Goal: Check status: Check status

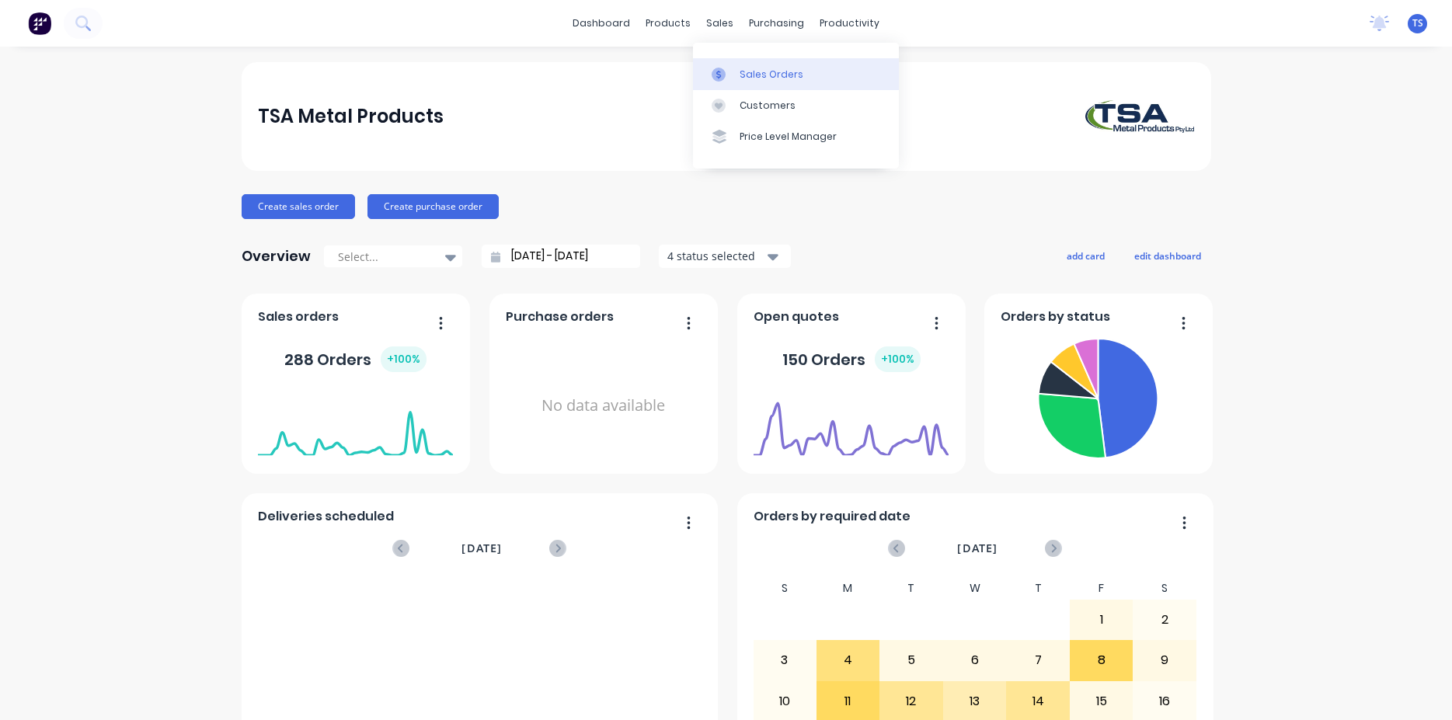
click at [764, 74] on div "Sales Orders" at bounding box center [771, 75] width 64 height 14
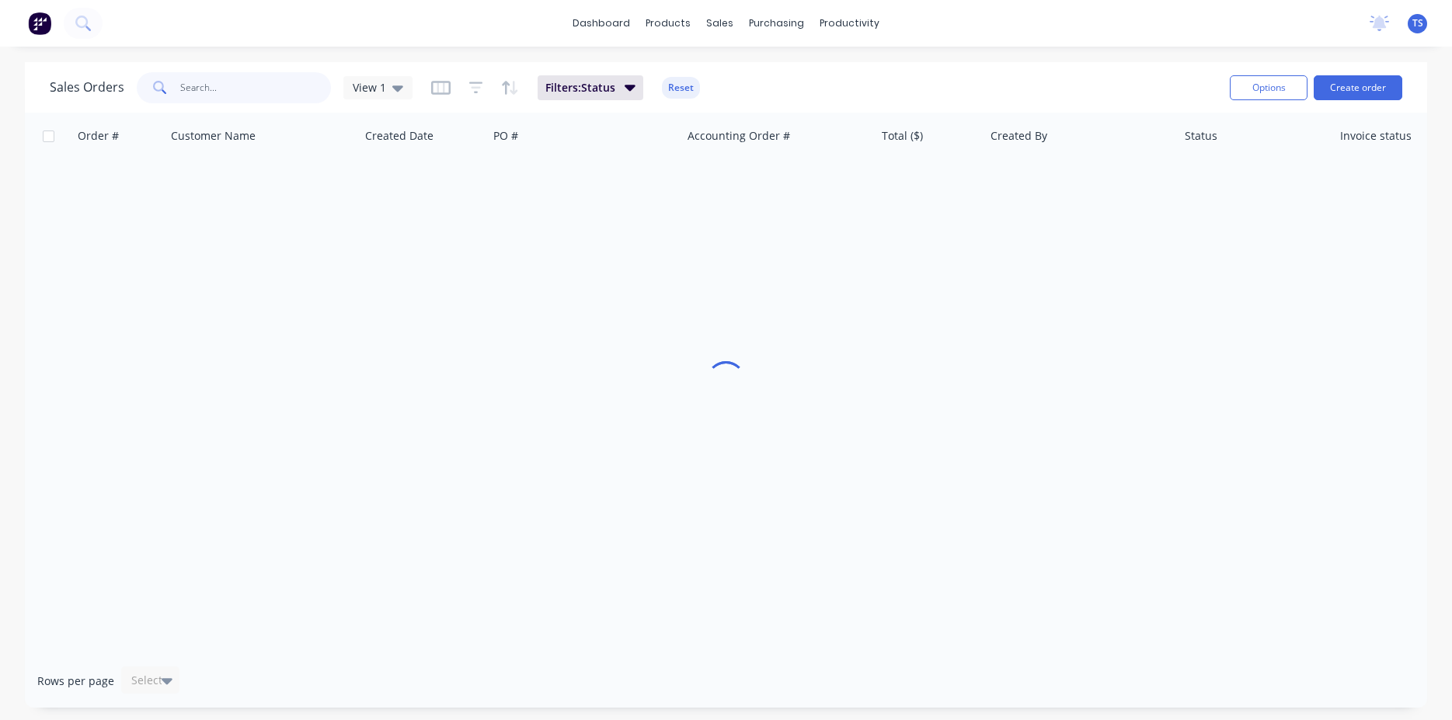
click at [256, 83] on input "text" at bounding box center [255, 87] width 151 height 31
paste input "671712"
click at [270, 78] on input "671712" at bounding box center [255, 87] width 151 height 31
paste input "IB7437"
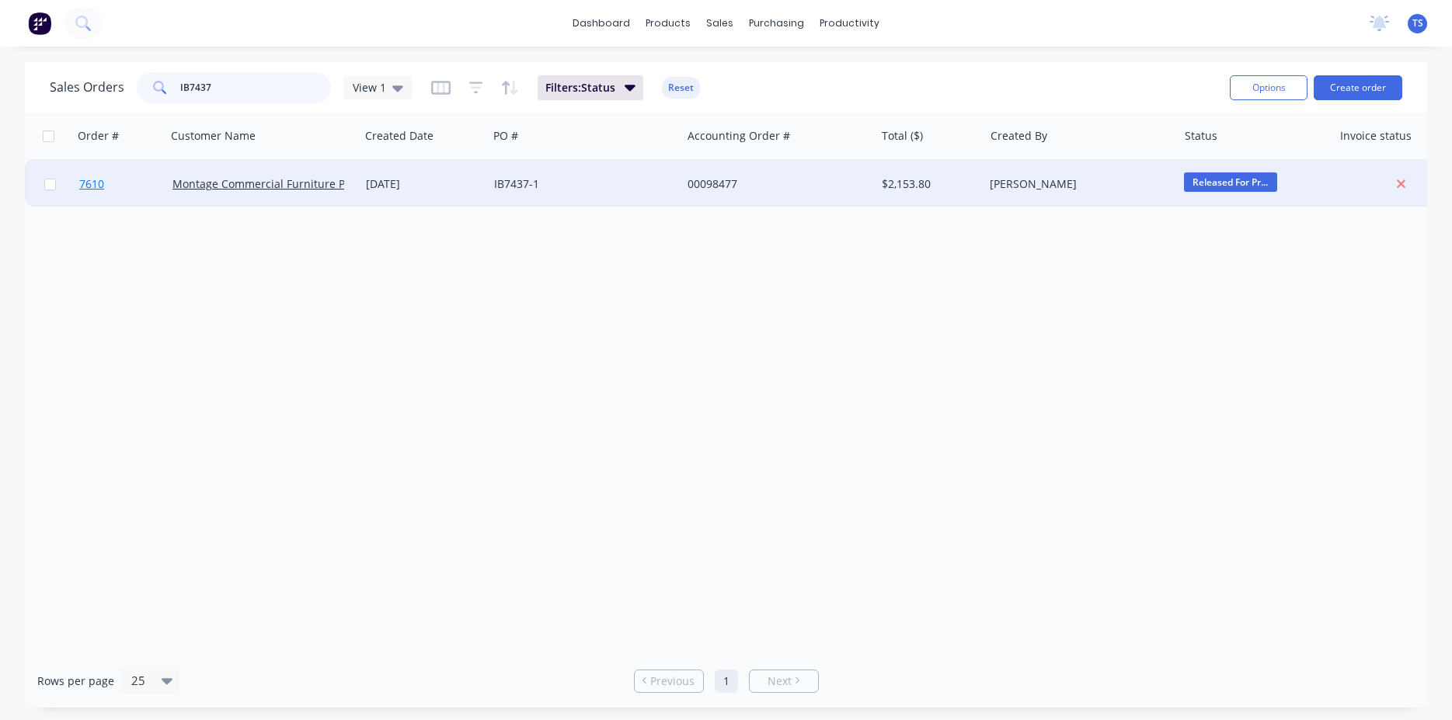
type input "IB7437"
click at [117, 191] on link "7610" at bounding box center [125, 184] width 93 height 47
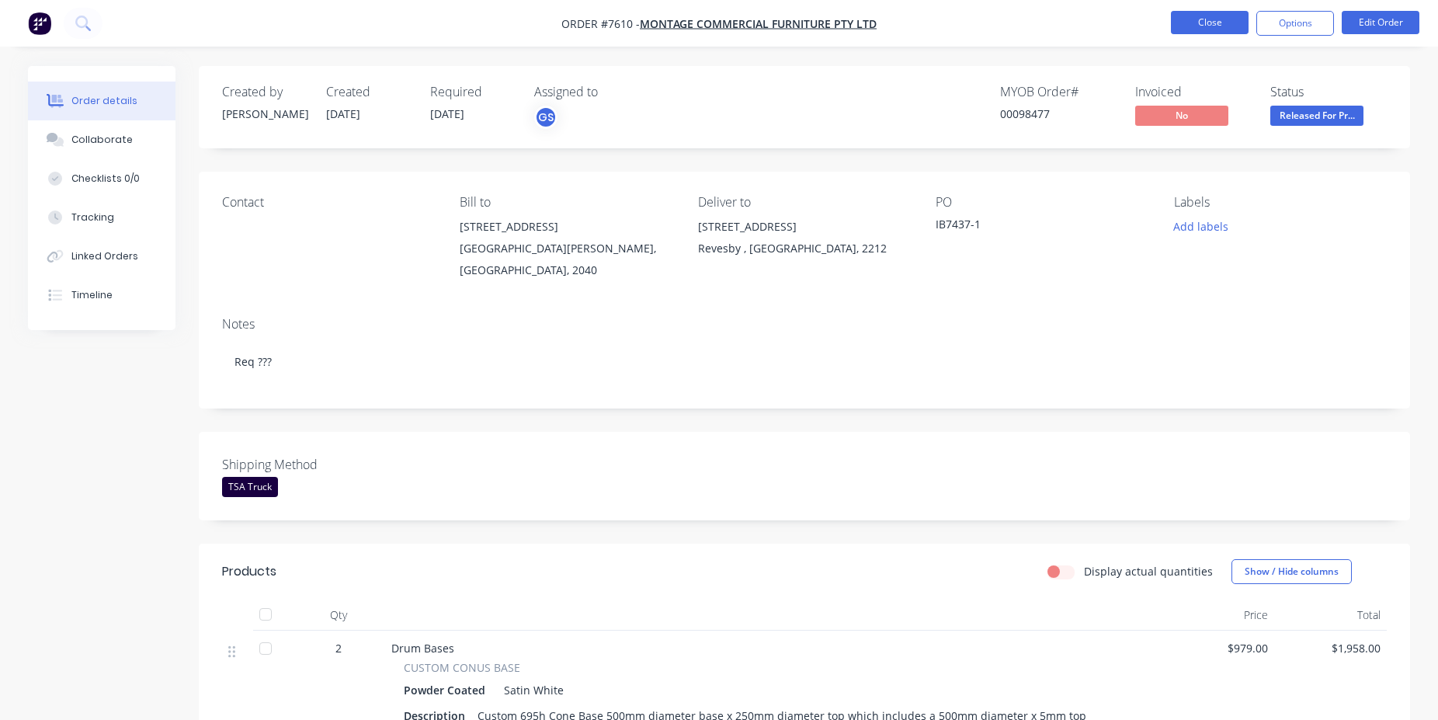
click at [1211, 24] on button "Close" at bounding box center [1210, 22] width 78 height 23
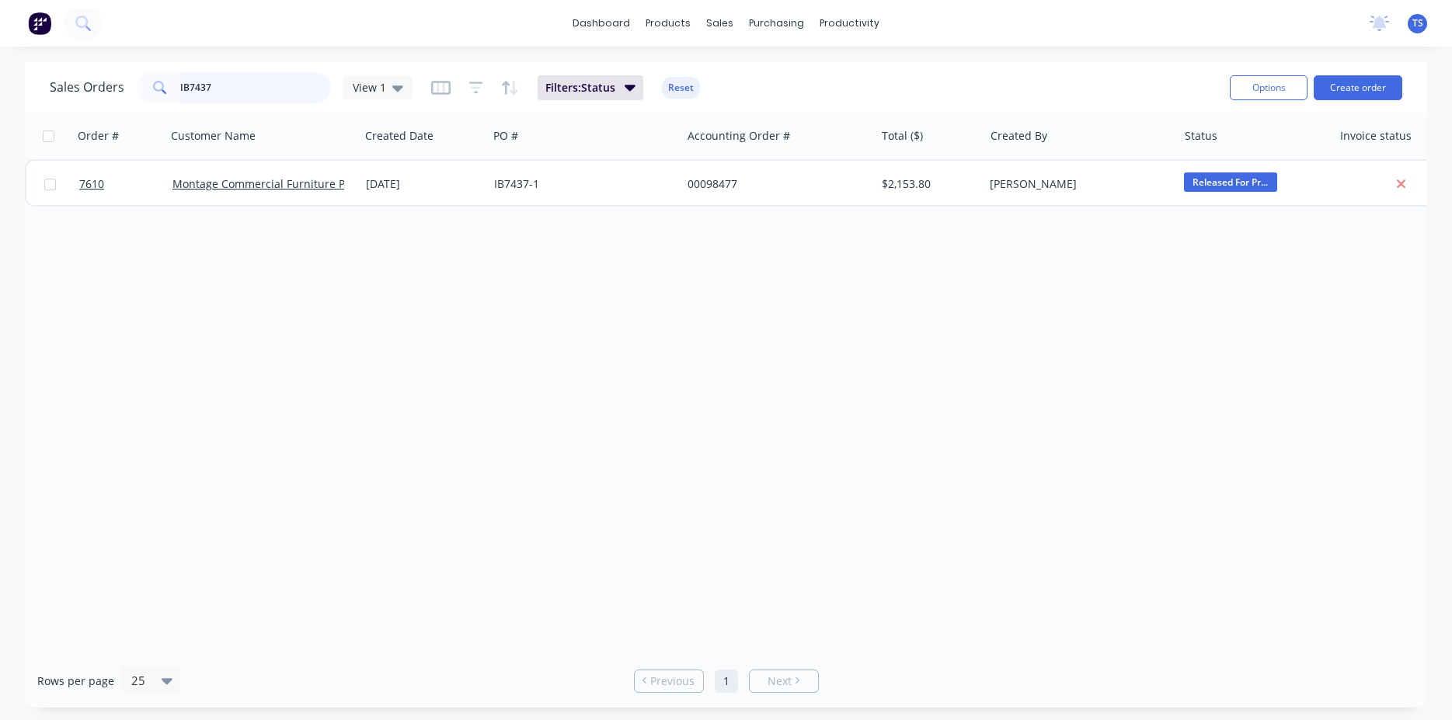
click at [240, 78] on input "IB7437" at bounding box center [255, 87] width 151 height 31
click at [228, 90] on input "671862" at bounding box center [255, 87] width 151 height 31
click at [274, 82] on input "97907" at bounding box center [255, 87] width 151 height 31
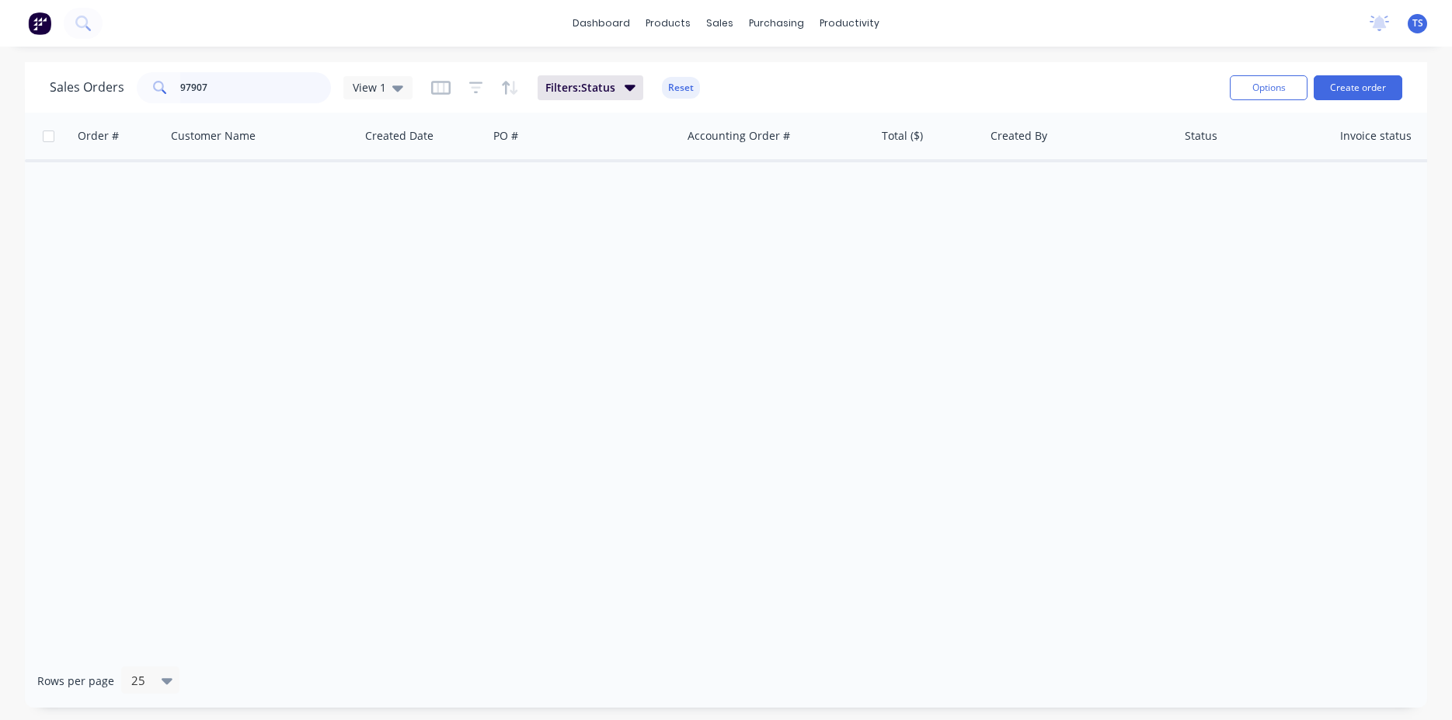
click at [274, 82] on input "97907" at bounding box center [255, 87] width 151 height 31
click at [196, 70] on div "Sales Orders 97016 View 1 Filters: Status Reset" at bounding box center [633, 87] width 1167 height 38
click at [249, 81] on input "97016" at bounding box center [255, 87] width 151 height 31
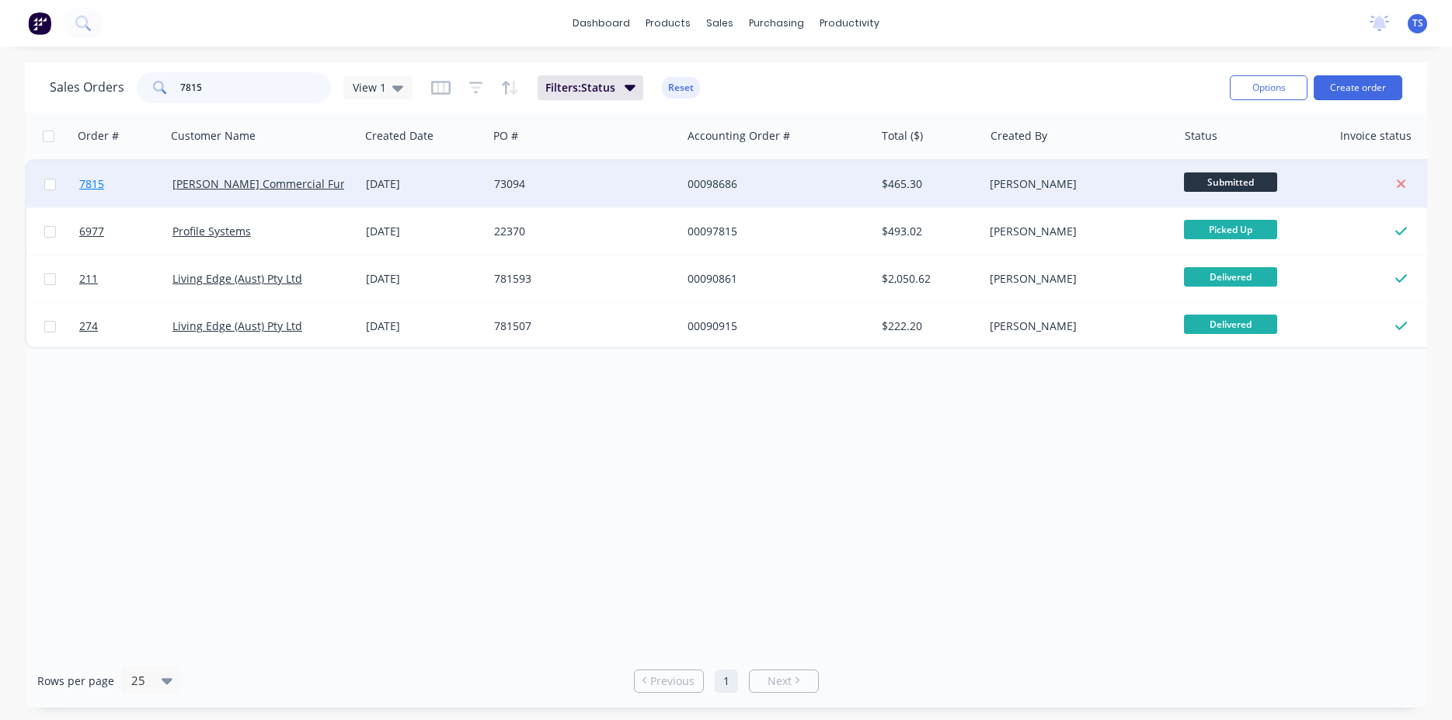
type input "7815"
click at [110, 172] on link "7815" at bounding box center [125, 184] width 93 height 47
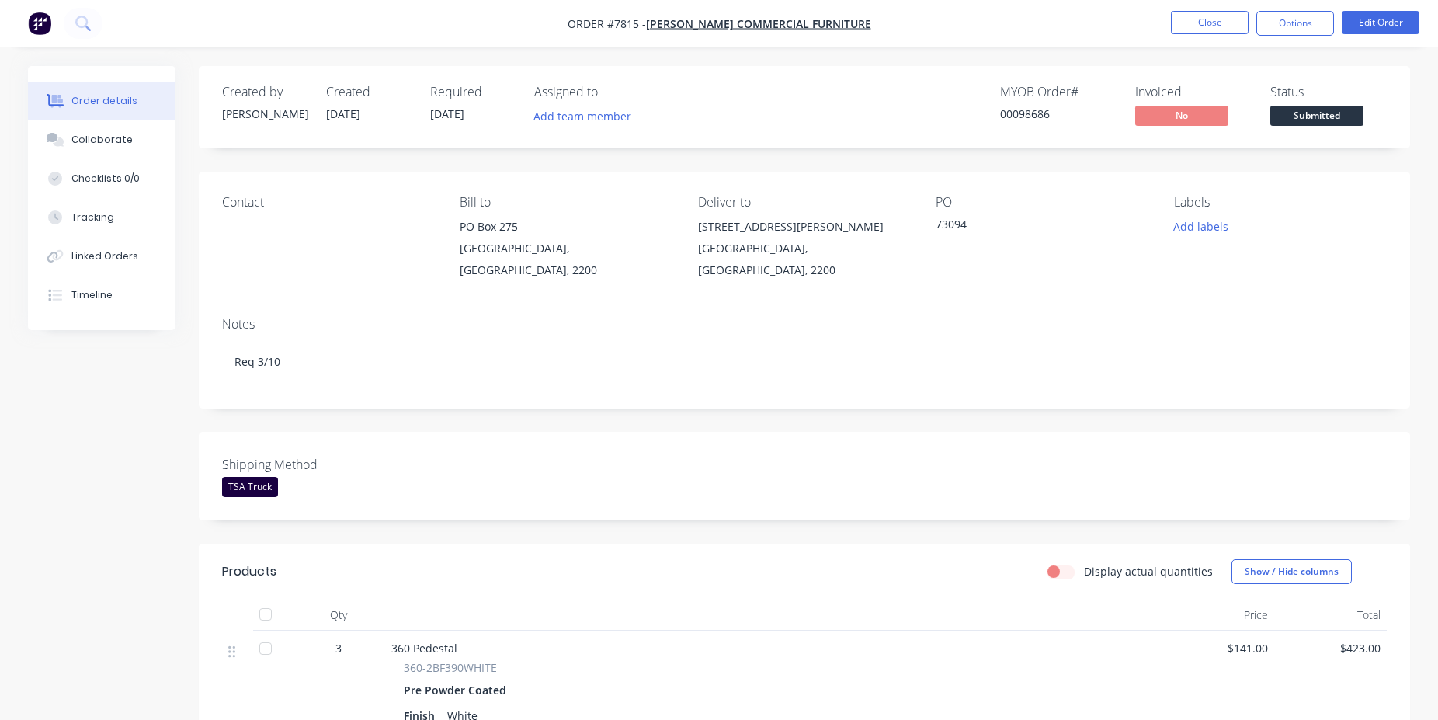
click at [1325, 116] on span "Submitted" at bounding box center [1317, 115] width 93 height 19
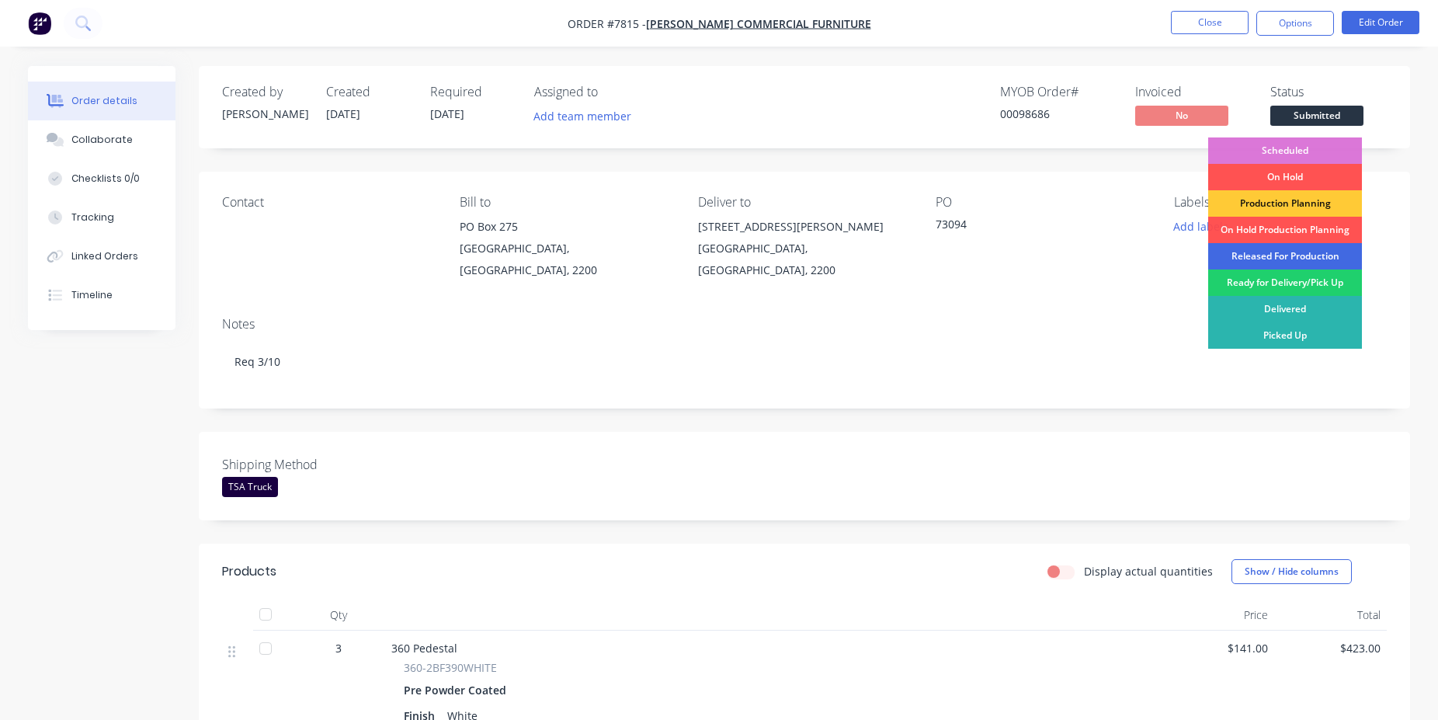
click at [1282, 252] on div "Released For Production" at bounding box center [1286, 256] width 154 height 26
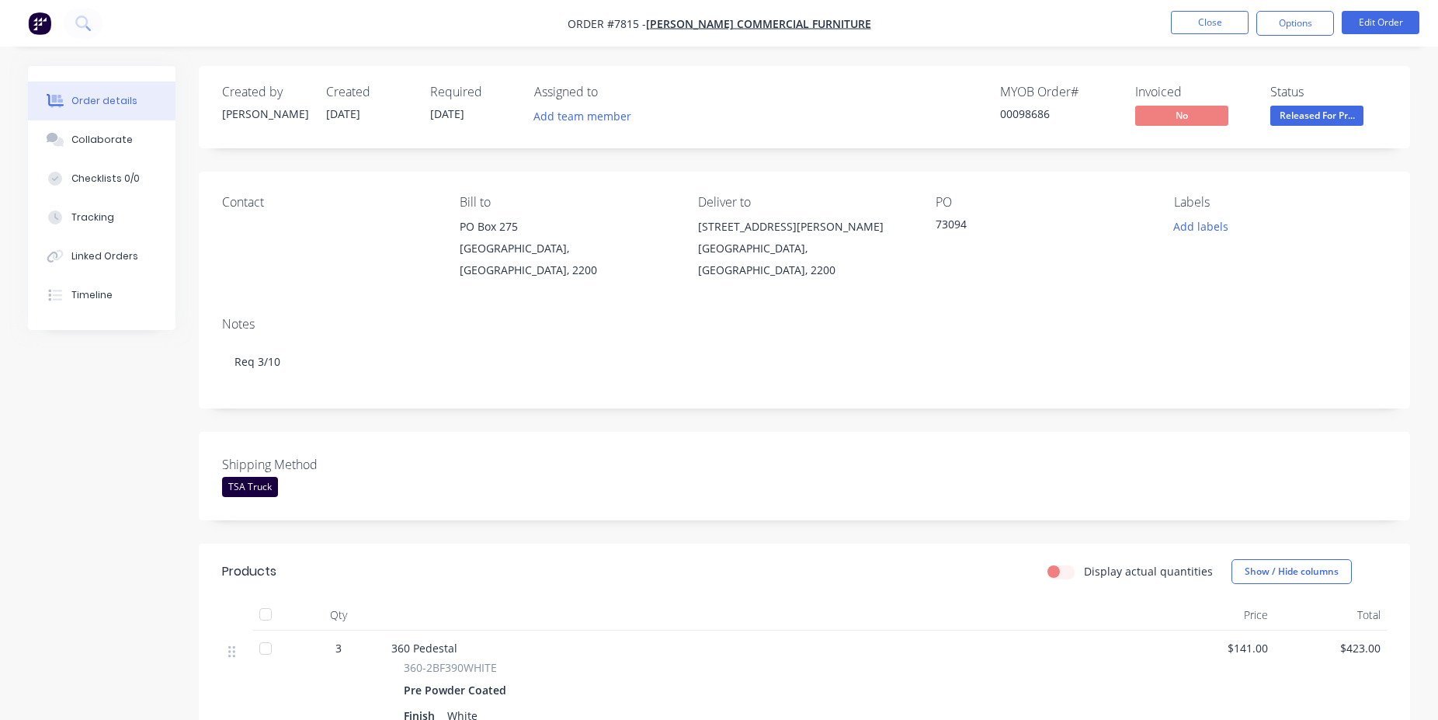
click at [1016, 116] on div "00098686" at bounding box center [1058, 114] width 117 height 16
copy div "00098686"
click at [1223, 11] on button "Close" at bounding box center [1210, 22] width 78 height 23
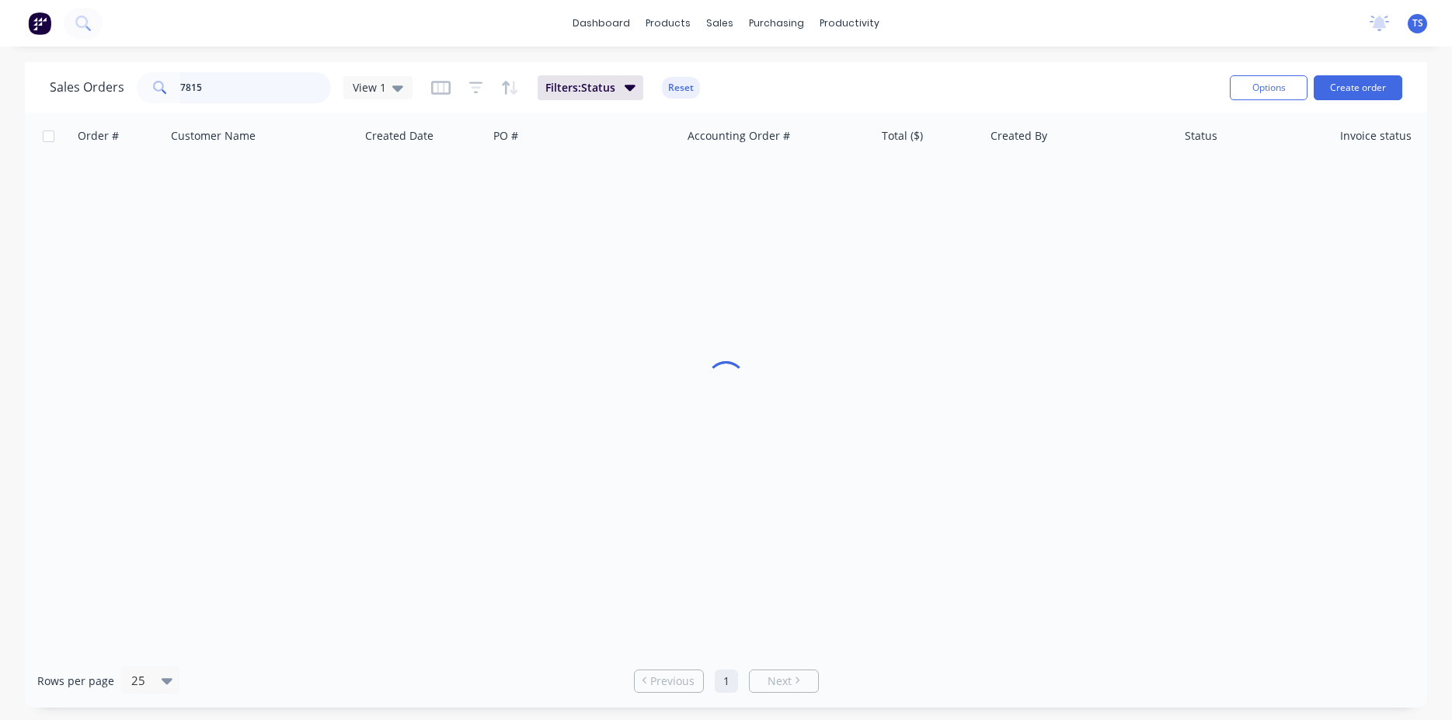
click at [262, 99] on input "7815" at bounding box center [255, 87] width 151 height 31
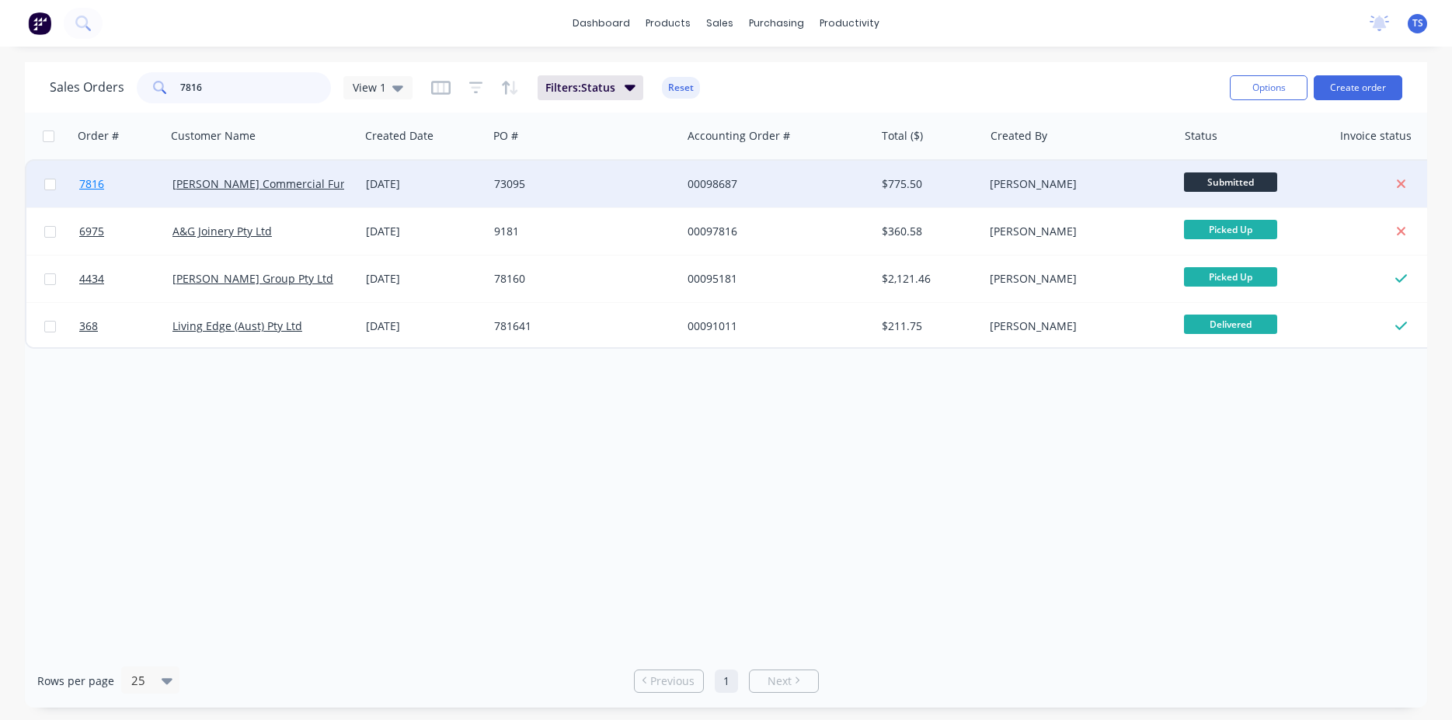
type input "7816"
click at [113, 201] on link "7816" at bounding box center [125, 184] width 93 height 47
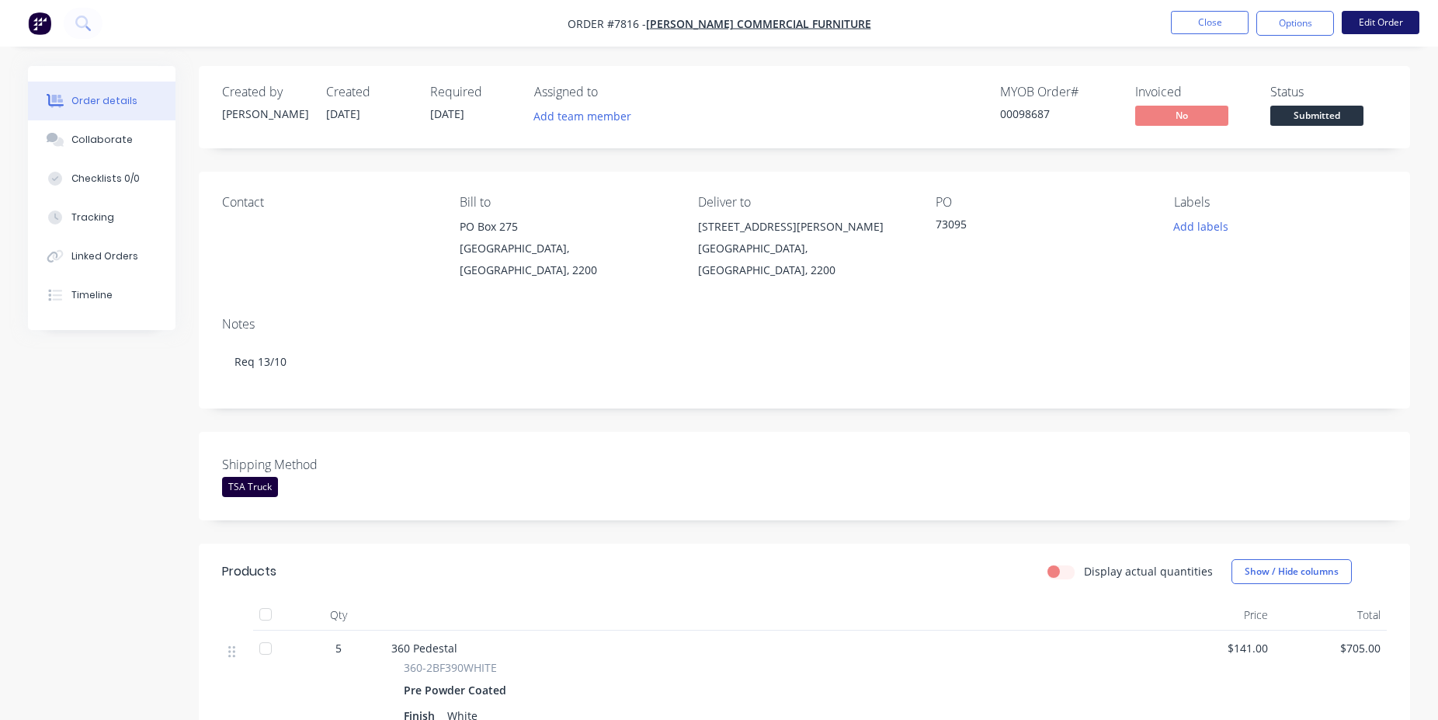
click at [1380, 25] on button "Edit Order" at bounding box center [1381, 22] width 78 height 23
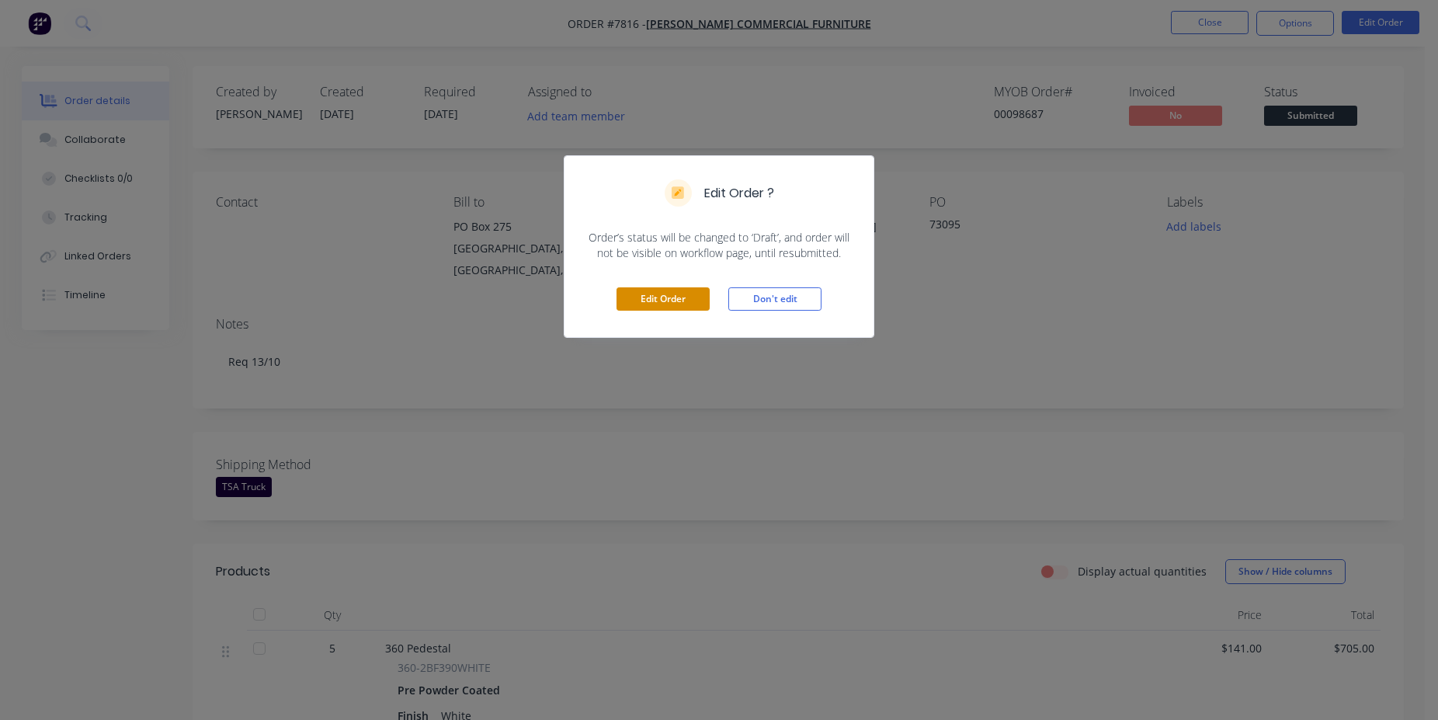
click at [651, 300] on button "Edit Order" at bounding box center [663, 298] width 93 height 23
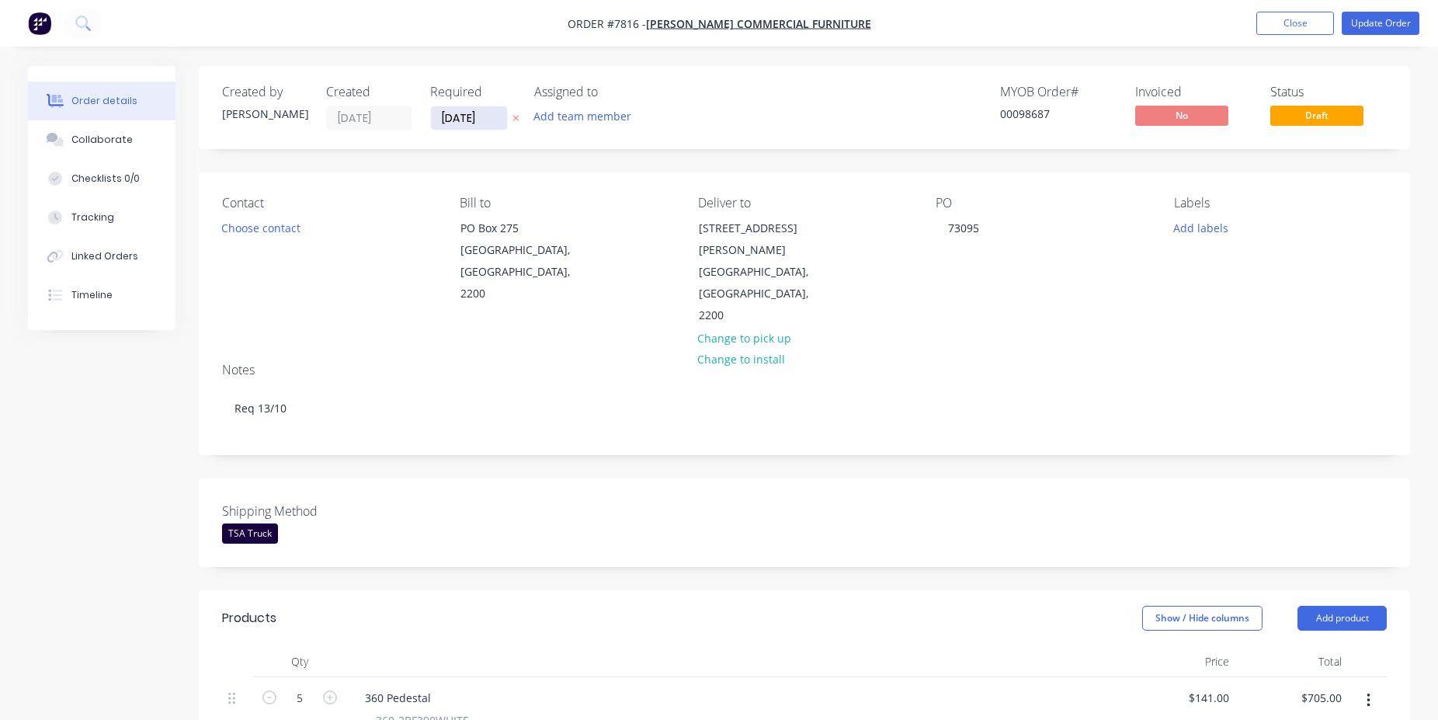
click at [498, 117] on input "[DATE]" at bounding box center [469, 117] width 76 height 23
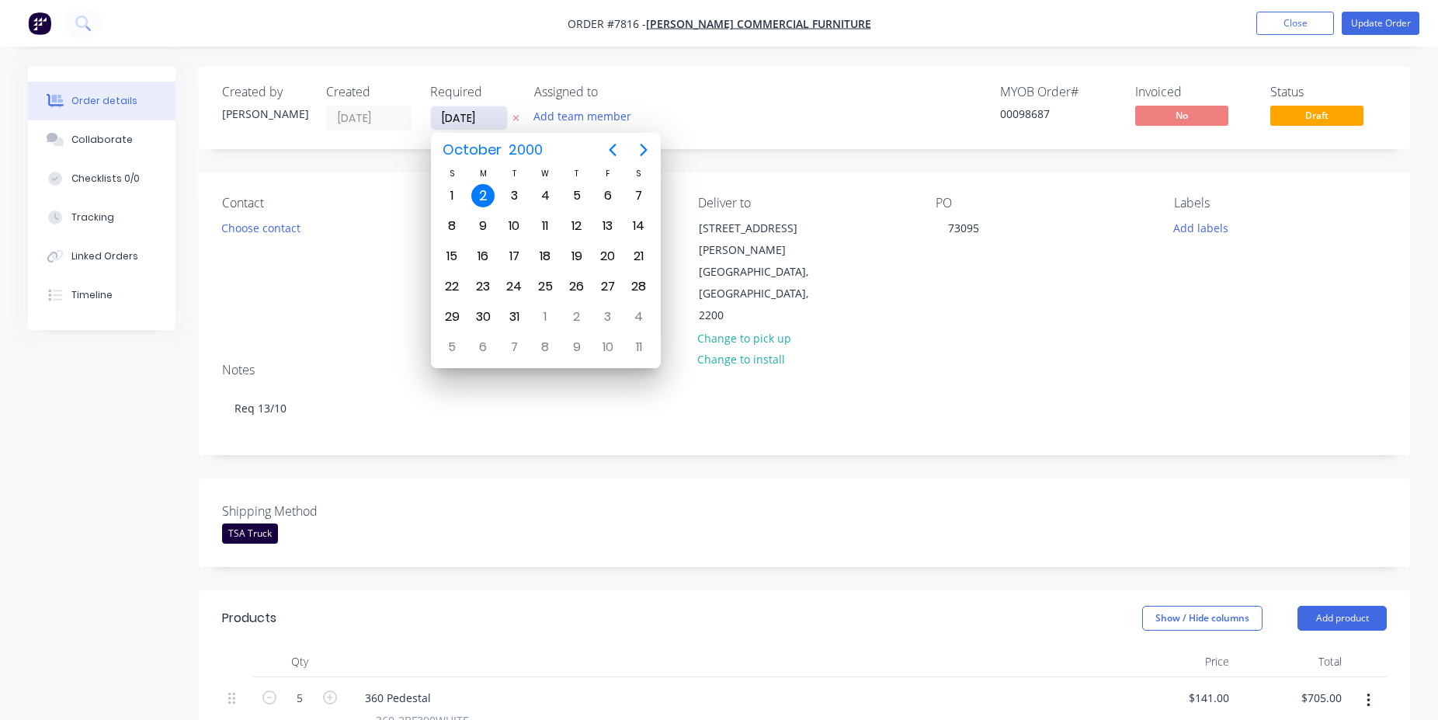
drag, startPoint x: 496, startPoint y: 118, endPoint x: 474, endPoint y: 117, distance: 22.6
click at [474, 117] on input "[DATE]" at bounding box center [469, 117] width 76 height 23
type input "[DATE]"
click at [732, 415] on div "Created by [PERSON_NAME] Created [DATE] Required [DATE] Assigned to Add team me…" at bounding box center [805, 656] width 1212 height 1181
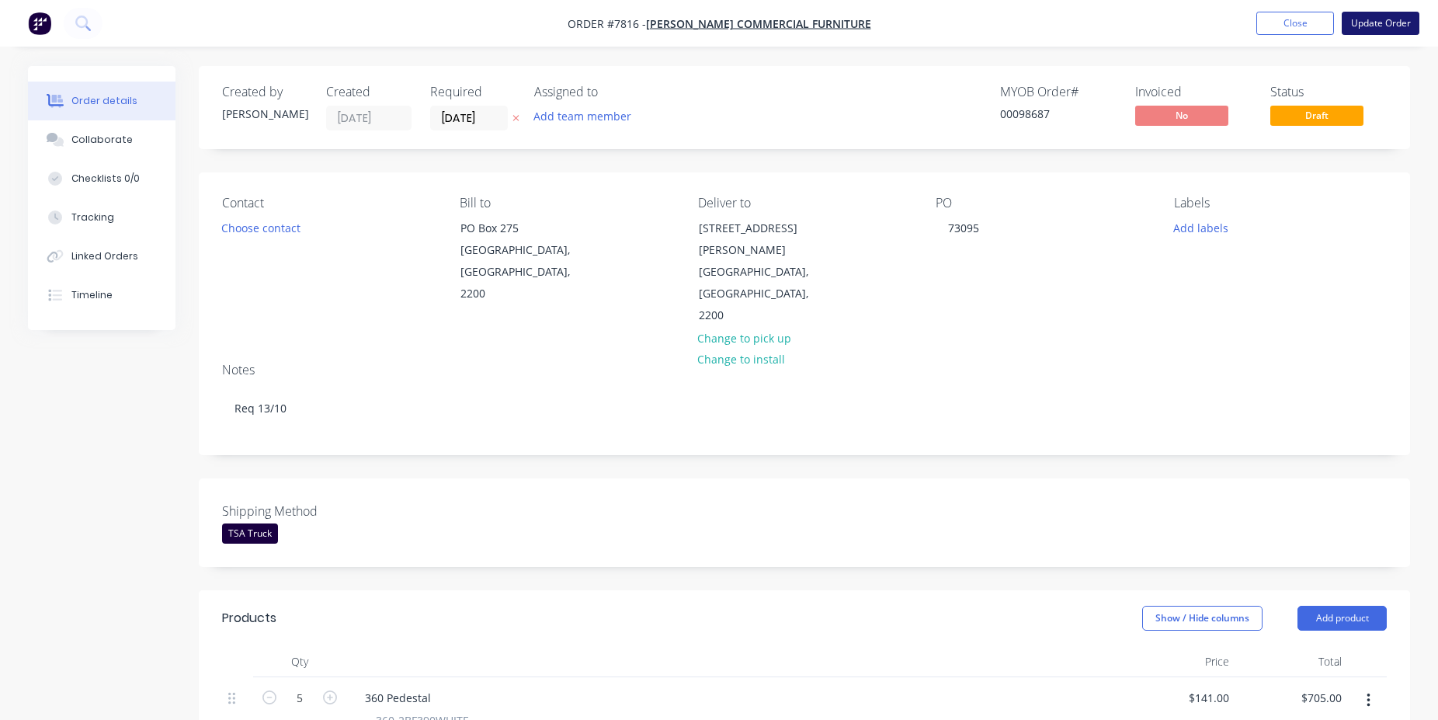
click at [1396, 26] on button "Update Order" at bounding box center [1381, 23] width 78 height 23
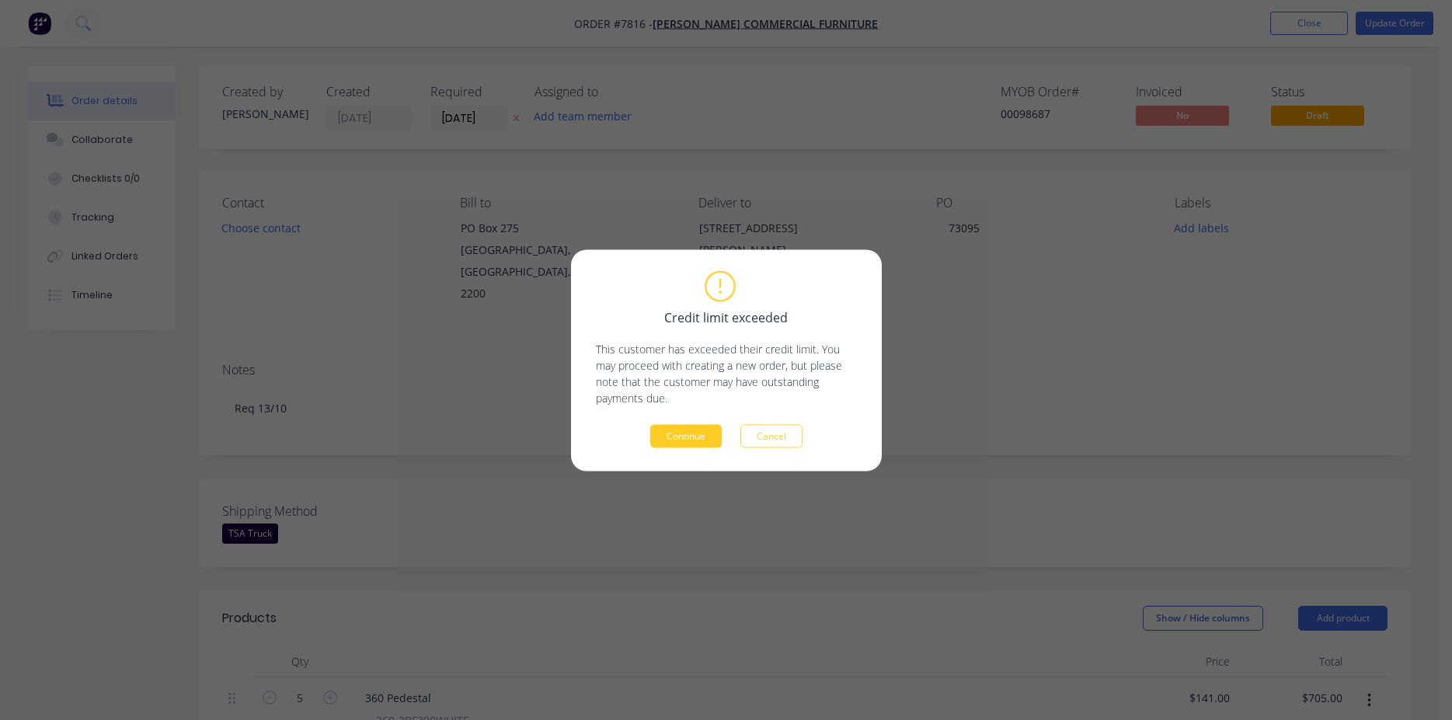
drag, startPoint x: 661, startPoint y: 464, endPoint x: 690, endPoint y: 435, distance: 41.2
click at [663, 462] on div "Credit limit exceeded This customer has exceeded their credit limit. You may pr…" at bounding box center [726, 359] width 311 height 221
click at [690, 435] on button "Continue" at bounding box center [685, 435] width 71 height 23
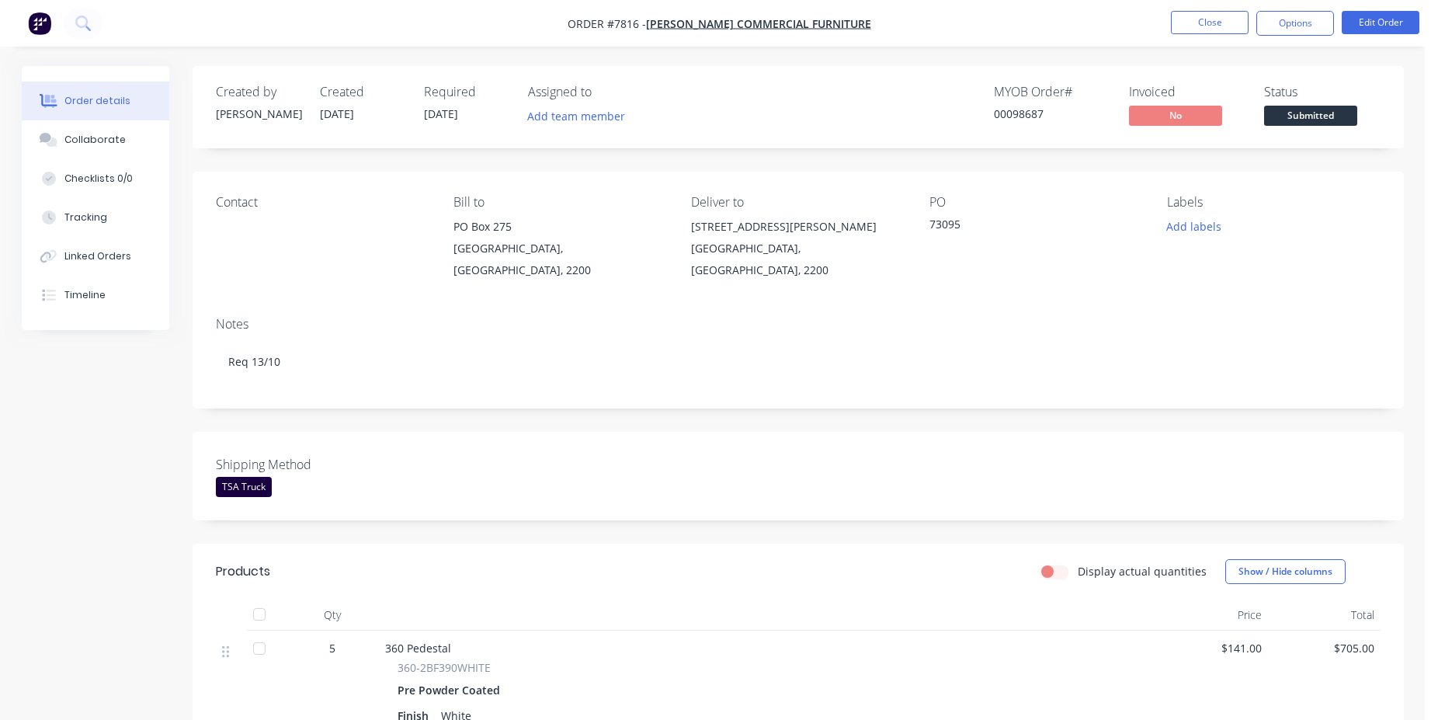
click at [1313, 124] on span "Submitted" at bounding box center [1310, 115] width 93 height 19
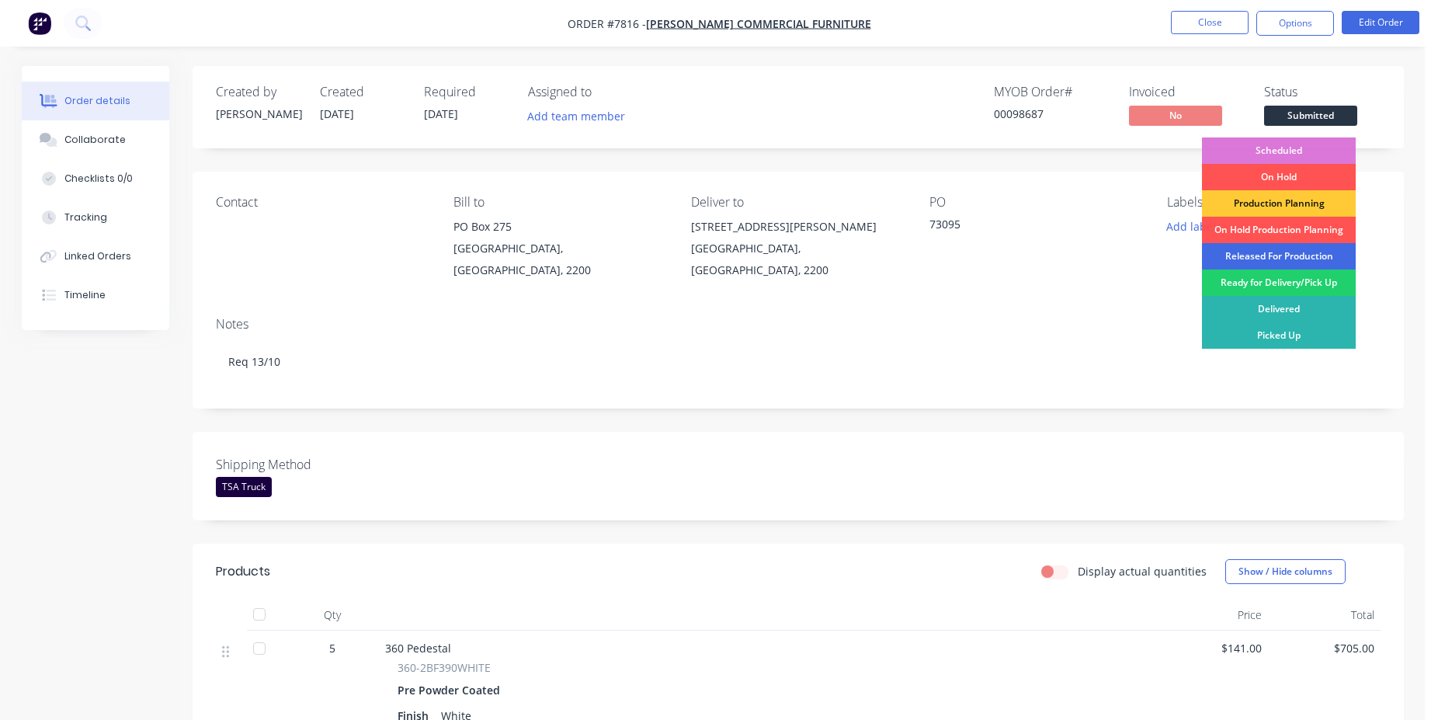
click at [1293, 251] on div "Released For Production" at bounding box center [1279, 256] width 154 height 26
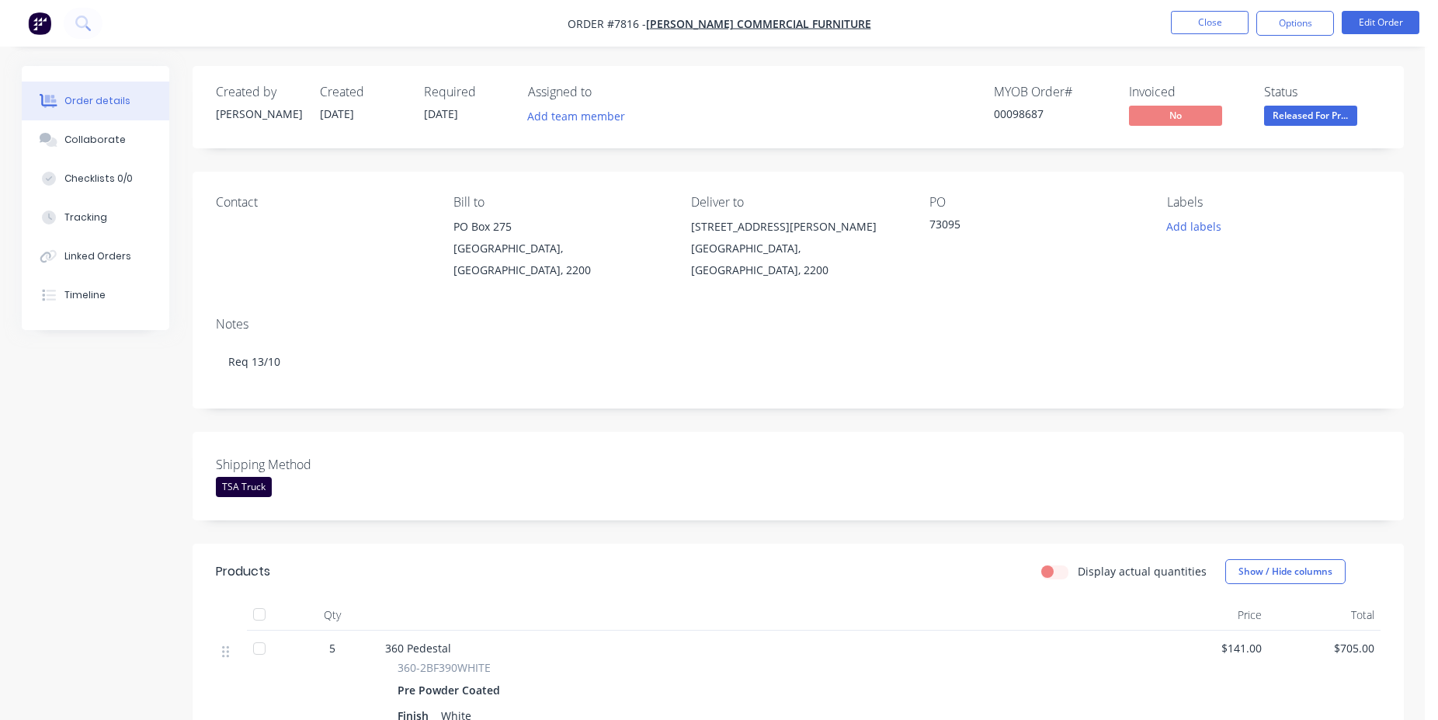
click at [1035, 112] on div "00098687" at bounding box center [1052, 114] width 117 height 16
copy div "00098687"
click at [1207, 20] on button "Close" at bounding box center [1210, 22] width 78 height 23
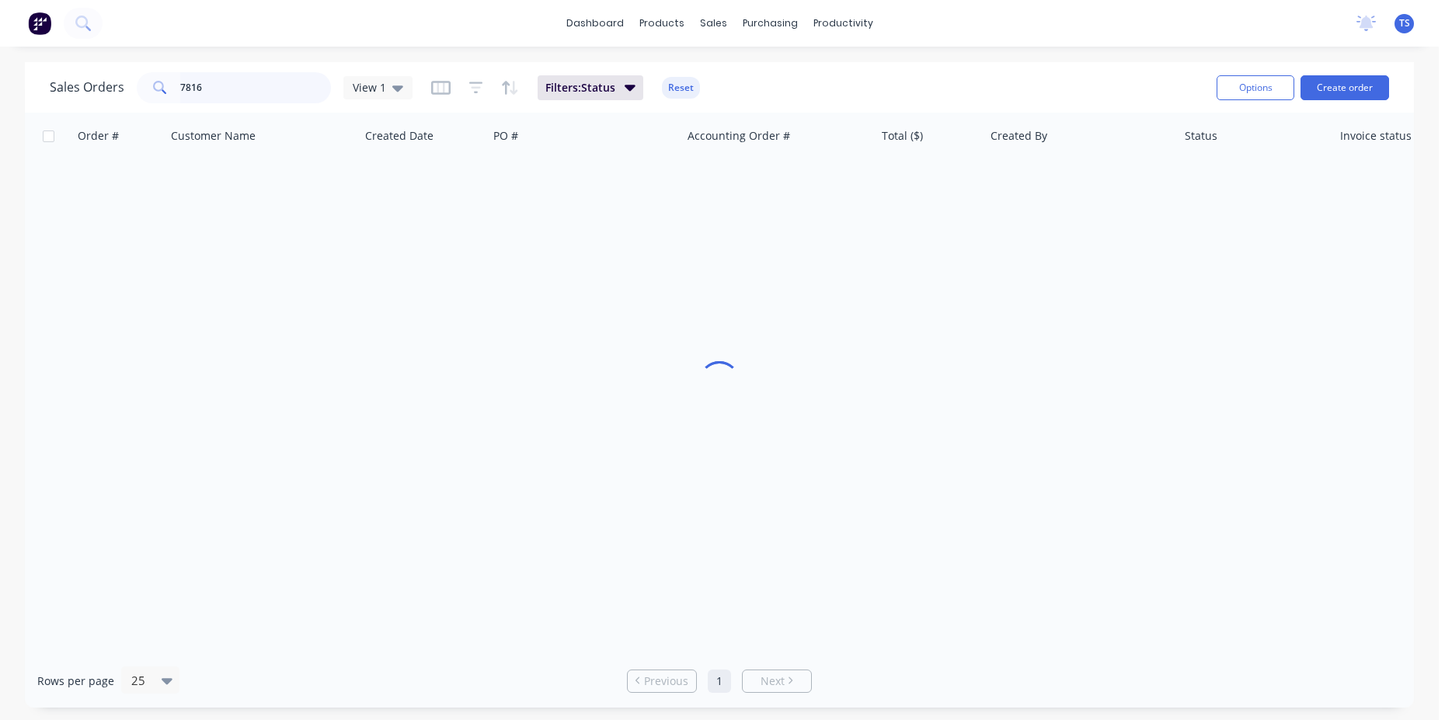
click at [266, 94] on input "7816" at bounding box center [255, 87] width 151 height 31
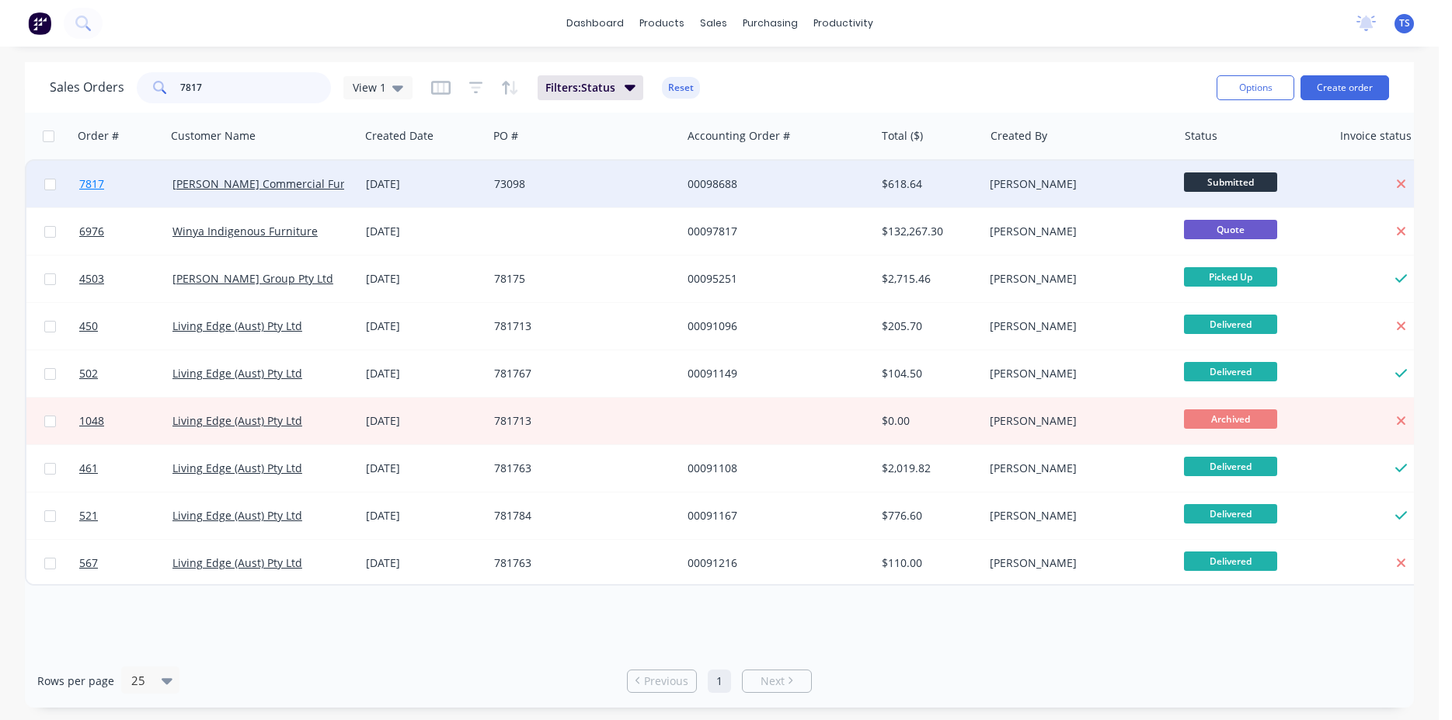
type input "7817"
click at [107, 192] on link "7817" at bounding box center [125, 184] width 93 height 47
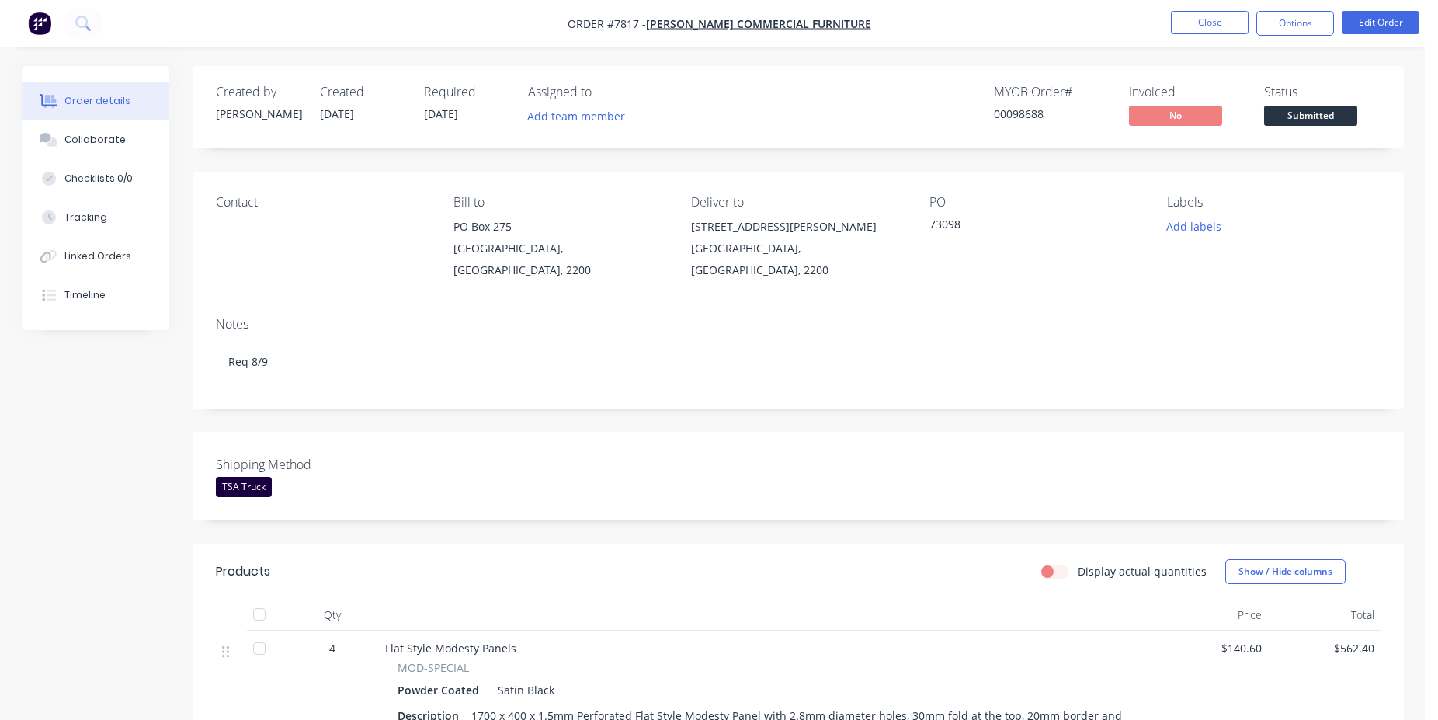
click at [1355, 113] on span "Submitted" at bounding box center [1310, 115] width 93 height 19
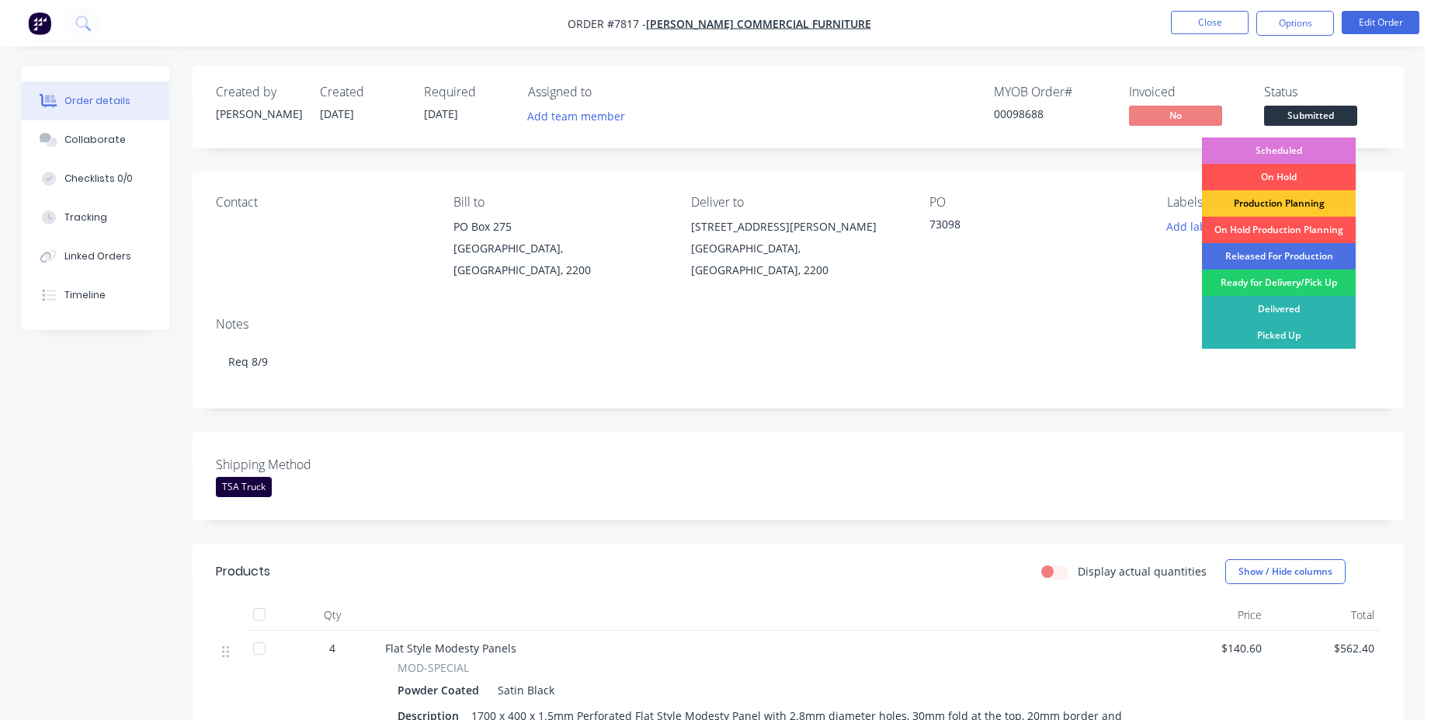
click at [1291, 203] on div "Production Planning" at bounding box center [1279, 203] width 154 height 26
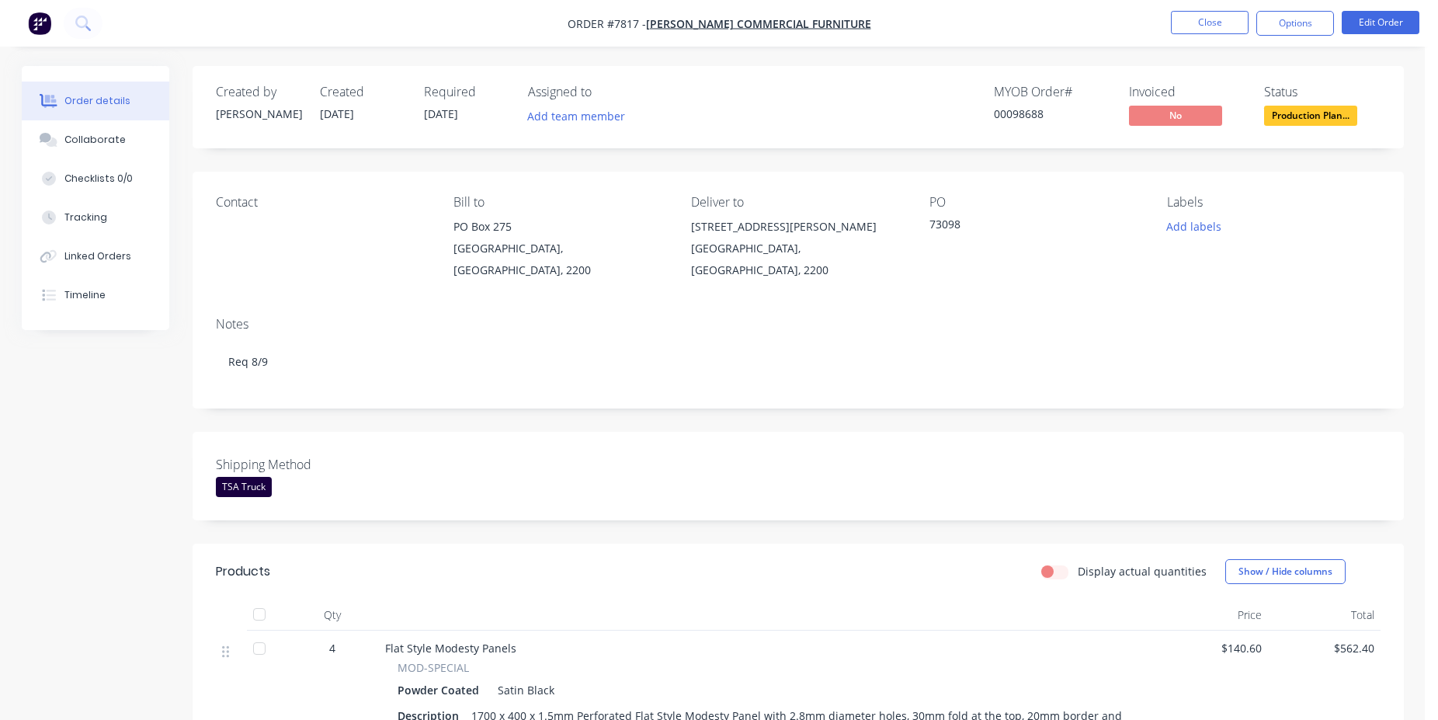
click at [1035, 117] on div "00098688" at bounding box center [1052, 114] width 117 height 16
copy div "00098688"
click at [1200, 25] on button "Close" at bounding box center [1210, 22] width 78 height 23
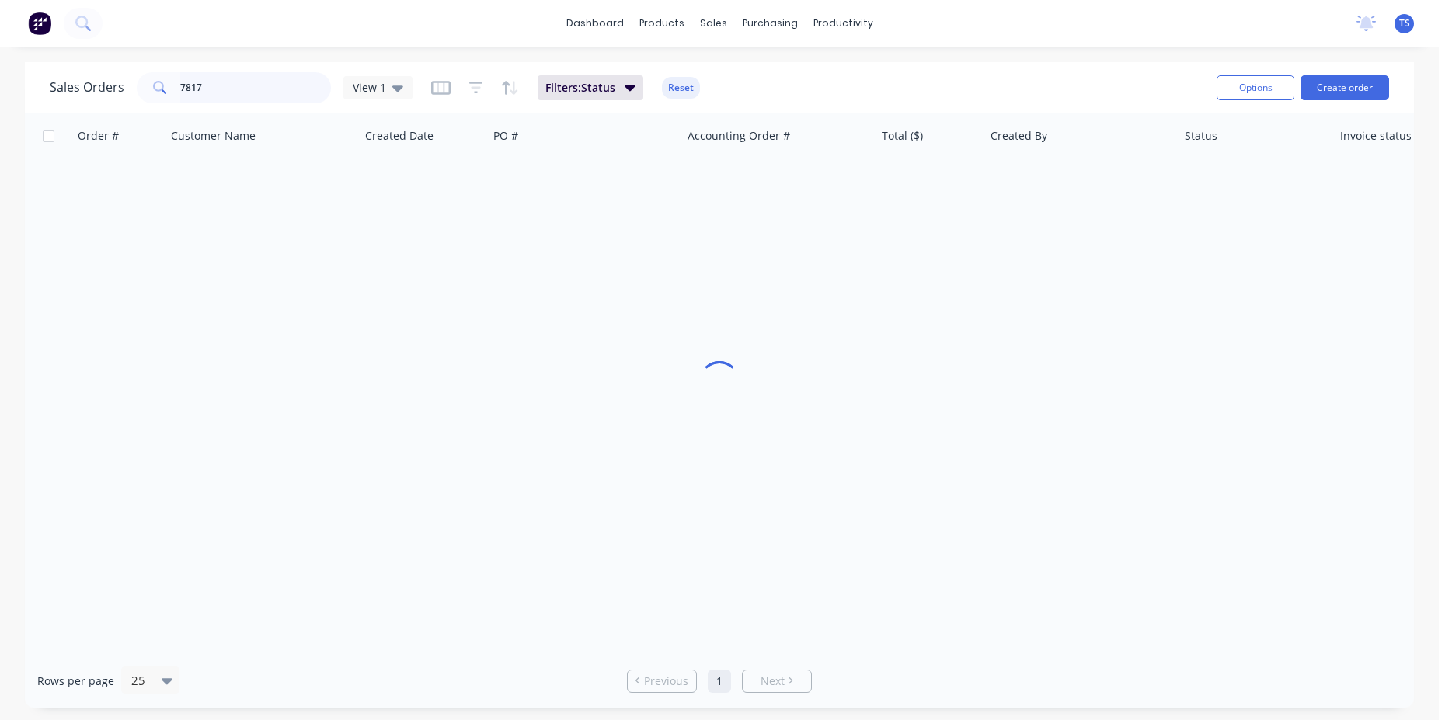
click at [255, 89] on input "7817" at bounding box center [255, 87] width 151 height 31
type input "8"
type input "7824"
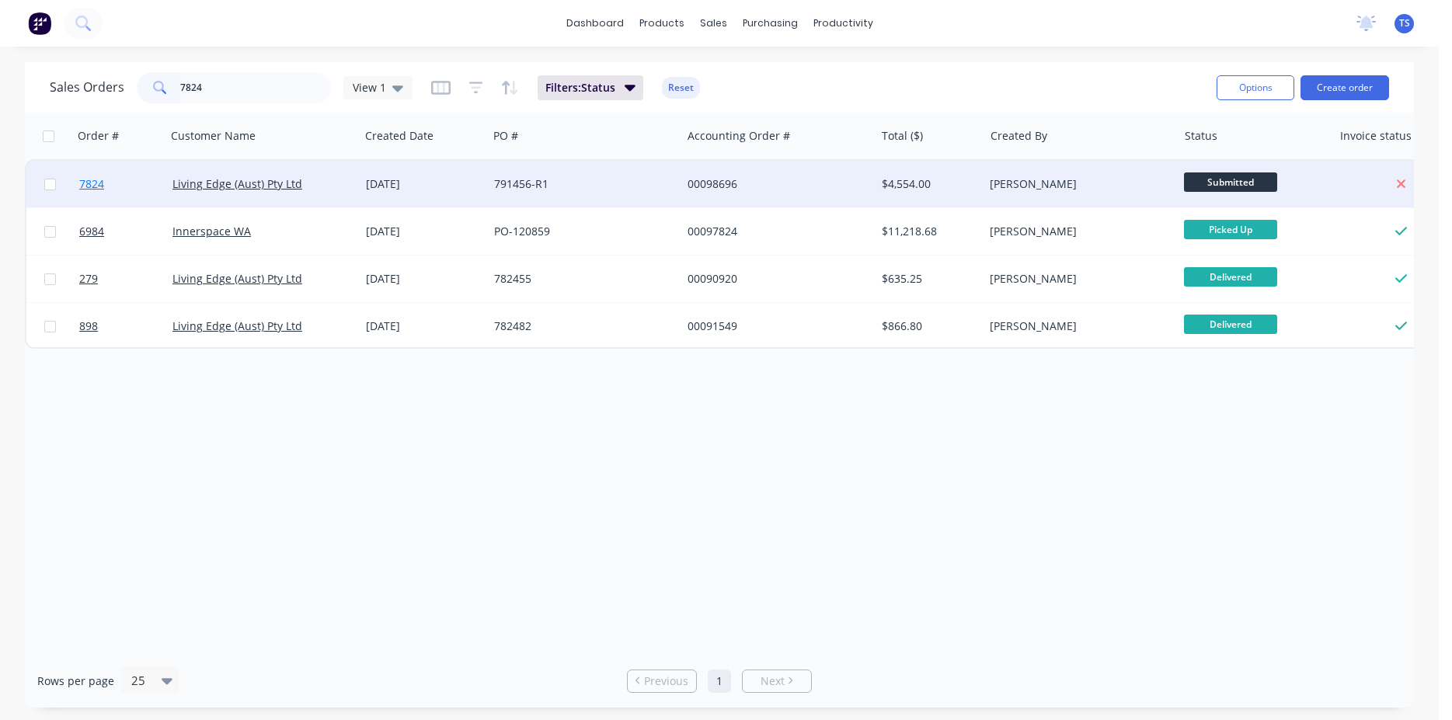
click at [115, 188] on link "7824" at bounding box center [125, 184] width 93 height 47
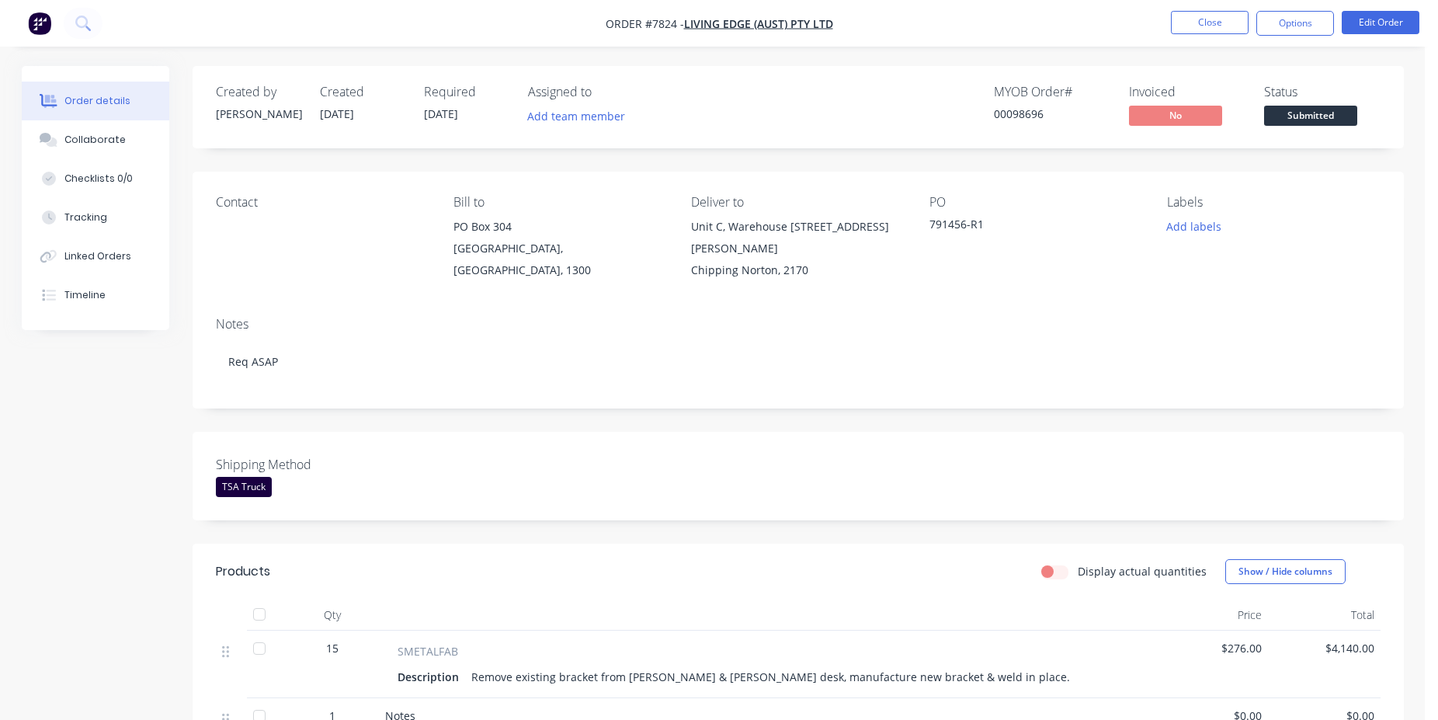
click at [1339, 117] on span "Submitted" at bounding box center [1310, 115] width 93 height 19
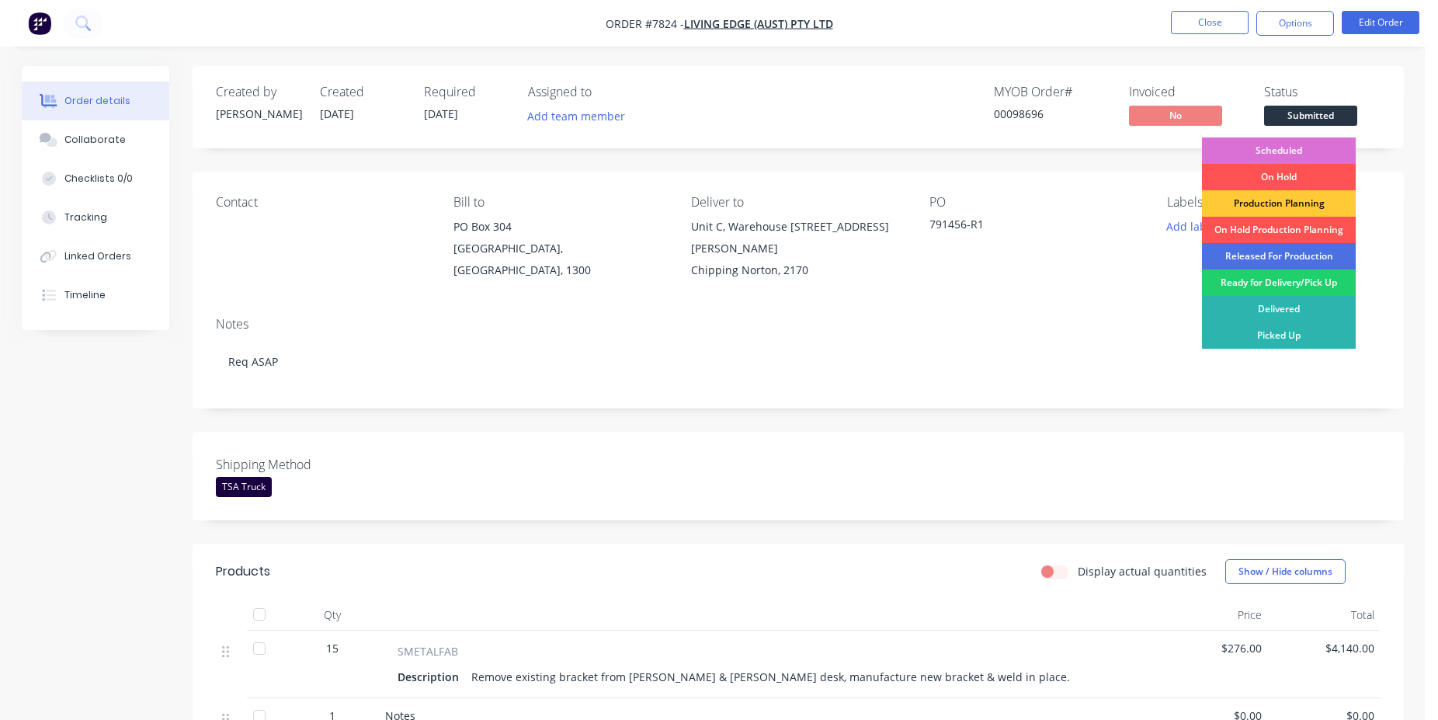
click at [1287, 150] on div "Scheduled" at bounding box center [1279, 150] width 154 height 26
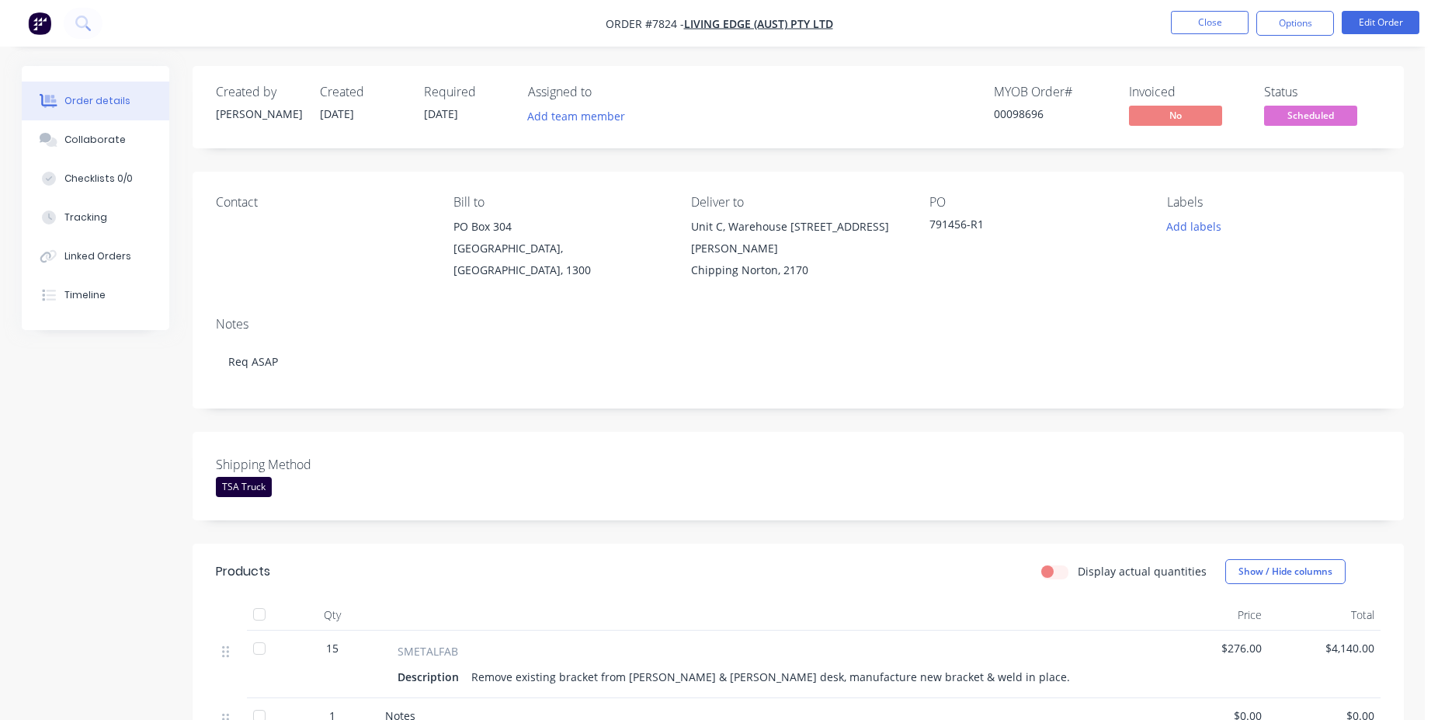
click at [1027, 110] on div "00098696" at bounding box center [1052, 114] width 117 height 16
copy div "00098696"
click at [1223, 30] on button "Close" at bounding box center [1210, 22] width 78 height 23
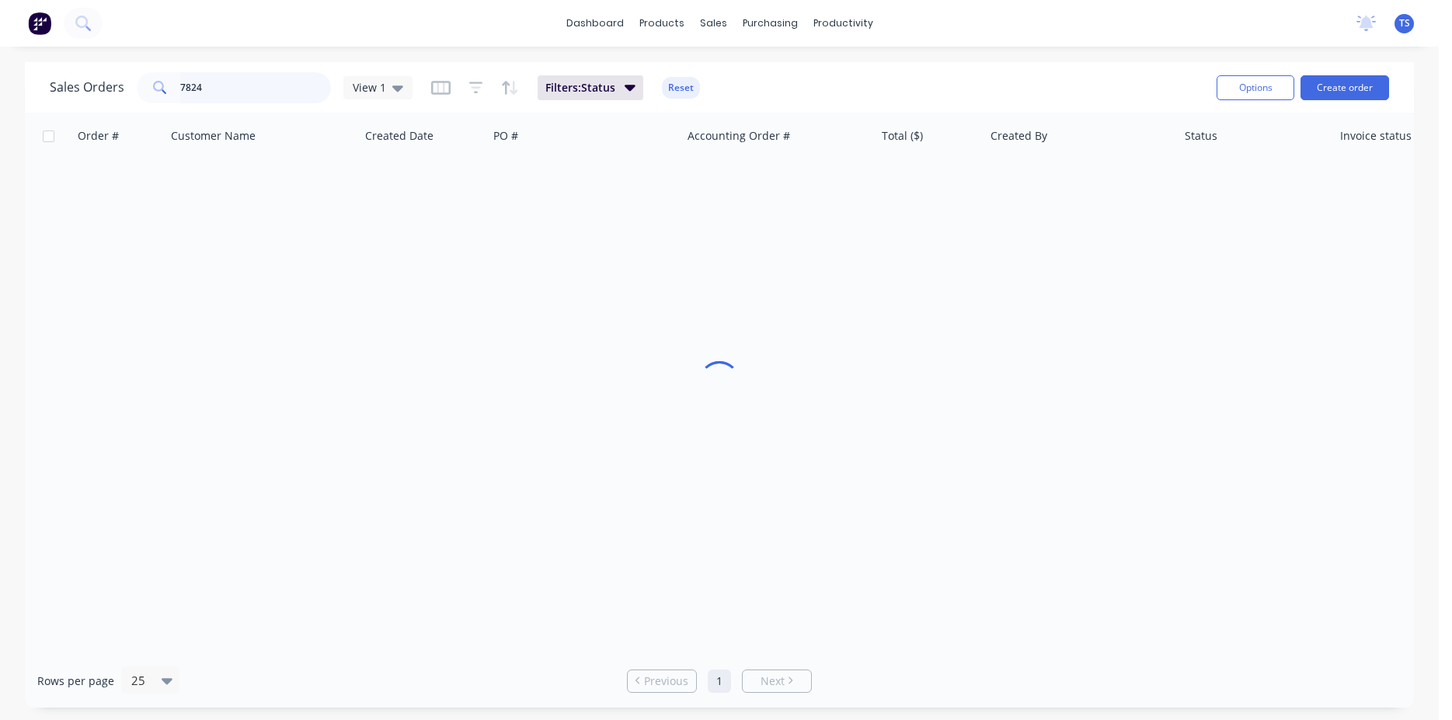
click at [245, 85] on input "7824" at bounding box center [255, 87] width 151 height 31
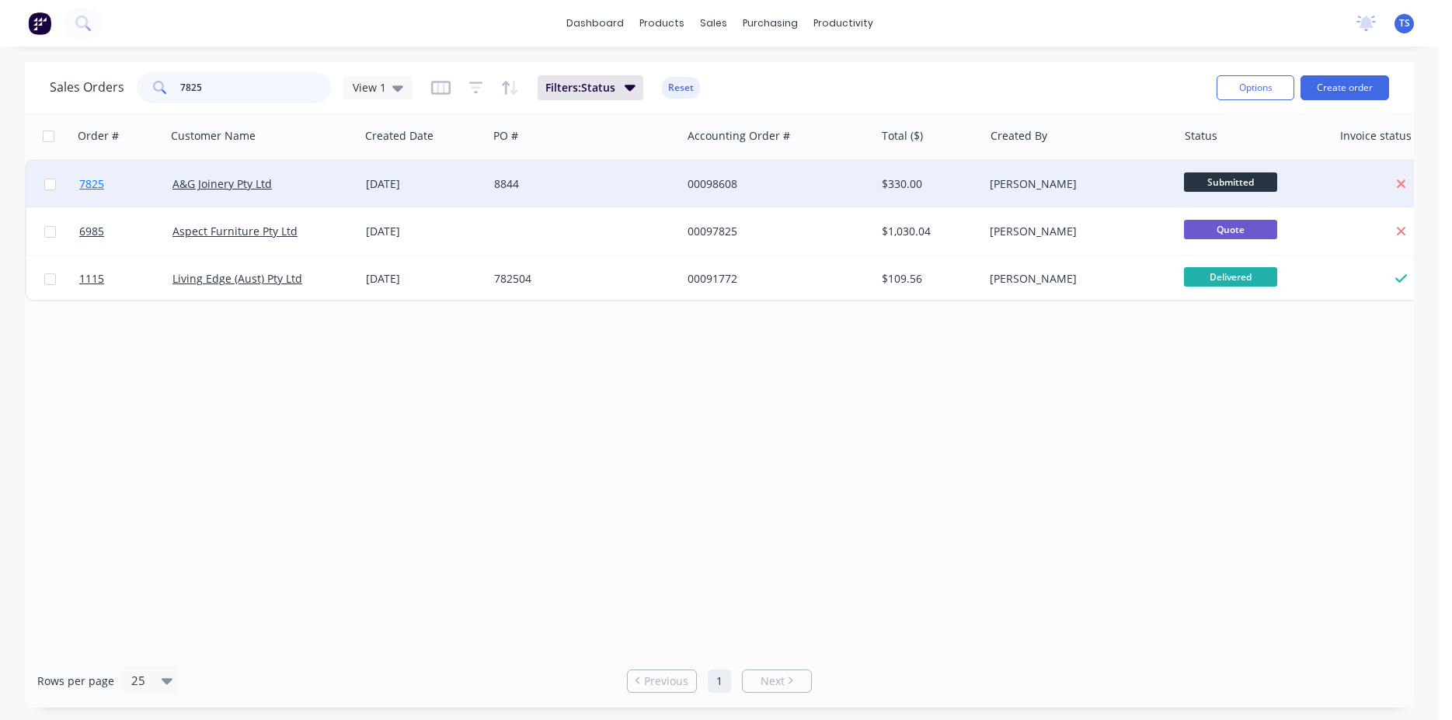
type input "7825"
click at [117, 194] on link "7825" at bounding box center [125, 184] width 93 height 47
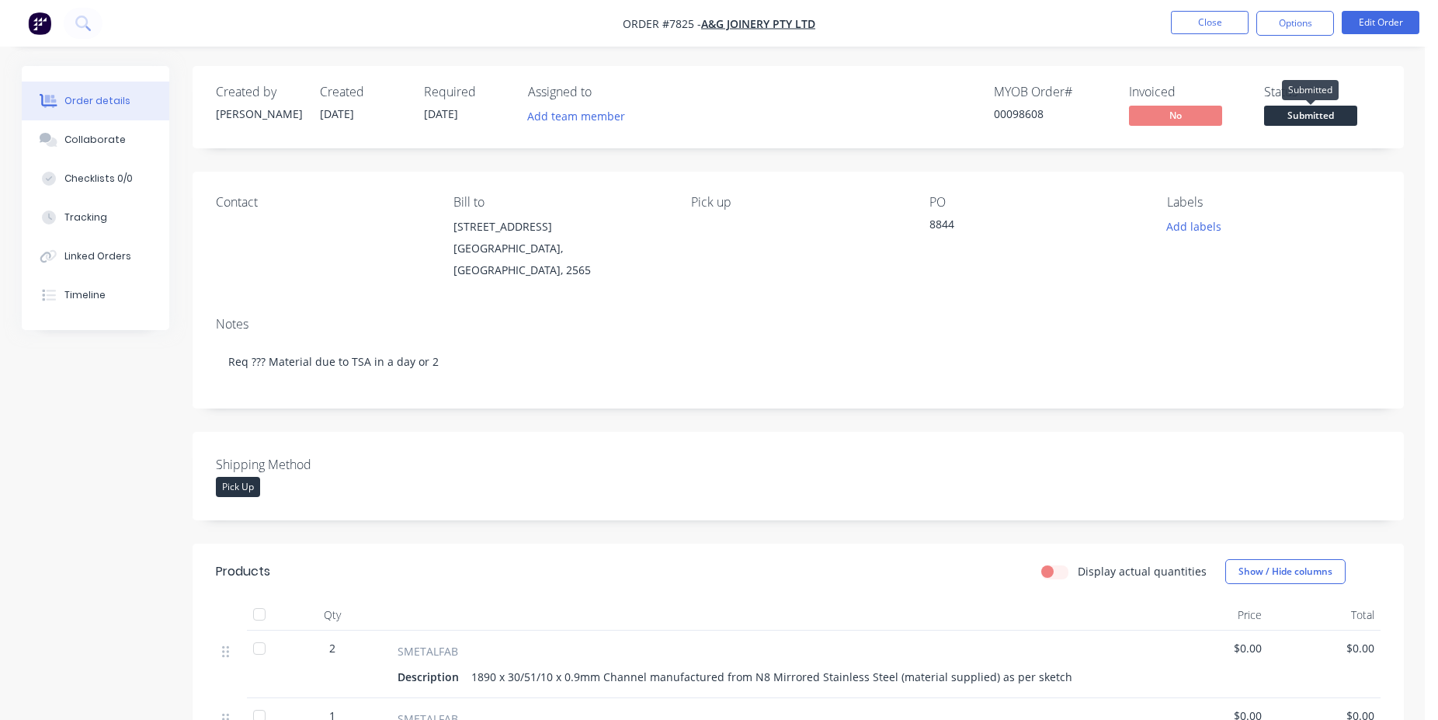
click at [1327, 111] on span "Submitted" at bounding box center [1310, 115] width 93 height 19
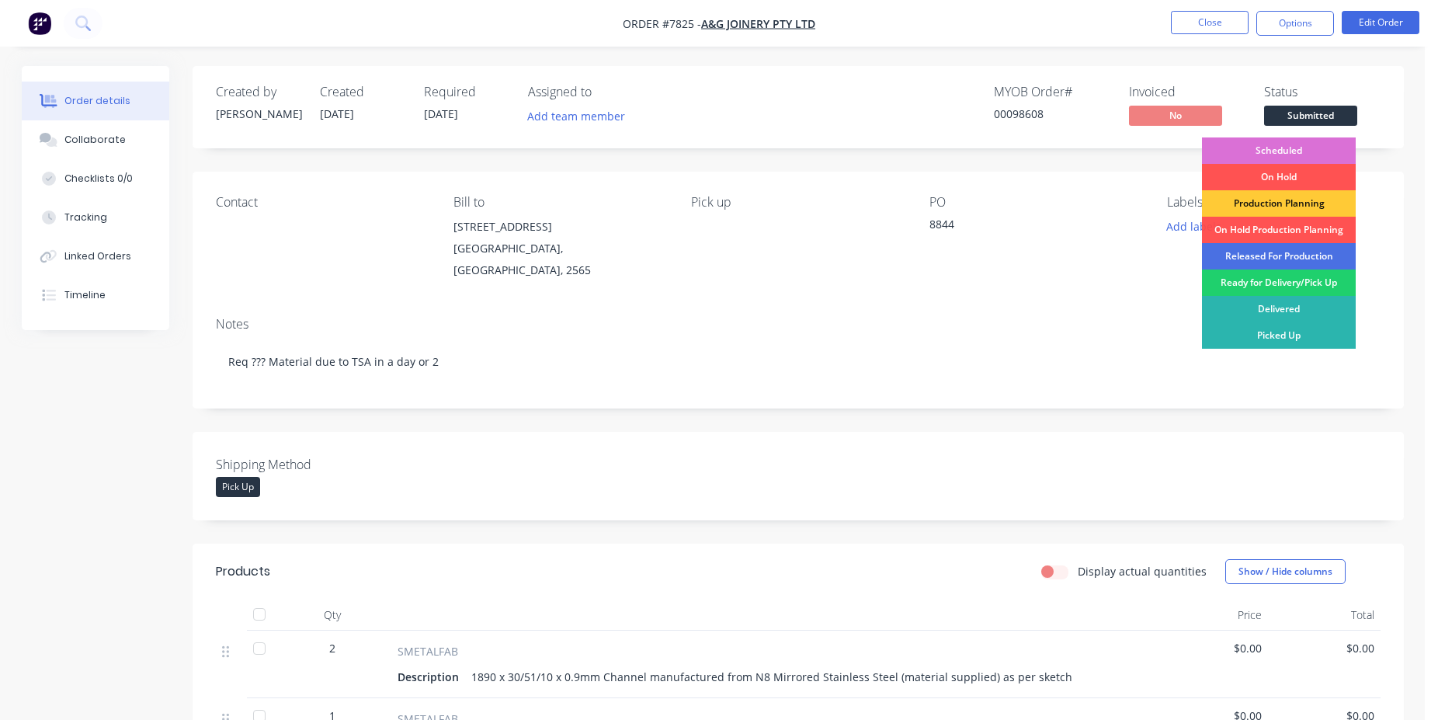
click at [1269, 153] on div "Scheduled" at bounding box center [1279, 150] width 154 height 26
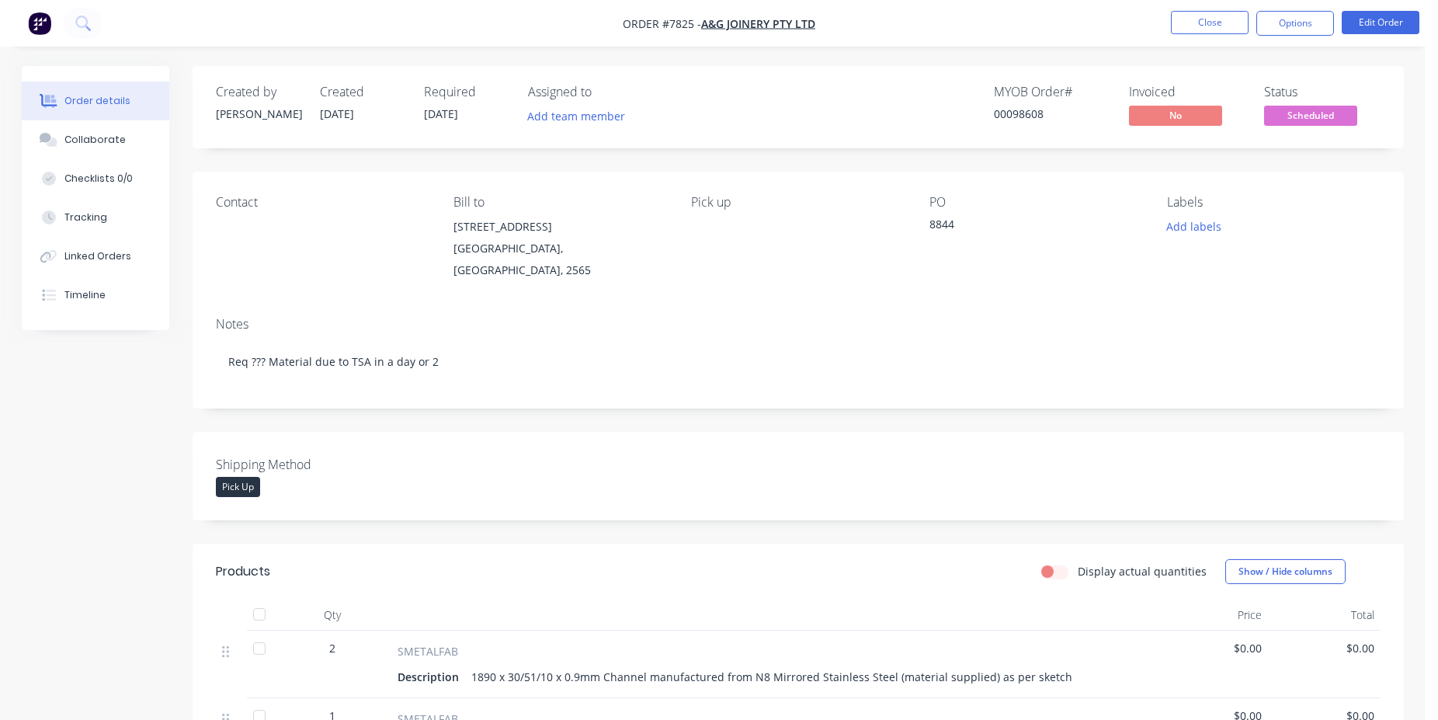
click at [1023, 112] on div "00098608" at bounding box center [1052, 114] width 117 height 16
copy div "00098608"
click at [1197, 28] on button "Close" at bounding box center [1210, 22] width 78 height 23
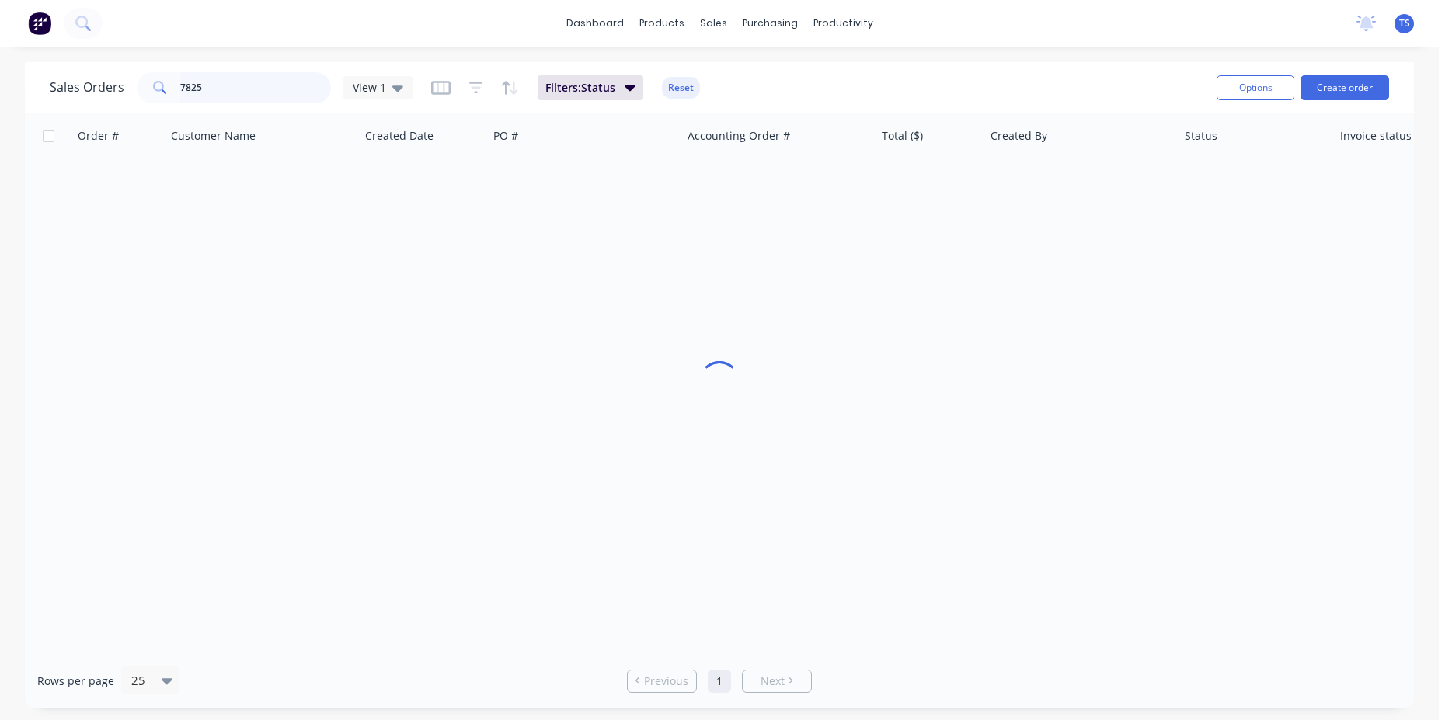
click at [231, 100] on input "7825" at bounding box center [255, 87] width 151 height 31
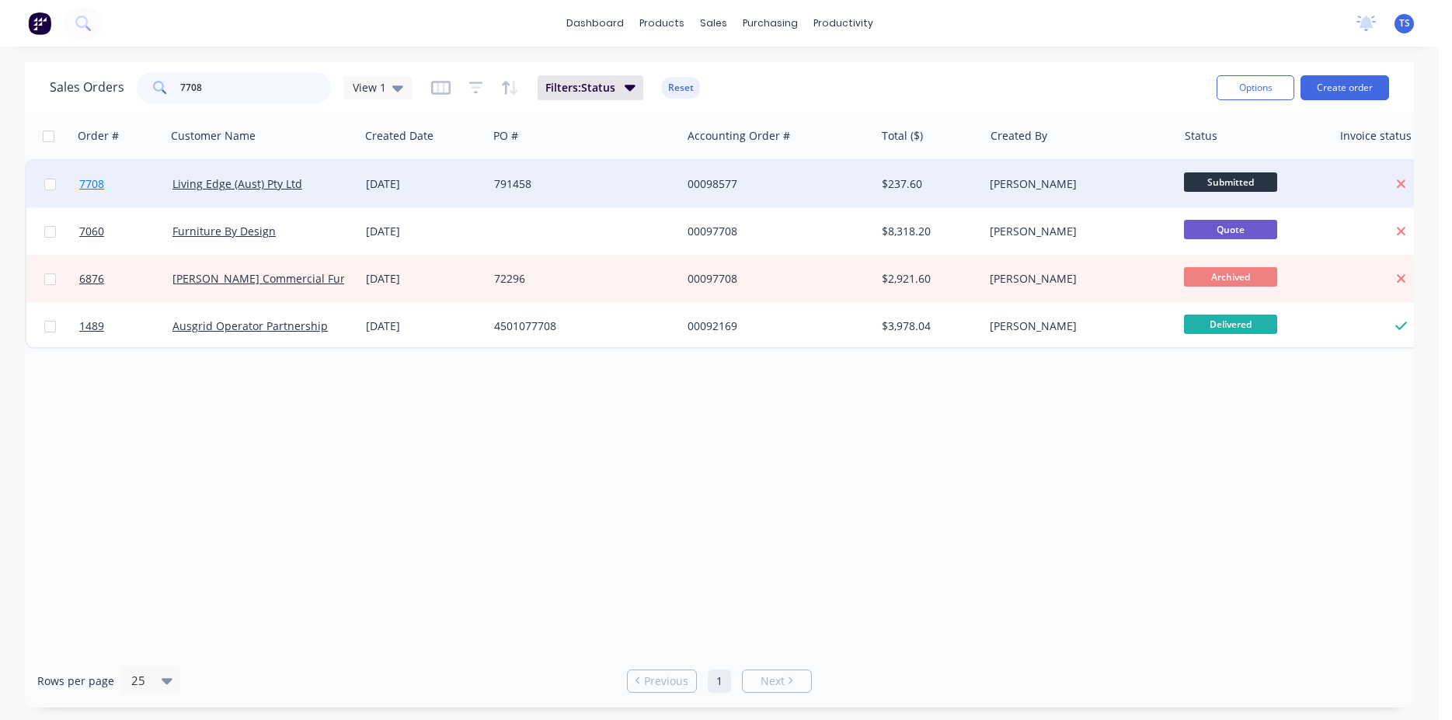
type input "7708"
click at [99, 190] on span "7708" at bounding box center [91, 184] width 25 height 16
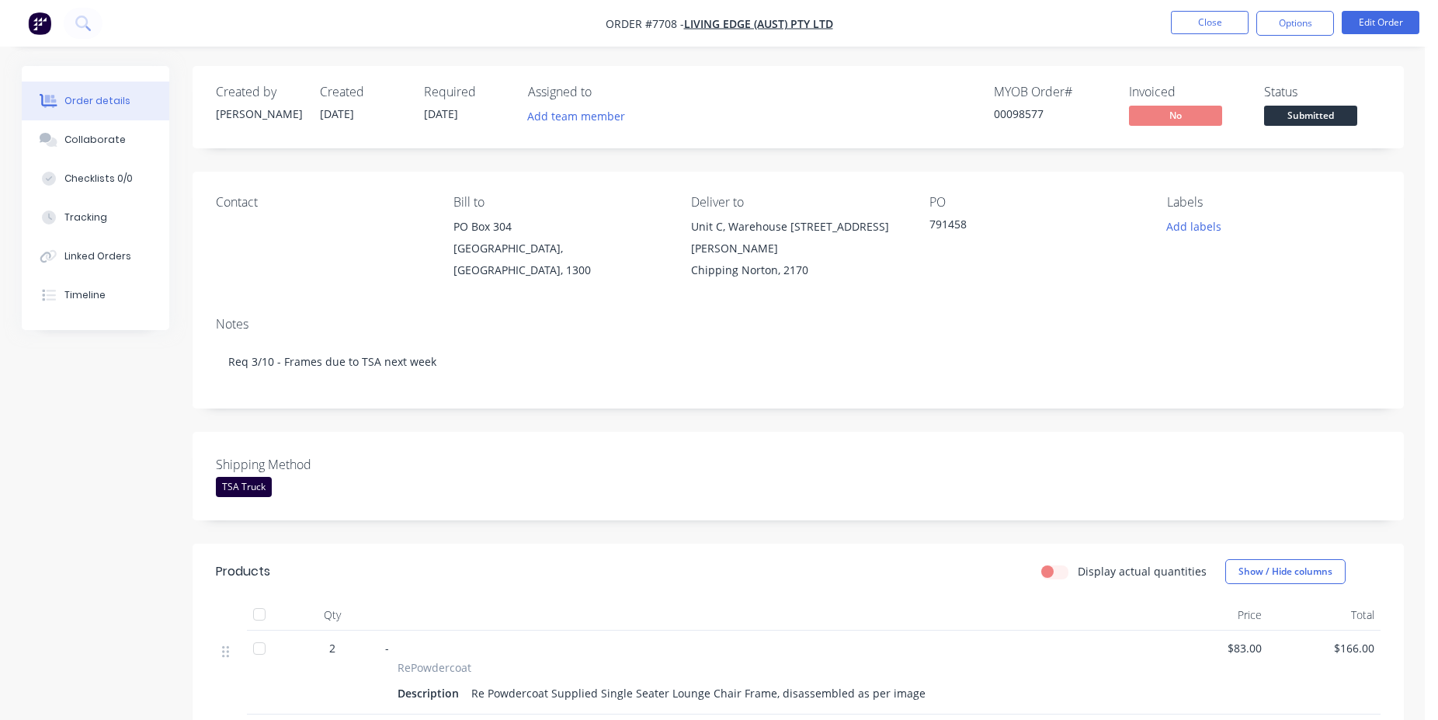
click at [1309, 94] on div "Submitted" at bounding box center [1310, 90] width 57 height 20
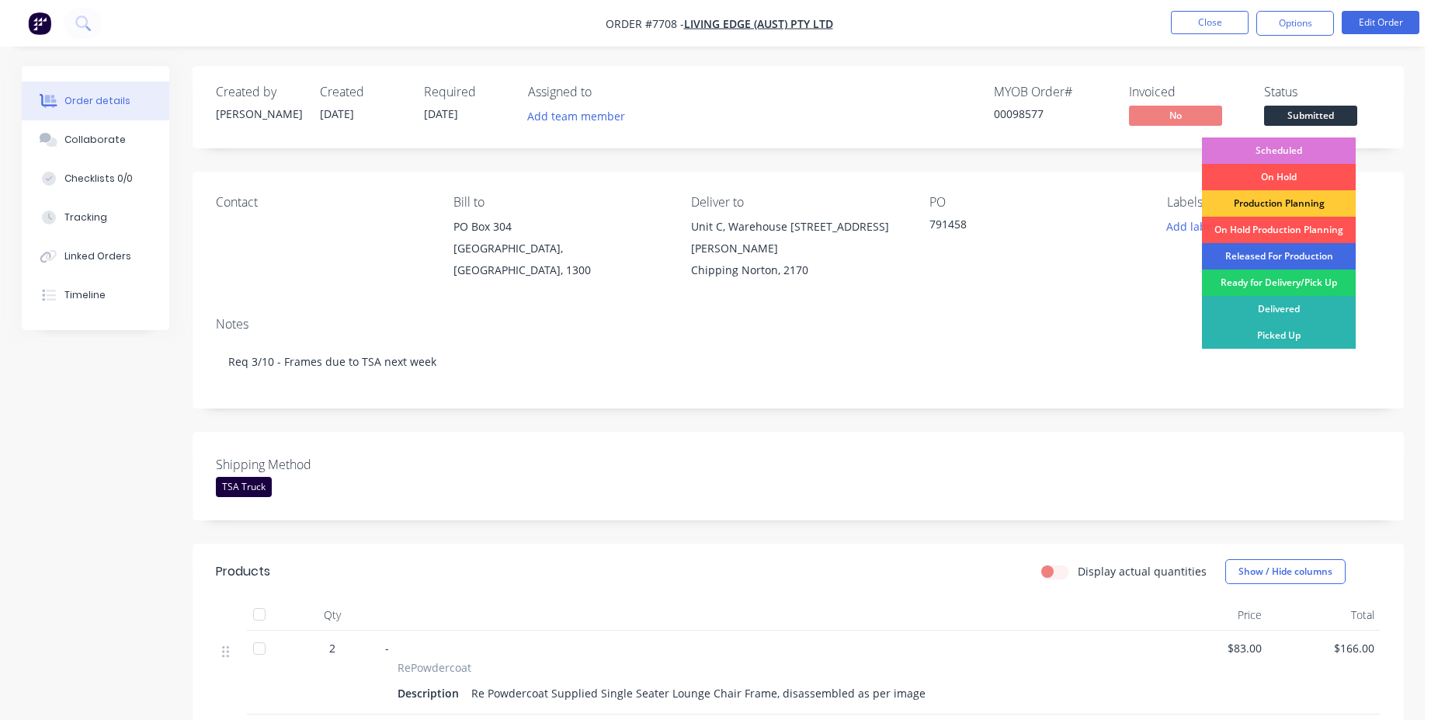
click at [1297, 259] on div "Released For Production" at bounding box center [1279, 256] width 154 height 26
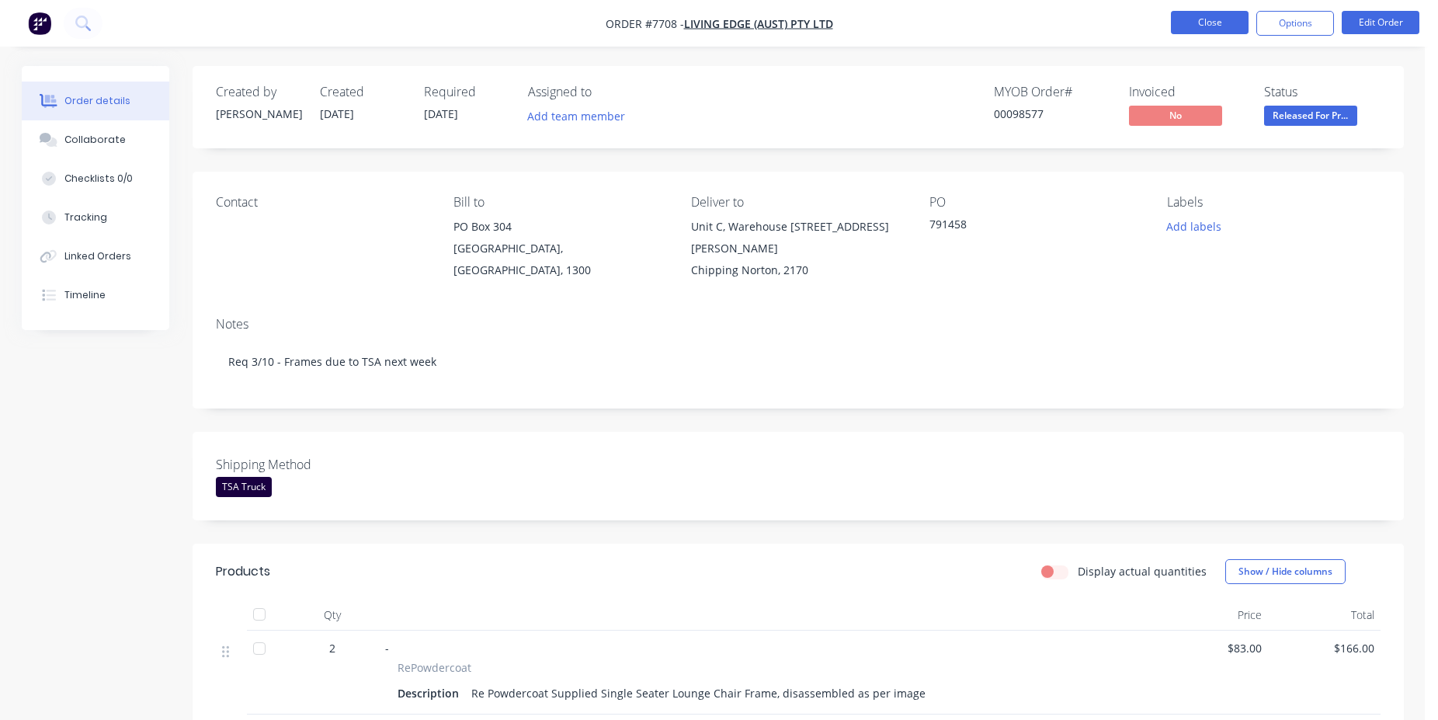
click at [1170, 26] on ul "Close Options Edit Order" at bounding box center [1296, 23] width 286 height 25
click at [1206, 22] on button "Close" at bounding box center [1210, 22] width 78 height 23
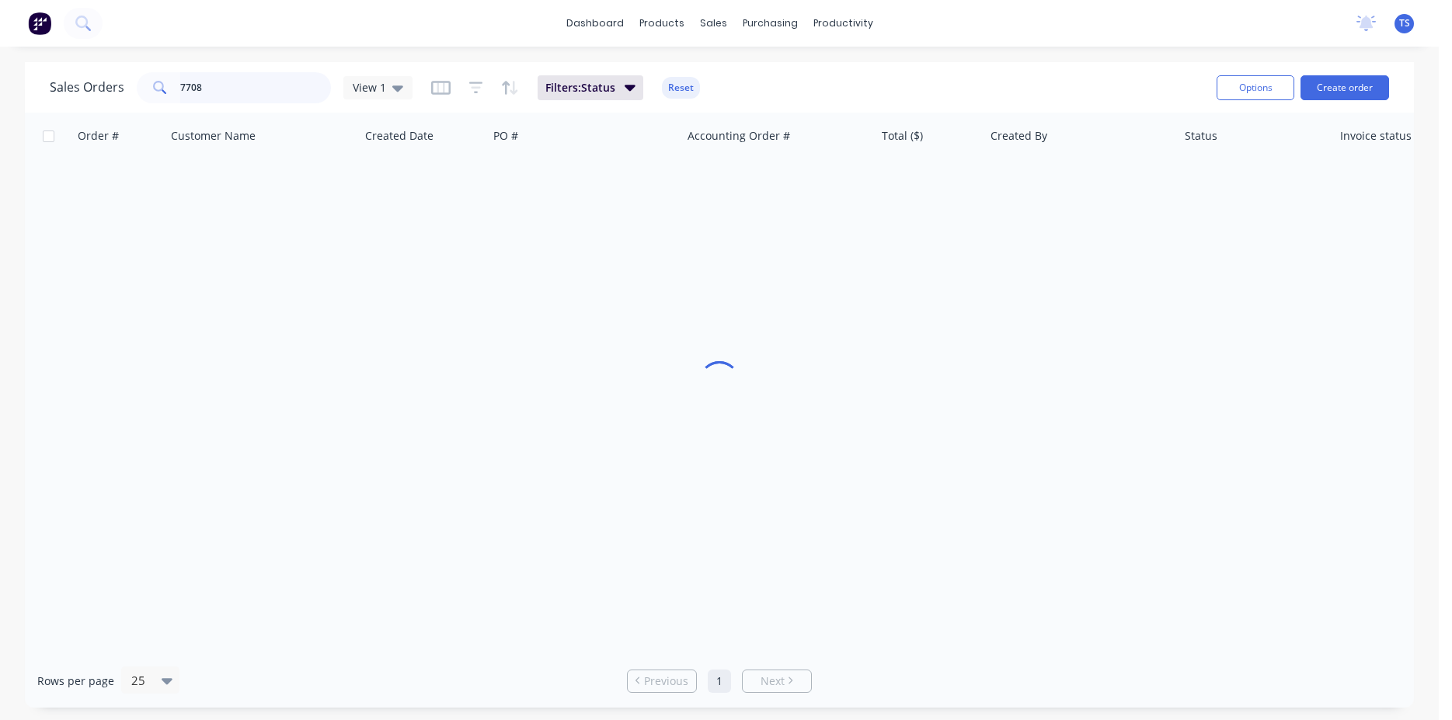
click at [224, 92] on input "7708" at bounding box center [255, 87] width 151 height 31
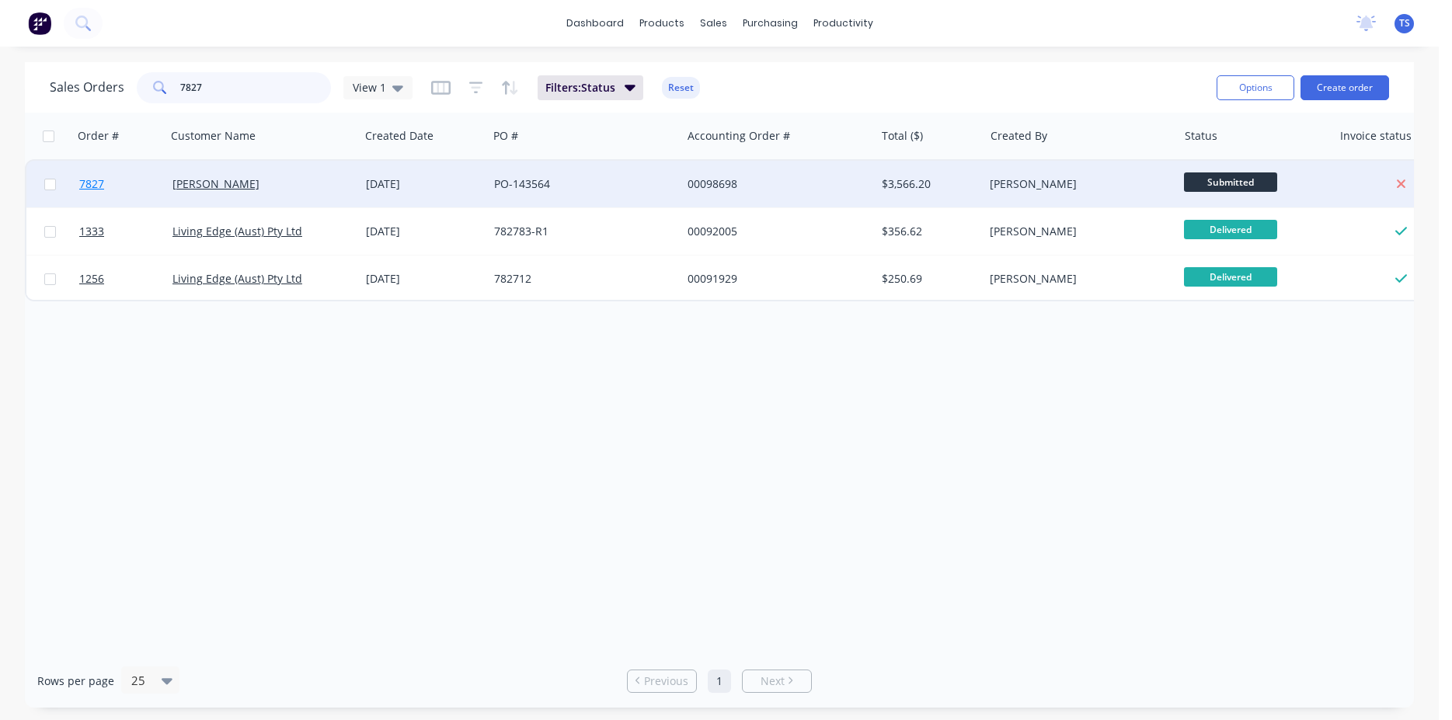
type input "7827"
click at [85, 190] on span "7827" at bounding box center [91, 184] width 25 height 16
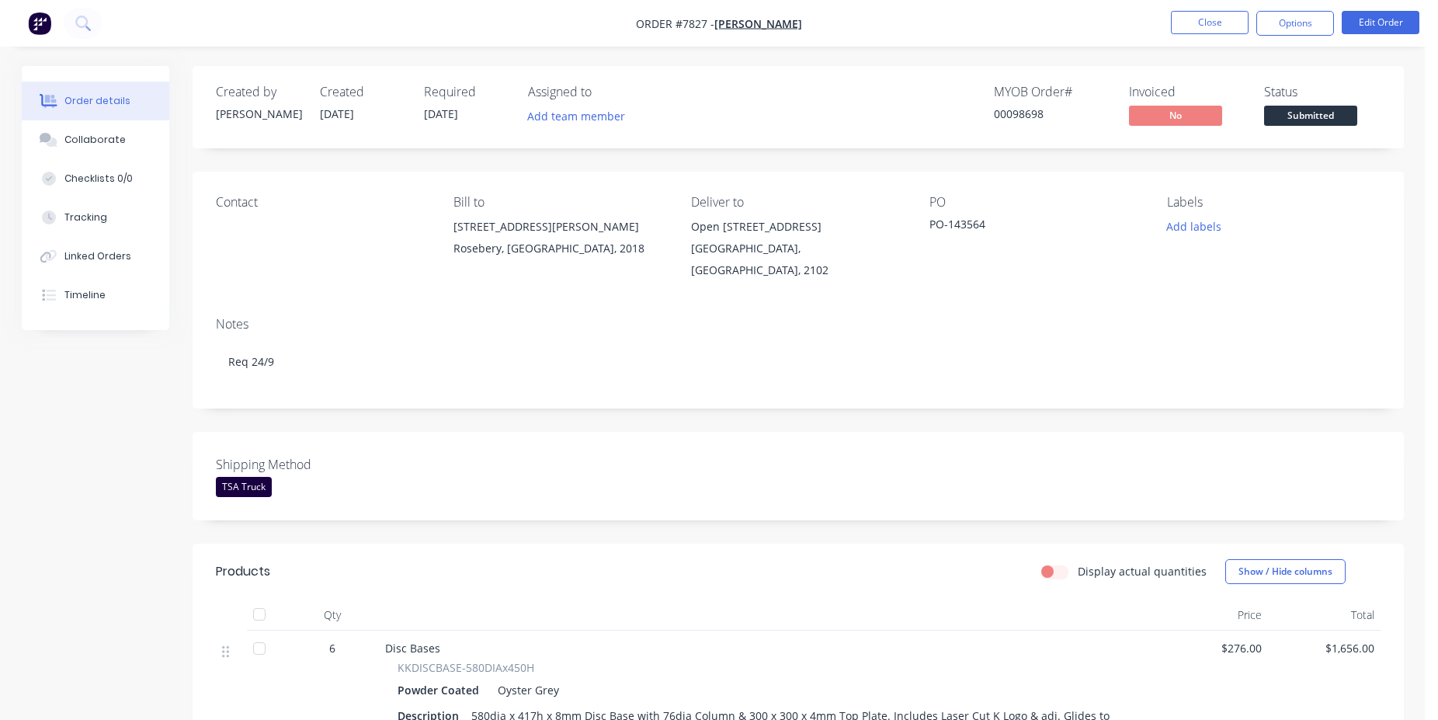
click at [1351, 124] on span "Submitted" at bounding box center [1310, 115] width 93 height 19
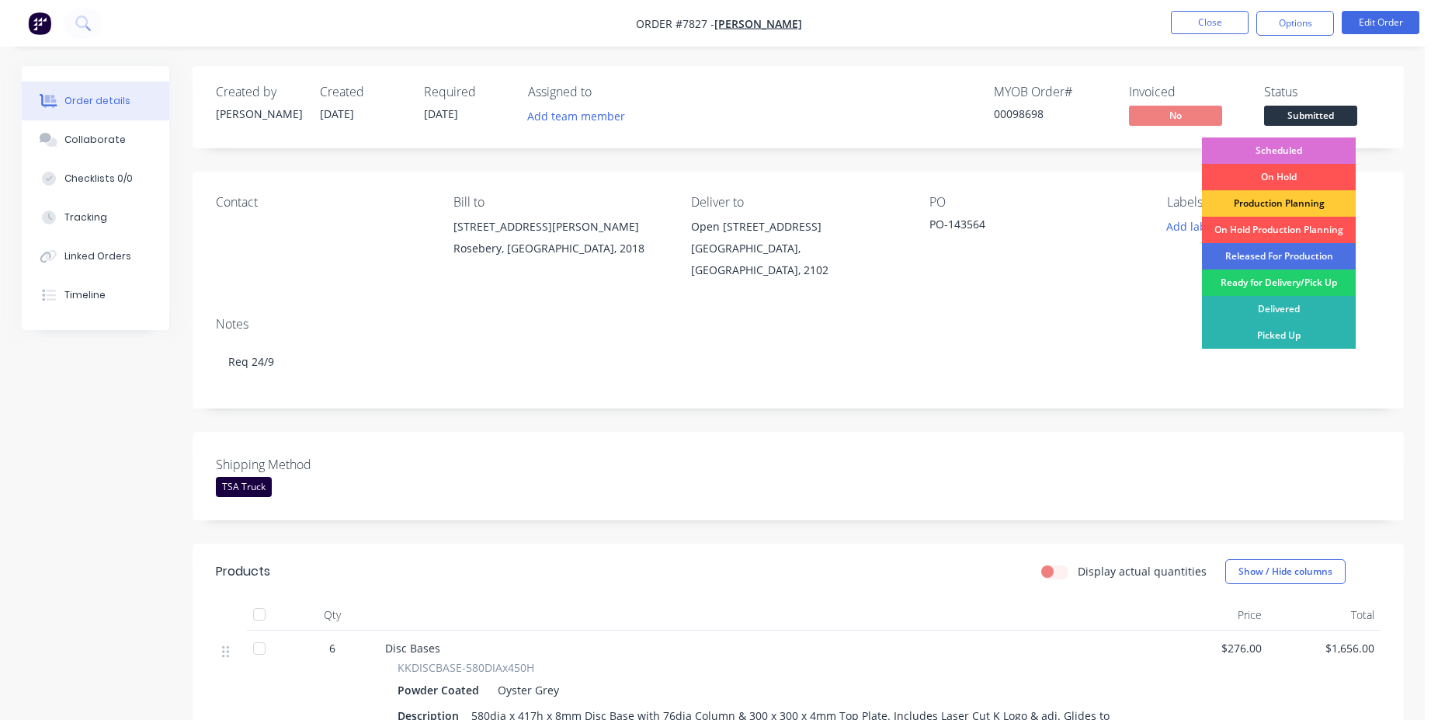
drag, startPoint x: 1319, startPoint y: 148, endPoint x: 1304, endPoint y: 151, distance: 14.9
click at [1318, 148] on div "Scheduled" at bounding box center [1279, 150] width 154 height 26
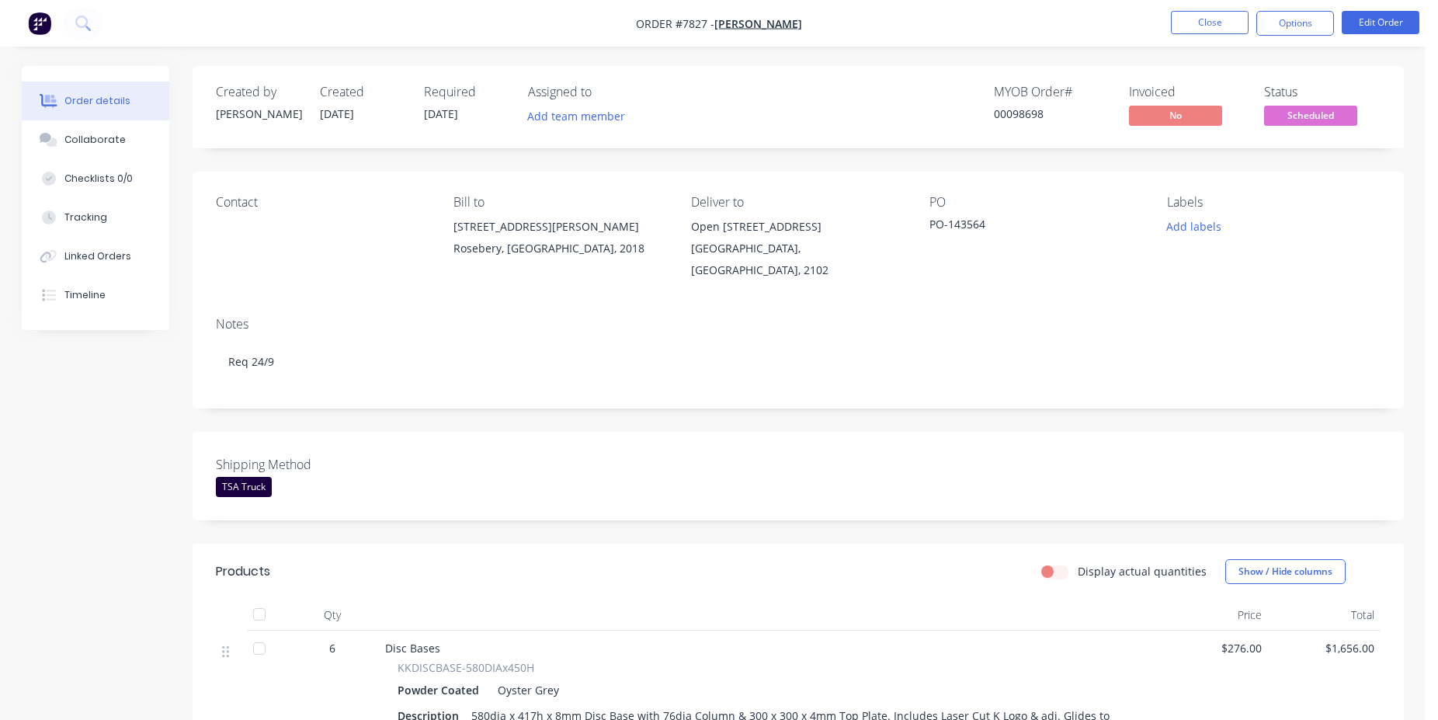
click at [1007, 116] on div "00098698" at bounding box center [1052, 114] width 117 height 16
copy div "00098698"
click at [1230, 22] on button "Close" at bounding box center [1210, 22] width 78 height 23
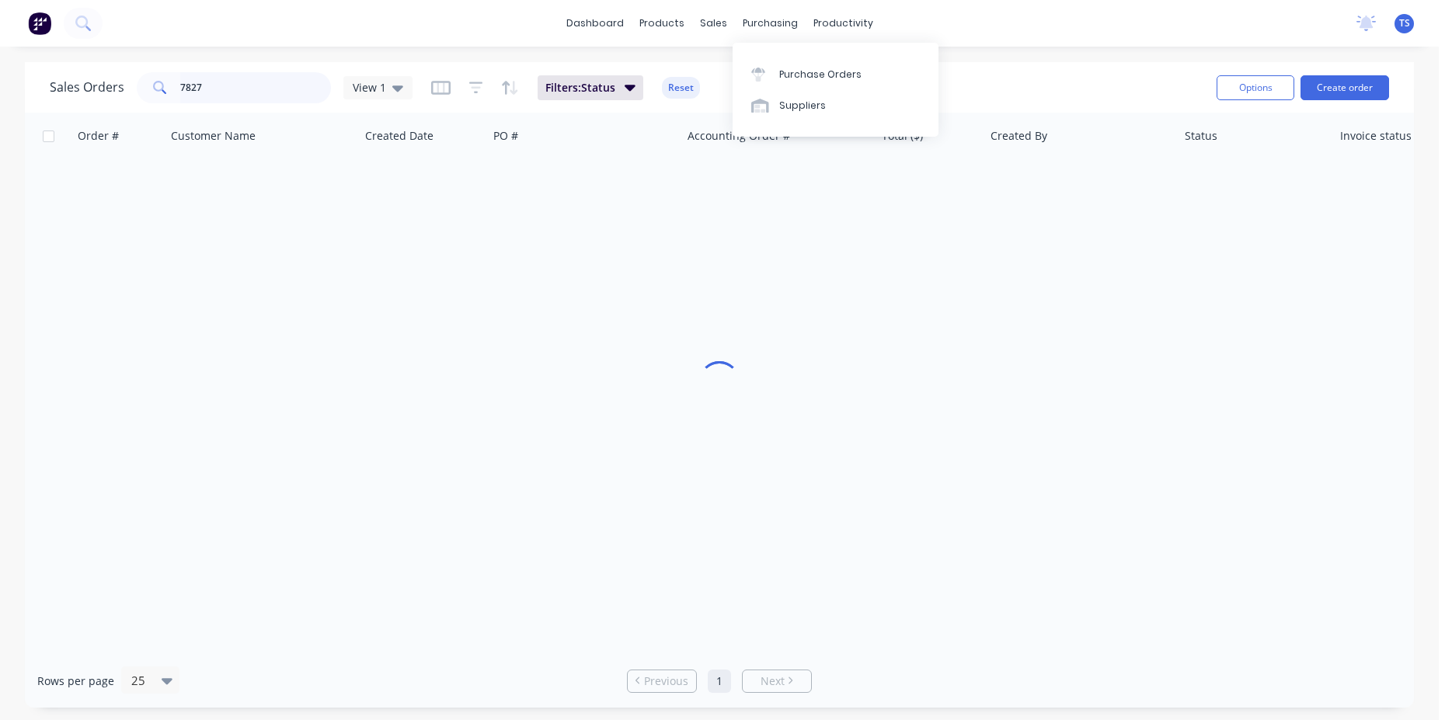
click at [238, 97] on input "7827" at bounding box center [255, 87] width 151 height 31
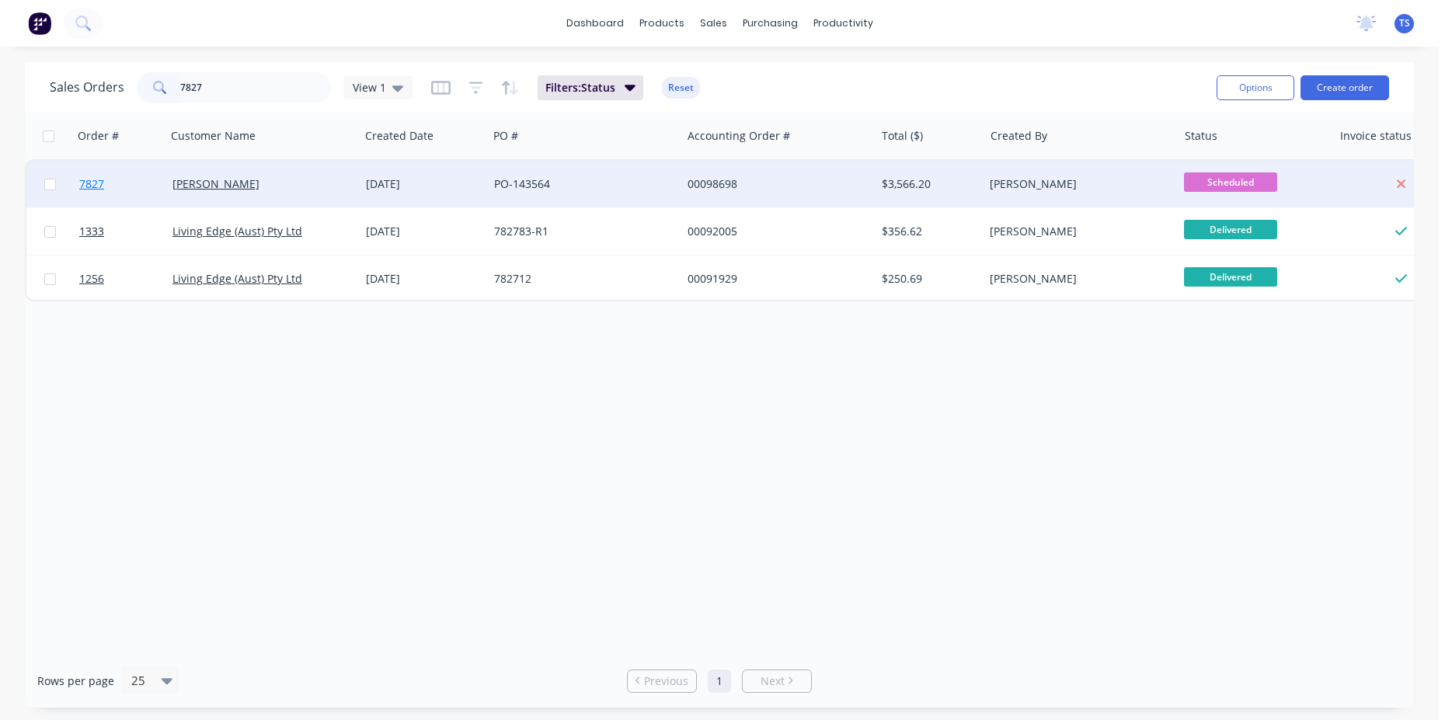
click at [117, 203] on link "7827" at bounding box center [125, 184] width 93 height 47
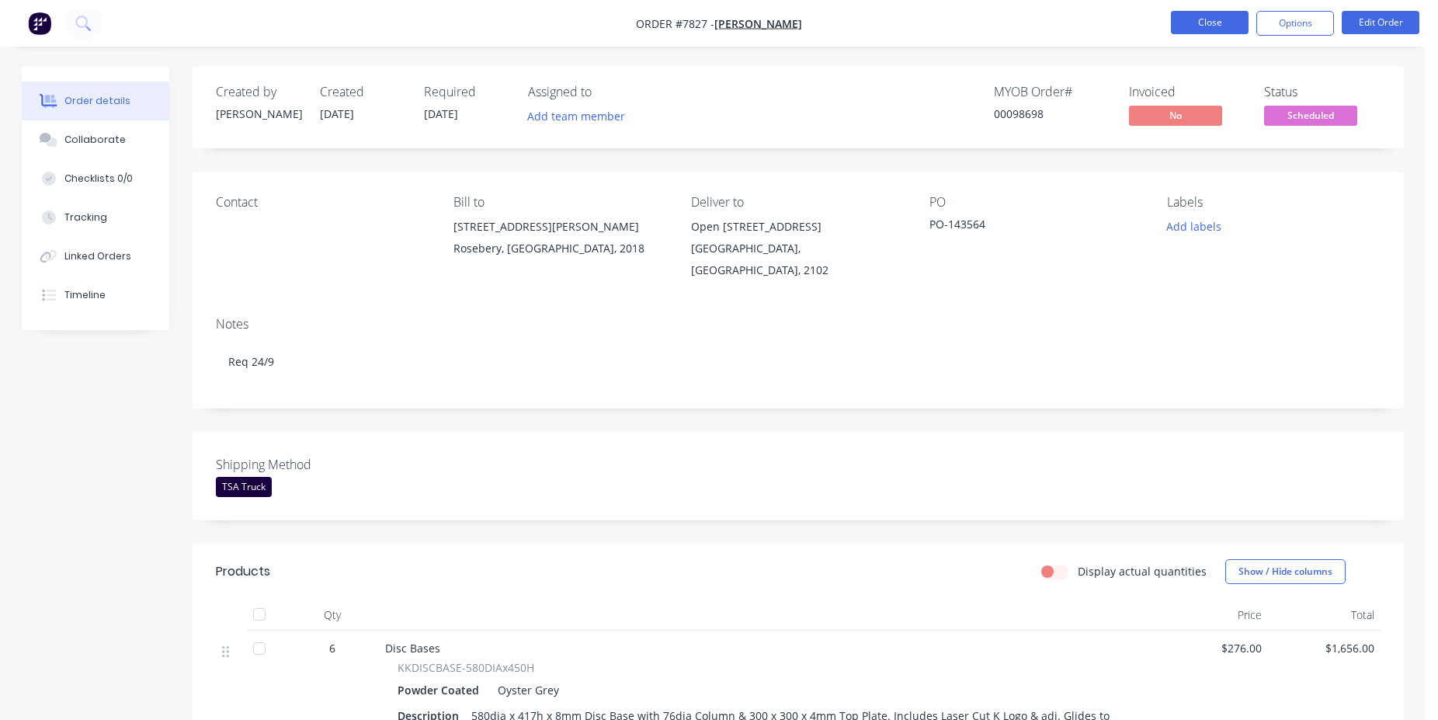
click at [1212, 28] on button "Close" at bounding box center [1210, 22] width 78 height 23
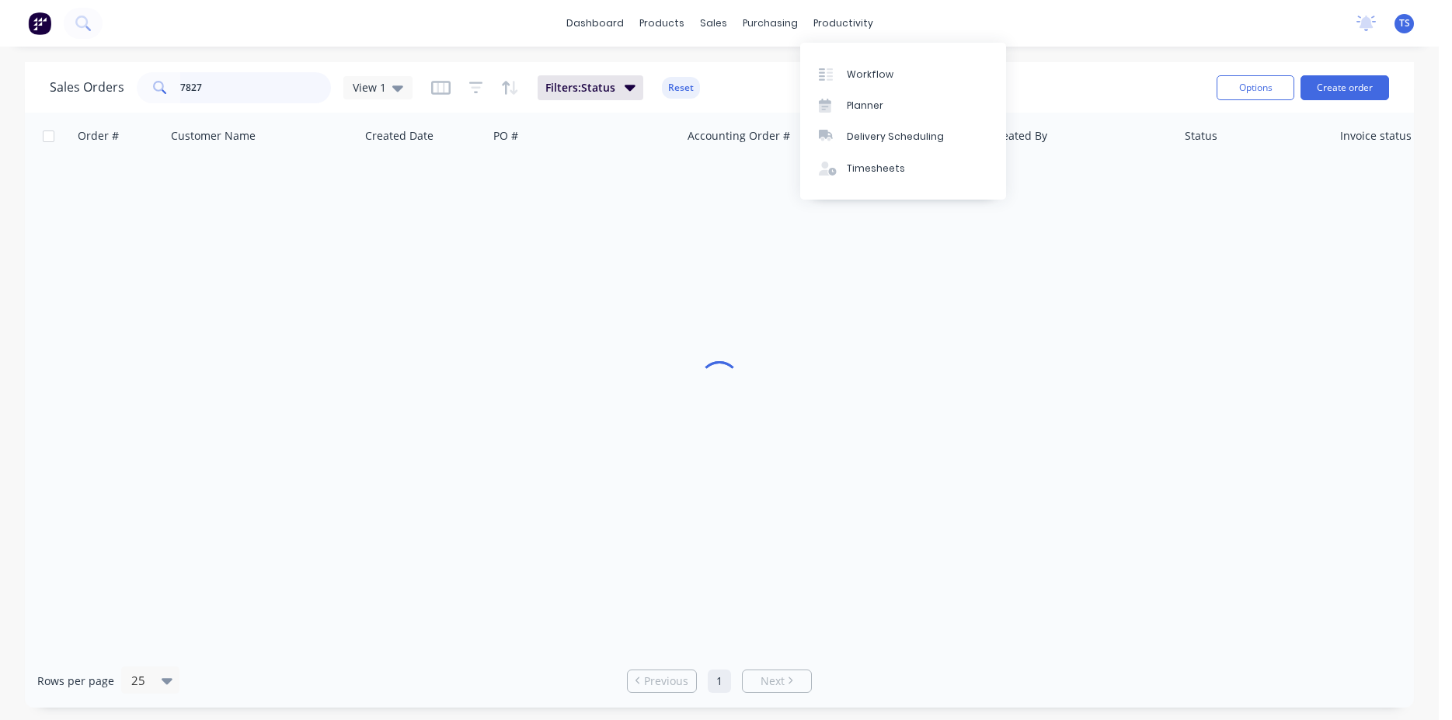
click at [263, 96] on input "7827" at bounding box center [255, 87] width 151 height 31
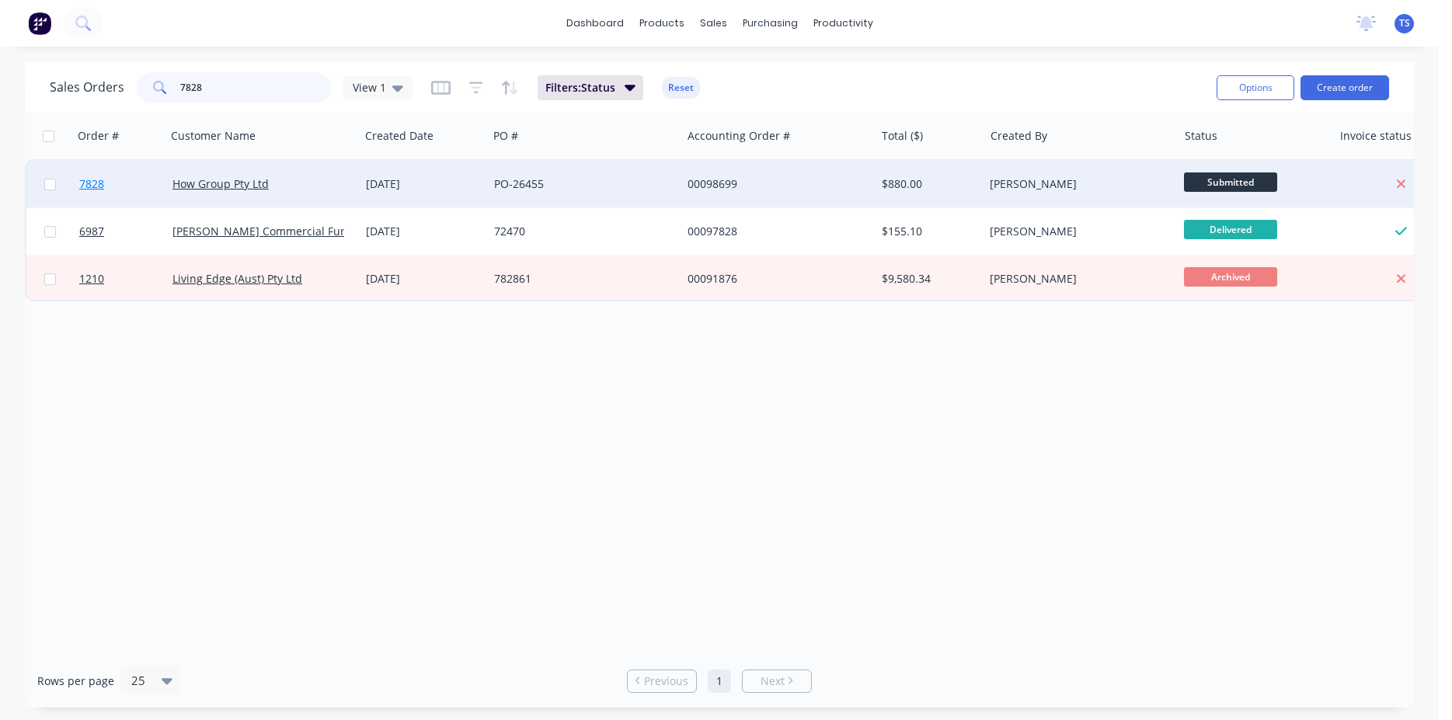
type input "7828"
click at [125, 190] on link "7828" at bounding box center [125, 184] width 93 height 47
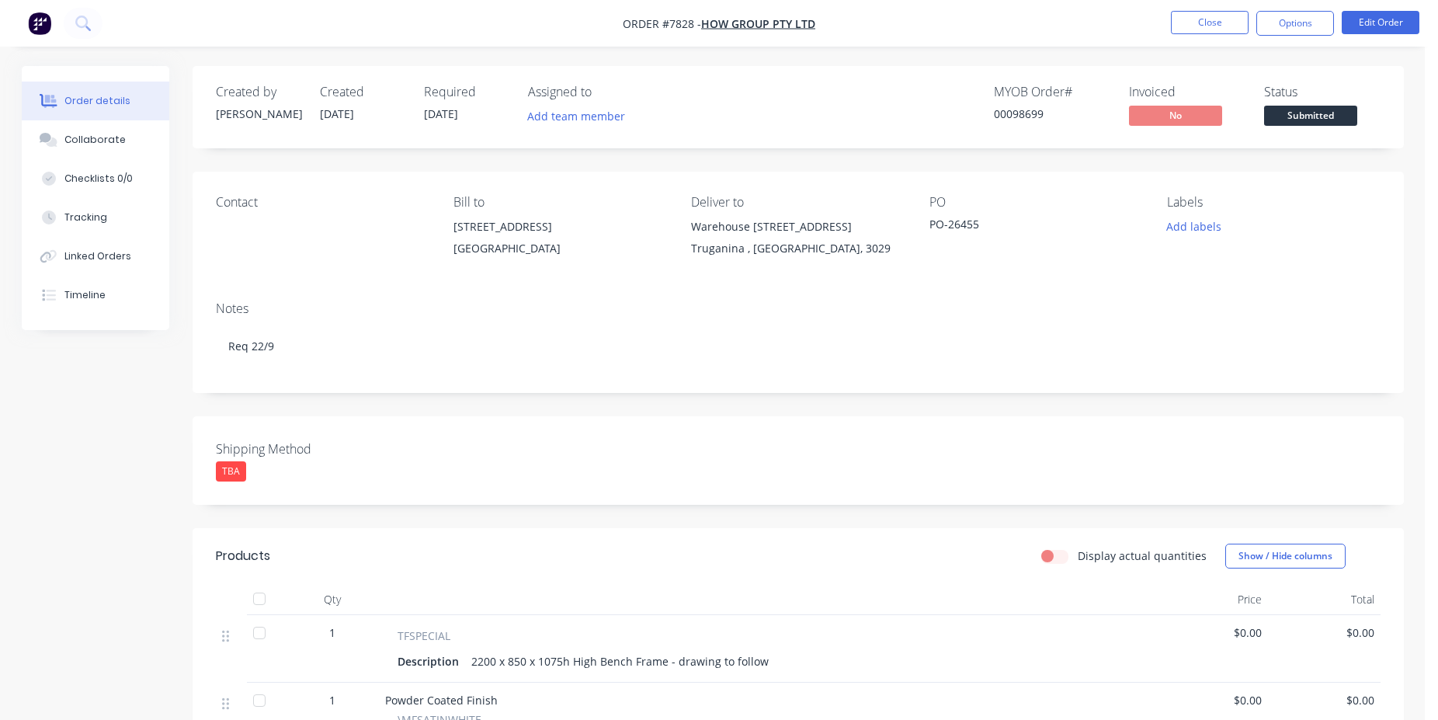
click at [1309, 116] on span "Submitted" at bounding box center [1310, 115] width 93 height 19
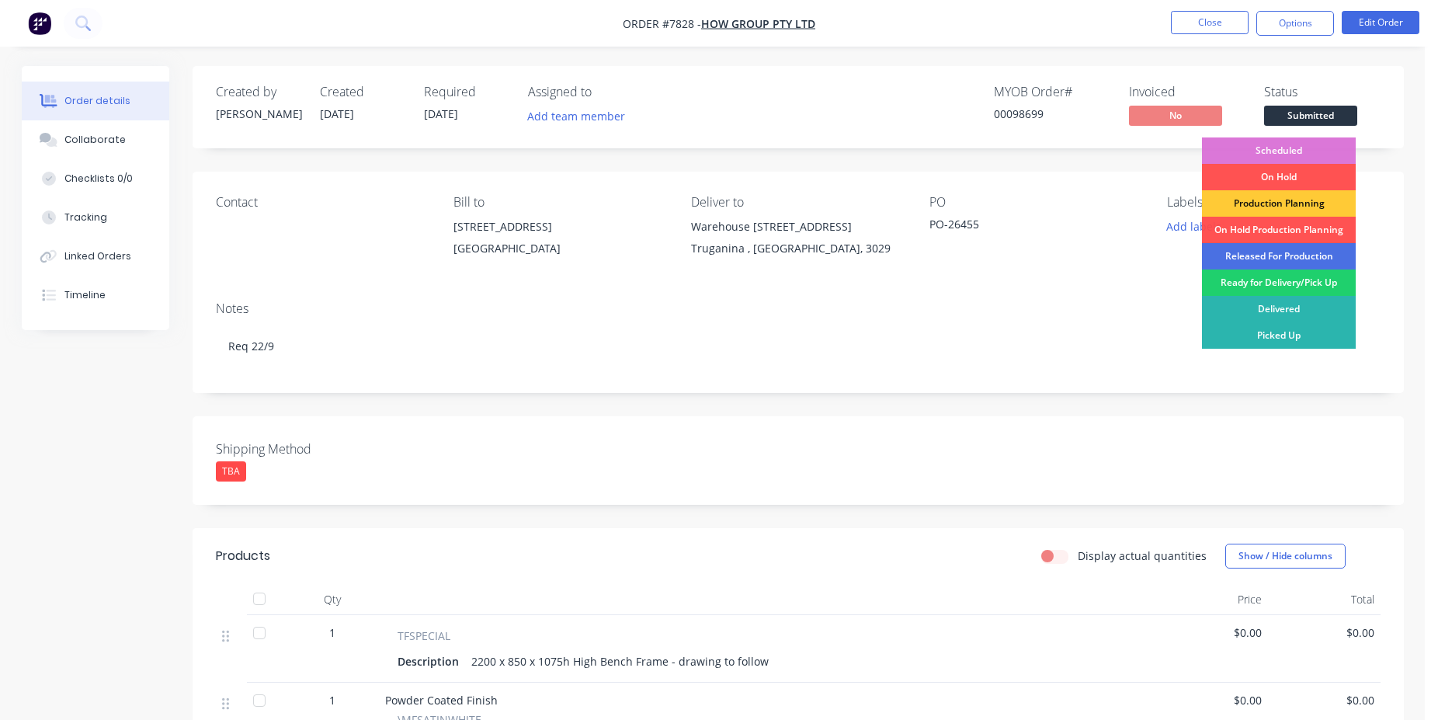
click at [1271, 147] on div "Scheduled" at bounding box center [1279, 150] width 154 height 26
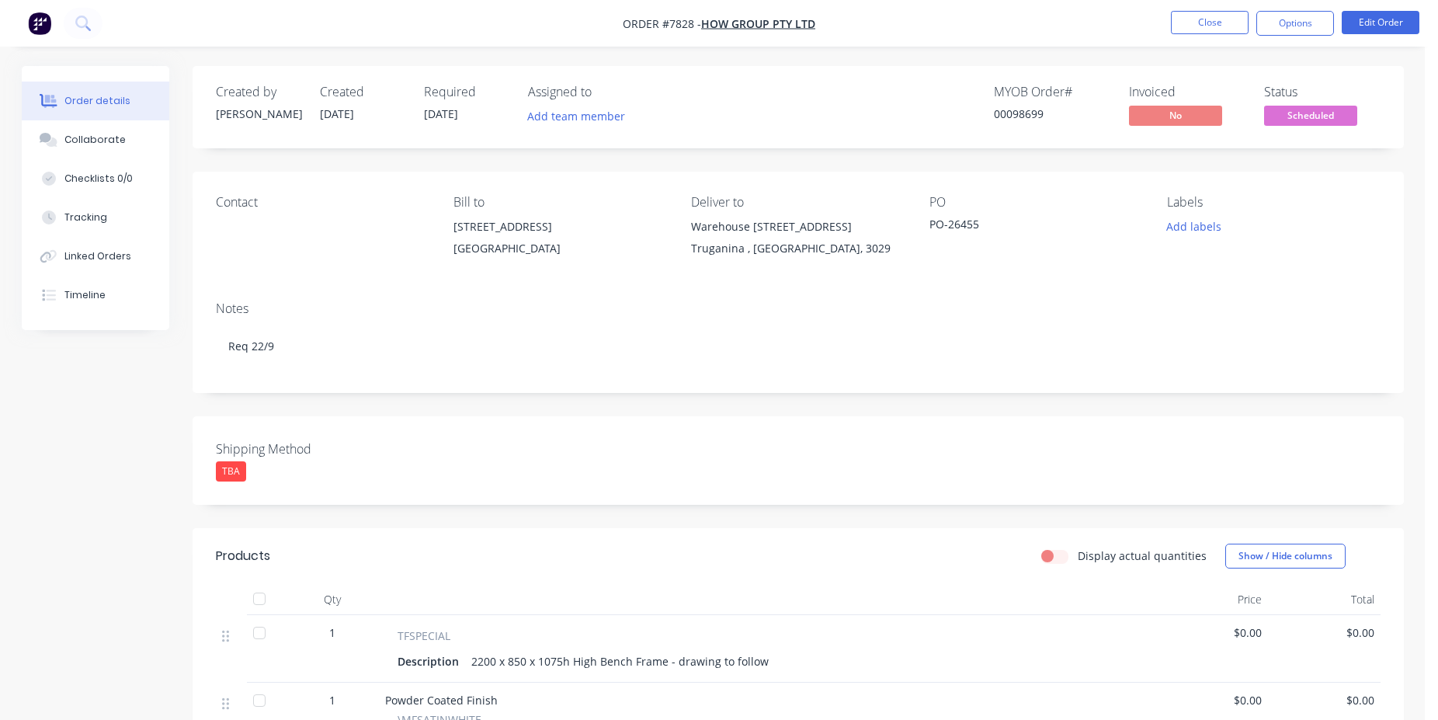
click at [1020, 118] on div "00098699" at bounding box center [1052, 114] width 117 height 16
copy div "00098699"
click at [1213, 17] on button "Close" at bounding box center [1210, 22] width 78 height 23
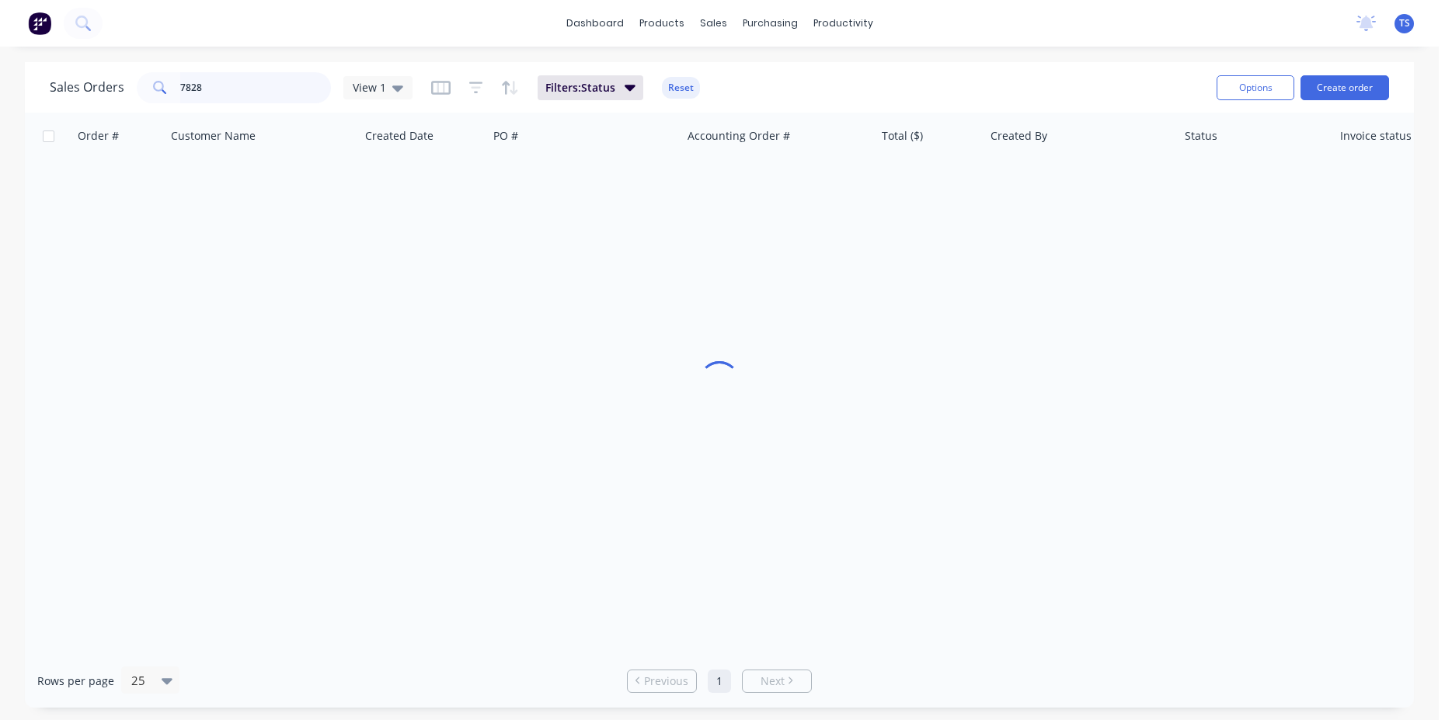
click at [245, 86] on input "7828" at bounding box center [255, 87] width 151 height 31
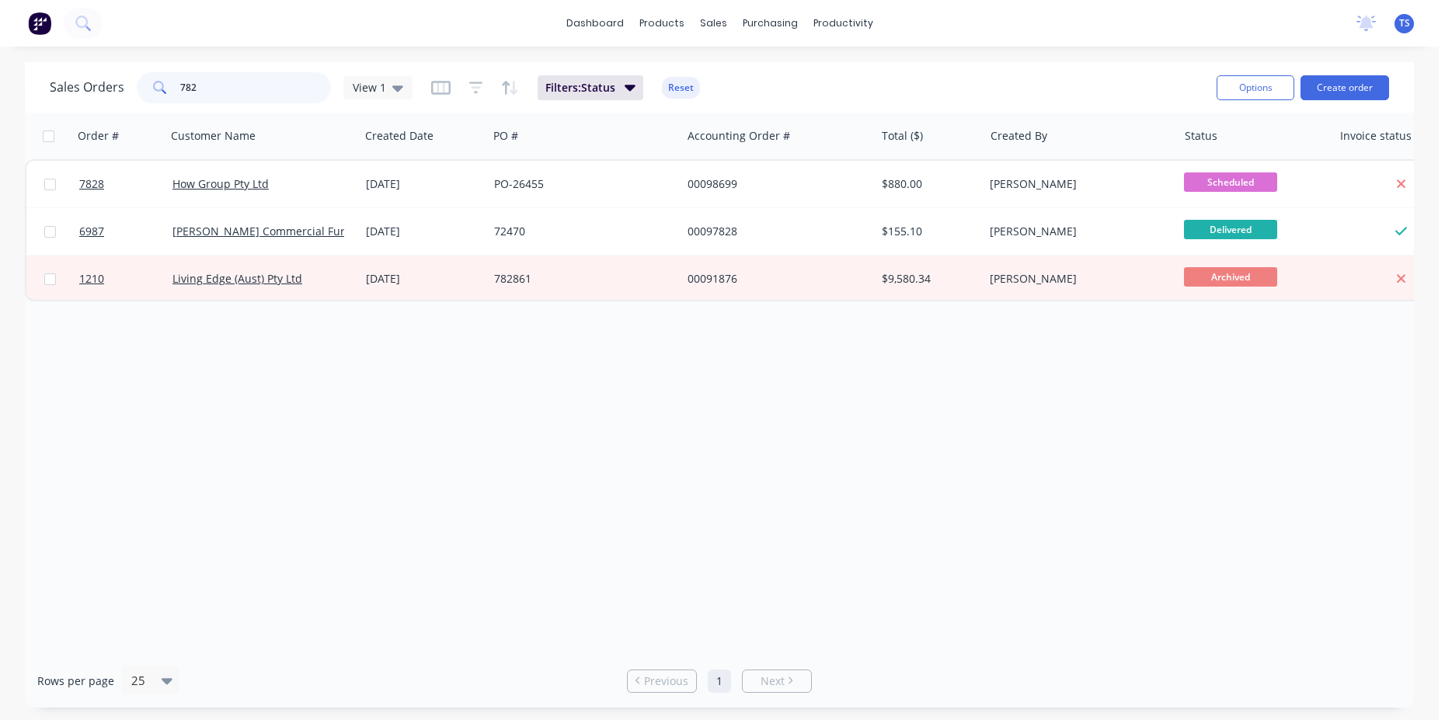
type input "7829"
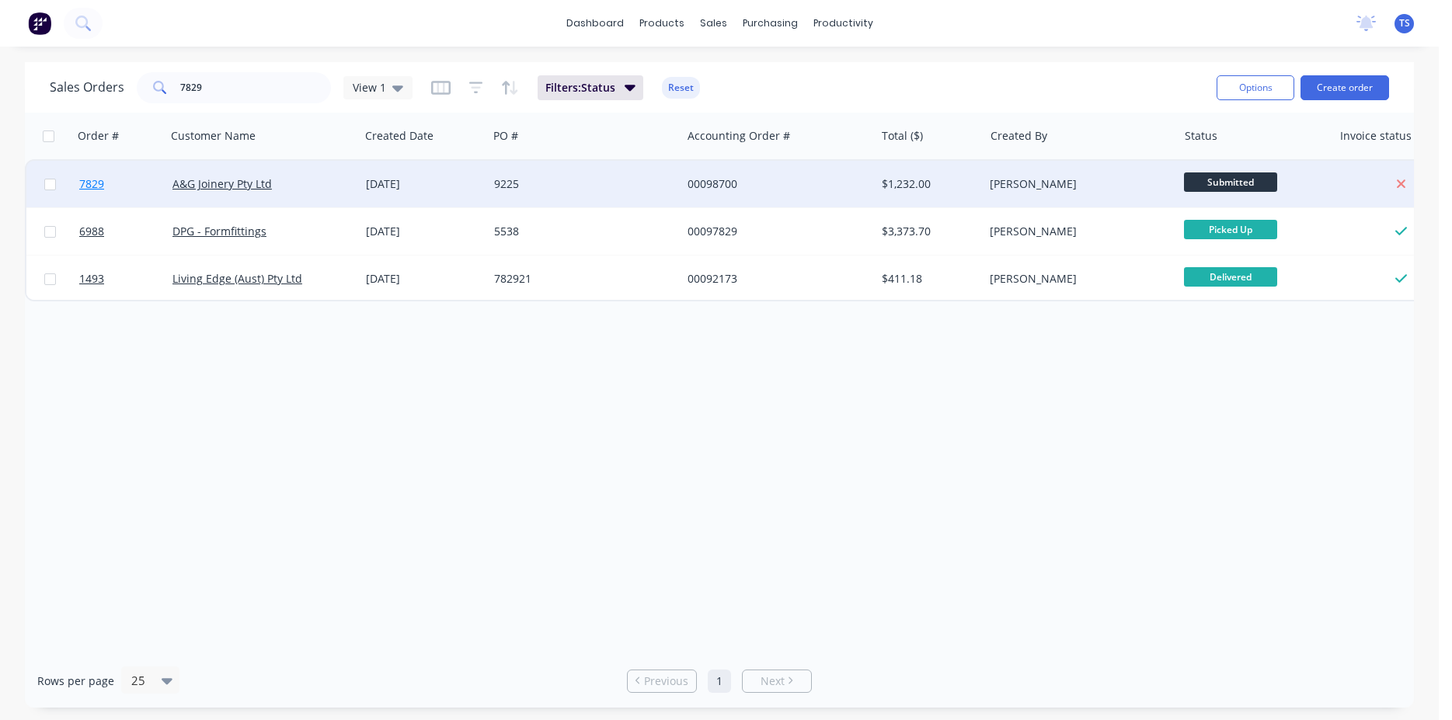
click at [115, 192] on link "7829" at bounding box center [125, 184] width 93 height 47
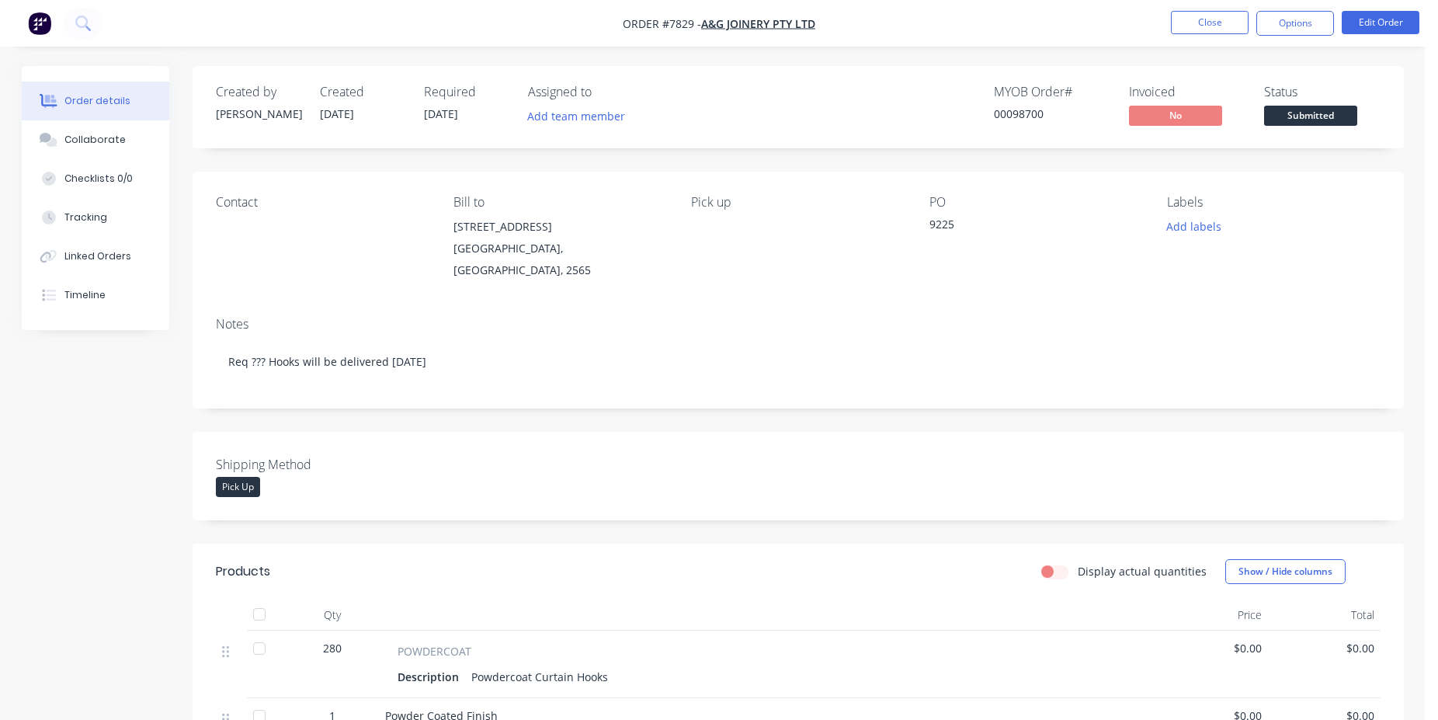
click at [1337, 120] on span "Submitted" at bounding box center [1310, 115] width 93 height 19
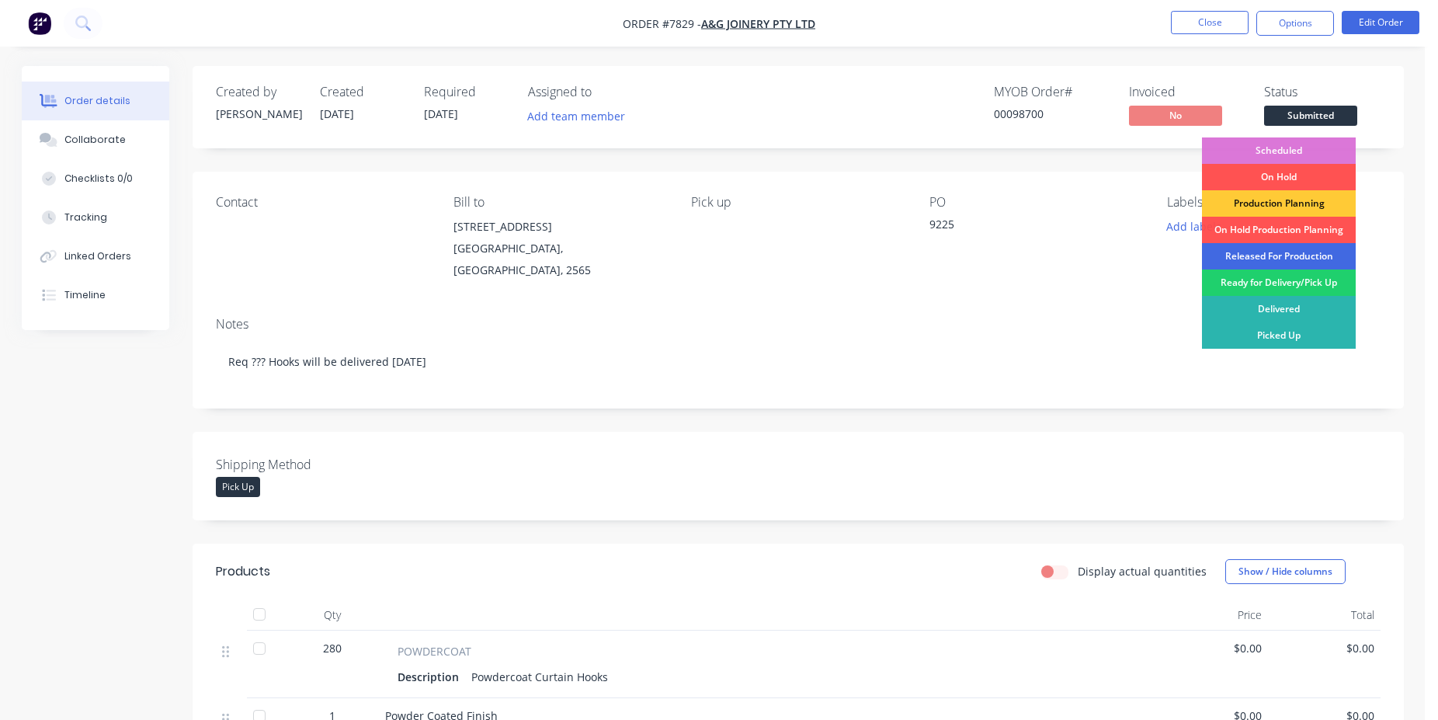
click at [1285, 249] on div "Released For Production" at bounding box center [1279, 256] width 154 height 26
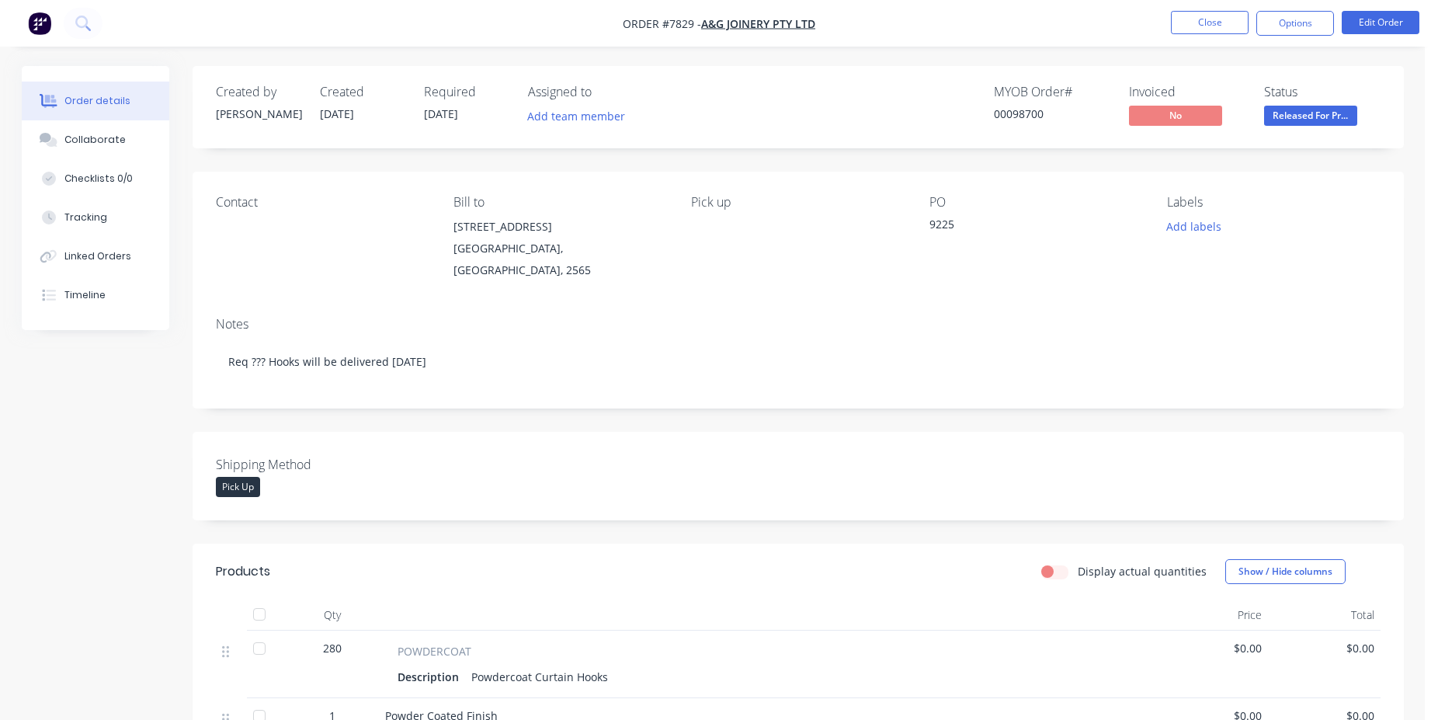
click at [1004, 110] on div "00098700" at bounding box center [1052, 114] width 117 height 16
copy div "00098700"
click at [1214, 34] on li "Close" at bounding box center [1210, 23] width 78 height 25
click at [1216, 26] on button "Close" at bounding box center [1210, 22] width 78 height 23
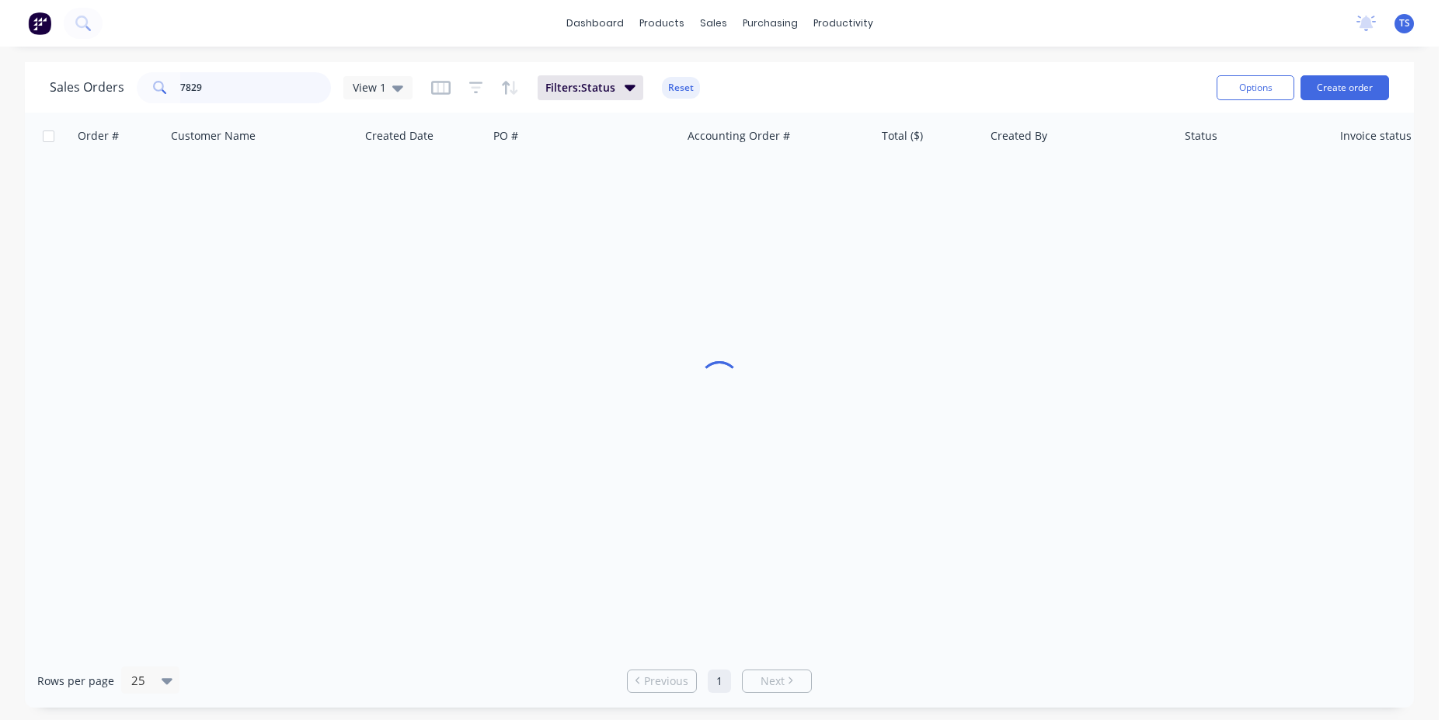
click at [214, 93] on input "7829" at bounding box center [255, 87] width 151 height 31
click at [214, 92] on input "7829" at bounding box center [255, 87] width 151 height 31
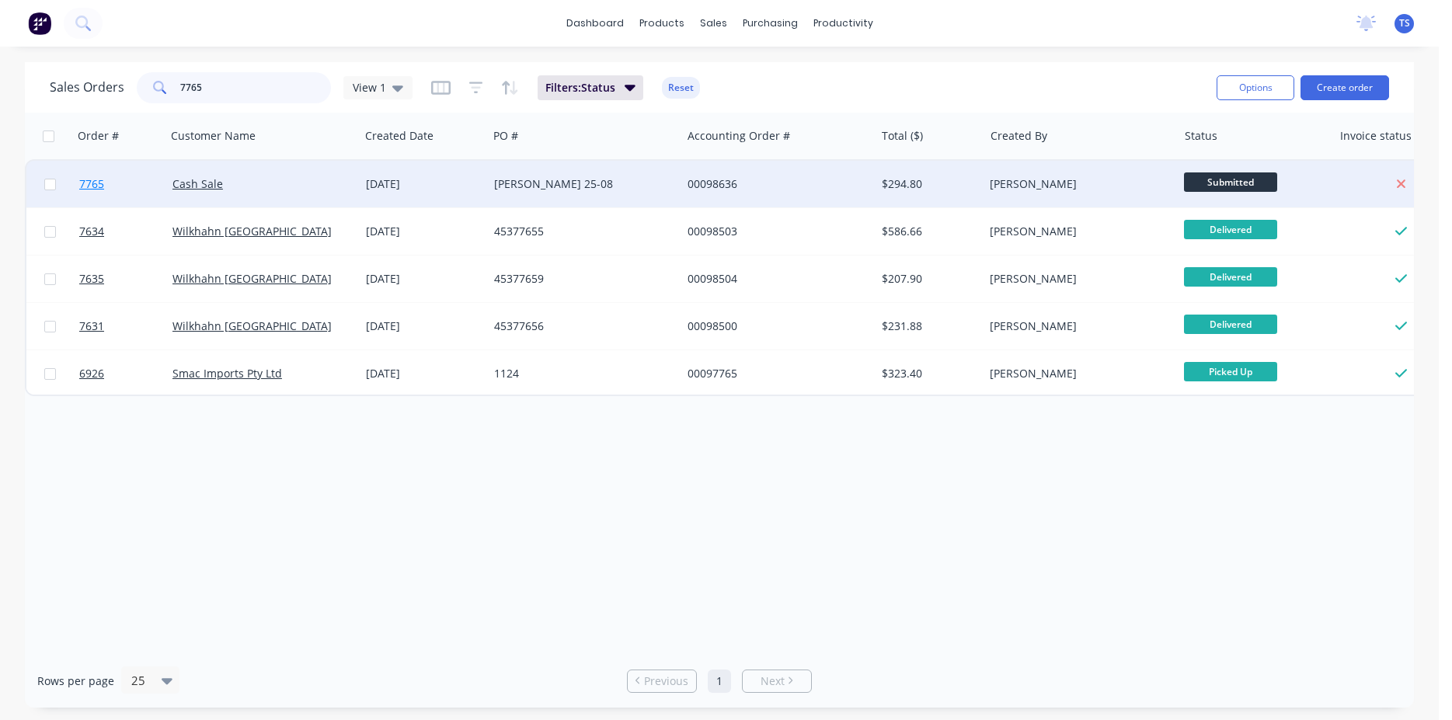
type input "7765"
click at [106, 190] on link "7765" at bounding box center [125, 184] width 93 height 47
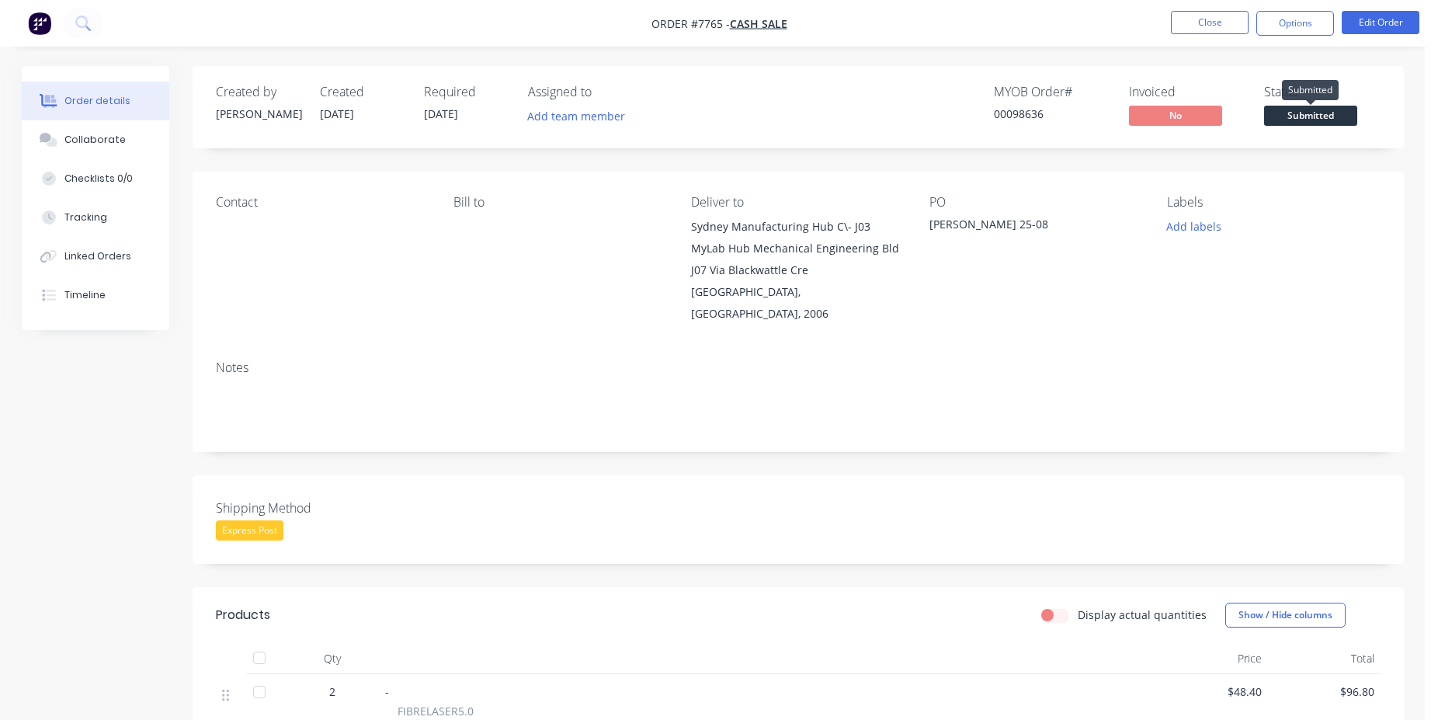
click at [1319, 114] on span "Submitted" at bounding box center [1310, 115] width 93 height 19
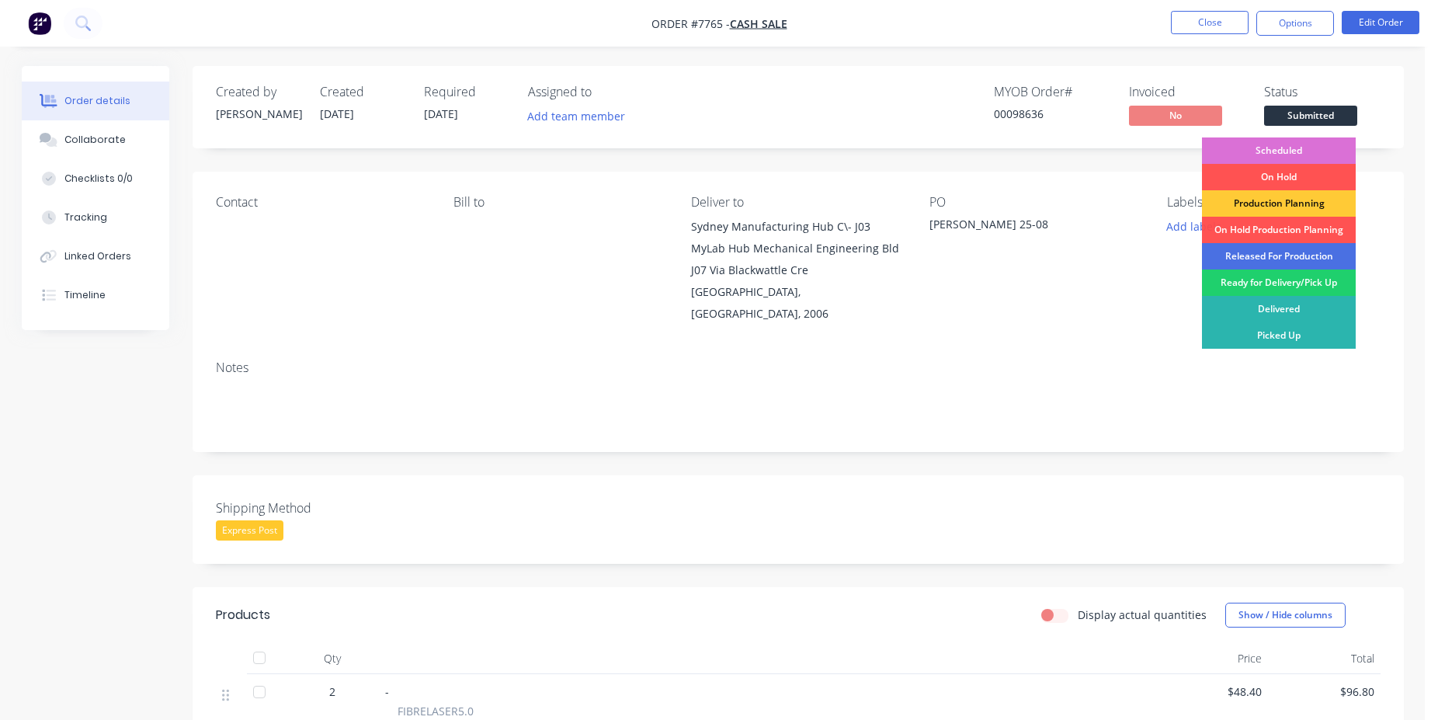
click at [1297, 146] on div "Scheduled" at bounding box center [1279, 150] width 154 height 26
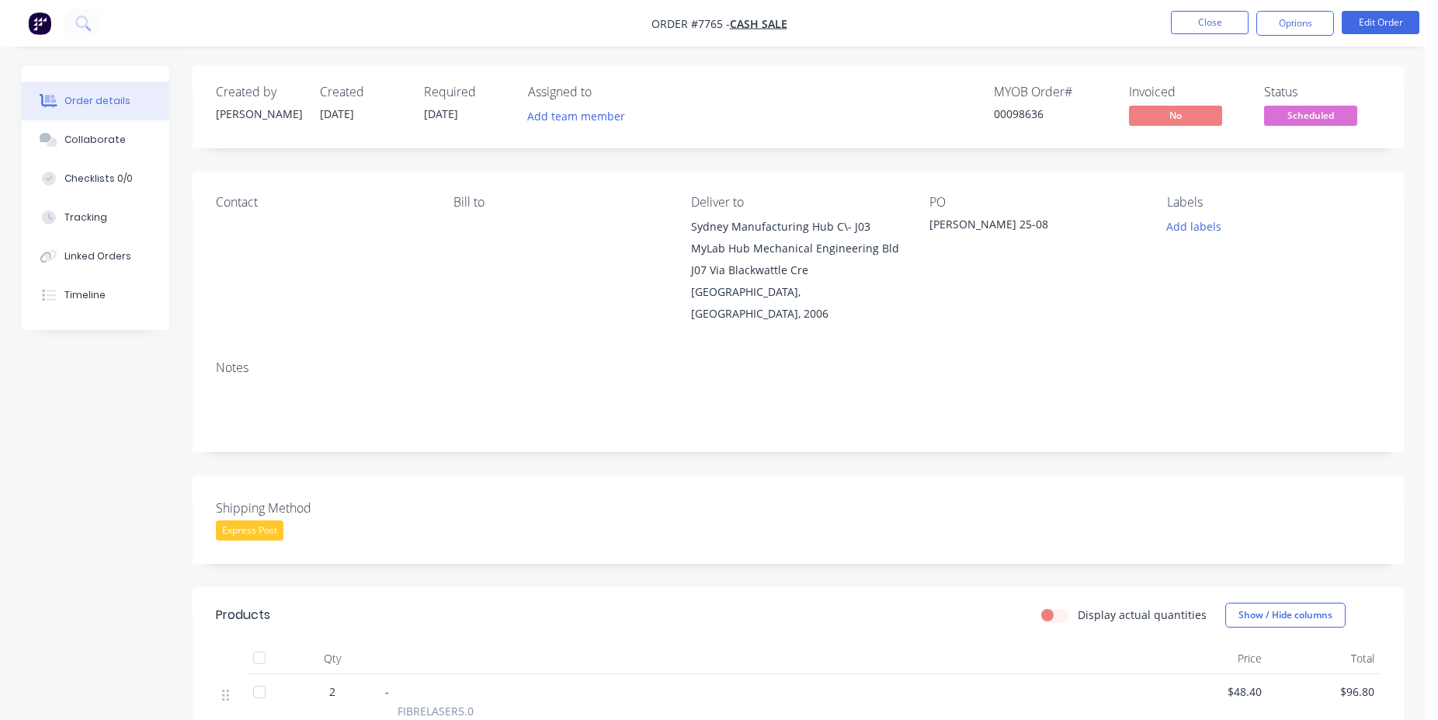
click at [1024, 112] on div "00098636" at bounding box center [1052, 114] width 117 height 16
copy div "00098636"
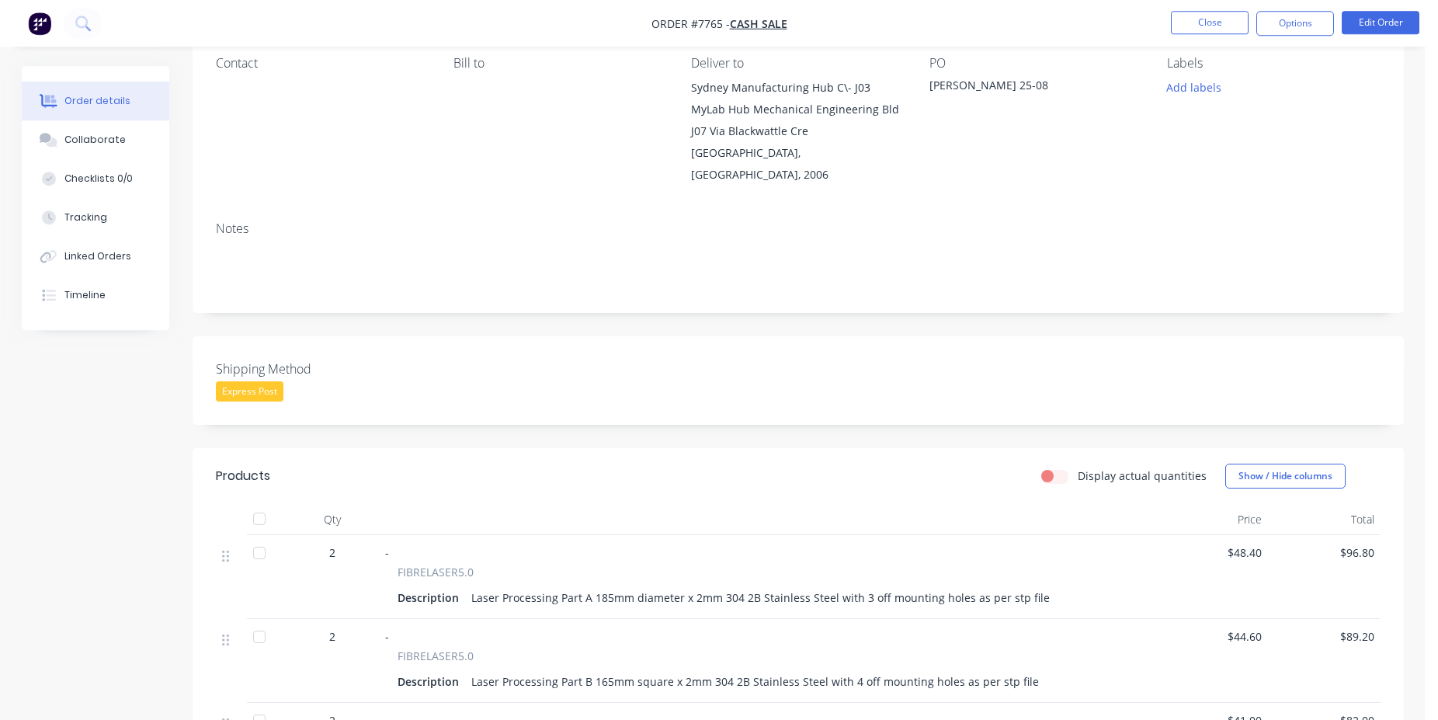
scroll to position [317, 0]
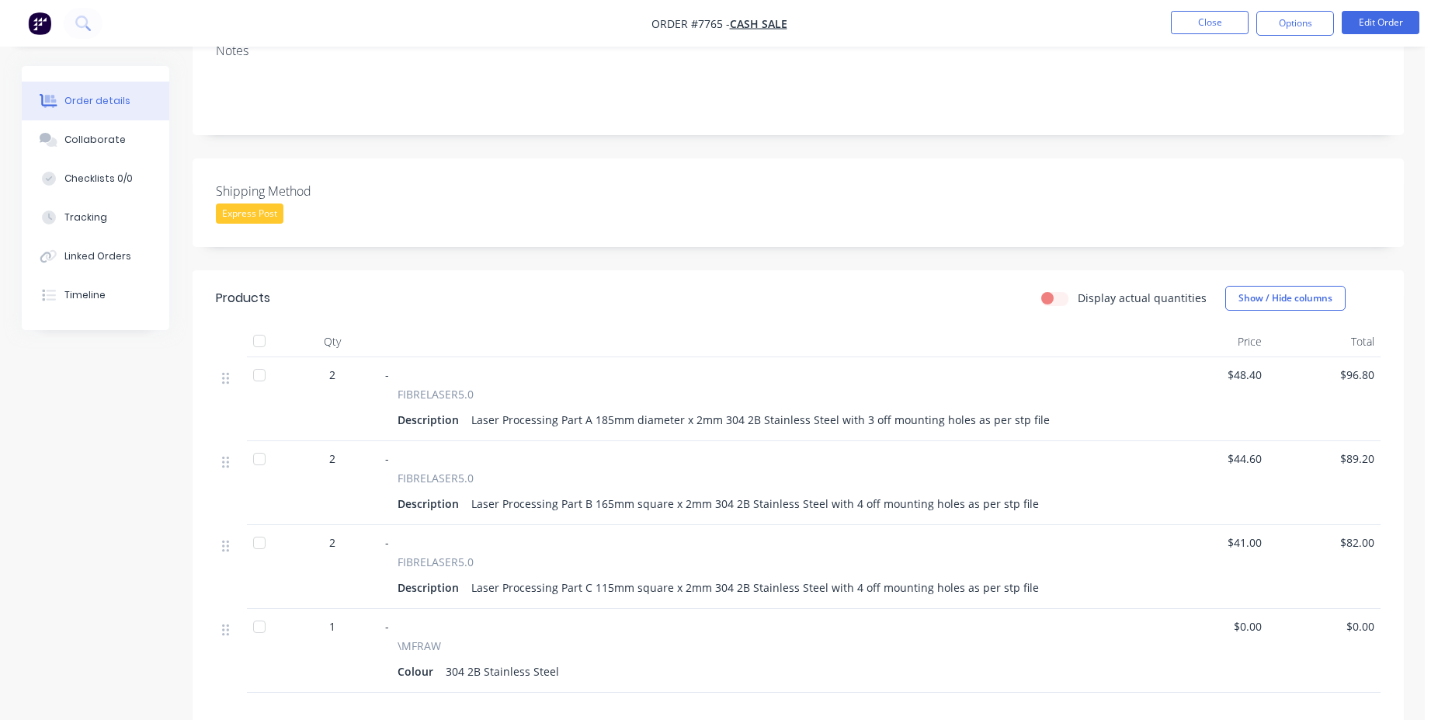
click at [1186, 39] on nav "Order #7765 - Cash Sale Close Options Edit Order" at bounding box center [719, 23] width 1438 height 47
click at [1202, 26] on button "Close" at bounding box center [1210, 22] width 78 height 23
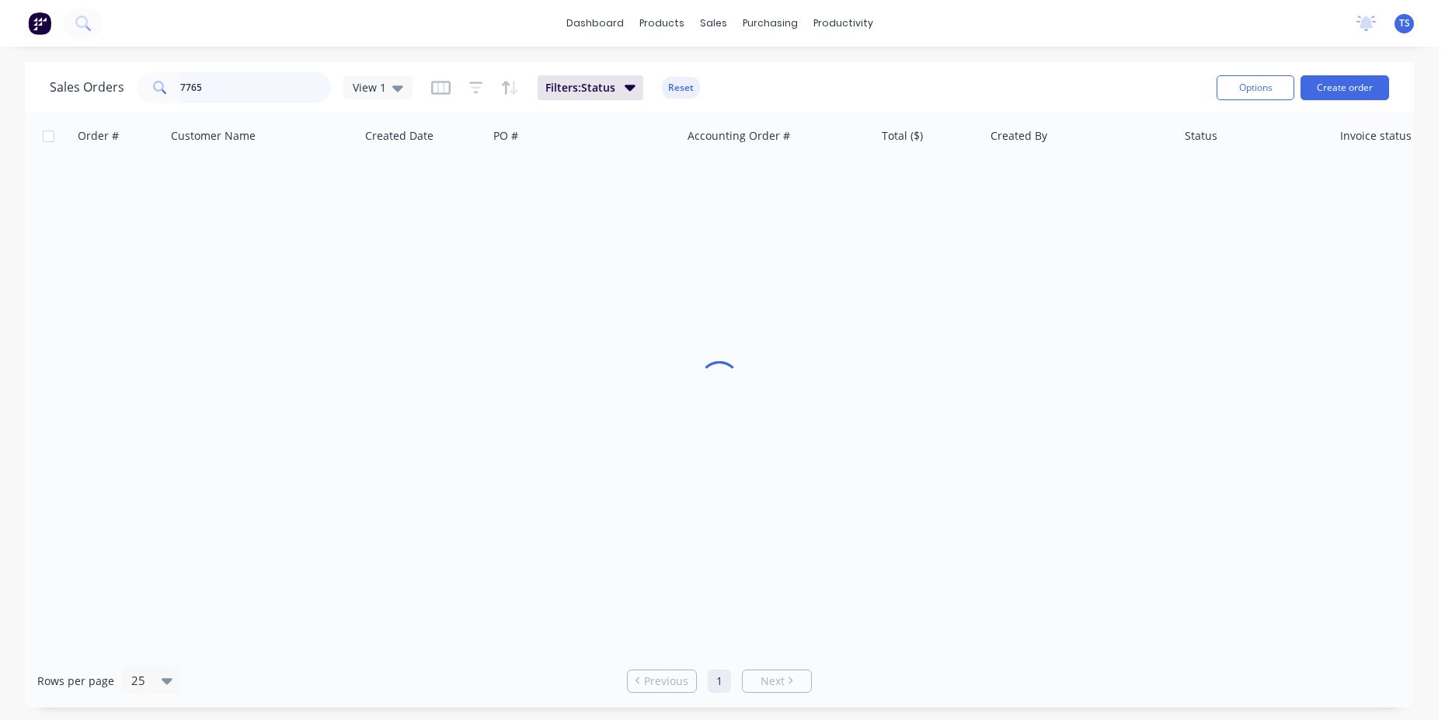
click at [256, 87] on input "7765" at bounding box center [255, 87] width 151 height 31
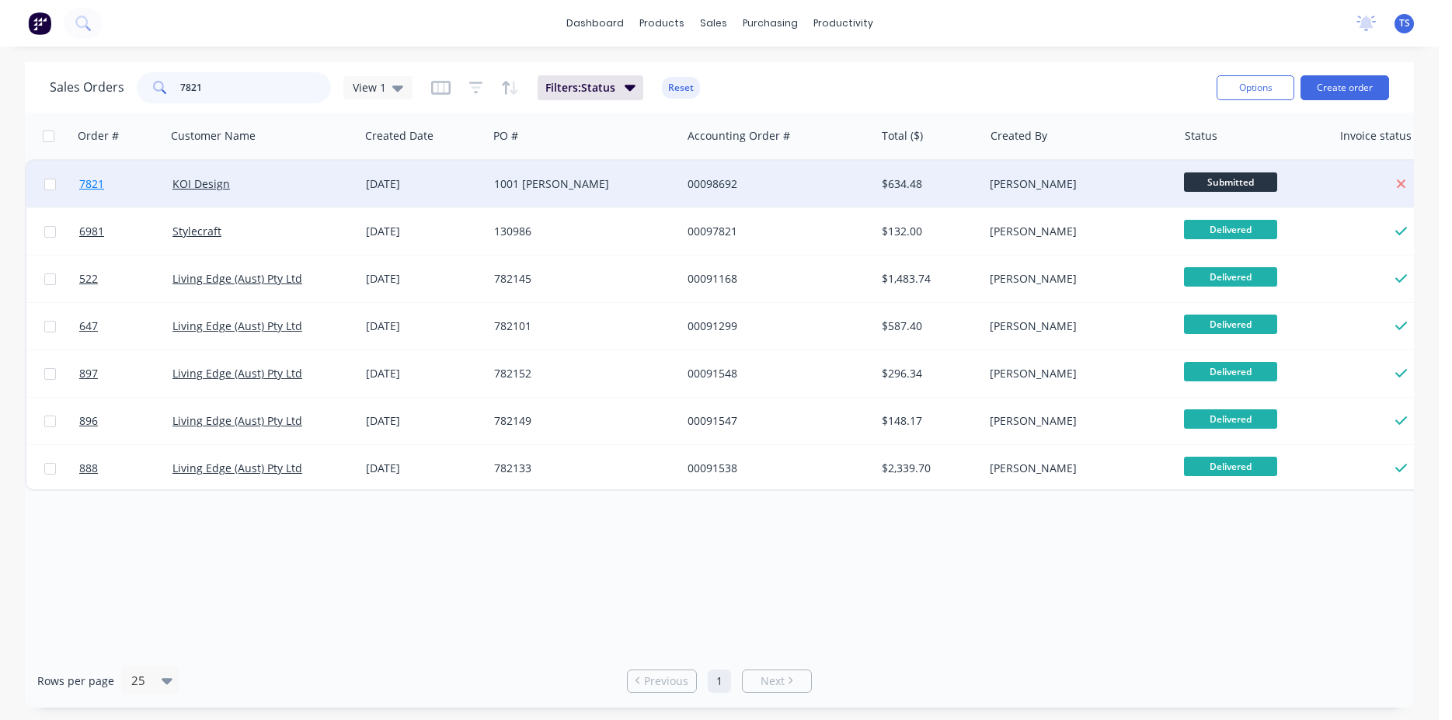
type input "7821"
click at [110, 196] on link "7821" at bounding box center [125, 184] width 93 height 47
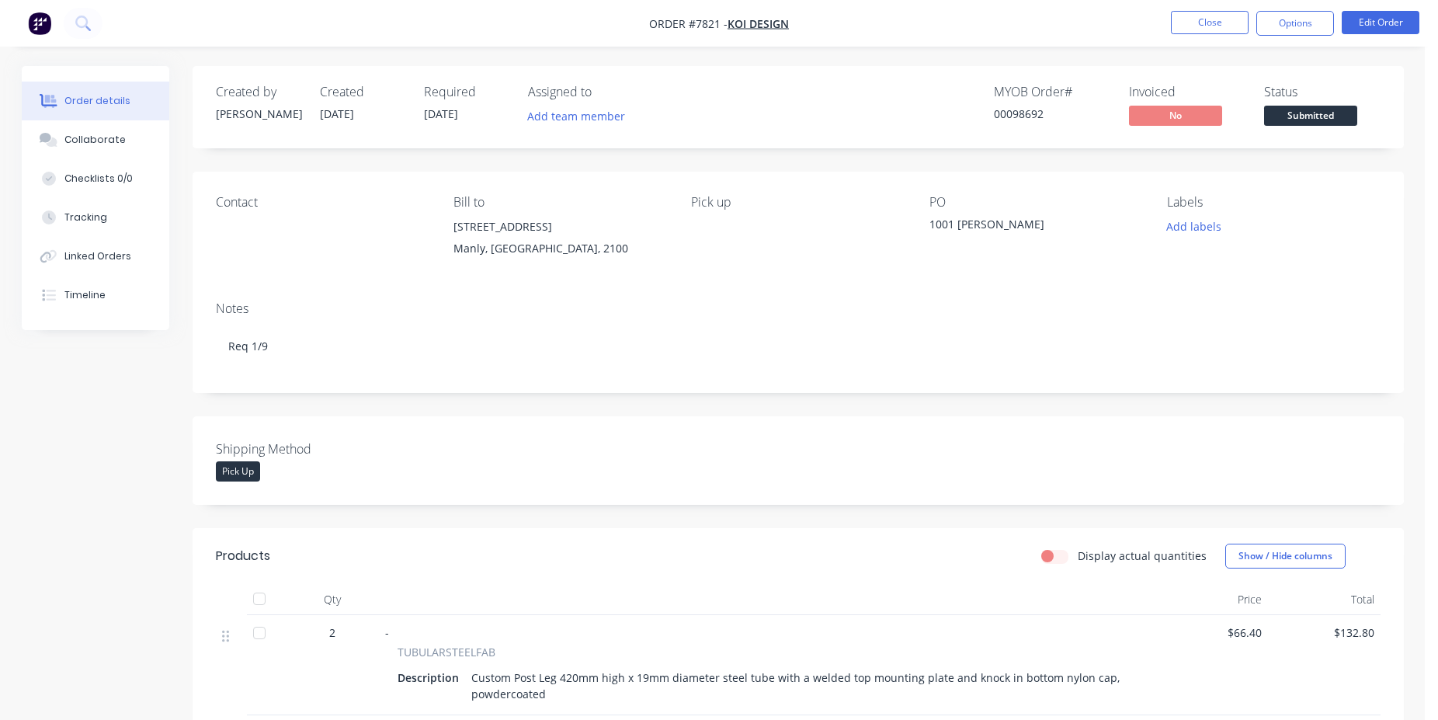
click at [1328, 129] on button "Submitted" at bounding box center [1310, 117] width 93 height 23
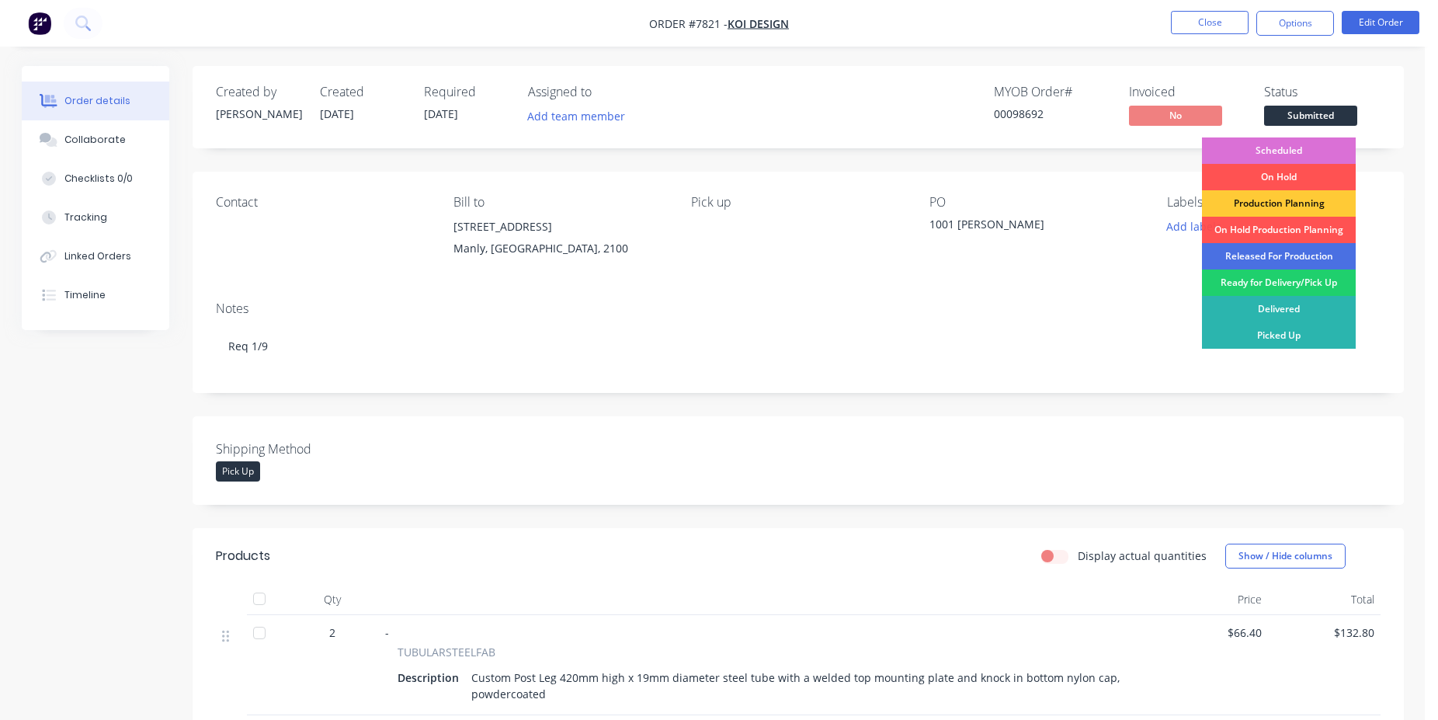
click at [1319, 143] on div "Scheduled" at bounding box center [1279, 150] width 154 height 26
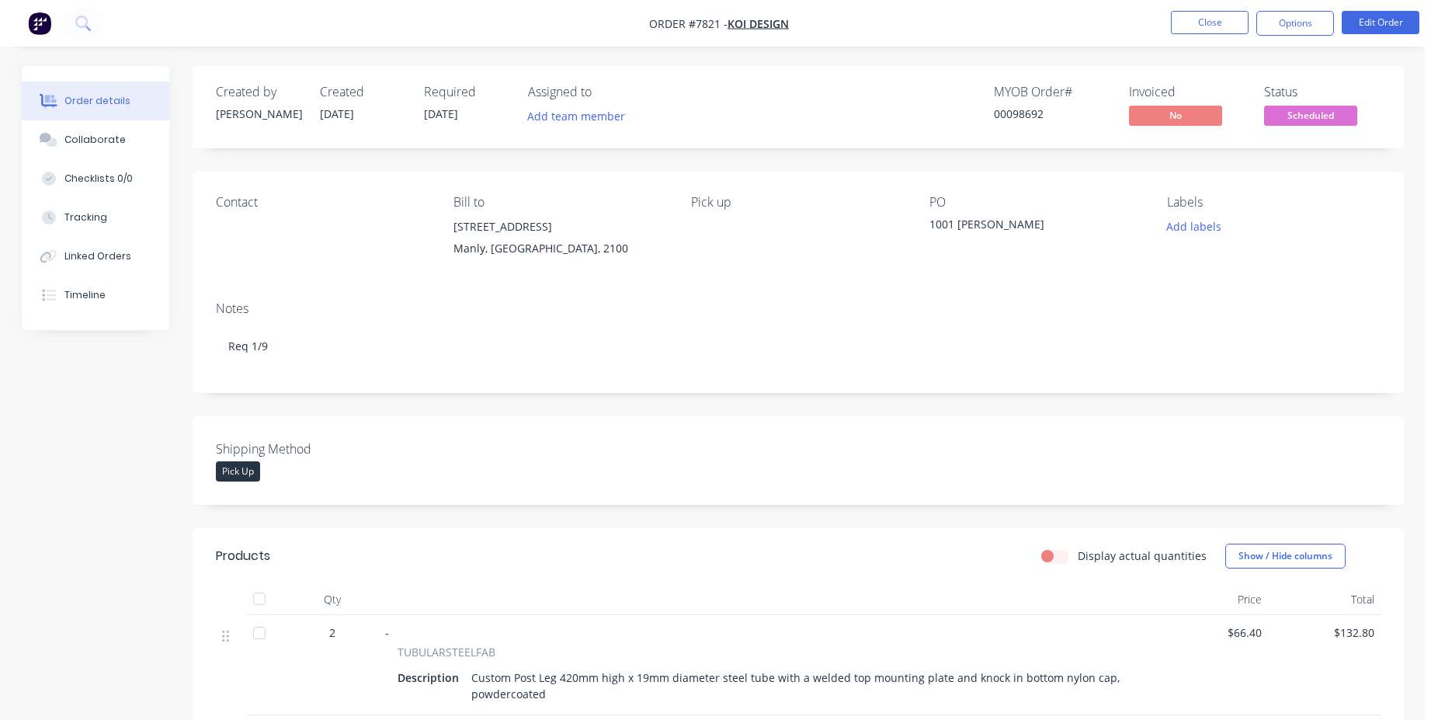
click at [1033, 106] on div "00098692" at bounding box center [1052, 114] width 117 height 16
copy div "00098692"
click at [1219, 21] on button "Close" at bounding box center [1210, 22] width 78 height 23
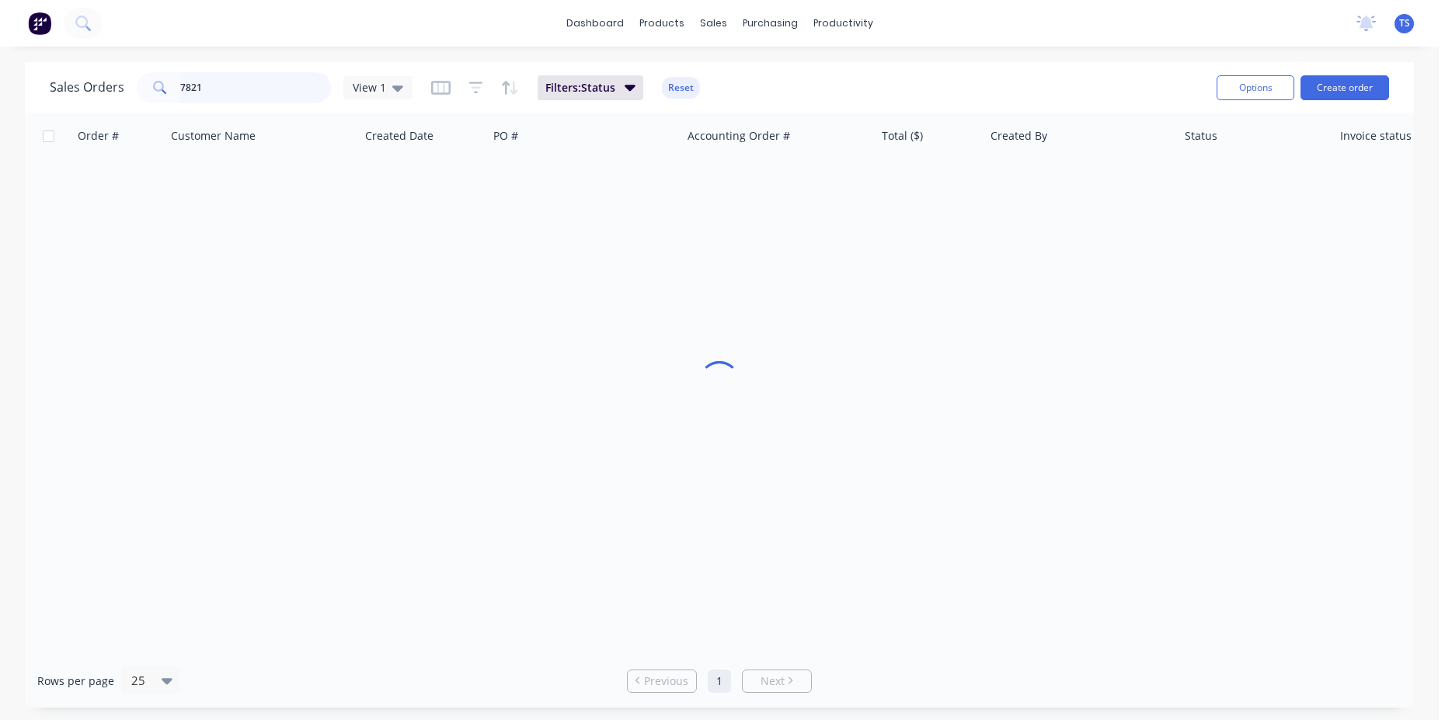
click at [250, 99] on input "7821" at bounding box center [255, 87] width 151 height 31
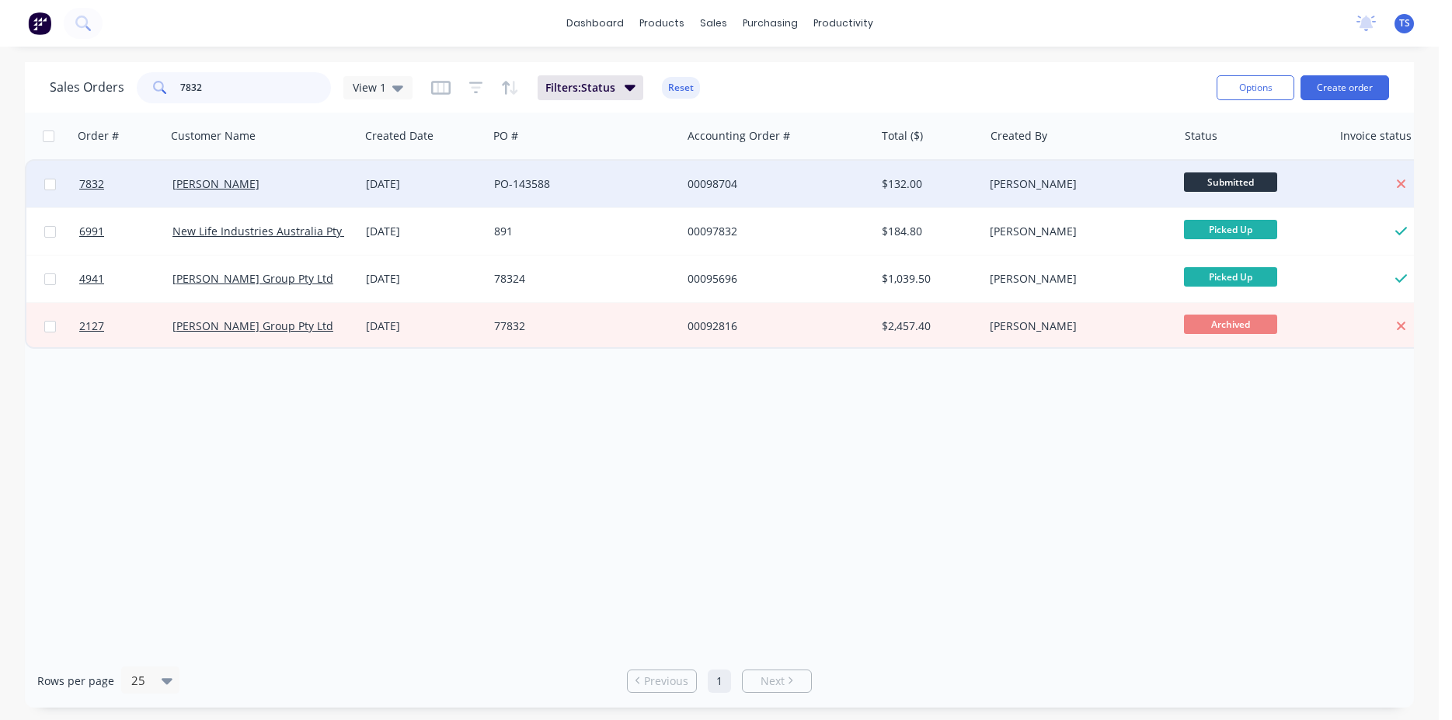
type input "7832"
click at [77, 191] on div at bounding box center [119, 184] width 93 height 47
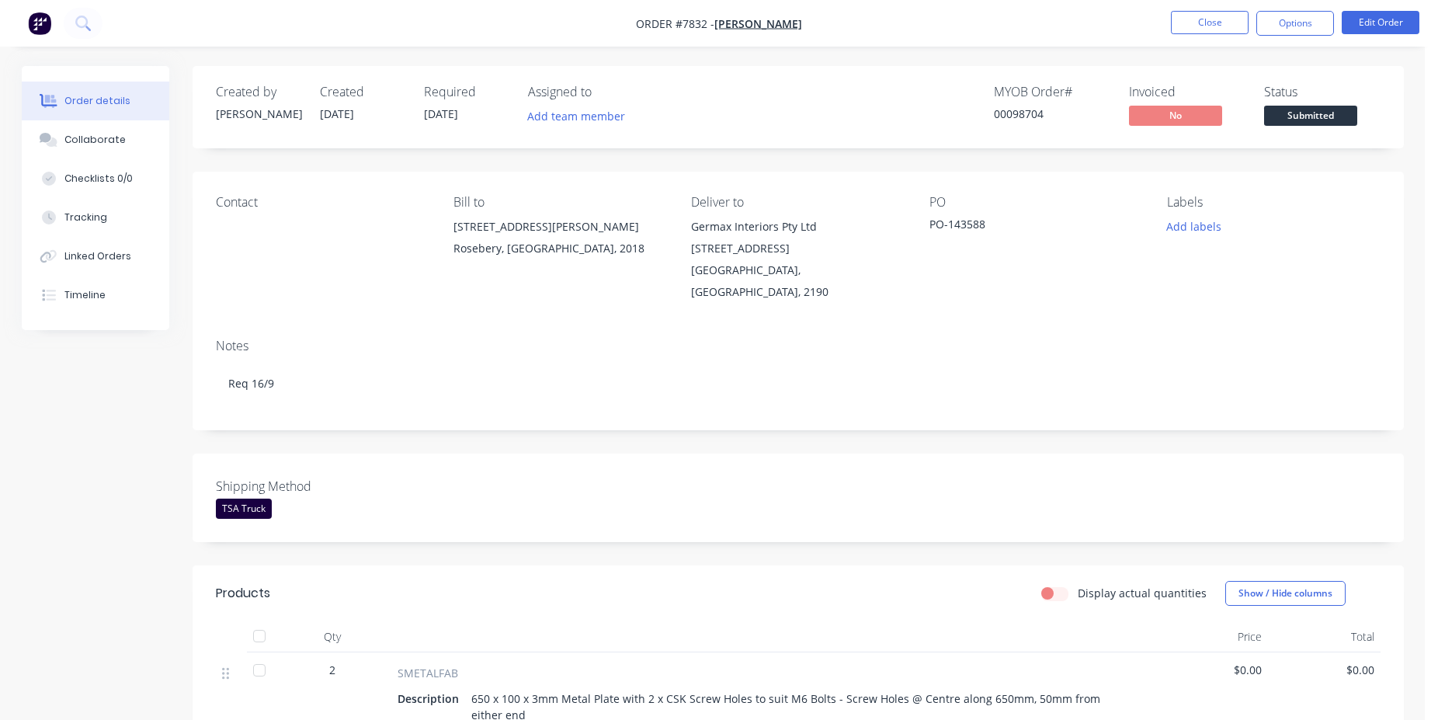
click at [1306, 130] on div "Created by [PERSON_NAME] Created [DATE] Required [DATE] Assigned to Add team me…" at bounding box center [799, 107] width 1212 height 82
click at [1306, 123] on span "Submitted" at bounding box center [1310, 115] width 93 height 19
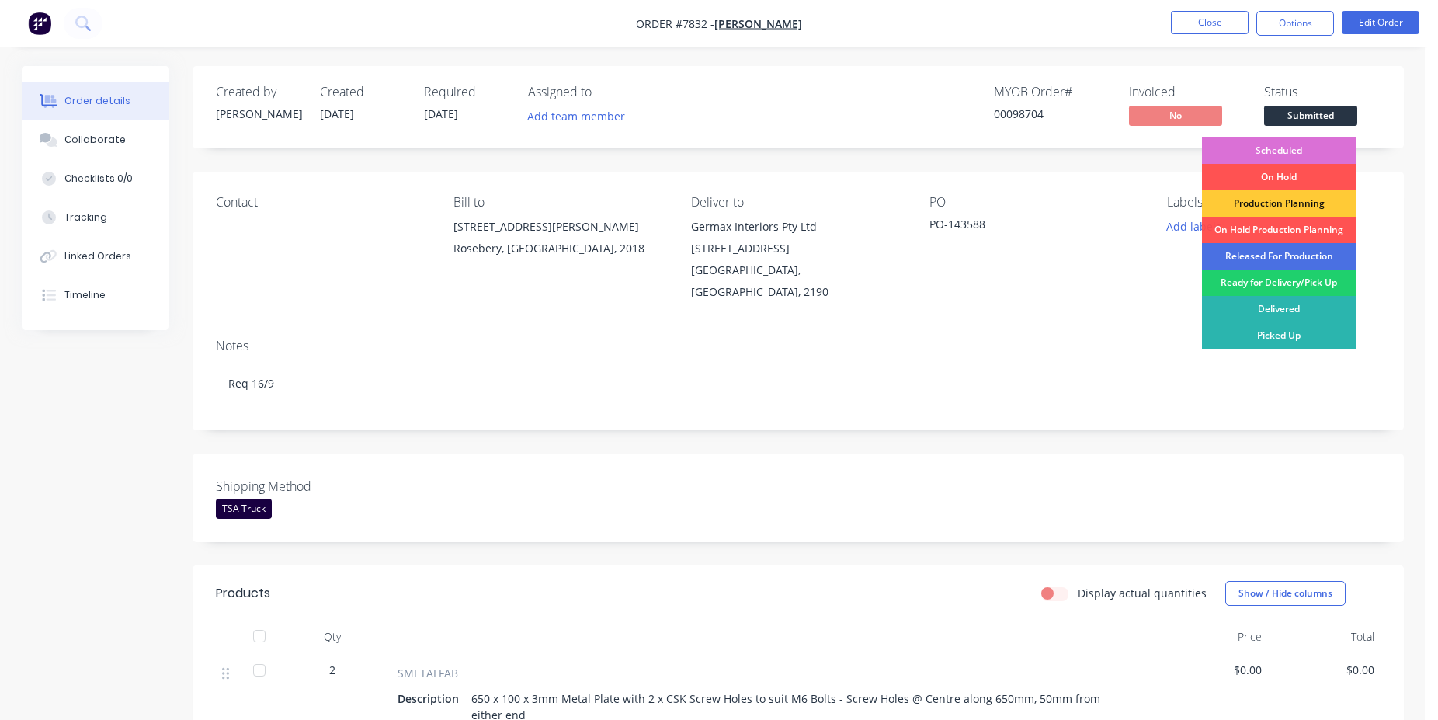
click at [1306, 142] on div "Scheduled" at bounding box center [1279, 150] width 154 height 26
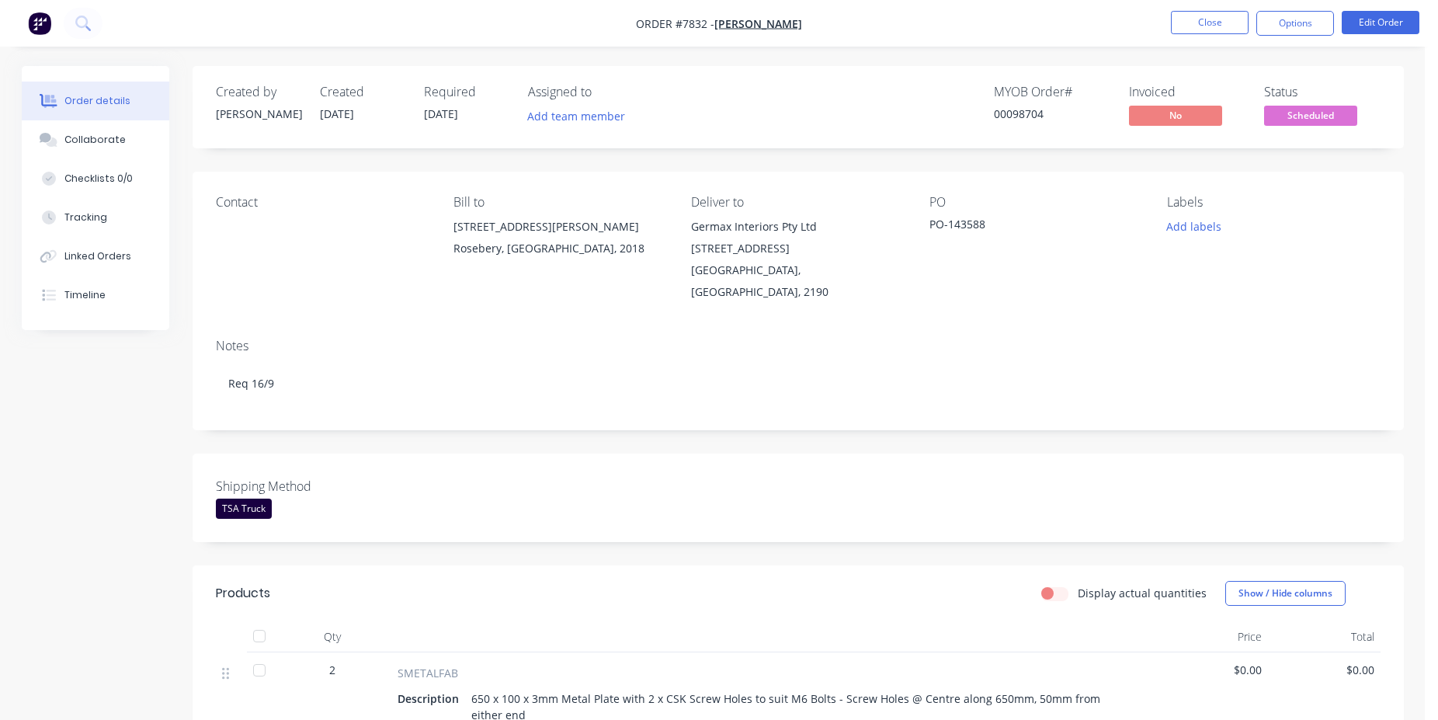
click at [1023, 113] on div "00098704" at bounding box center [1052, 114] width 117 height 16
click at [1207, 21] on button "Close" at bounding box center [1210, 22] width 78 height 23
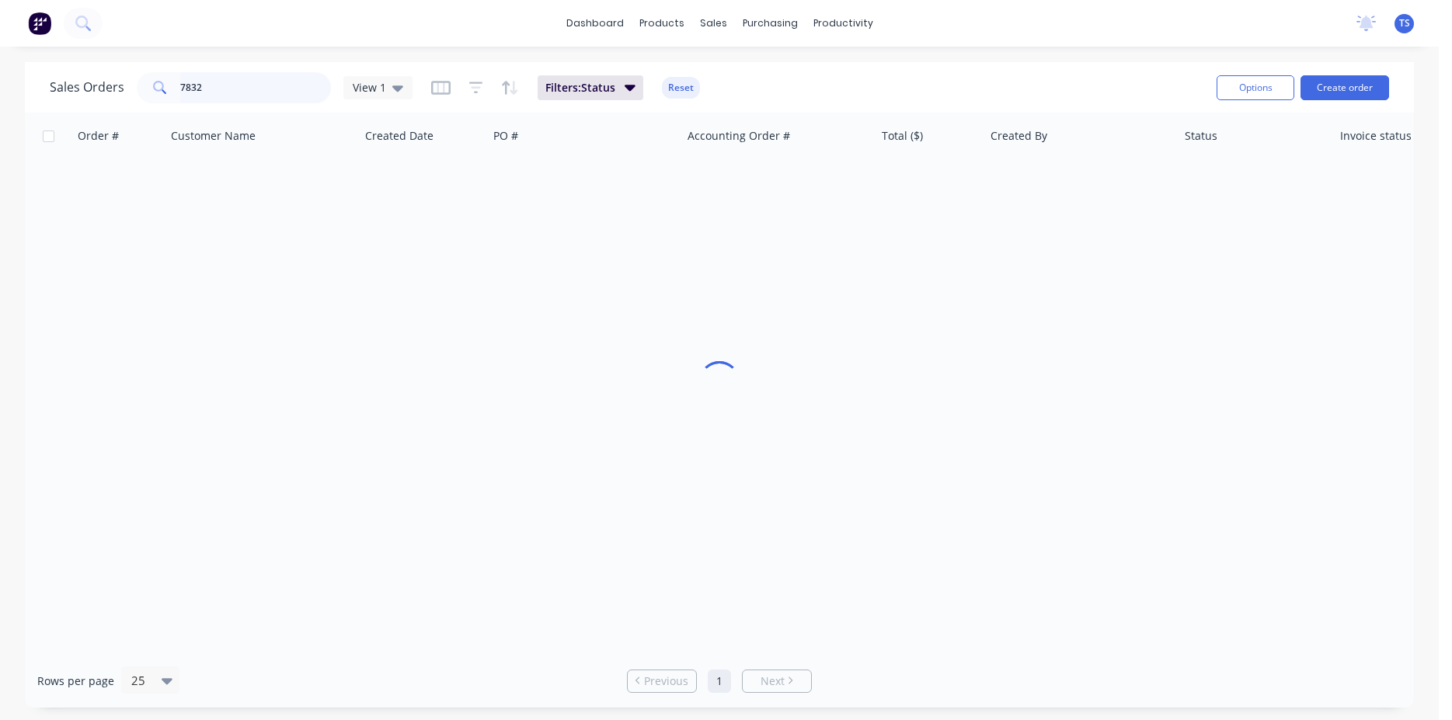
click at [269, 91] on input "7832" at bounding box center [255, 87] width 151 height 31
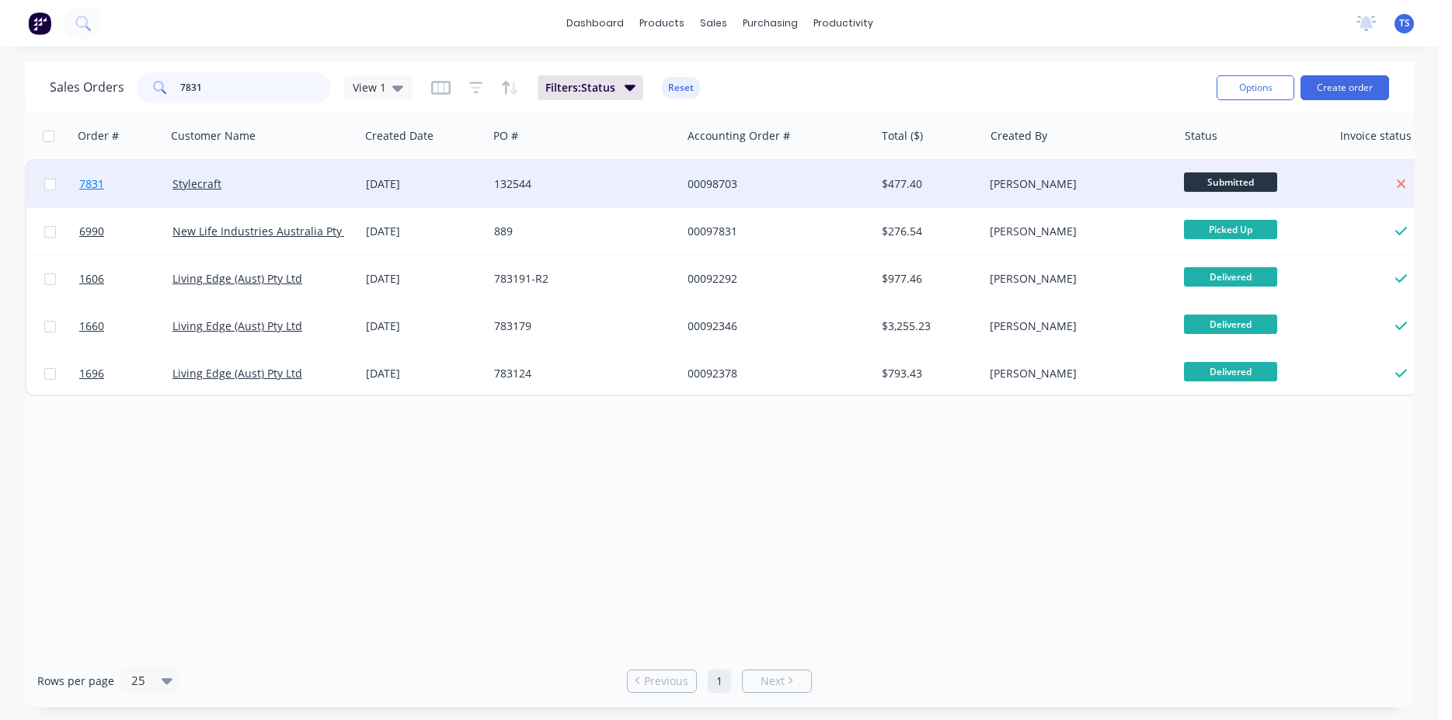
type input "7831"
click at [86, 191] on span "7831" at bounding box center [91, 184] width 25 height 16
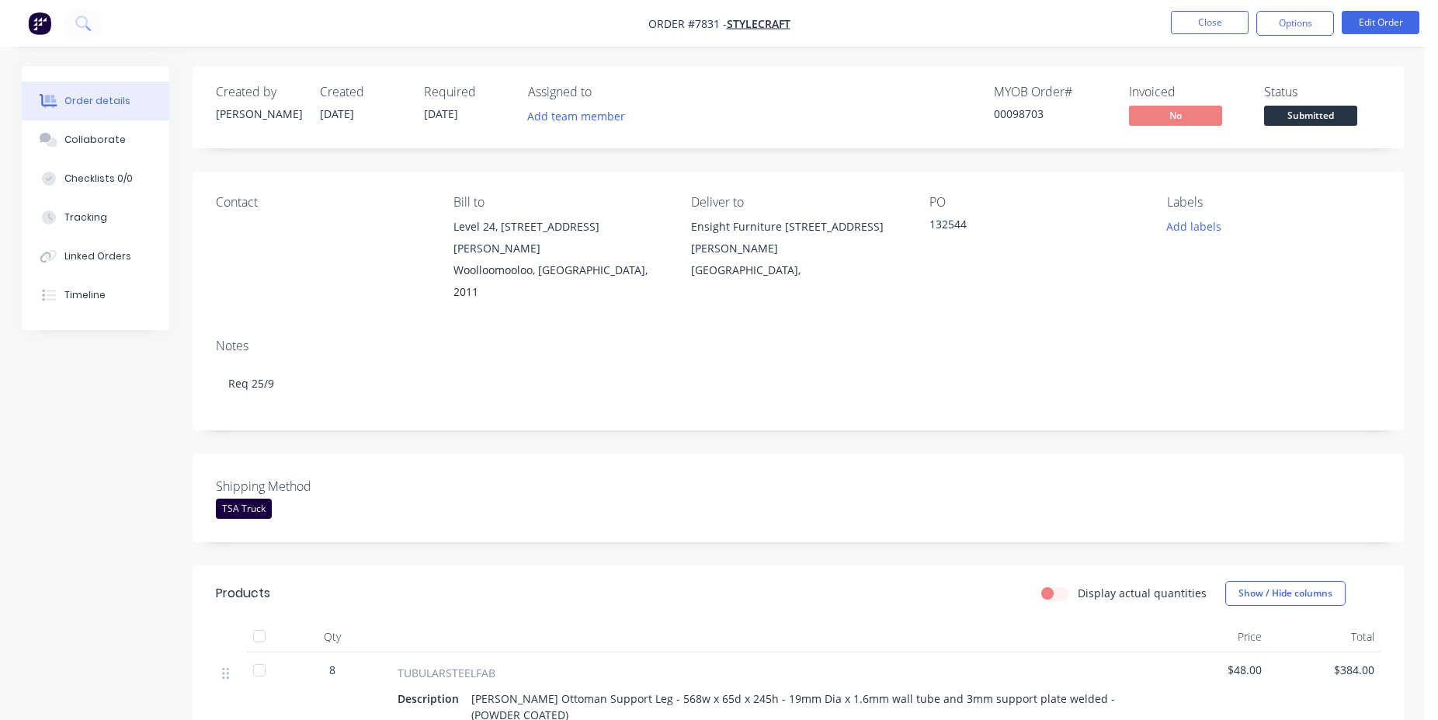
click at [1316, 119] on span "Submitted" at bounding box center [1310, 115] width 93 height 19
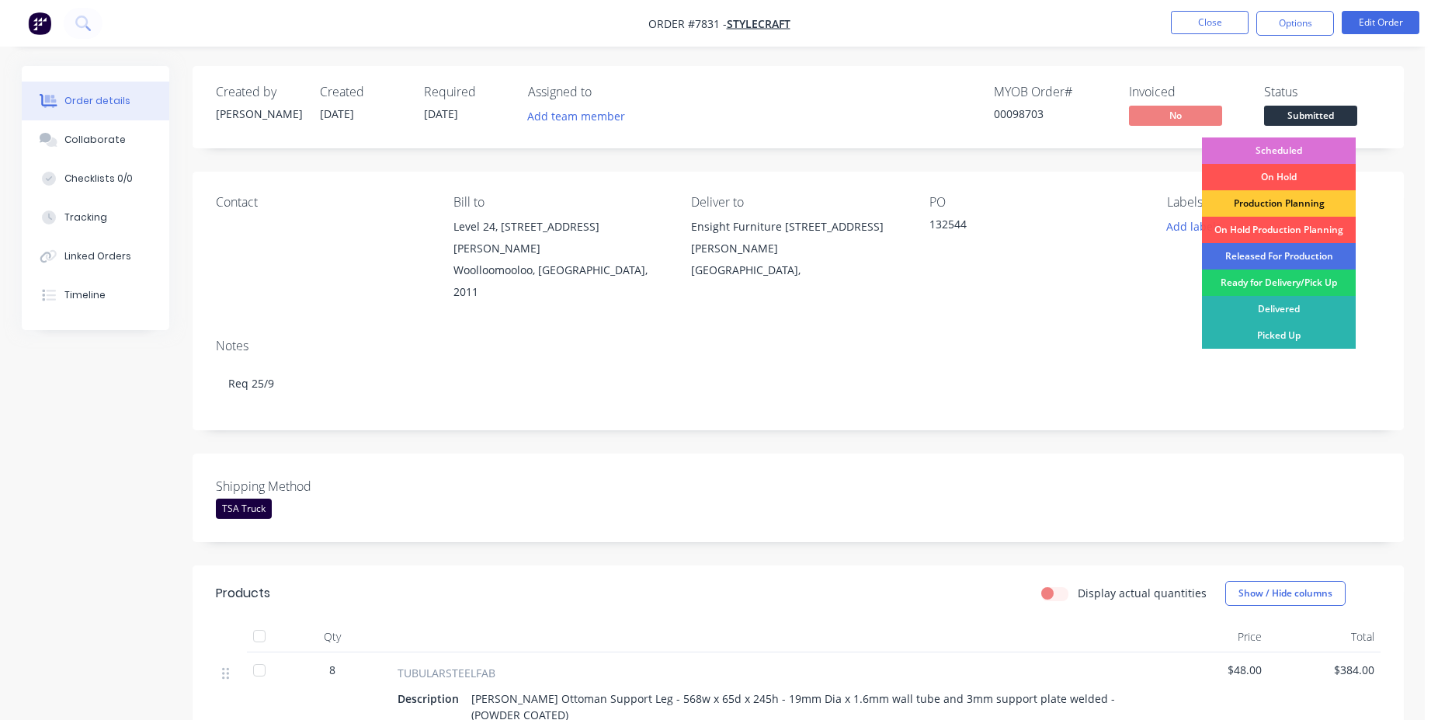
click at [1317, 150] on div "Scheduled" at bounding box center [1279, 150] width 154 height 26
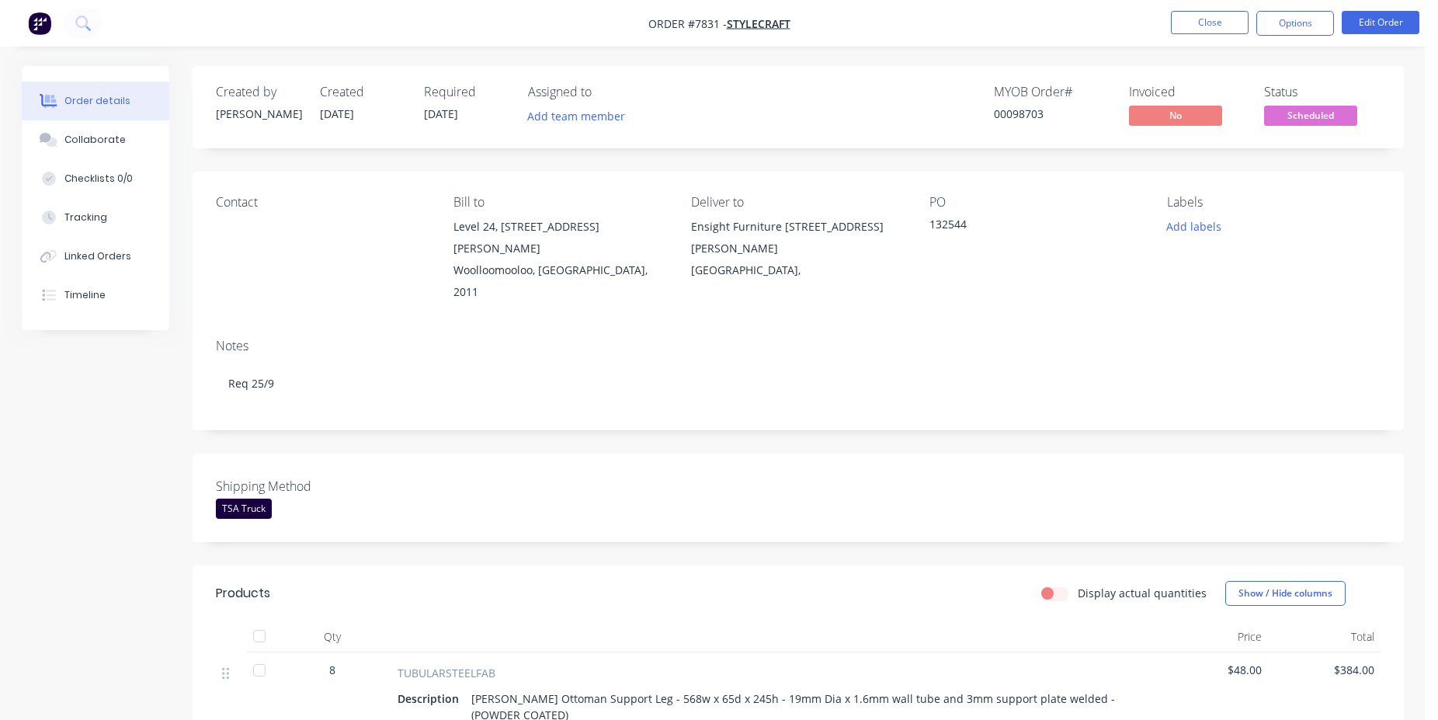
click at [1018, 113] on div "00098703" at bounding box center [1052, 114] width 117 height 16
click at [1219, 30] on button "Close" at bounding box center [1210, 22] width 78 height 23
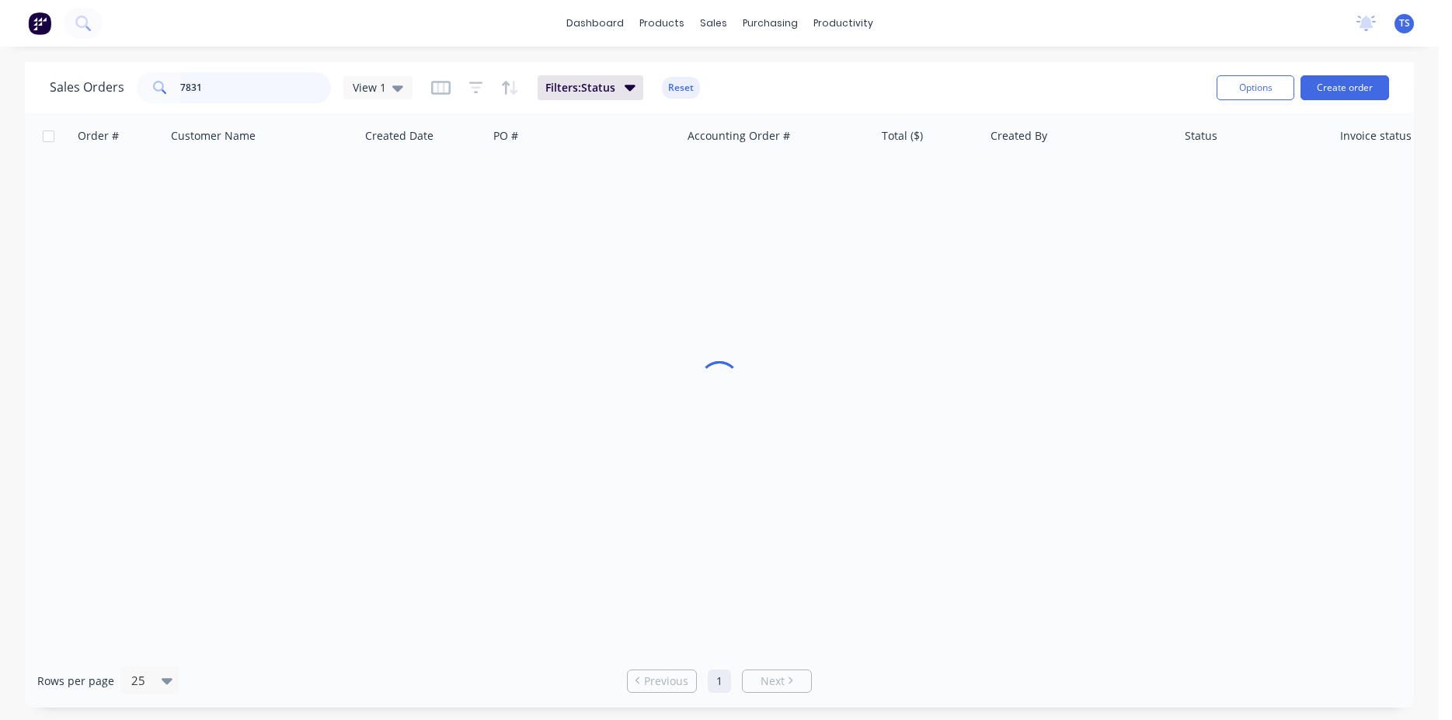
click at [223, 96] on input "7831" at bounding box center [255, 87] width 151 height 31
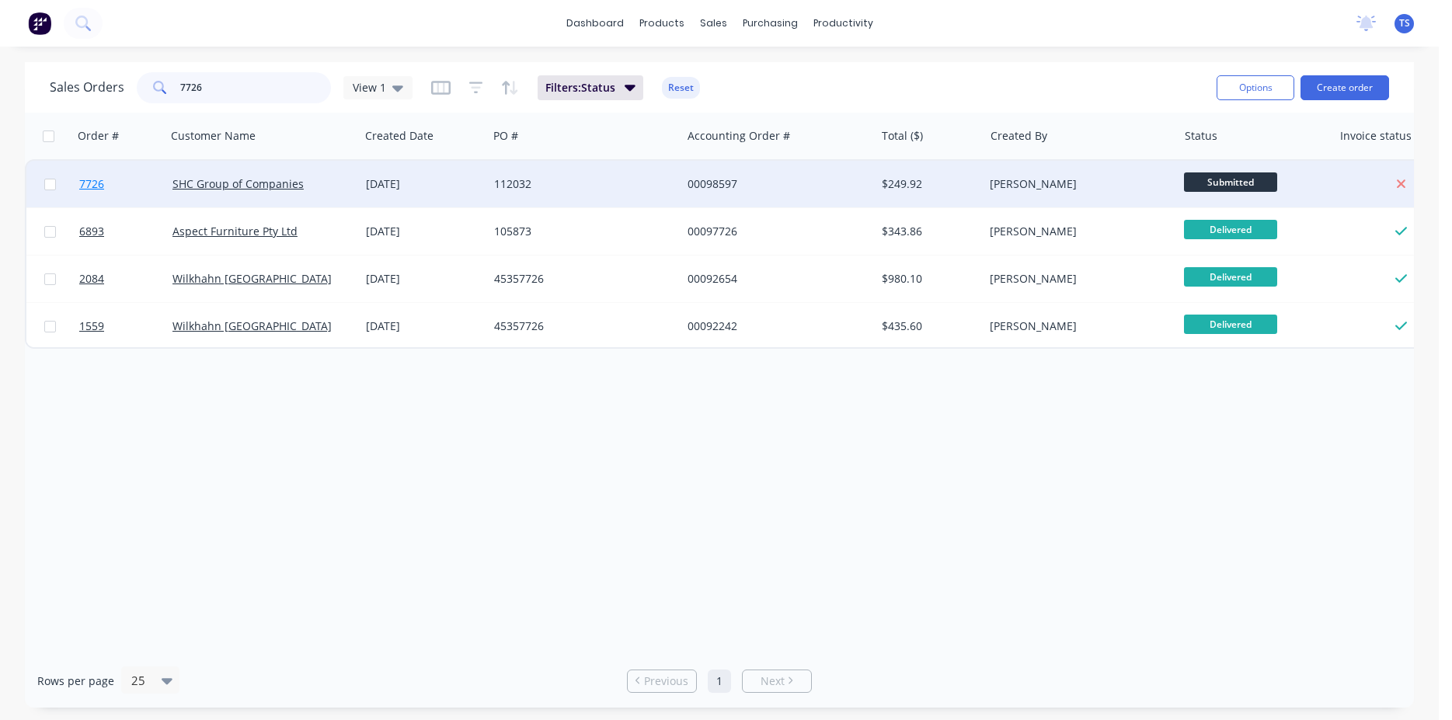
type input "7726"
click at [102, 199] on link "7726" at bounding box center [125, 184] width 93 height 47
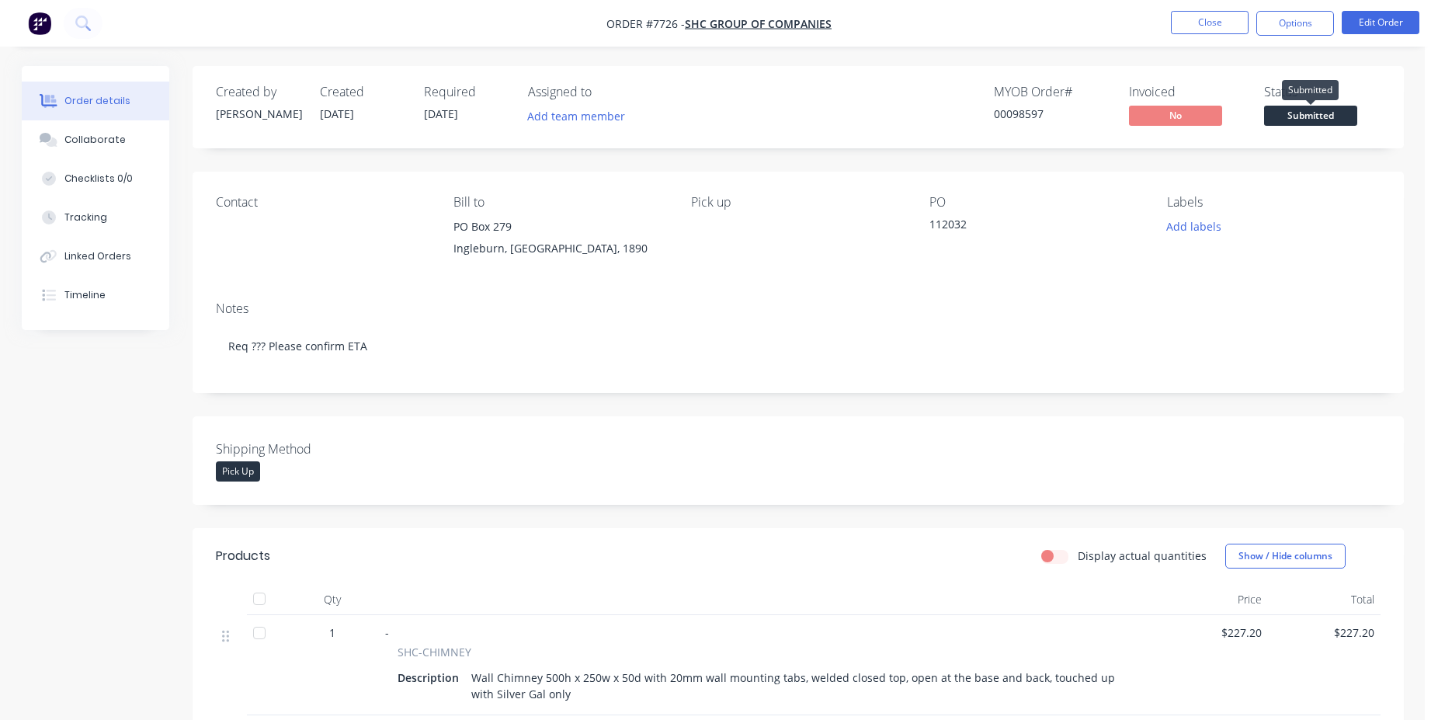
click at [1316, 110] on span "Submitted" at bounding box center [1310, 115] width 93 height 19
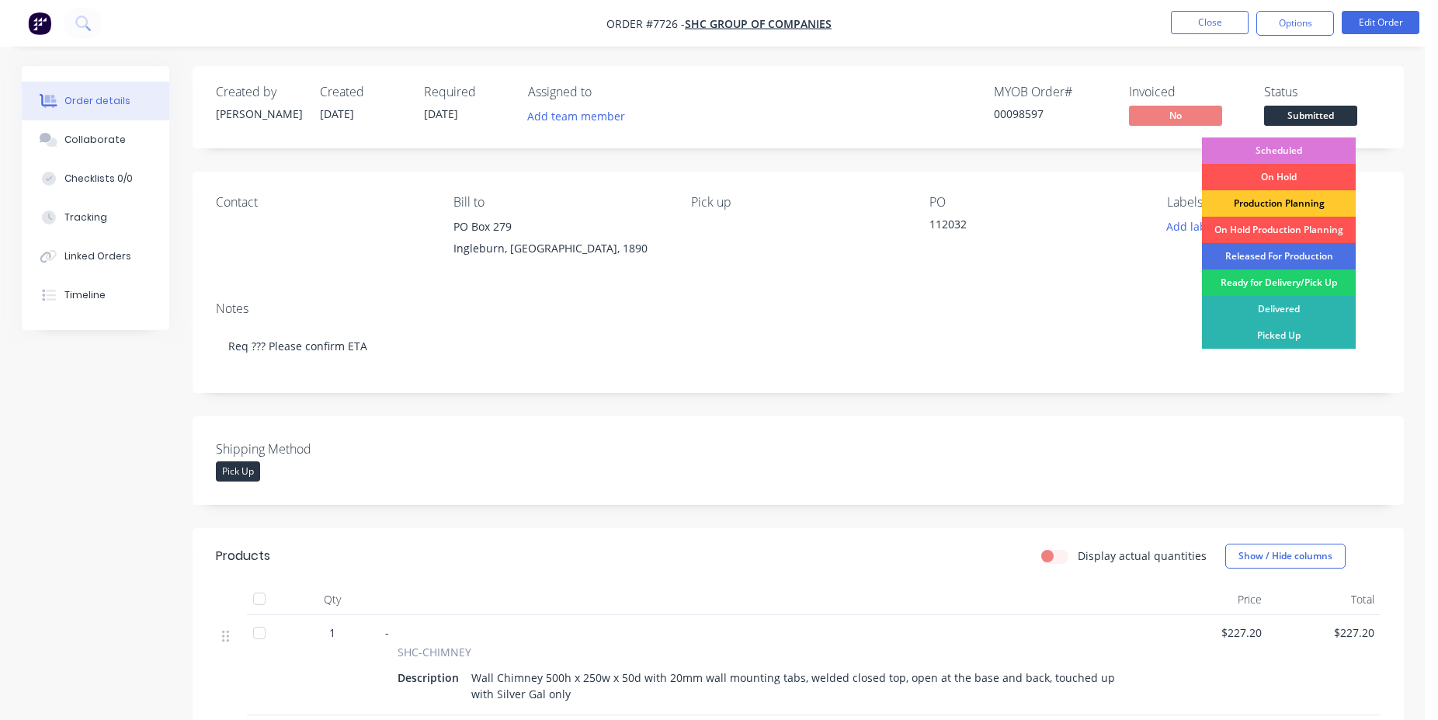
click at [1306, 202] on div "Production Planning" at bounding box center [1279, 203] width 154 height 26
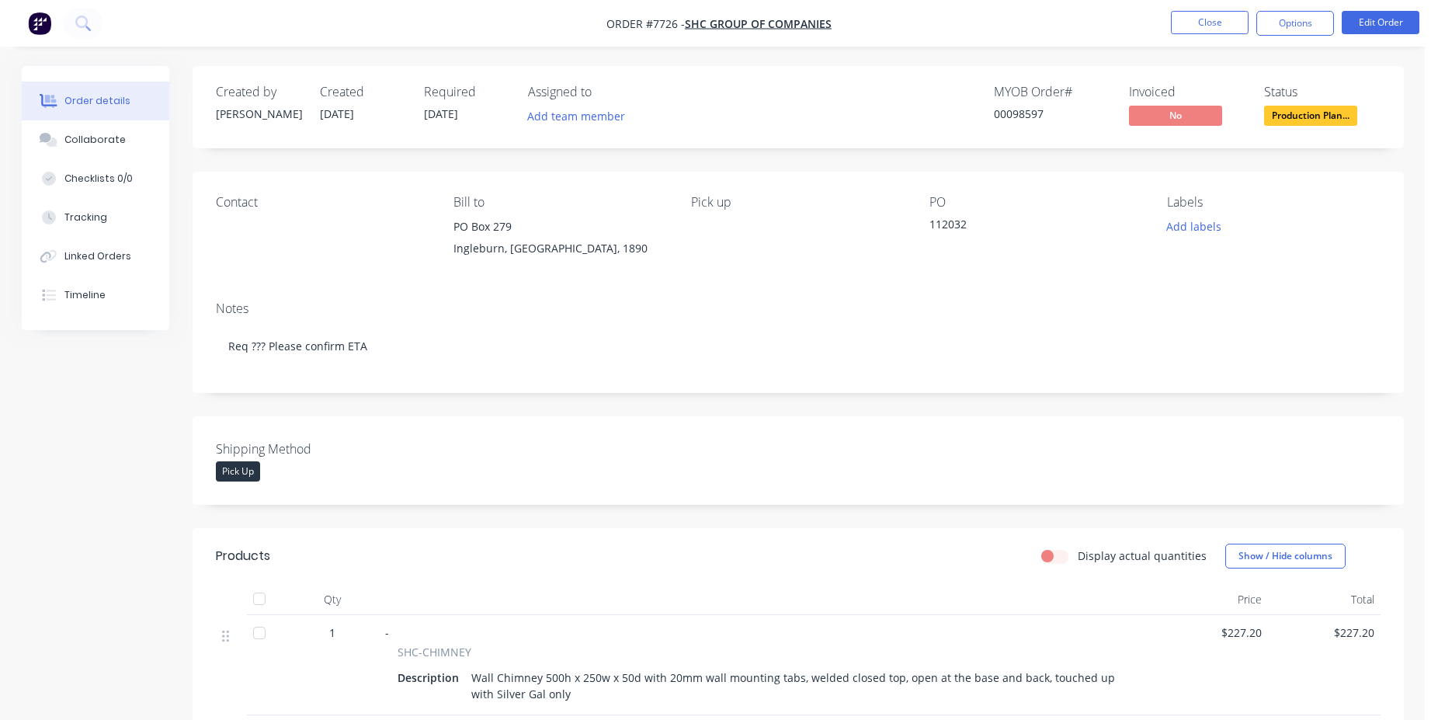
click at [1015, 109] on div "00098597" at bounding box center [1052, 114] width 117 height 16
click at [1015, 110] on div "00098597" at bounding box center [1052, 114] width 117 height 16
click at [1230, 28] on button "Close" at bounding box center [1210, 22] width 78 height 23
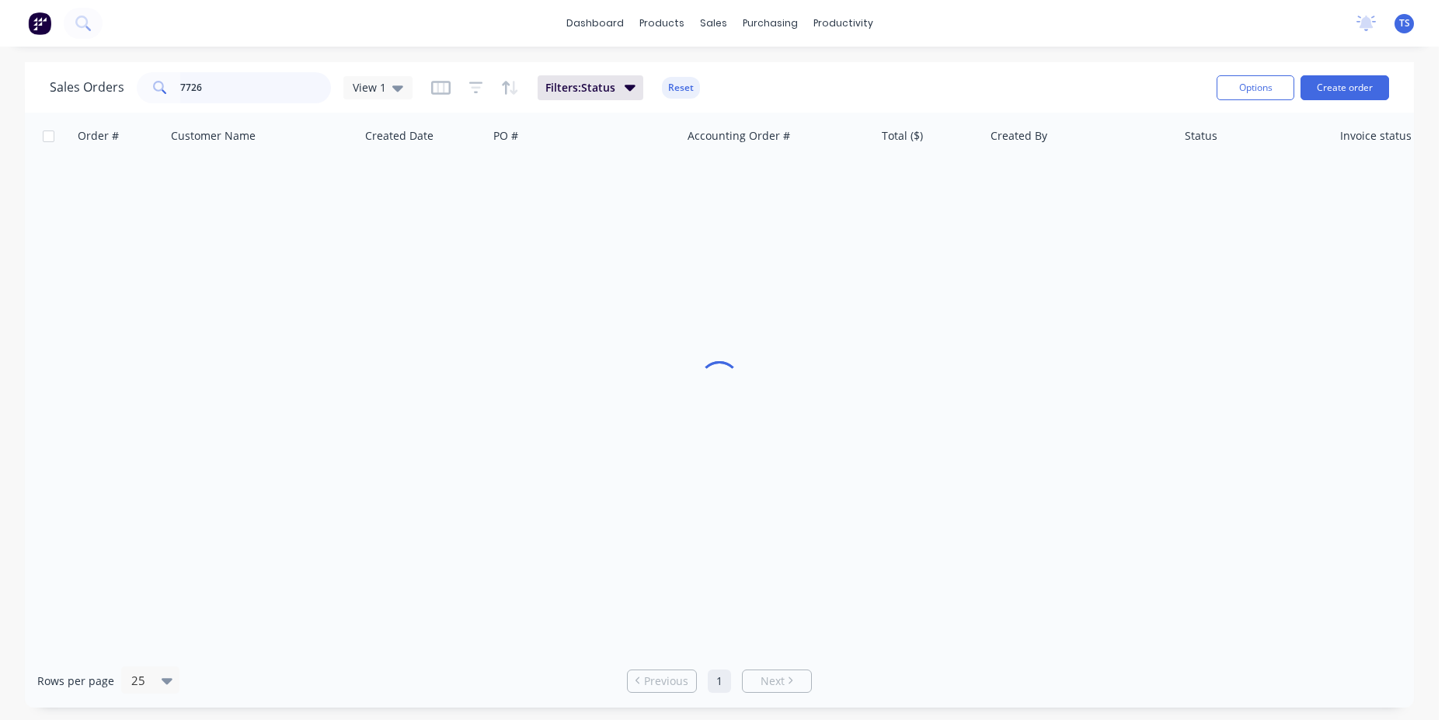
click at [235, 82] on input "7726" at bounding box center [255, 87] width 151 height 31
type input "160863"
click at [253, 89] on input "160863" at bounding box center [255, 87] width 151 height 31
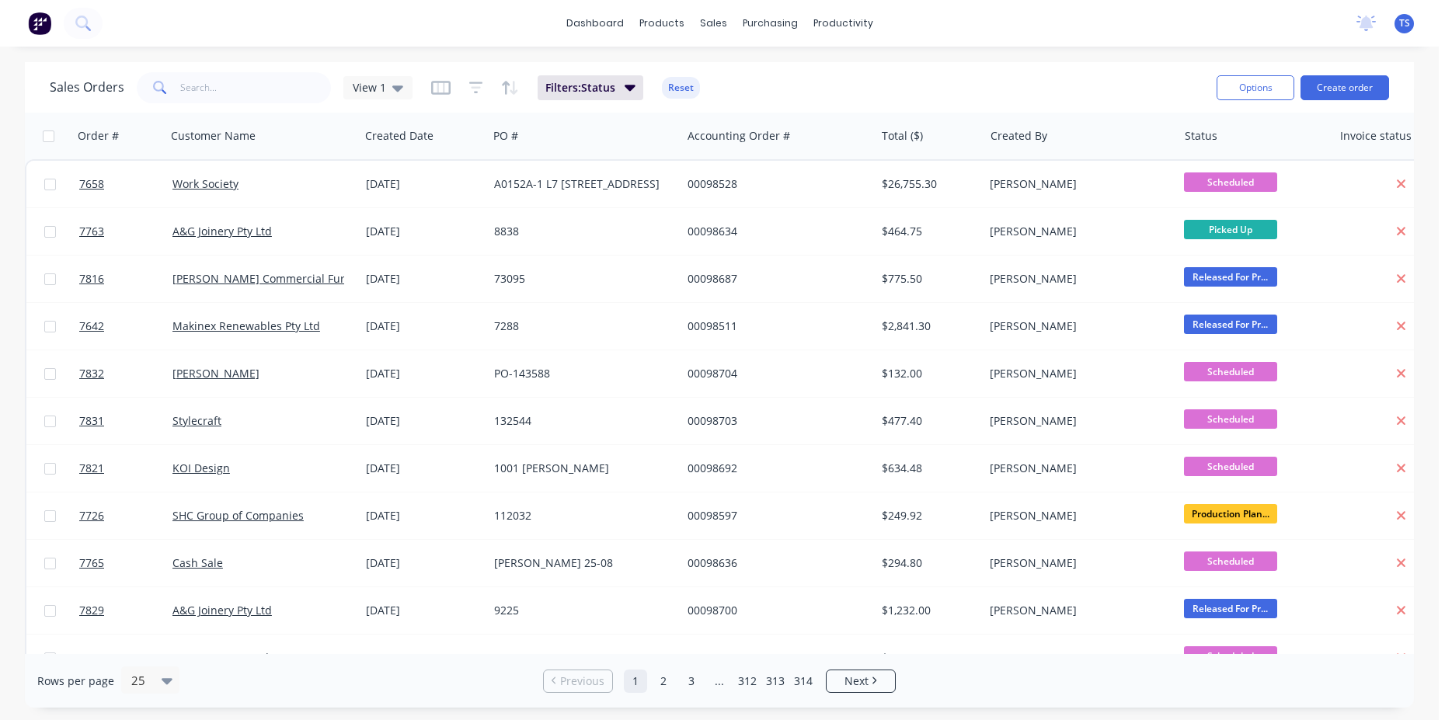
click at [208, 105] on div "Sales Orders View 1 Filters: Status Reset" at bounding box center [627, 87] width 1154 height 38
click at [217, 99] on input "text" at bounding box center [255, 87] width 151 height 31
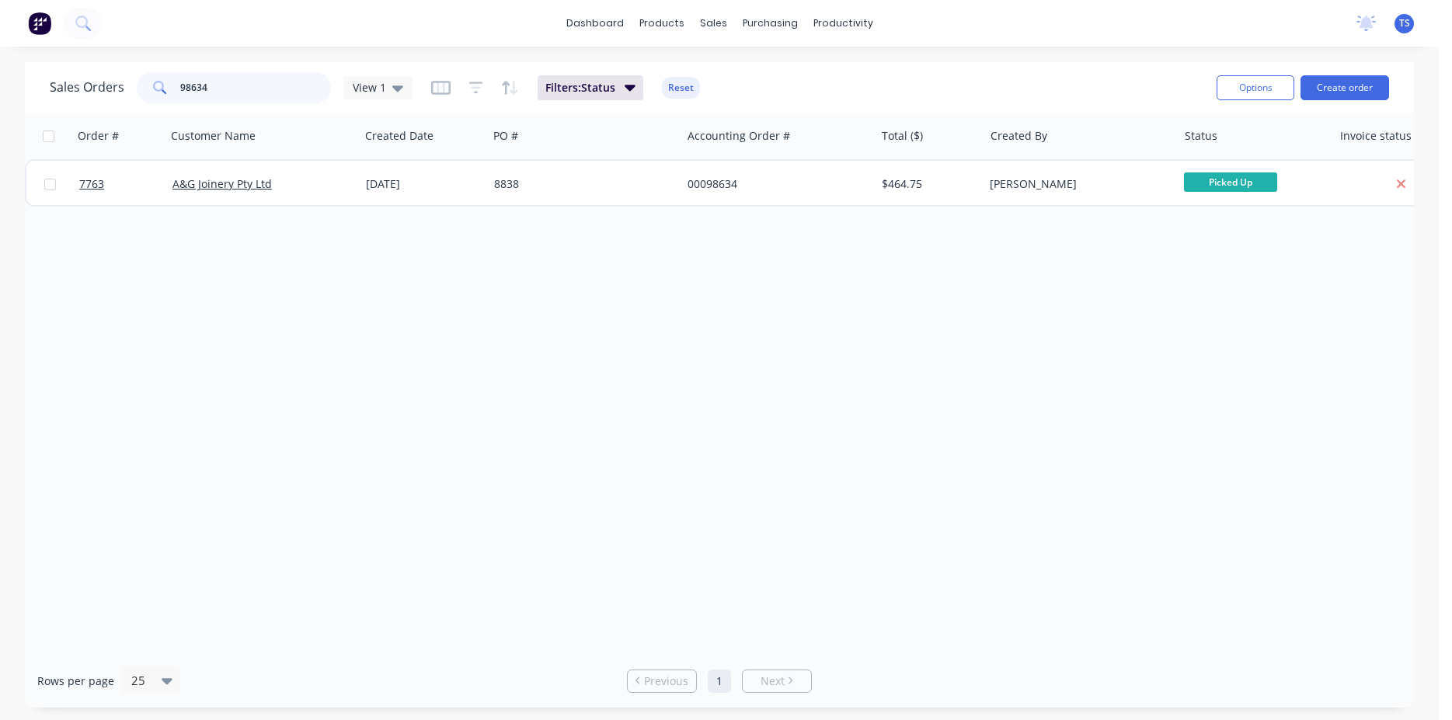
type input "98634"
click at [230, 82] on input "98634" at bounding box center [255, 87] width 151 height 31
click at [231, 82] on input "98634" at bounding box center [255, 87] width 151 height 31
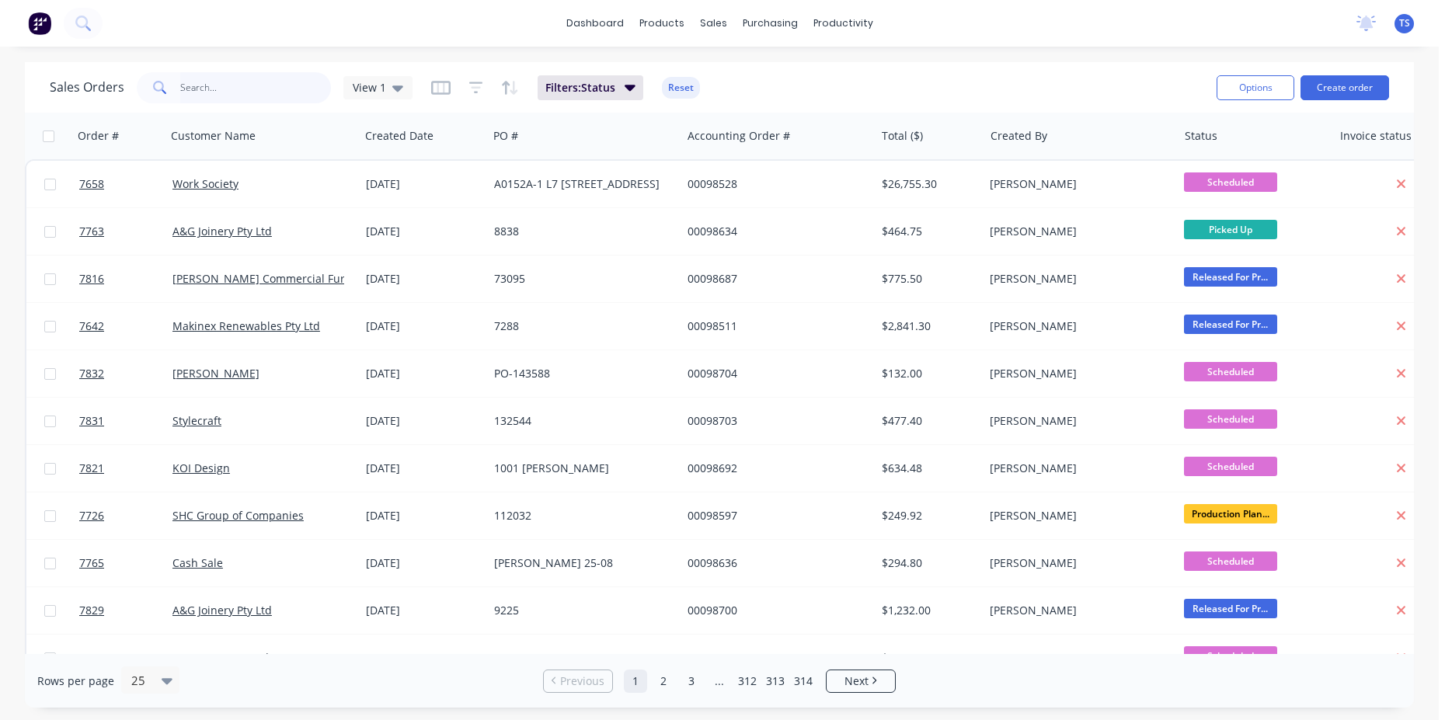
click at [271, 75] on input "text" at bounding box center [255, 87] width 151 height 31
click at [190, 92] on input "text" at bounding box center [255, 87] width 151 height 31
paste input "106688"
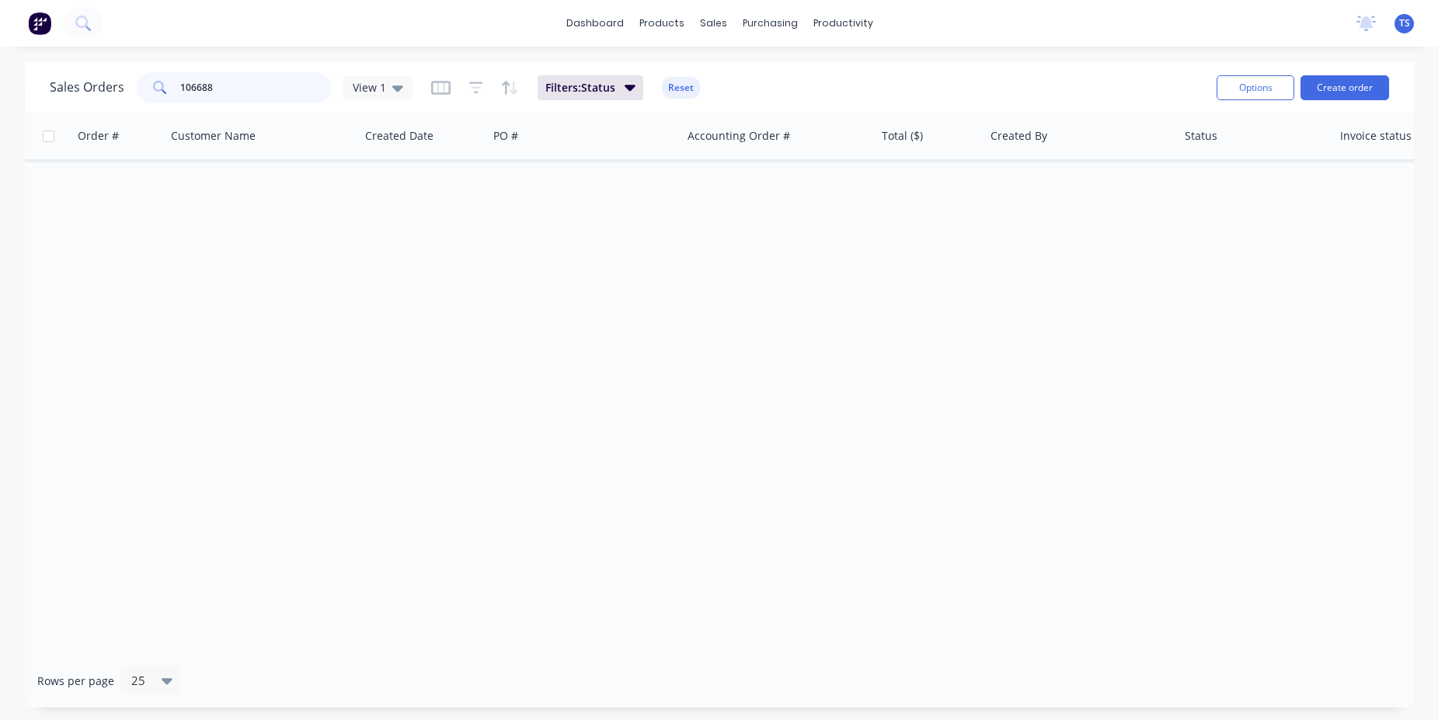
type input "106688"
click at [252, 106] on div "Sales Orders 106688 View 1 Filters: Status Reset Options Create order" at bounding box center [719, 87] width 1389 height 50
drag, startPoint x: 263, startPoint y: 88, endPoint x: 207, endPoint y: 88, distance: 55.9
click at [207, 88] on input "106688" at bounding box center [255, 87] width 151 height 31
click at [5, 88] on div "Sales Orders 106688 View 1 Filters: Status Reset Options Create order Order # C…" at bounding box center [719, 384] width 1438 height 645
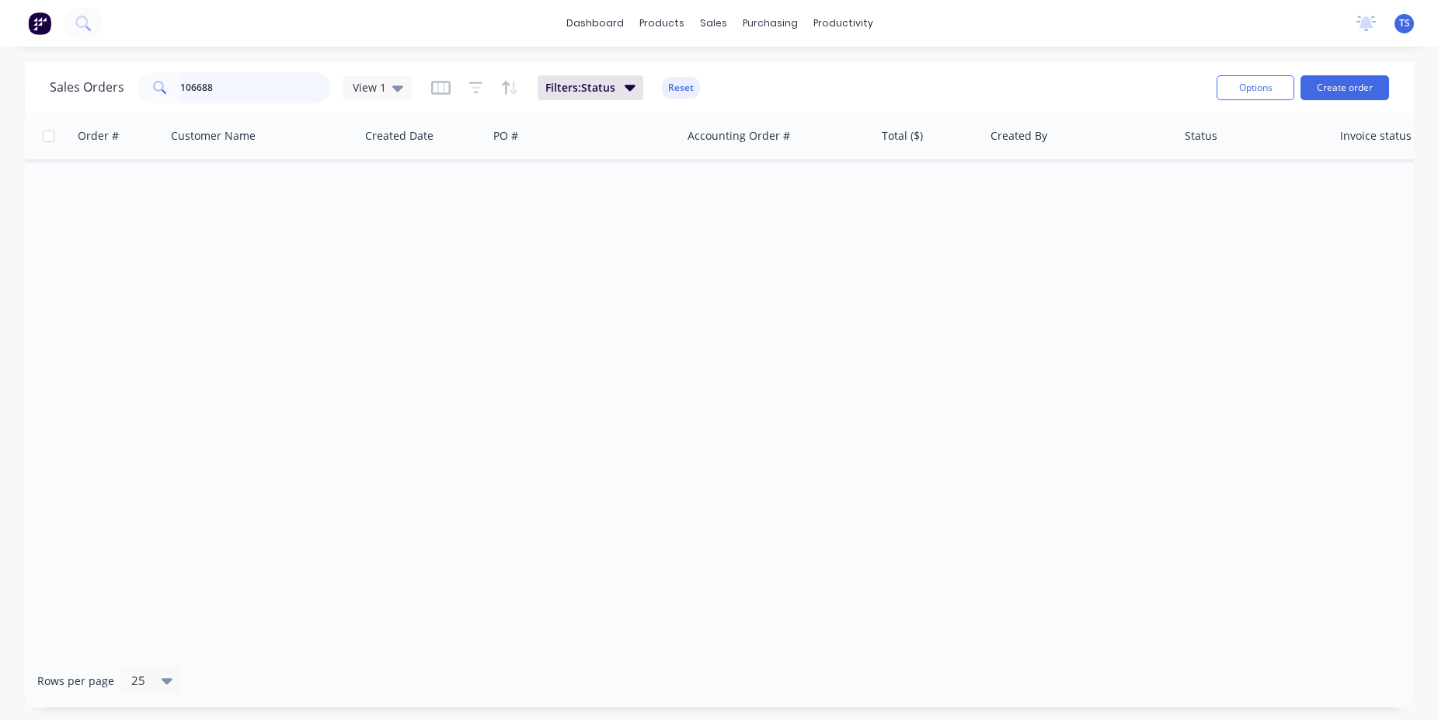
click at [215, 93] on input "106688" at bounding box center [255, 87] width 151 height 31
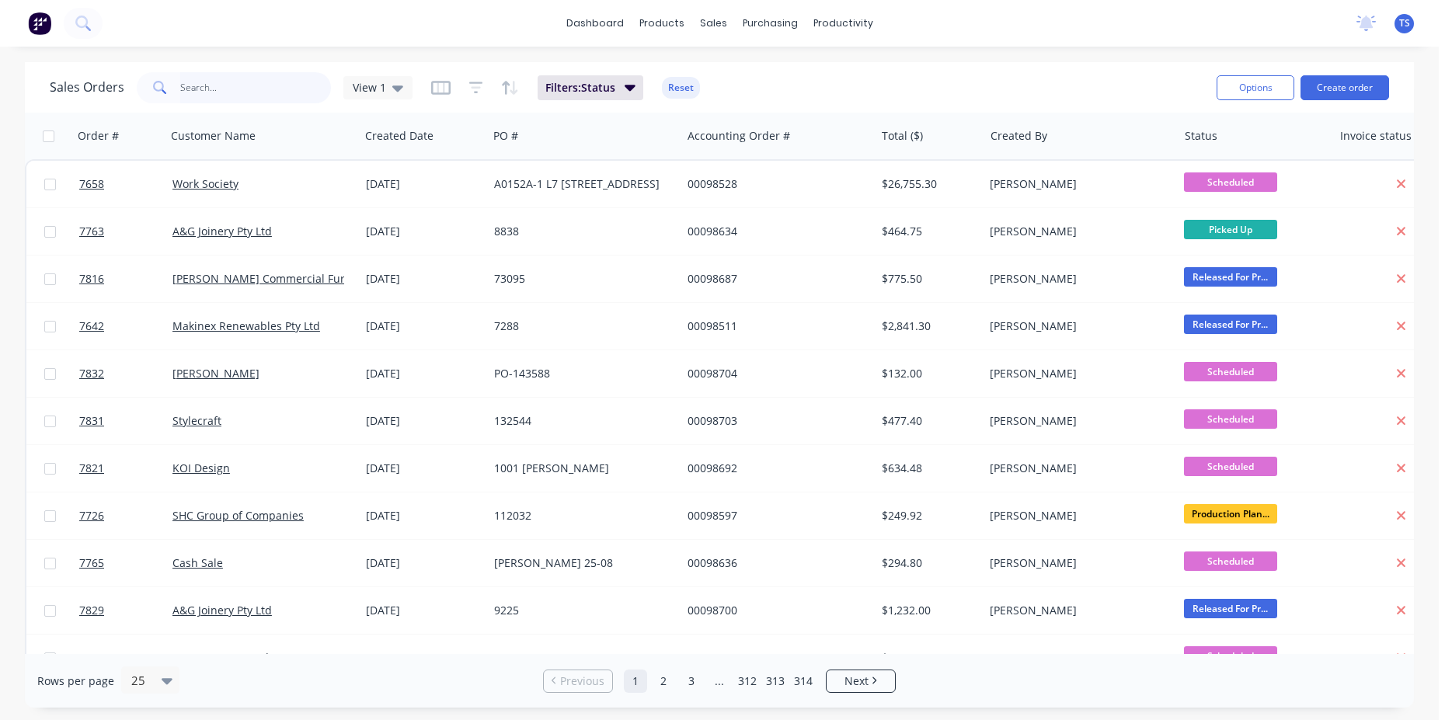
click at [277, 85] on input "text" at bounding box center [255, 87] width 151 height 31
click at [252, 88] on input "text" at bounding box center [255, 87] width 151 height 31
click at [1042, 686] on div "Rows per page 25 Previous 1 2 3 ... 312 313 314 Next" at bounding box center [719, 681] width 1389 height 54
click at [201, 69] on div "Sales Orders View 1 Filters: Status Reset" at bounding box center [627, 87] width 1154 height 38
click at [202, 109] on div "Sales Orders View 1 Filters: Status Reset Options Create order" at bounding box center [719, 87] width 1389 height 50
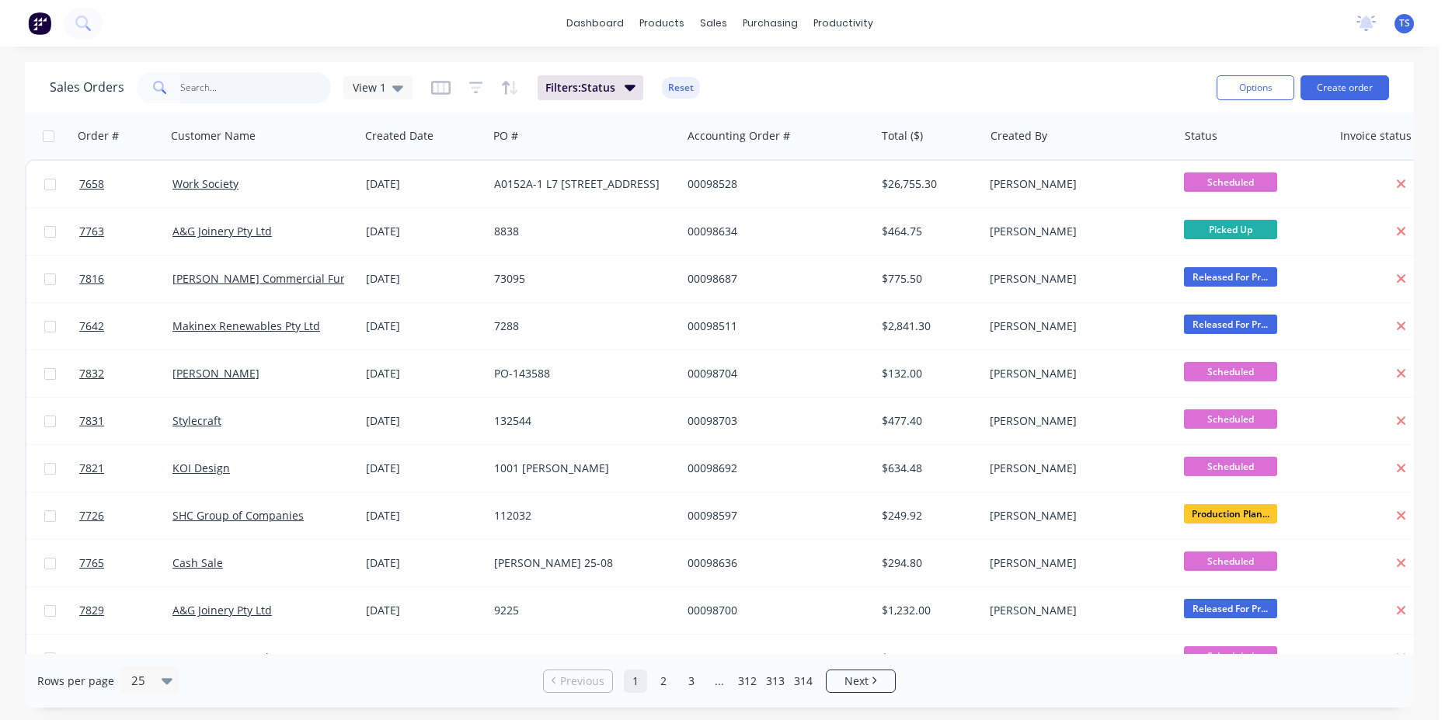
click at [211, 95] on input "text" at bounding box center [255, 87] width 151 height 31
click at [225, 71] on div "Sales Orders View 1 Filters: Status Reset" at bounding box center [627, 87] width 1154 height 38
click at [226, 95] on input "text" at bounding box center [255, 87] width 151 height 31
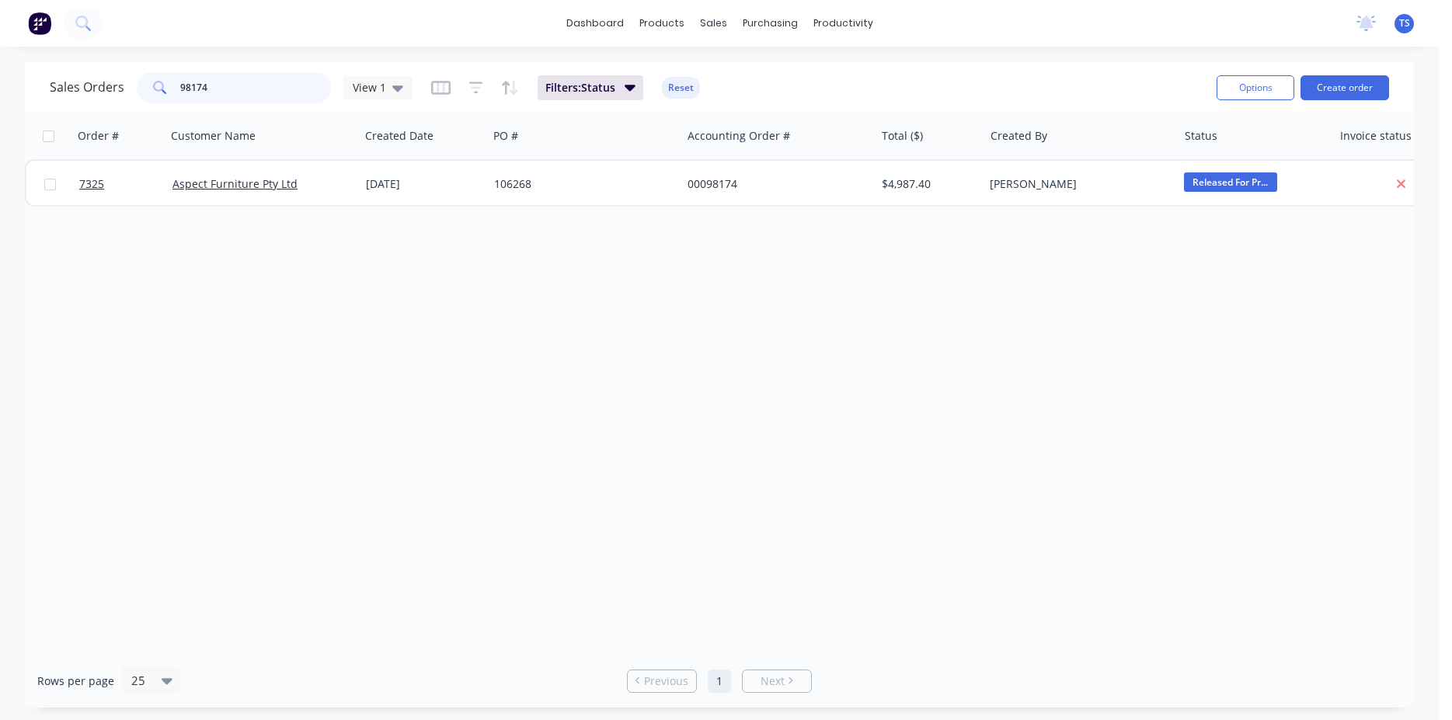
click at [241, 100] on input "98174" at bounding box center [255, 87] width 151 height 31
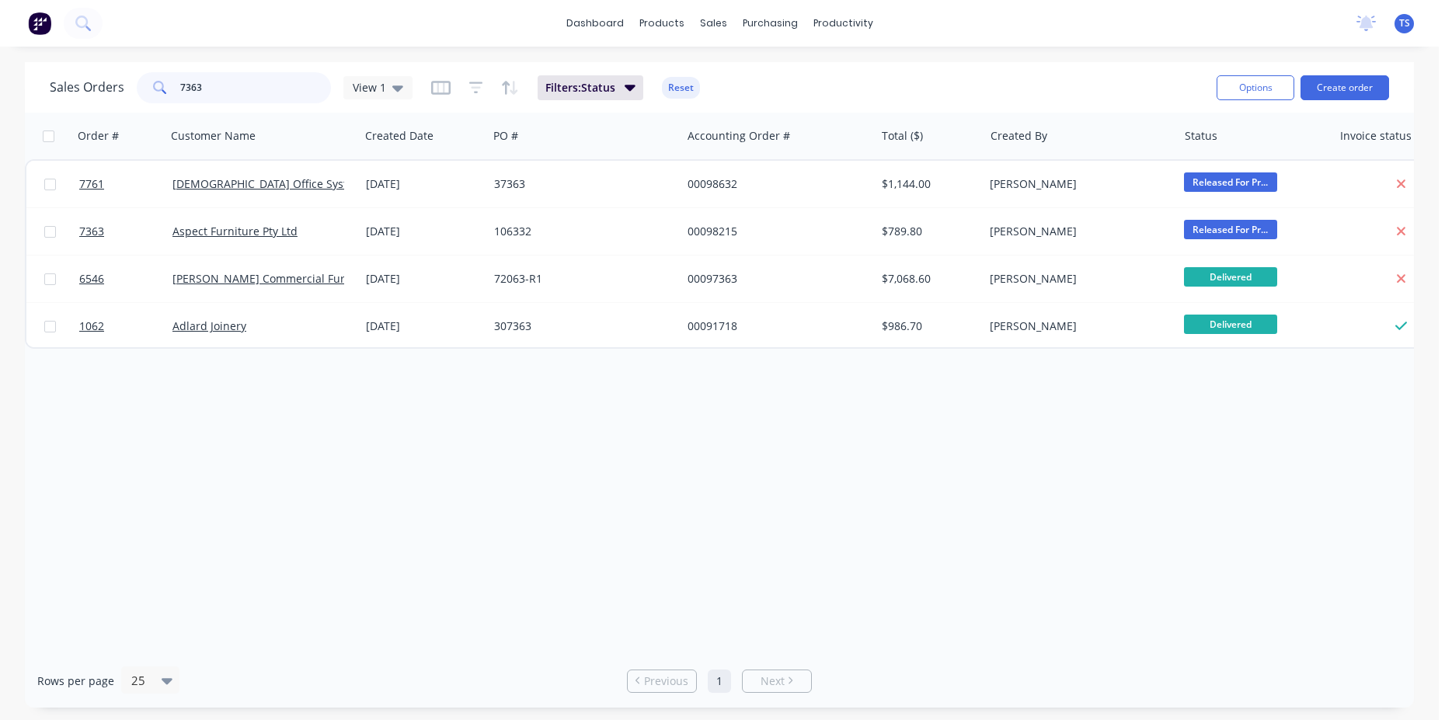
click at [241, 100] on input "7363" at bounding box center [255, 87] width 151 height 31
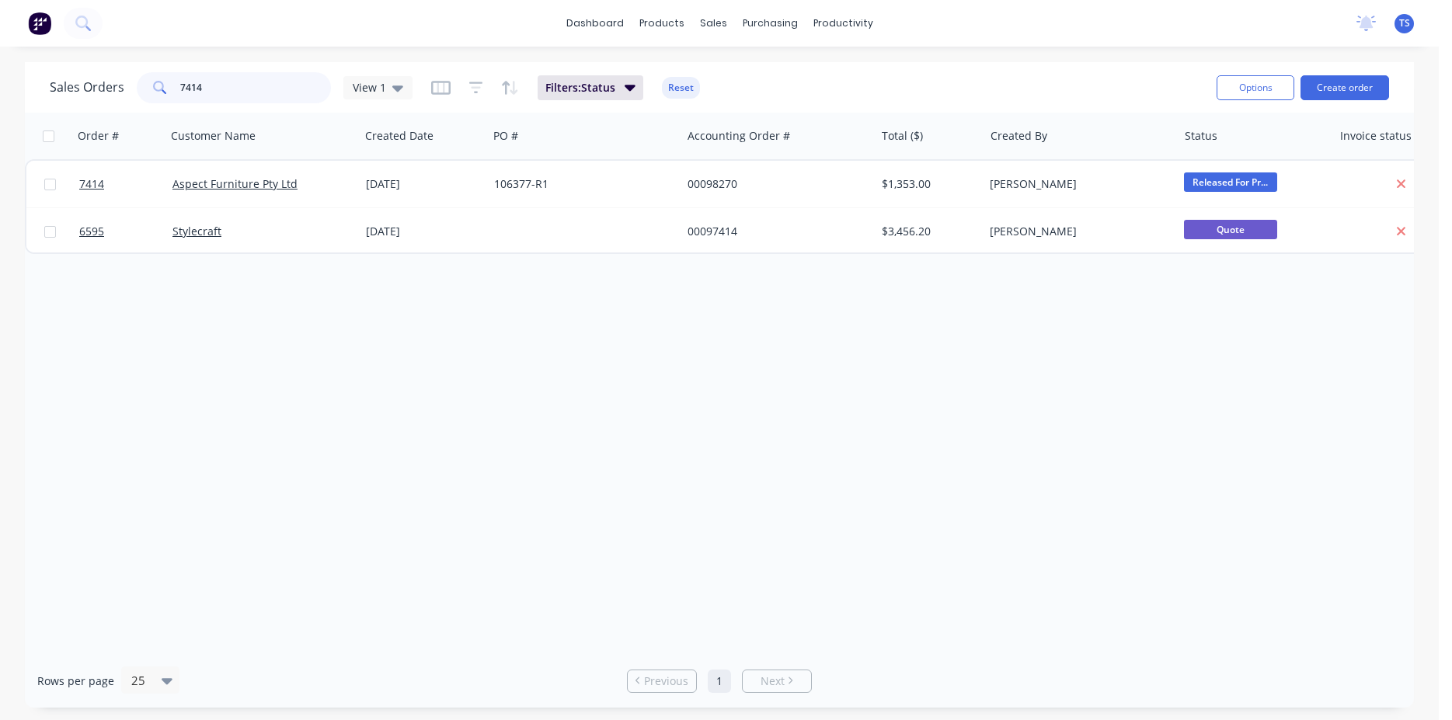
click at [238, 99] on input "7414" at bounding box center [255, 87] width 151 height 31
click at [238, 99] on input "7633" at bounding box center [255, 87] width 151 height 31
click at [259, 83] on input "7480" at bounding box center [255, 87] width 151 height 31
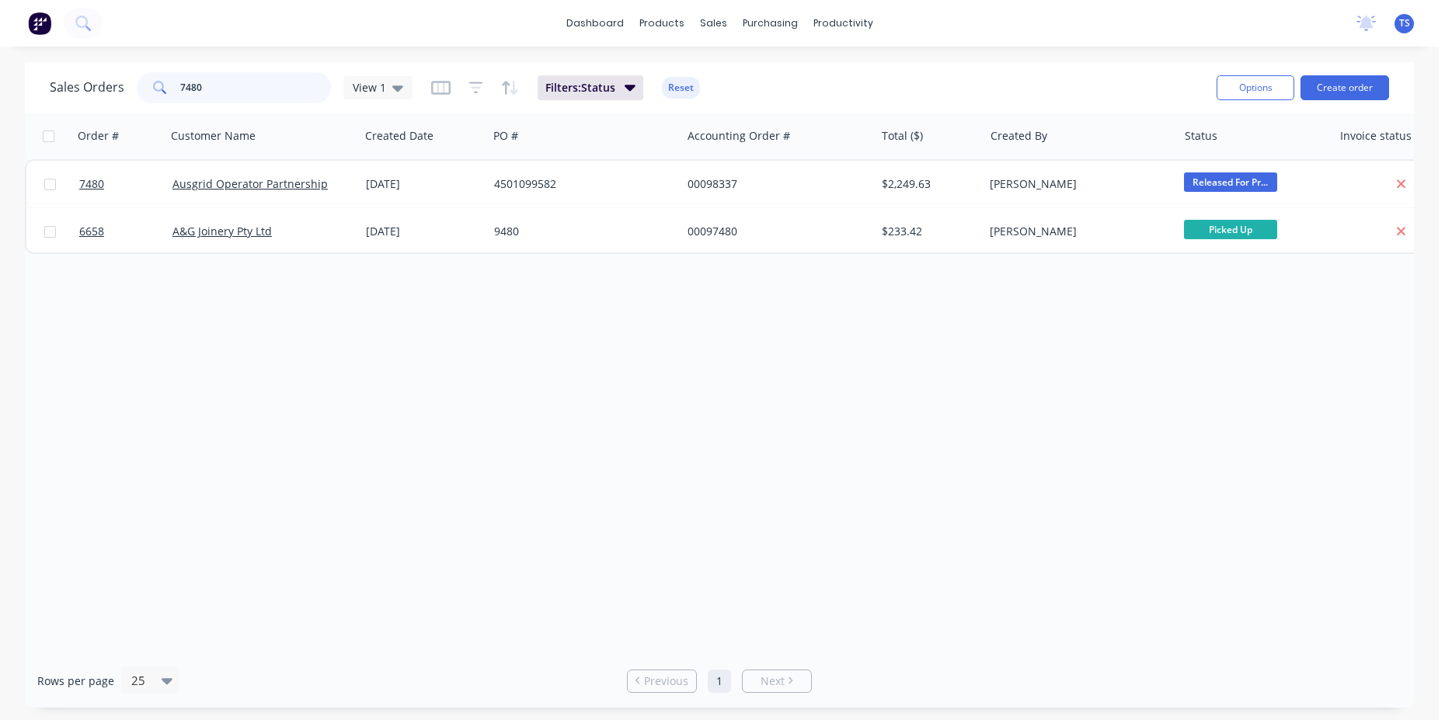
click at [259, 83] on input "7480" at bounding box center [255, 87] width 151 height 31
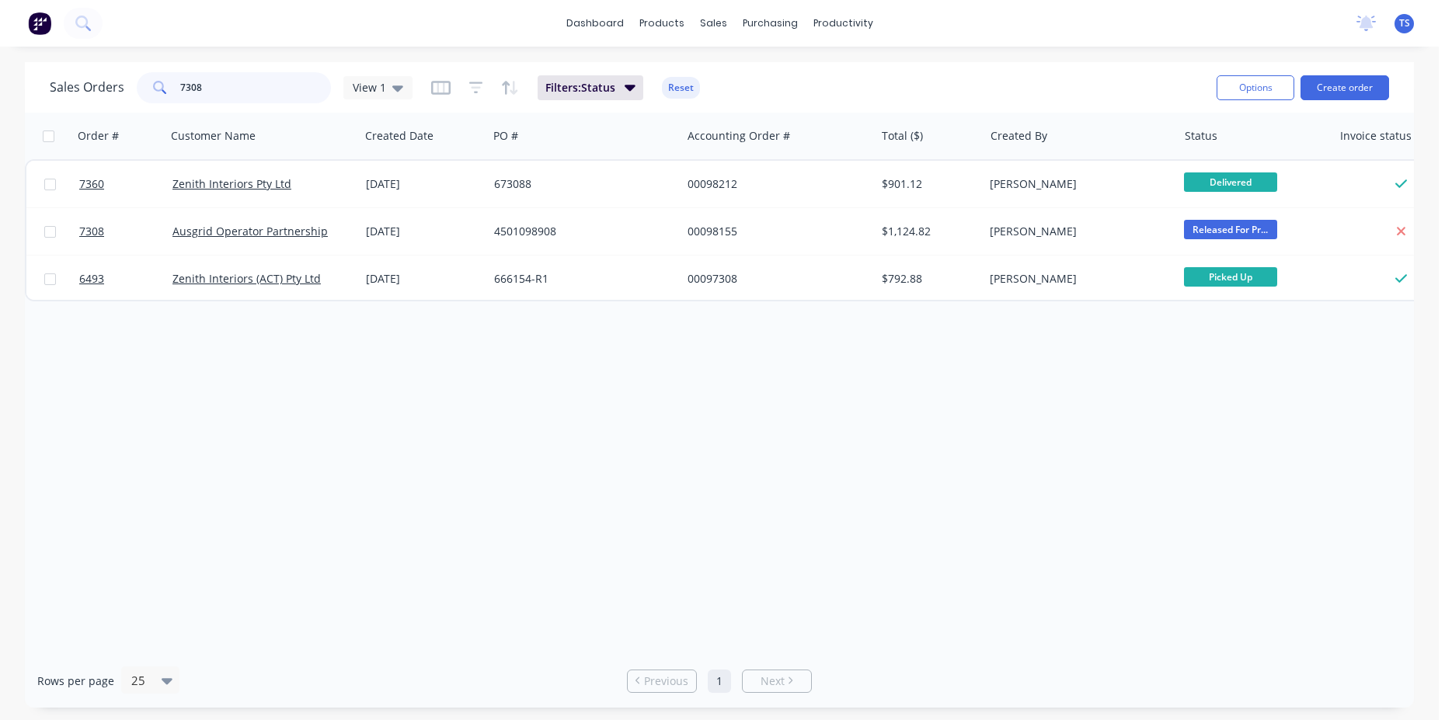
click at [216, 85] on input "7308" at bounding box center [255, 87] width 151 height 31
click at [216, 85] on input "7590" at bounding box center [255, 87] width 151 height 31
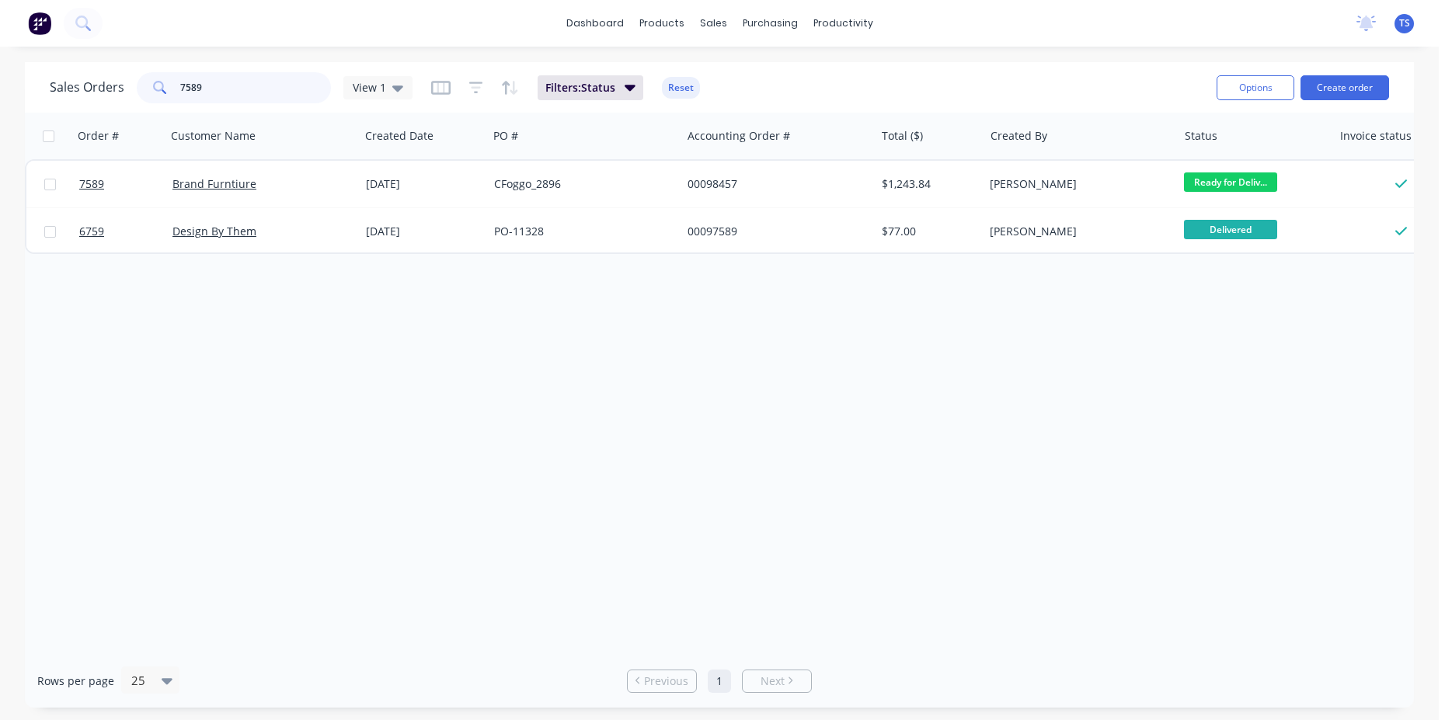
click at [216, 85] on input "7589" at bounding box center [255, 87] width 151 height 31
click at [244, 91] on input "7693" at bounding box center [255, 87] width 151 height 31
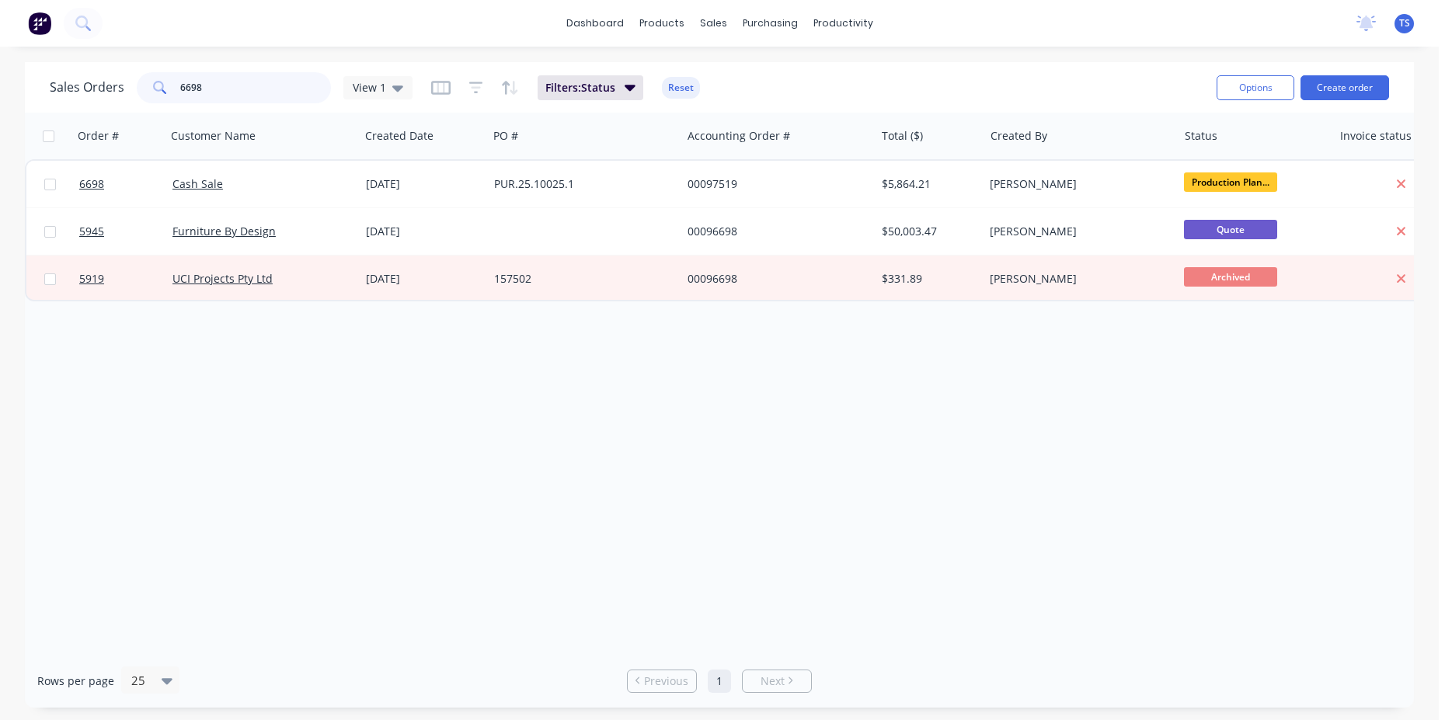
click at [282, 84] on input "6698" at bounding box center [255, 87] width 151 height 31
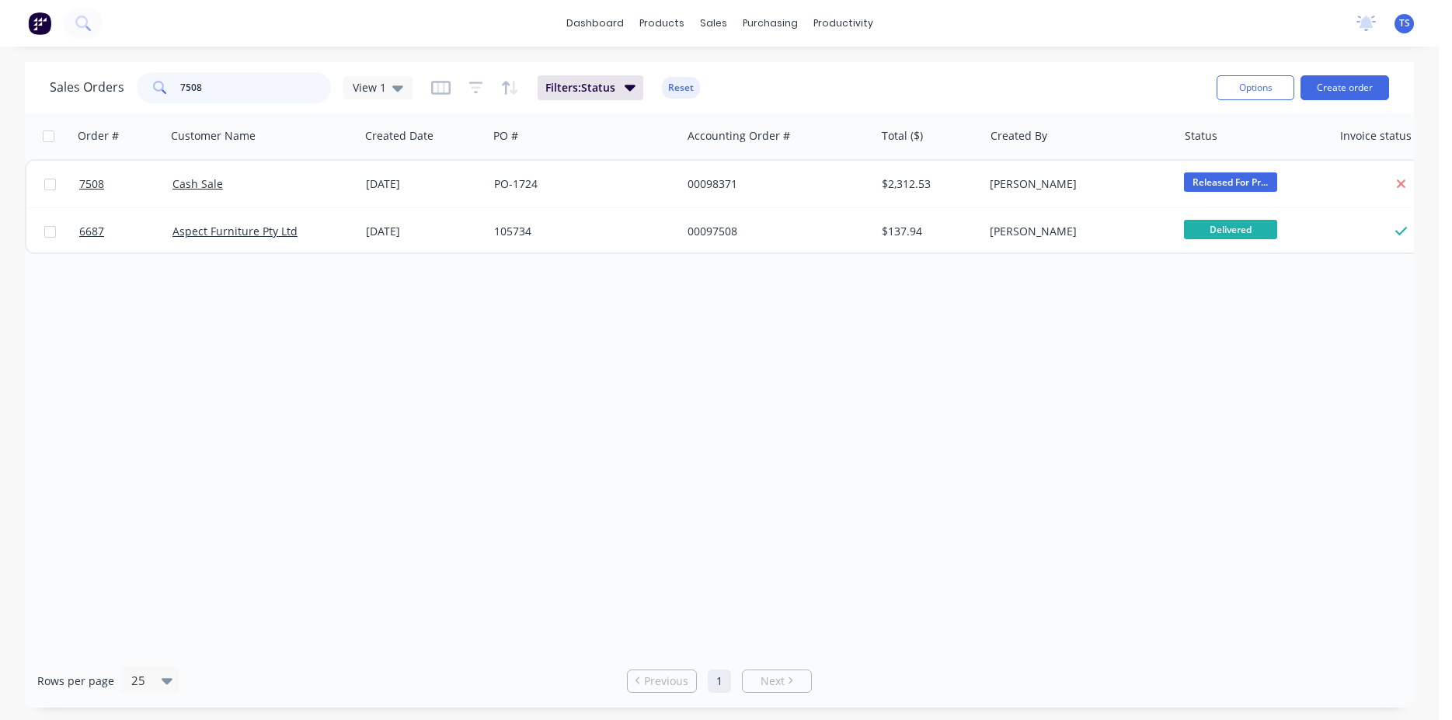
click at [282, 84] on input "7508" at bounding box center [255, 87] width 151 height 31
click at [282, 84] on input "7579" at bounding box center [255, 87] width 151 height 31
click at [282, 84] on input "7615" at bounding box center [255, 87] width 151 height 31
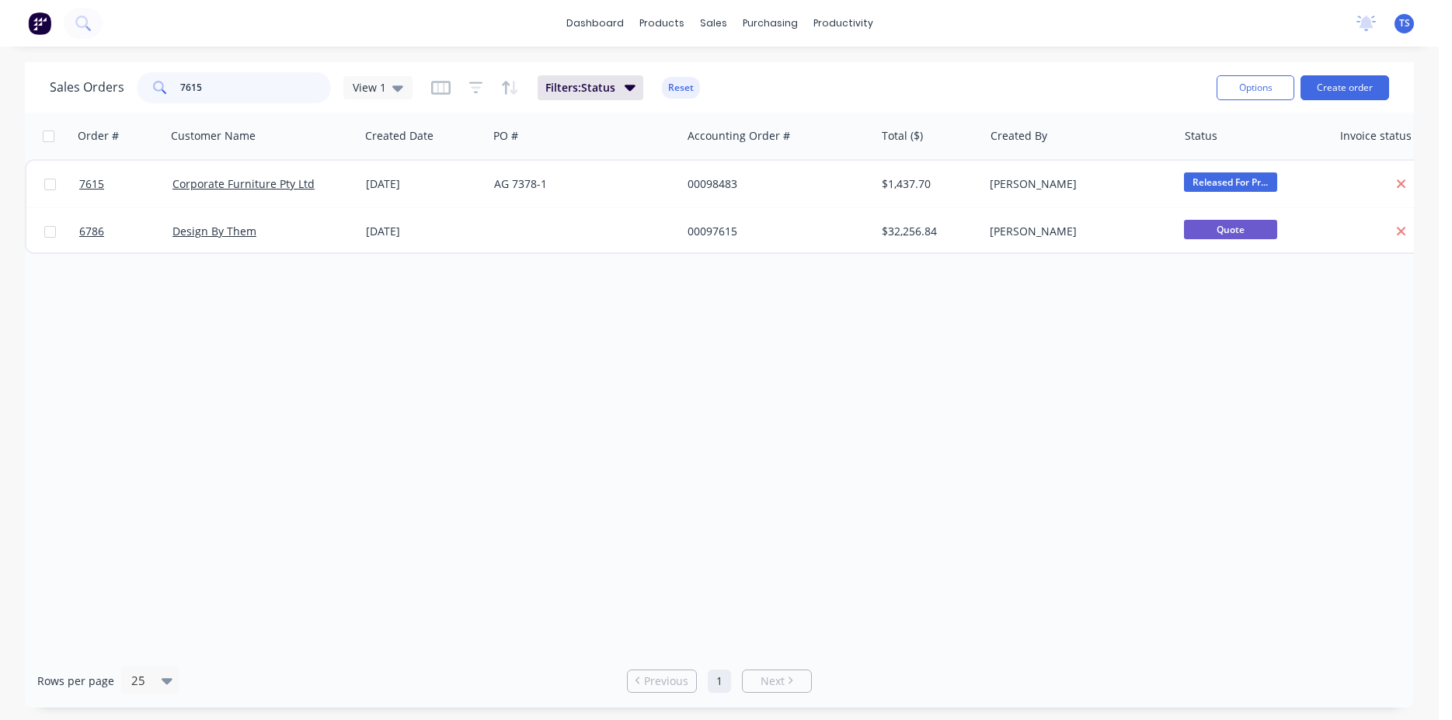
click at [282, 84] on input "7615" at bounding box center [255, 87] width 151 height 31
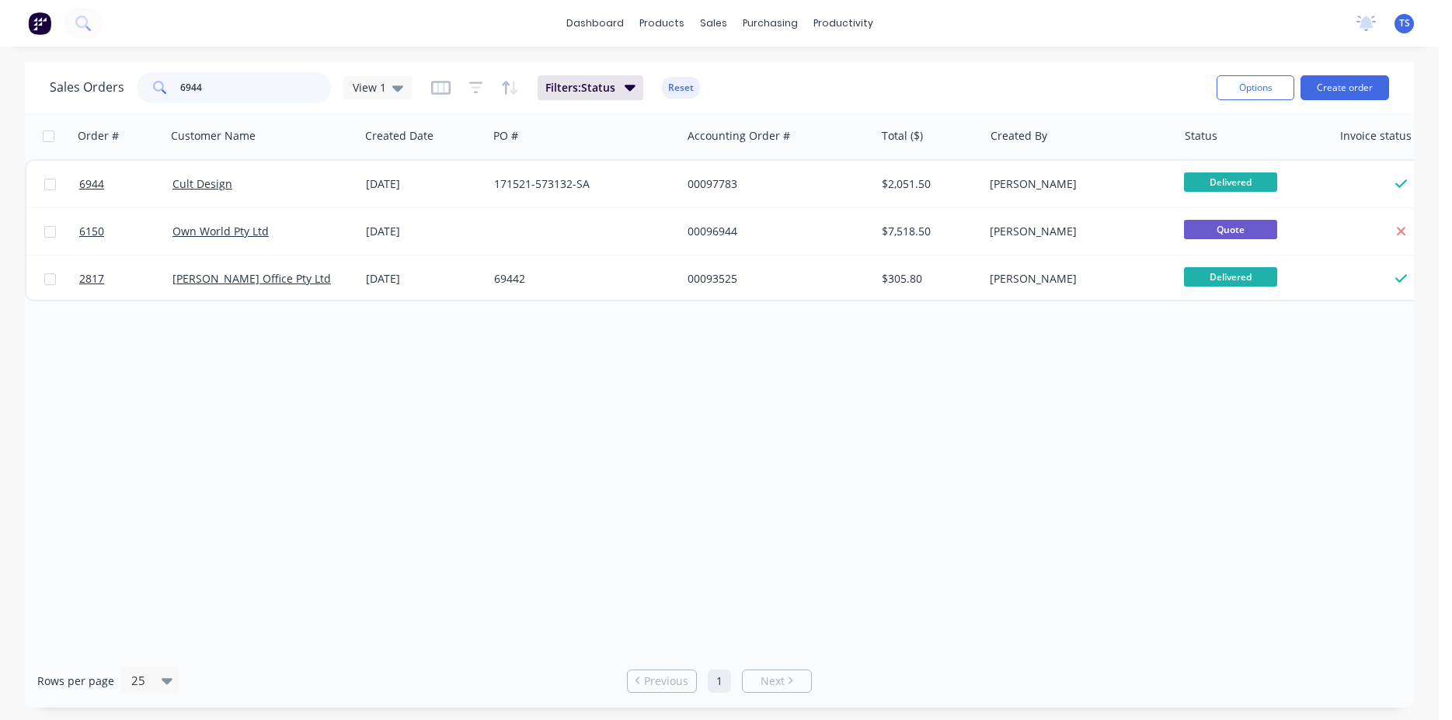
click at [282, 84] on input "6944" at bounding box center [255, 87] width 151 height 31
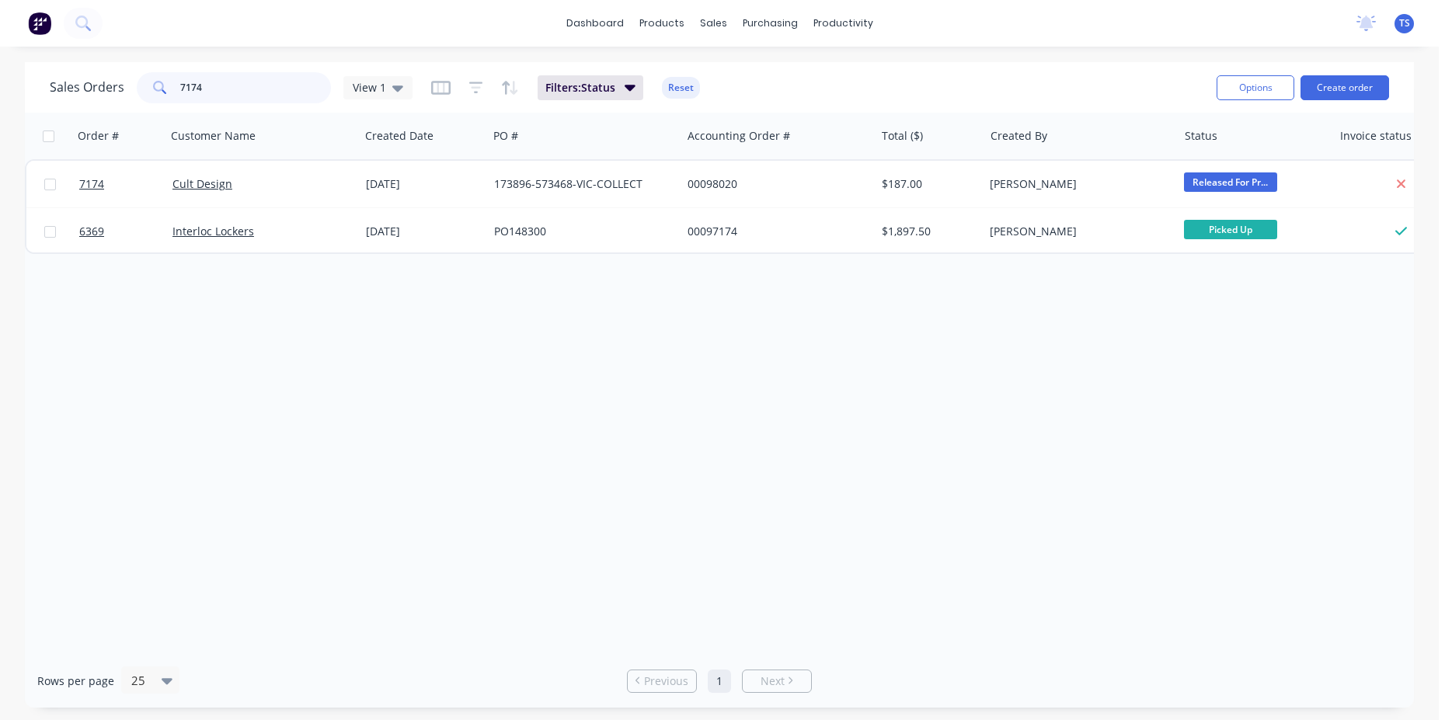
click at [282, 84] on input "7174" at bounding box center [255, 87] width 151 height 31
click at [282, 84] on input "7258" at bounding box center [255, 87] width 151 height 31
click at [282, 84] on input "7392" at bounding box center [255, 87] width 151 height 31
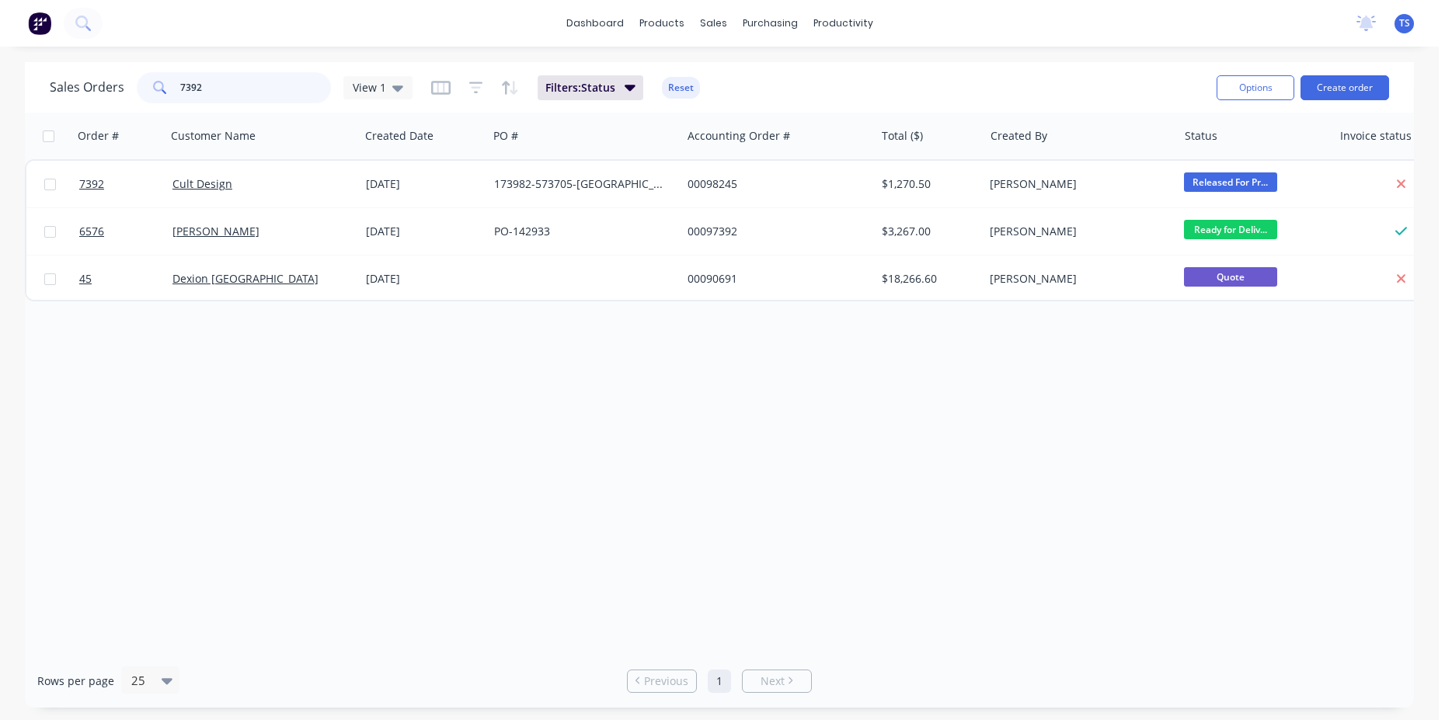
click at [282, 84] on input "7392" at bounding box center [255, 87] width 151 height 31
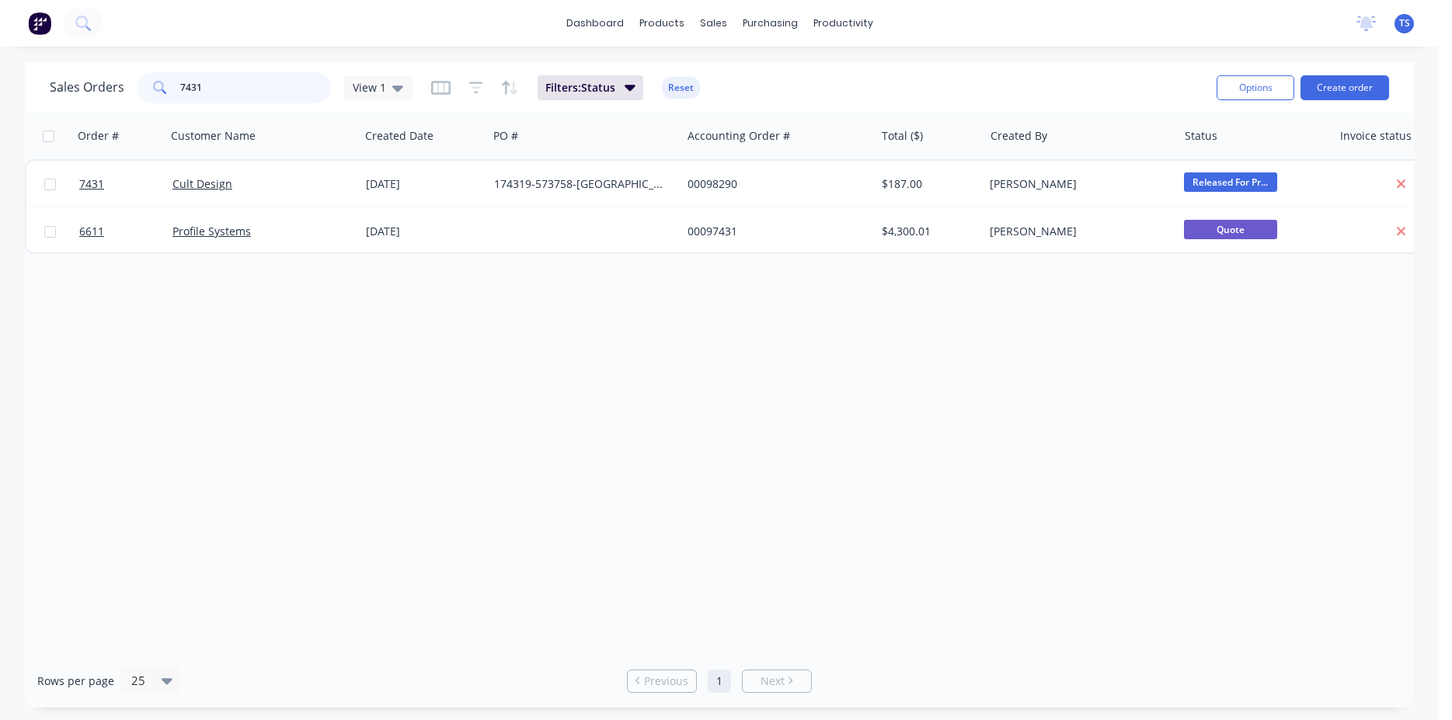
click at [282, 84] on input "7431" at bounding box center [255, 87] width 151 height 31
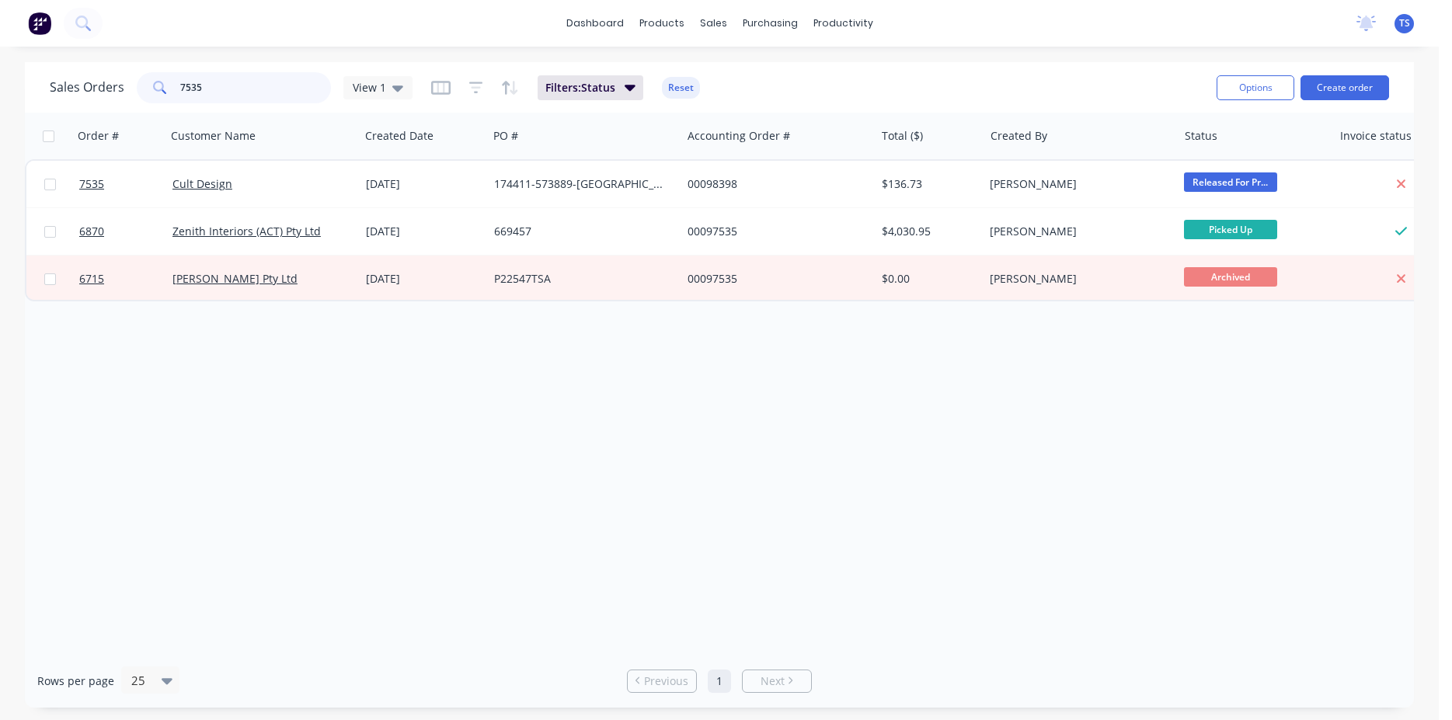
click at [282, 84] on input "7535" at bounding box center [255, 87] width 151 height 31
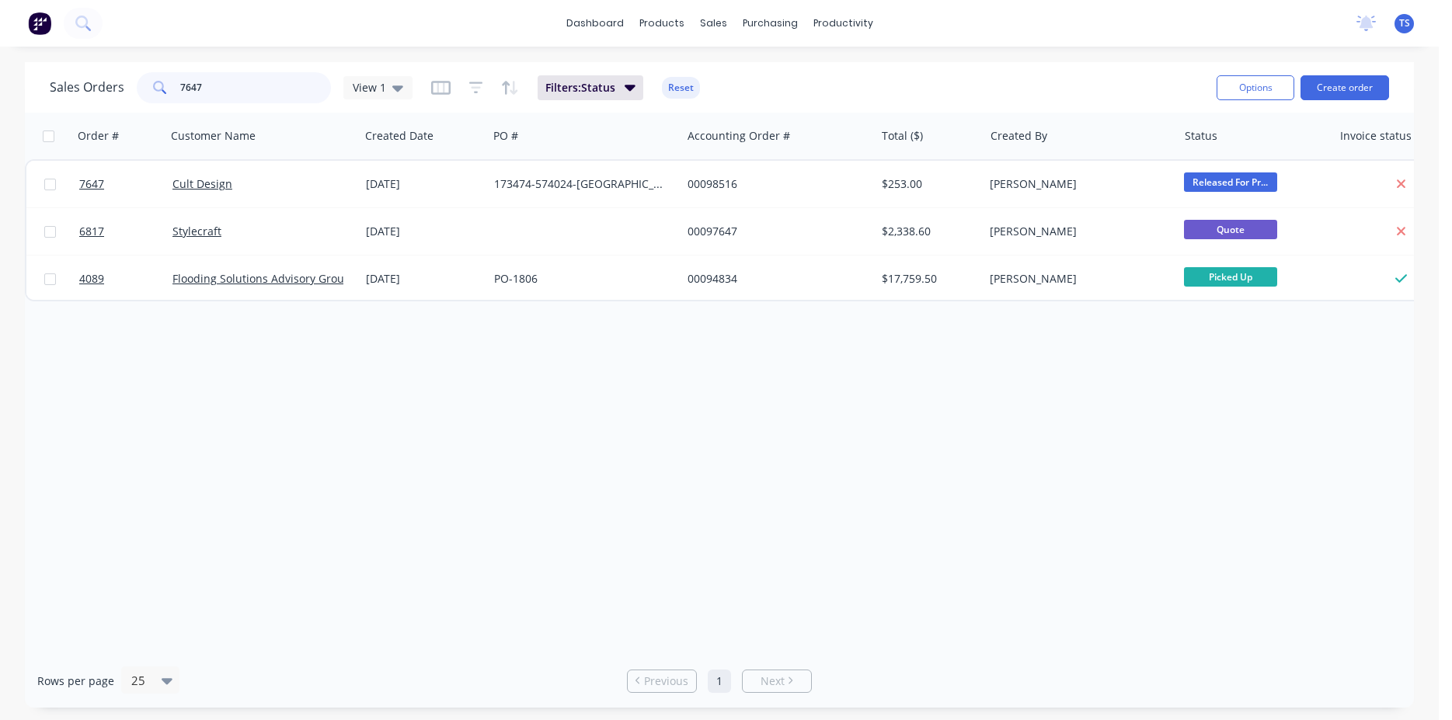
click at [289, 82] on input "7647" at bounding box center [255, 87] width 151 height 31
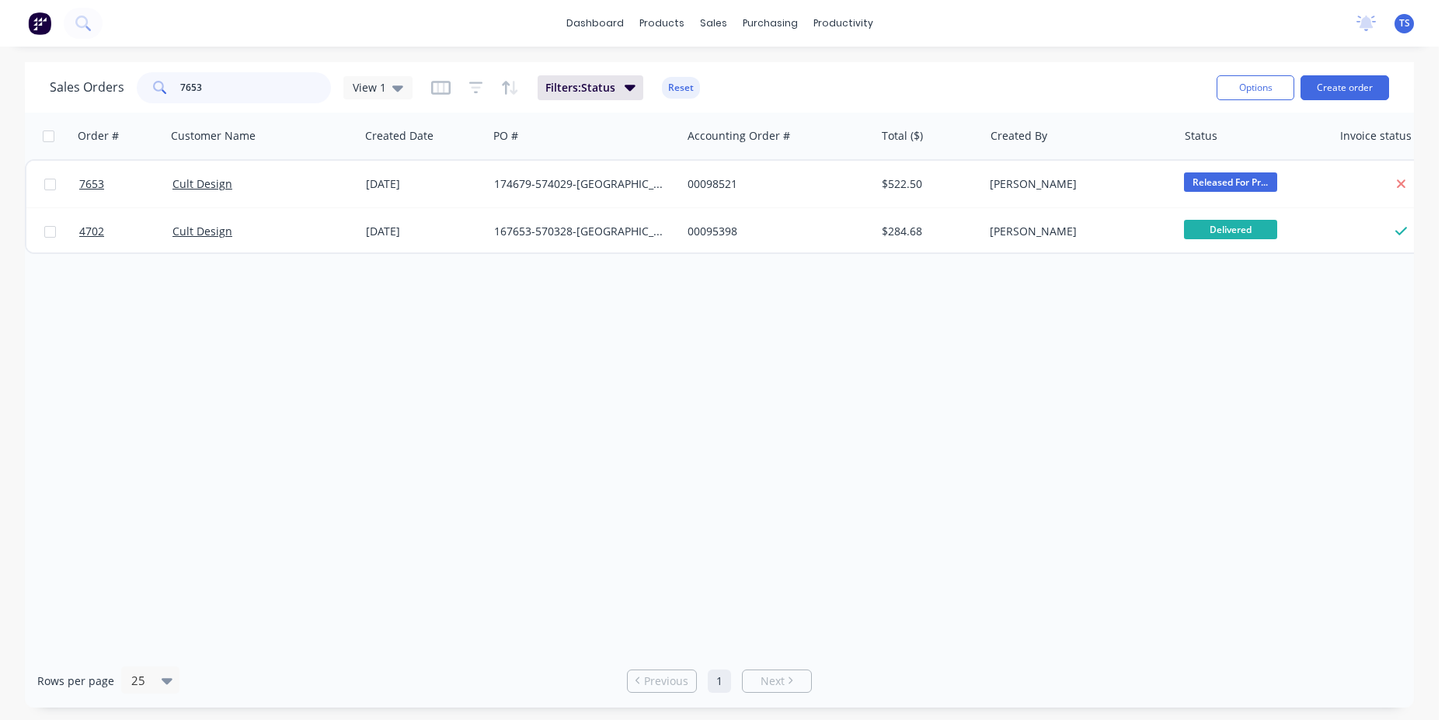
click at [289, 82] on input "7653" at bounding box center [255, 87] width 151 height 31
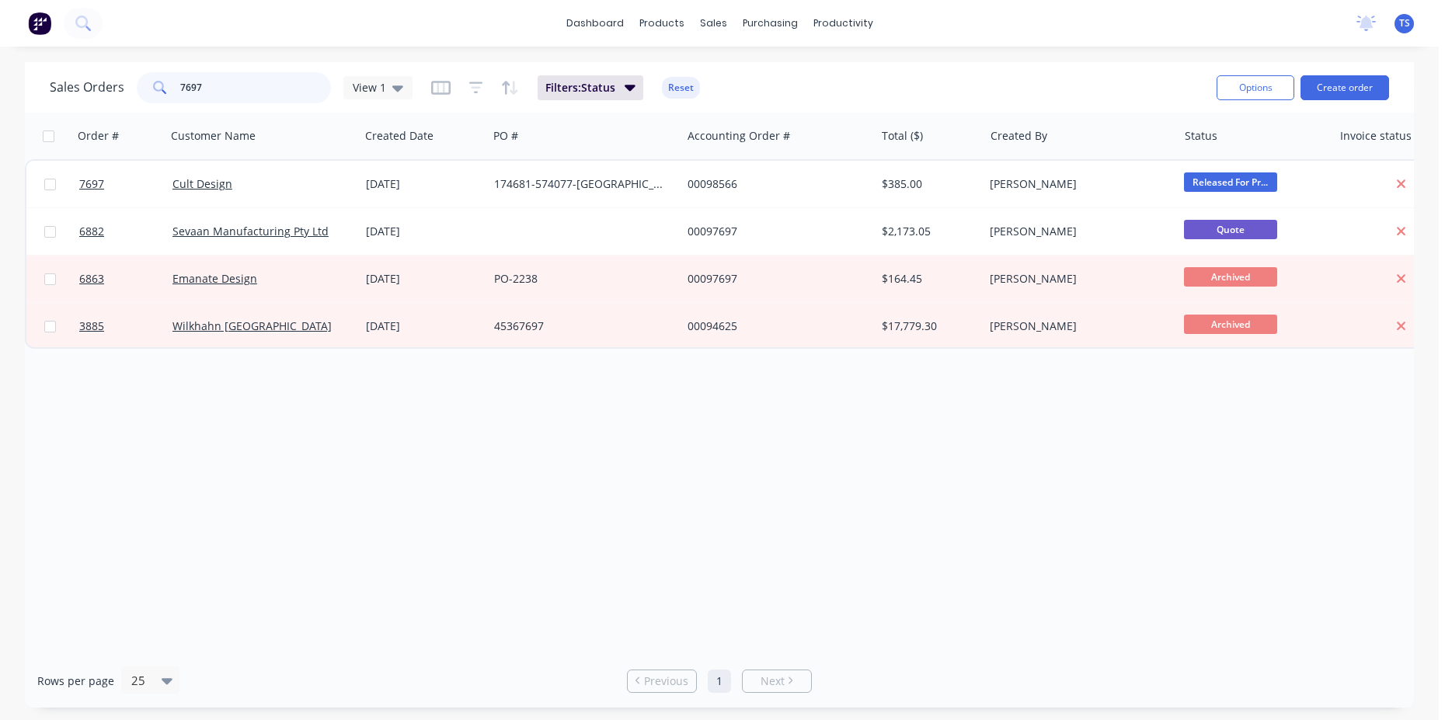
click at [289, 82] on input "7697" at bounding box center [255, 87] width 151 height 31
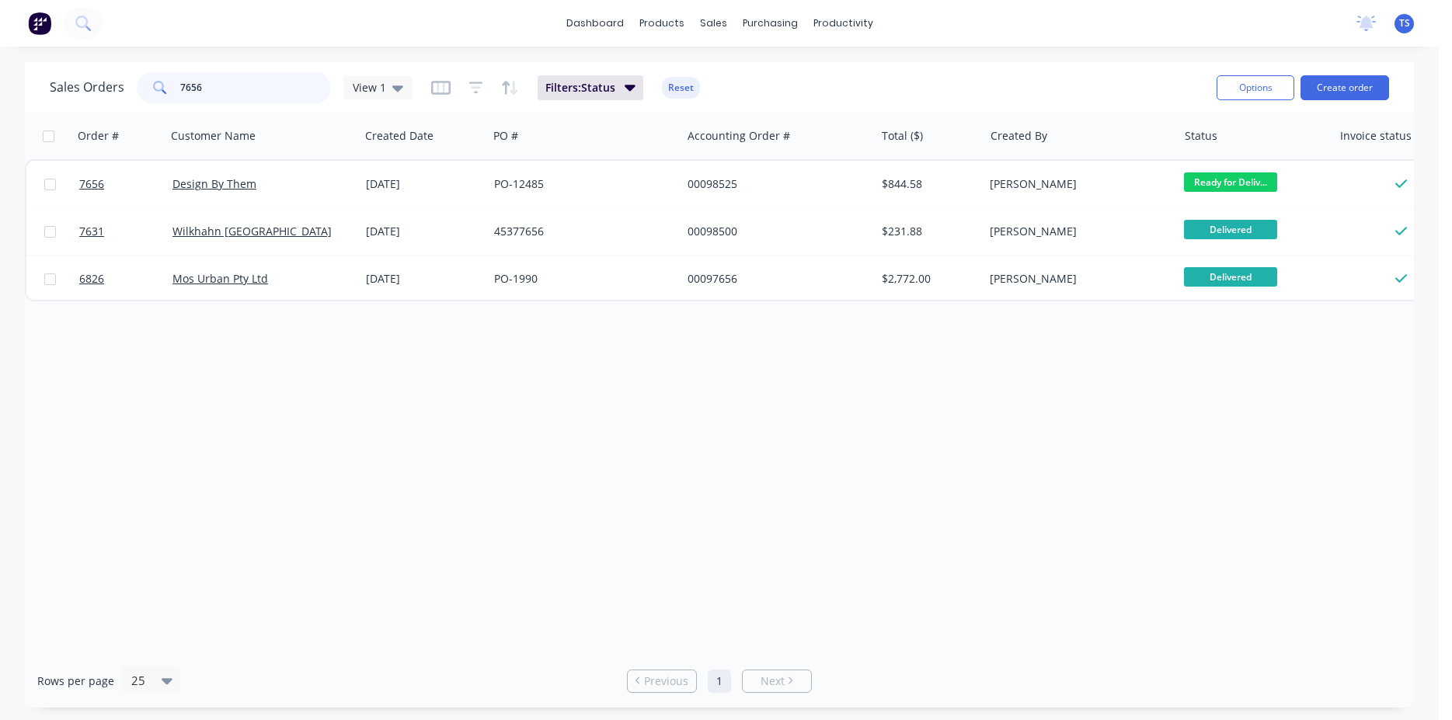
click at [276, 83] on input "7656" at bounding box center [255, 87] width 151 height 31
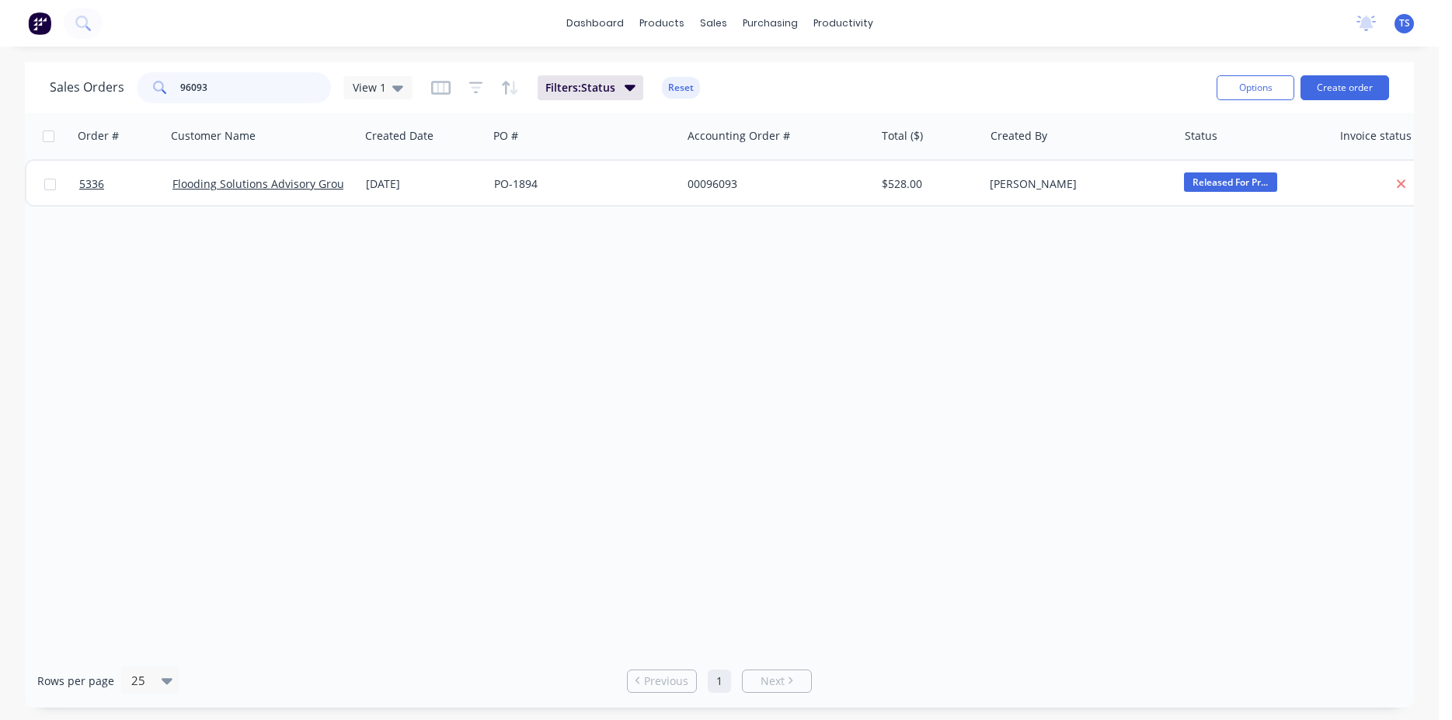
click at [276, 83] on input "96093" at bounding box center [255, 87] width 151 height 31
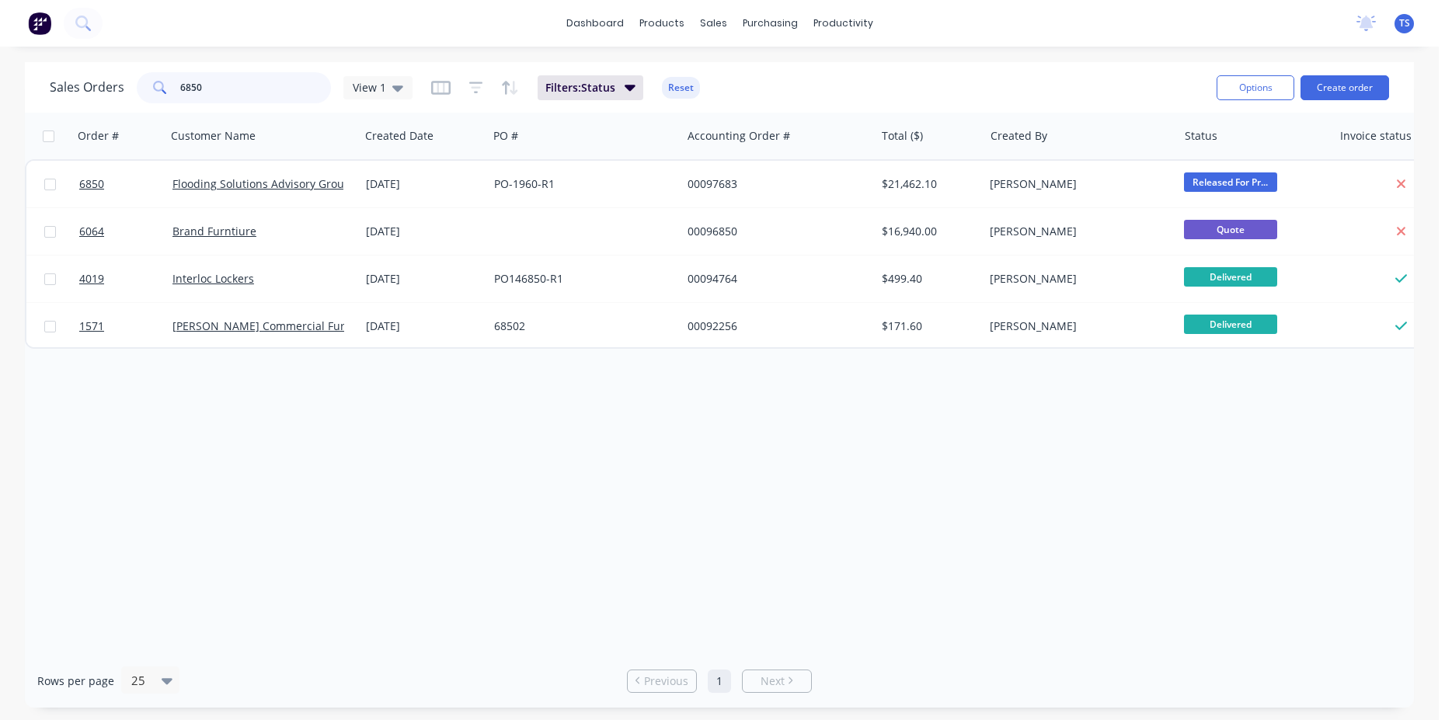
click at [304, 78] on input "6850" at bounding box center [255, 87] width 151 height 31
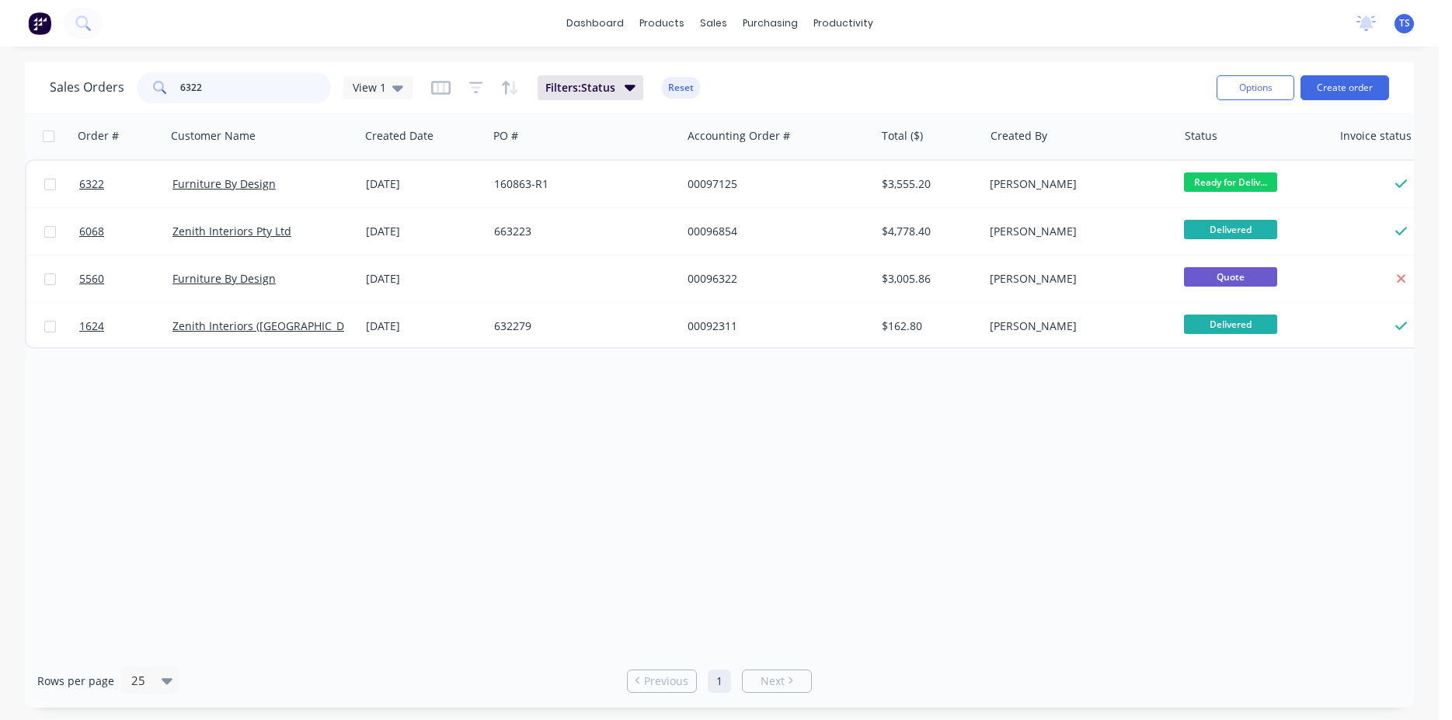
click at [304, 78] on input "6322" at bounding box center [255, 87] width 151 height 31
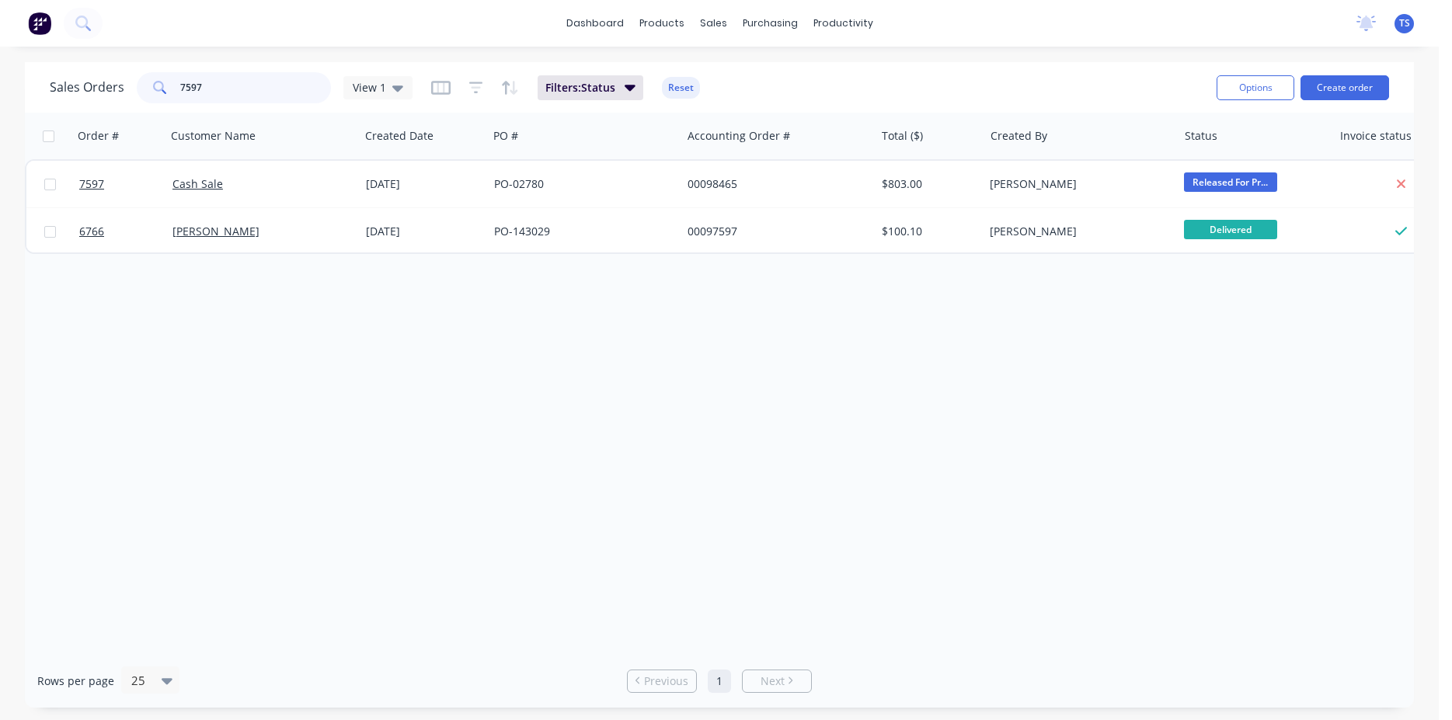
click at [254, 94] on input "7597" at bounding box center [255, 87] width 151 height 31
click at [248, 99] on input "7603" at bounding box center [255, 87] width 151 height 31
click at [248, 99] on input "6752" at bounding box center [255, 87] width 151 height 31
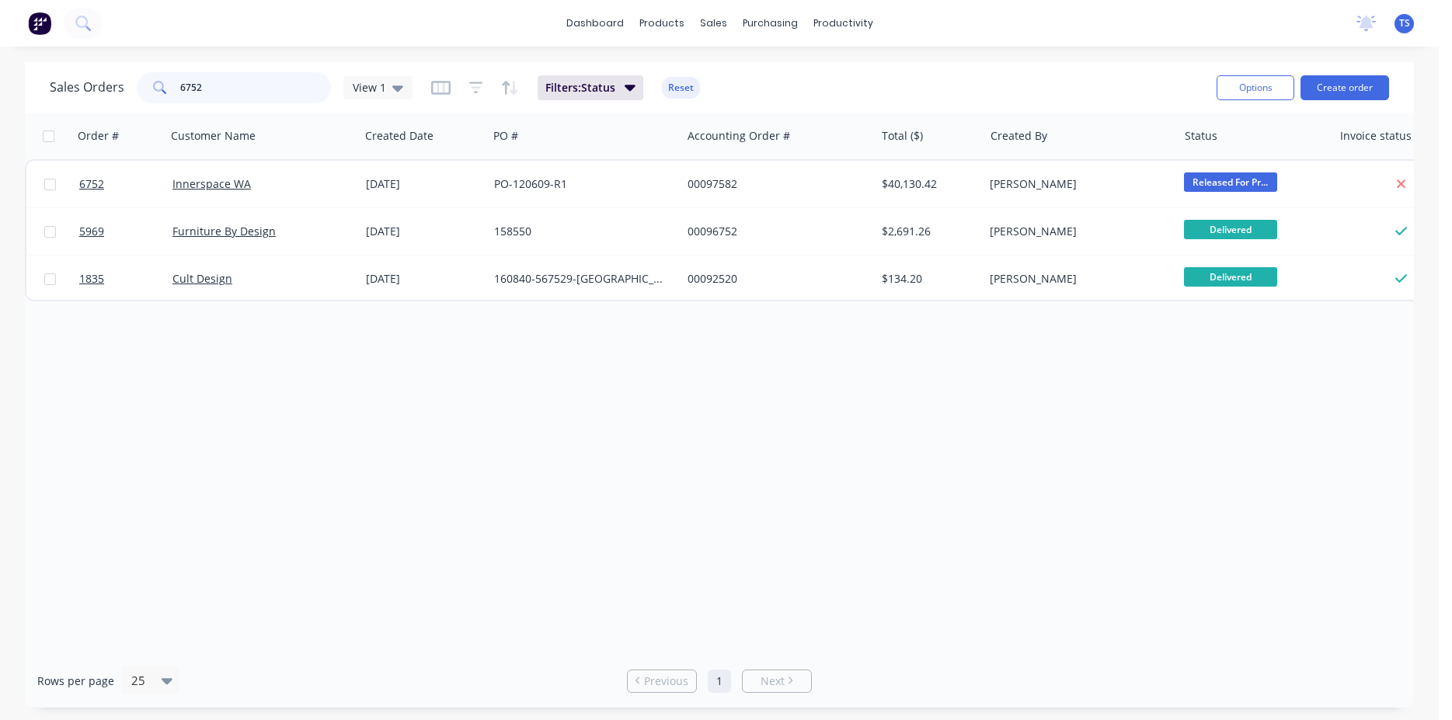
click at [248, 99] on input "6752" at bounding box center [255, 87] width 151 height 31
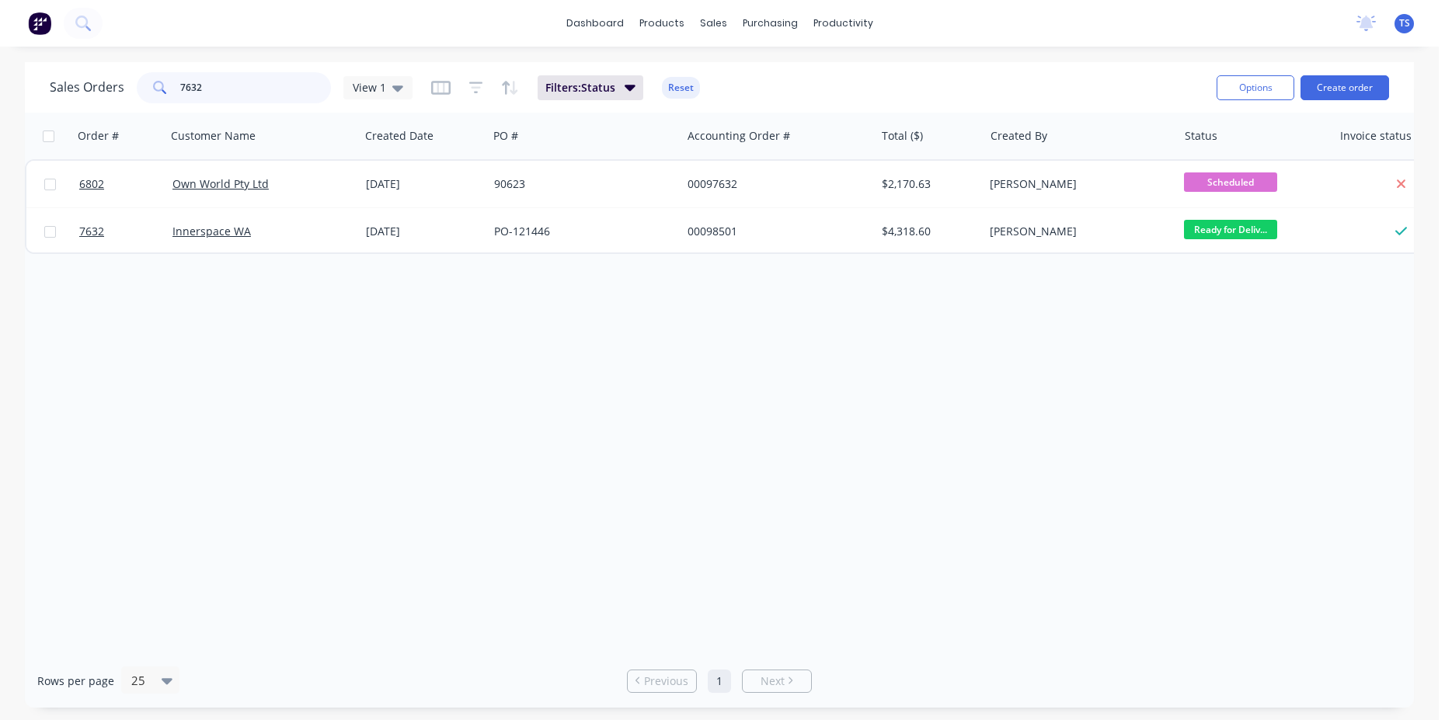
click at [234, 101] on input "7632" at bounding box center [255, 87] width 151 height 31
click at [234, 101] on input "7677" at bounding box center [255, 87] width 151 height 31
click at [289, 80] on input "7753" at bounding box center [255, 87] width 151 height 31
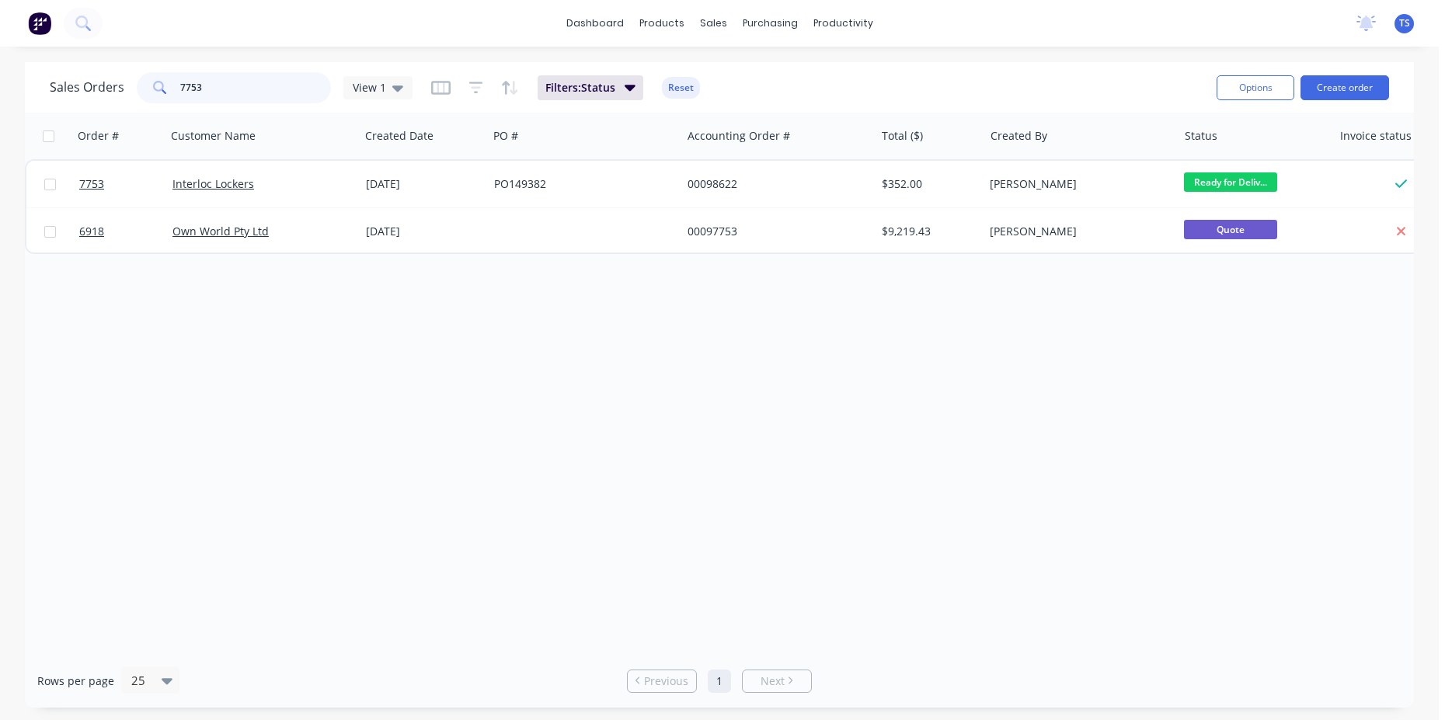
click at [289, 80] on input "7753" at bounding box center [255, 87] width 151 height 31
click at [232, 91] on input "7397" at bounding box center [255, 87] width 151 height 31
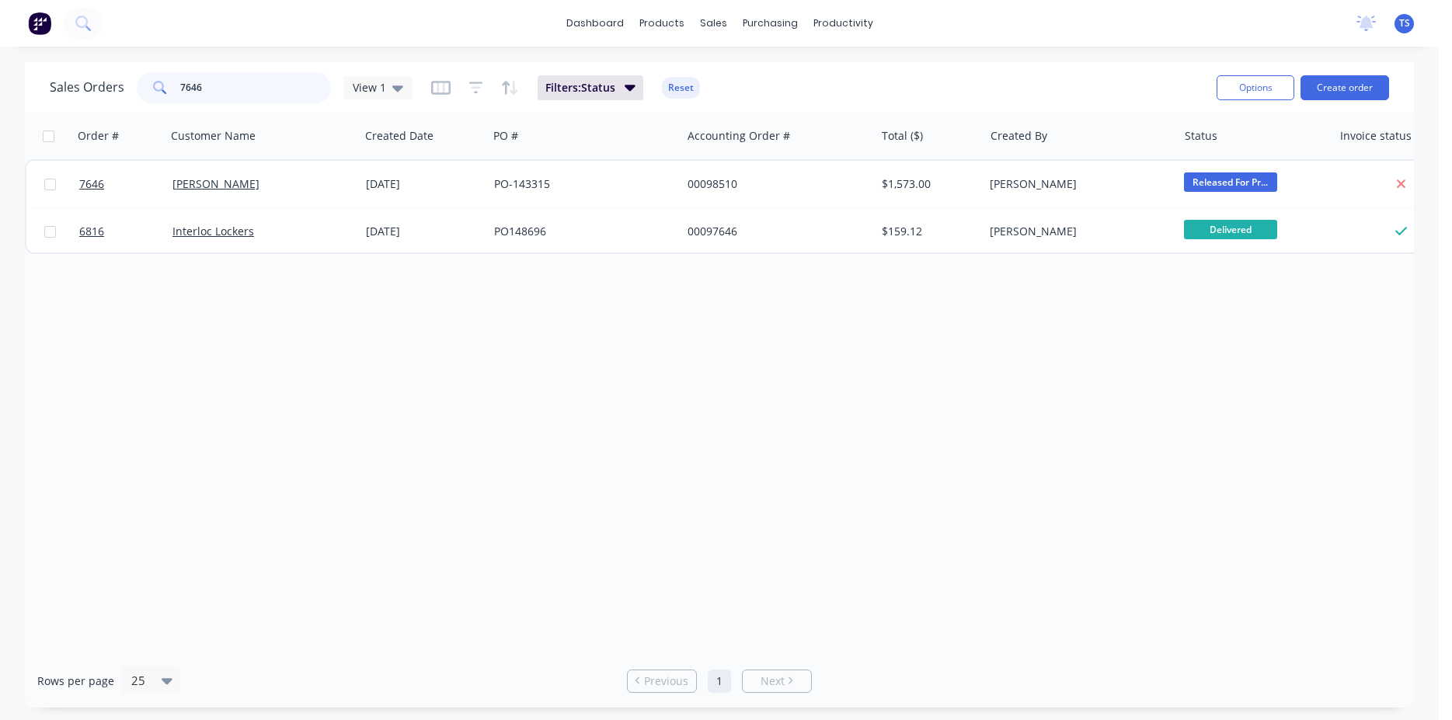
click at [224, 93] on input "7646" at bounding box center [255, 87] width 151 height 31
click at [224, 93] on input "7592" at bounding box center [255, 87] width 151 height 31
click at [244, 92] on input "7685" at bounding box center [255, 87] width 151 height 31
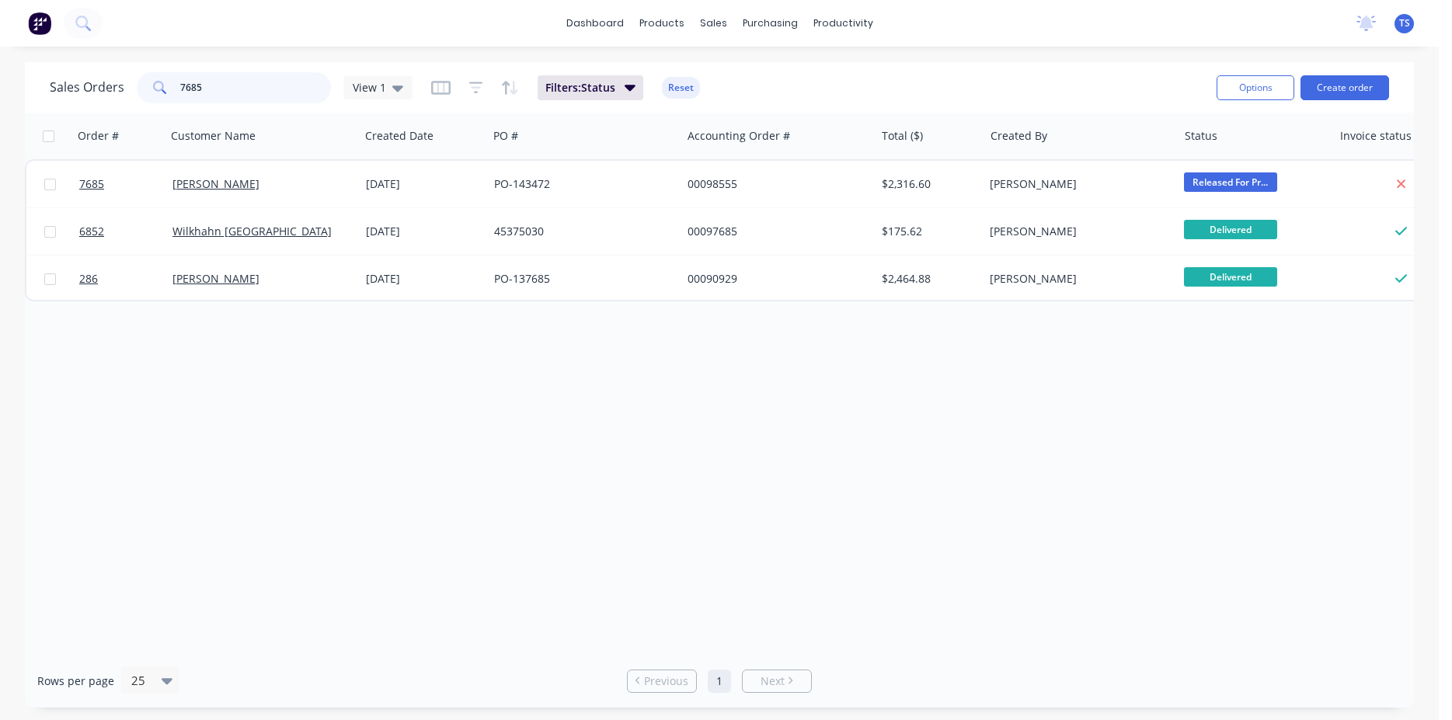
click at [244, 92] on input "7685" at bounding box center [255, 87] width 151 height 31
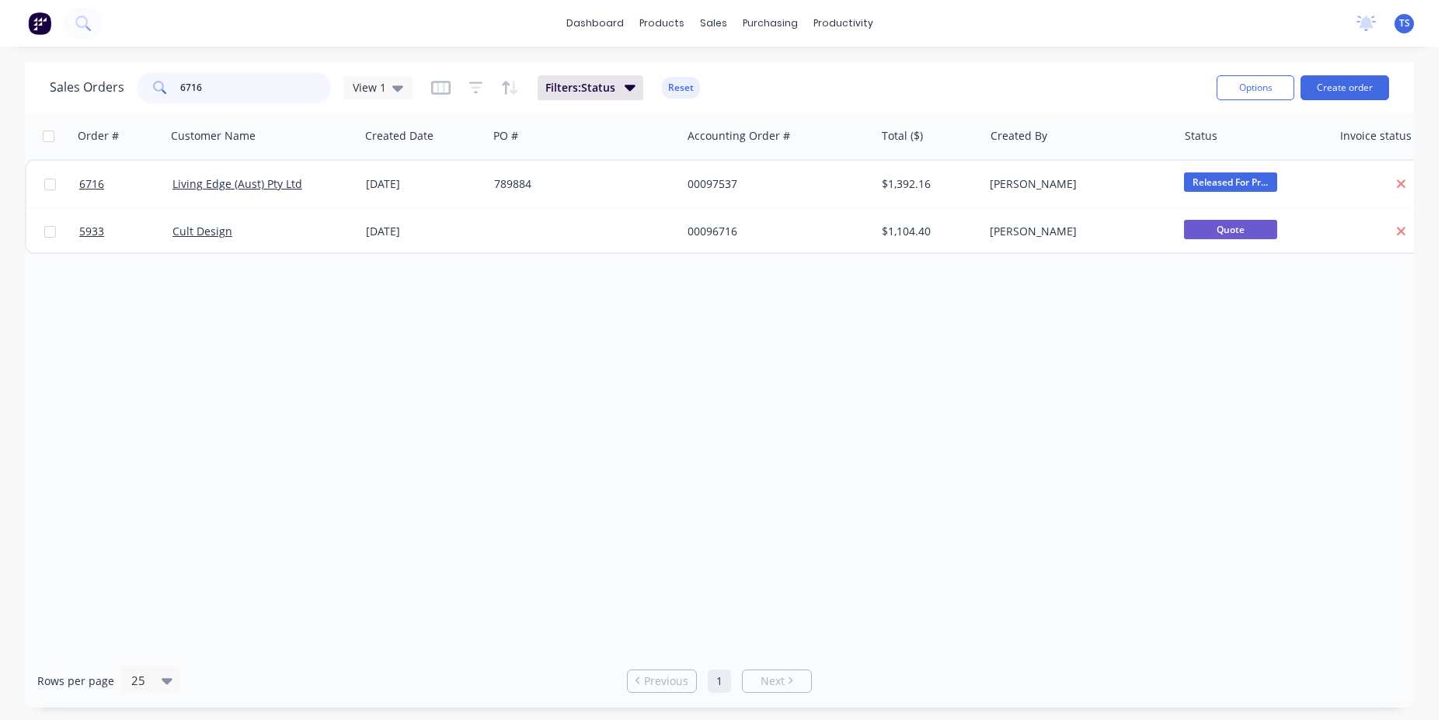
click at [241, 92] on input "6716" at bounding box center [255, 87] width 151 height 31
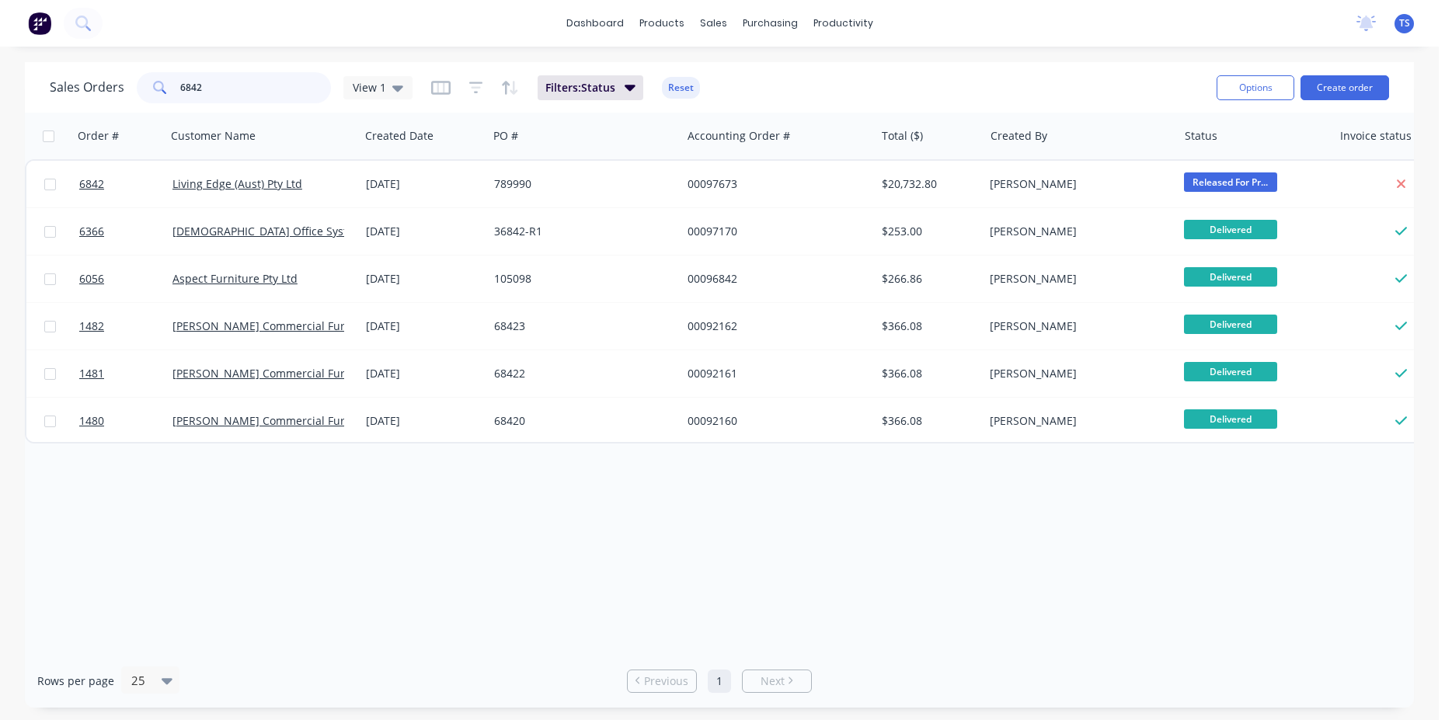
click at [234, 95] on input "6842" at bounding box center [255, 87] width 151 height 31
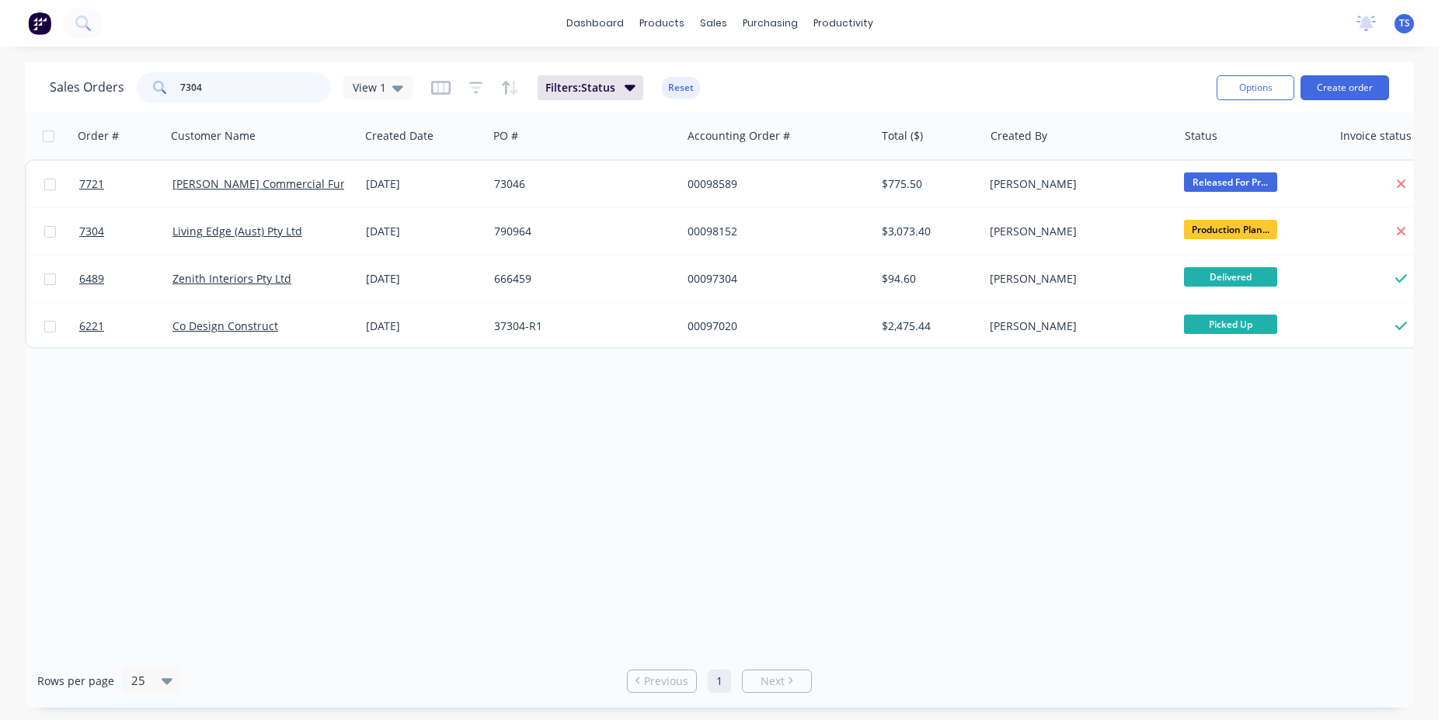
click at [231, 89] on input "7304" at bounding box center [255, 87] width 151 height 31
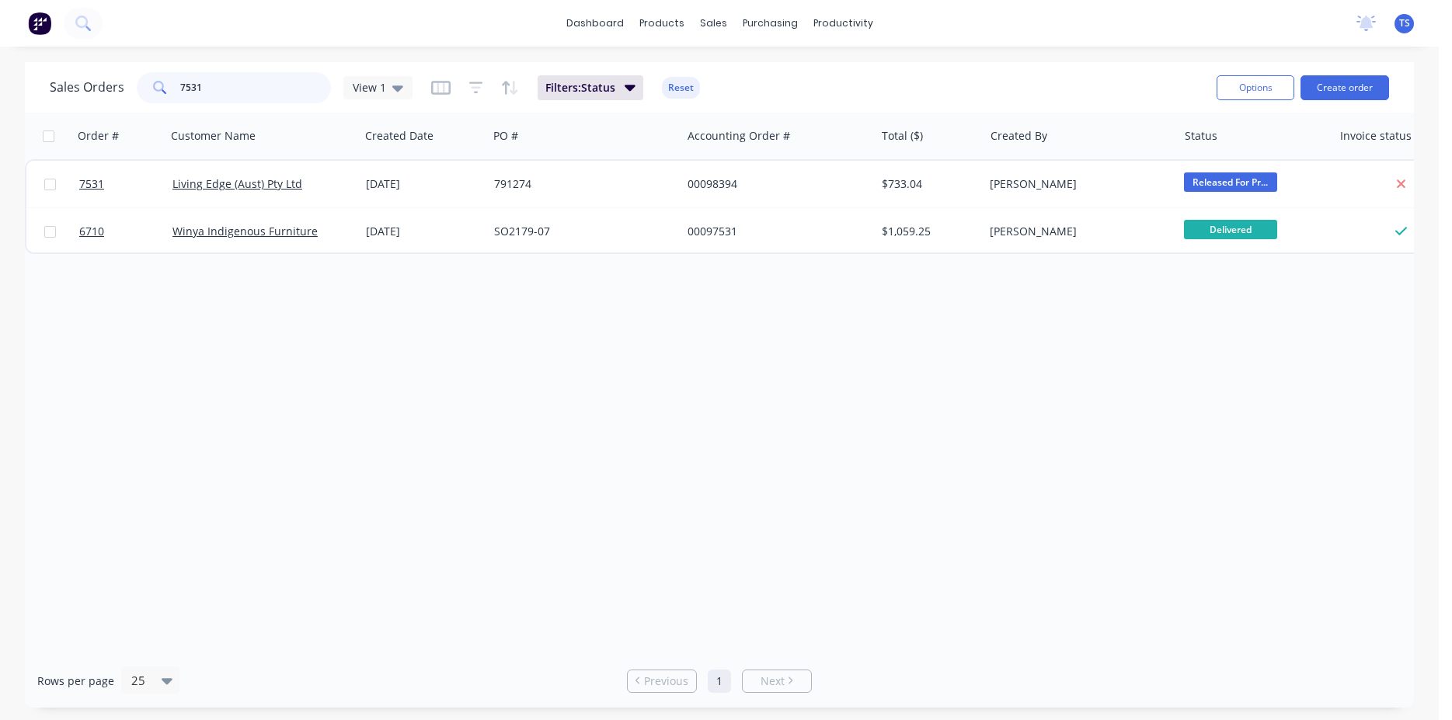
click at [231, 89] on input "7531" at bounding box center [255, 87] width 151 height 31
click at [231, 89] on input "7563" at bounding box center [255, 87] width 151 height 31
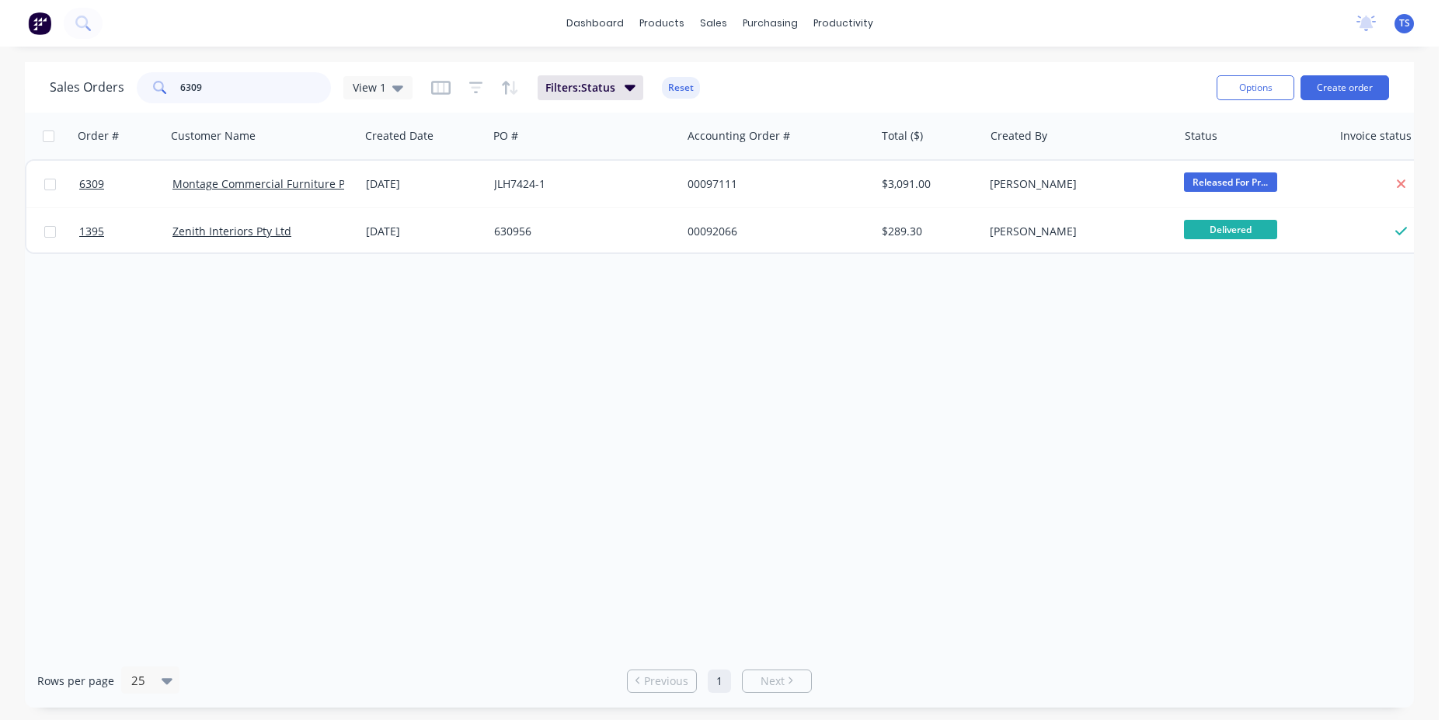
click at [231, 89] on input "6309" at bounding box center [255, 87] width 151 height 31
click at [231, 89] on input "7597" at bounding box center [255, 87] width 151 height 31
click at [219, 89] on input "7610" at bounding box center [255, 87] width 151 height 31
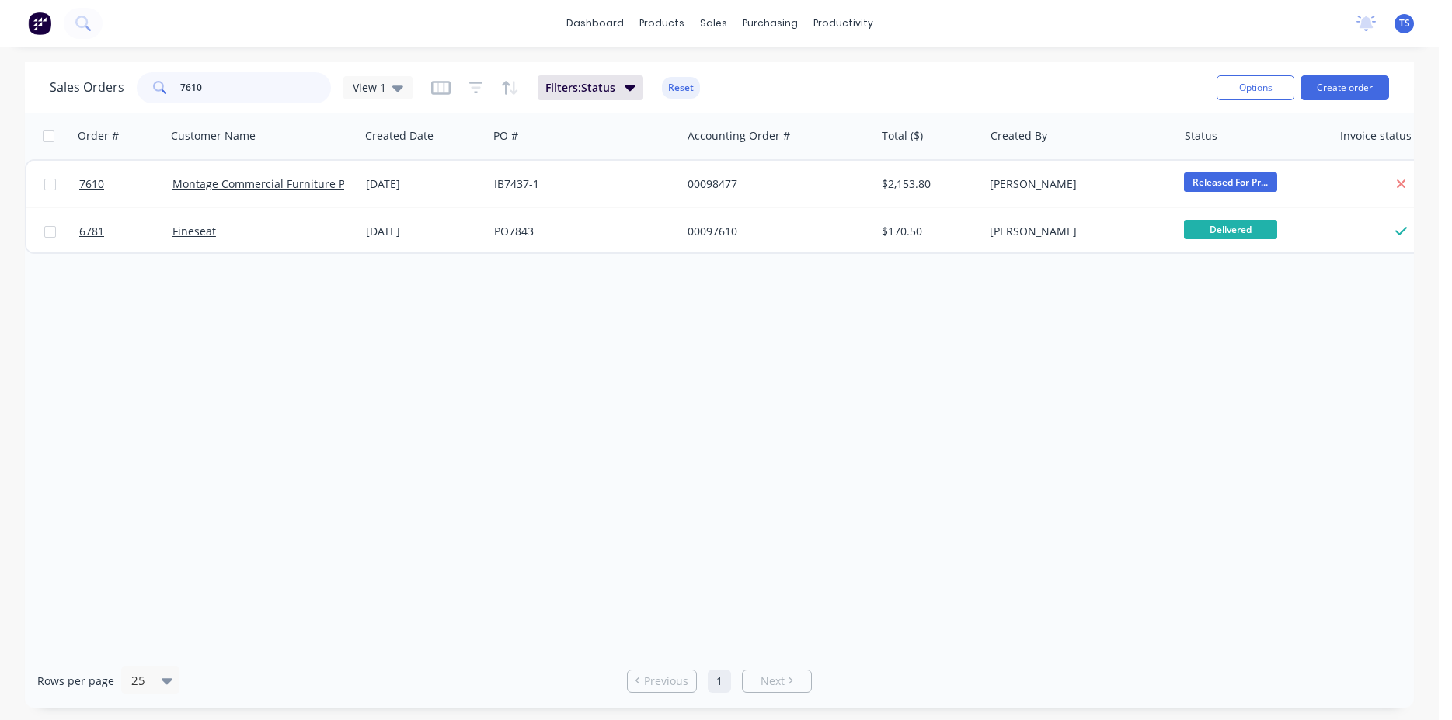
click at [219, 89] on input "7610" at bounding box center [255, 87] width 151 height 31
click at [257, 94] on input "7344" at bounding box center [255, 87] width 151 height 31
click at [248, 96] on input "7625" at bounding box center [255, 87] width 151 height 31
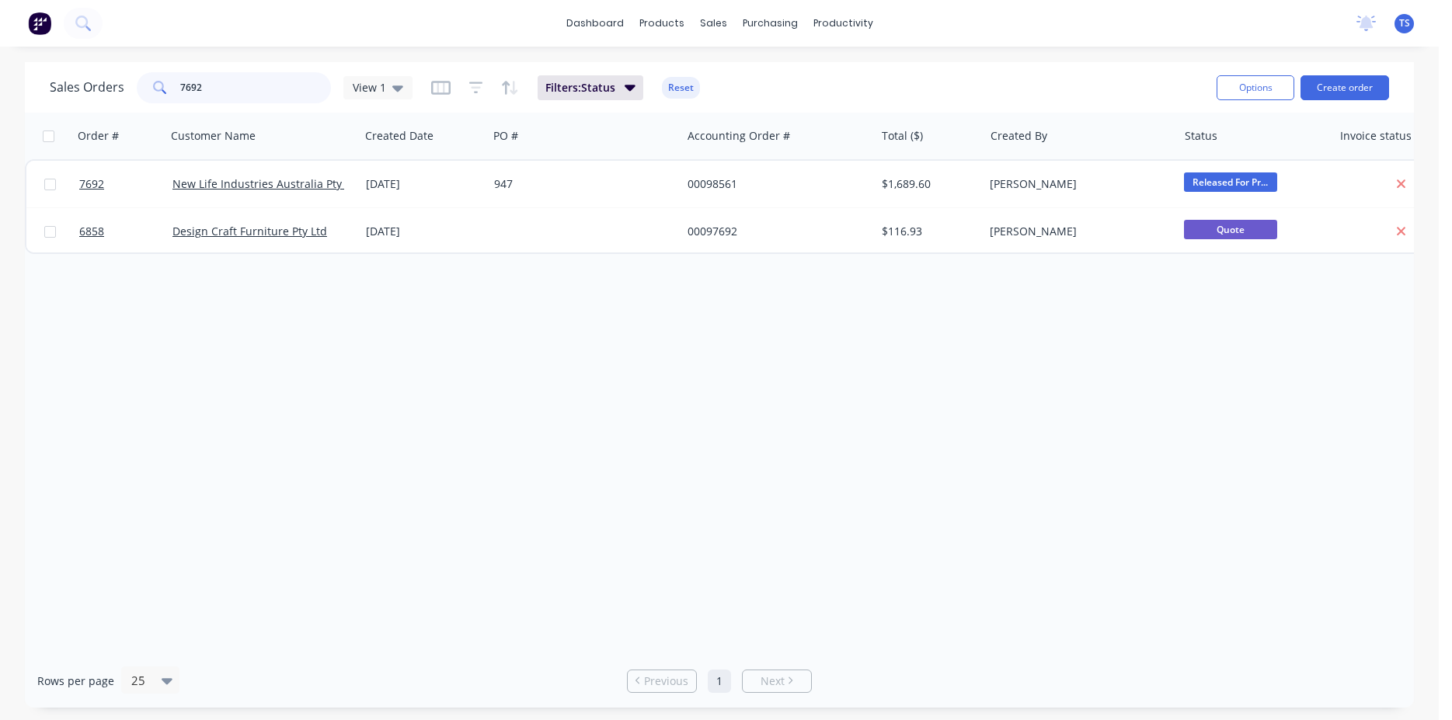
click at [245, 98] on input "7692" at bounding box center [255, 87] width 151 height 31
click at [232, 103] on input "7403" at bounding box center [255, 87] width 151 height 31
click at [236, 96] on input "7403" at bounding box center [255, 87] width 151 height 31
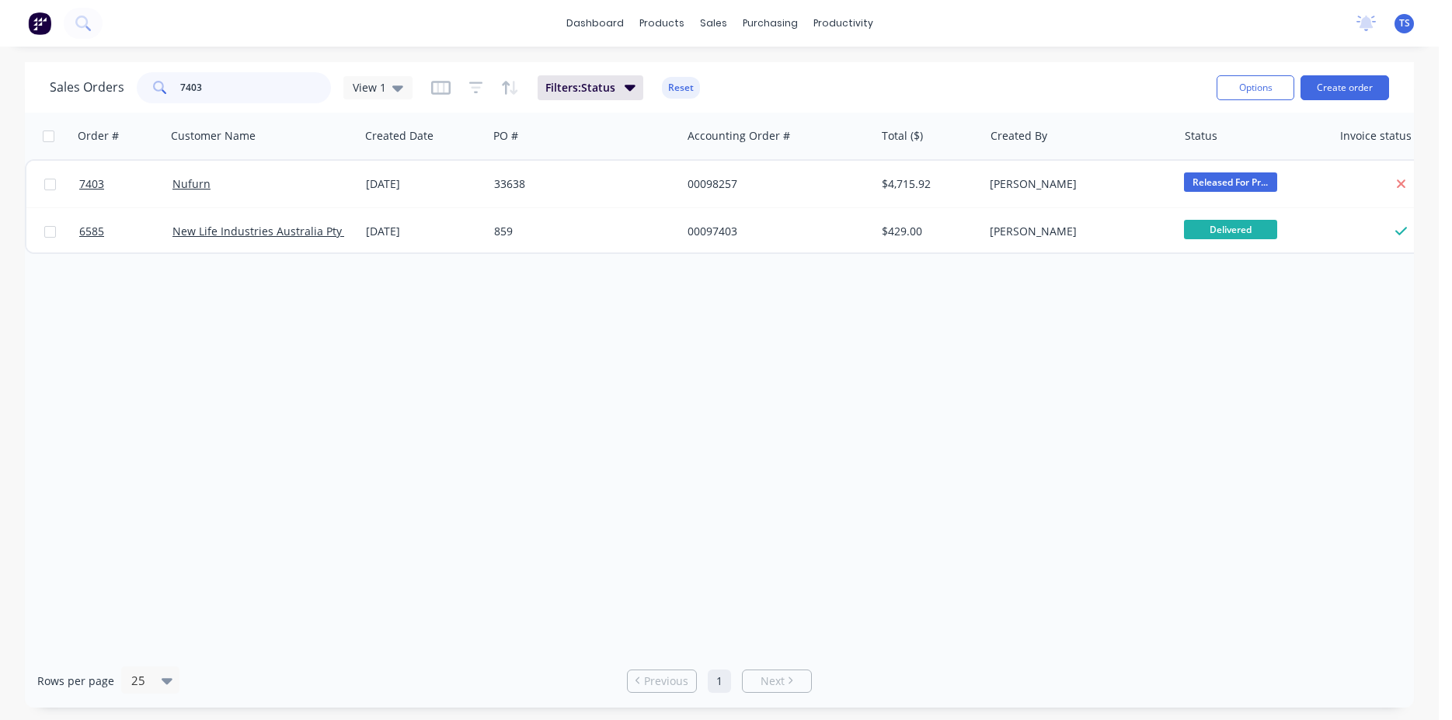
click at [236, 96] on input "7403" at bounding box center [255, 87] width 151 height 31
click at [246, 103] on input "7318" at bounding box center [255, 87] width 151 height 31
click at [245, 99] on input "7318" at bounding box center [255, 87] width 151 height 31
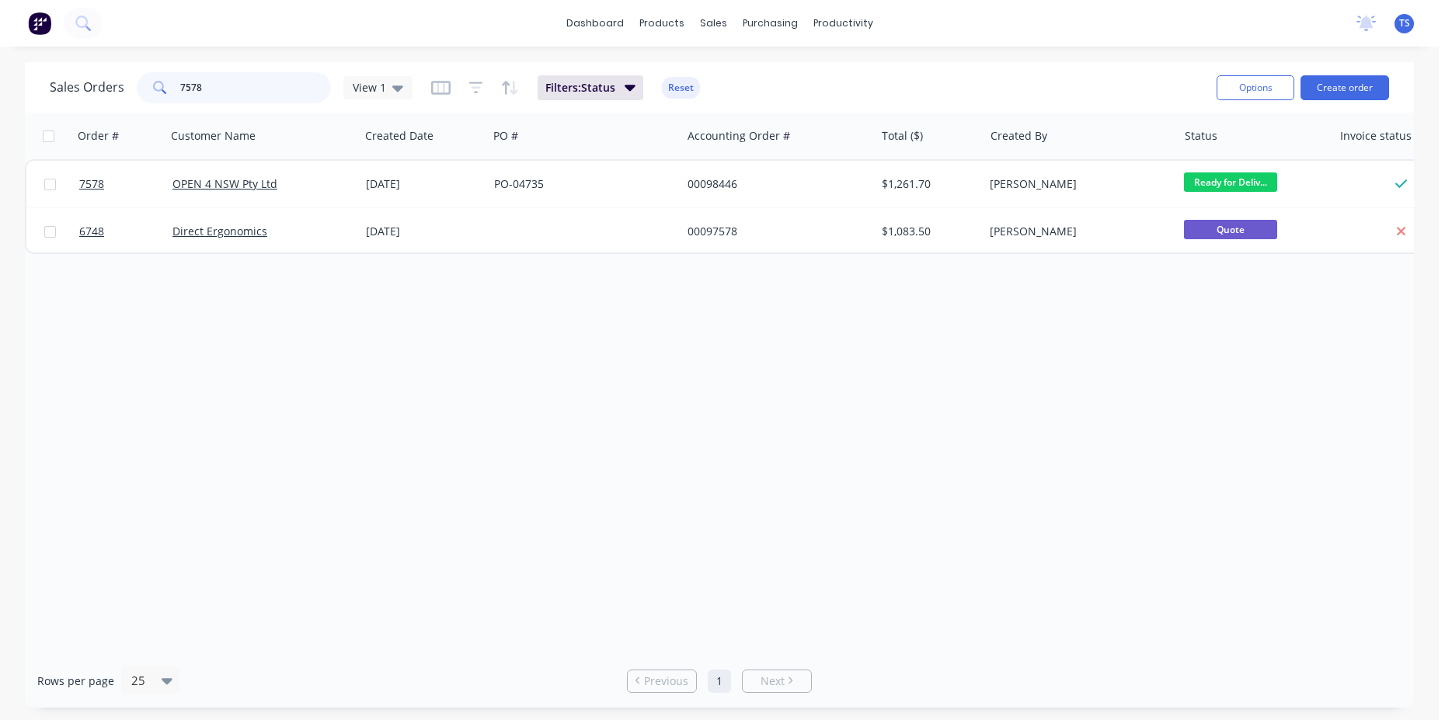
click at [271, 96] on input "7578" at bounding box center [255, 87] width 151 height 31
click at [271, 96] on input "7361" at bounding box center [255, 87] width 151 height 31
click at [271, 96] on input "7185" at bounding box center [255, 87] width 151 height 31
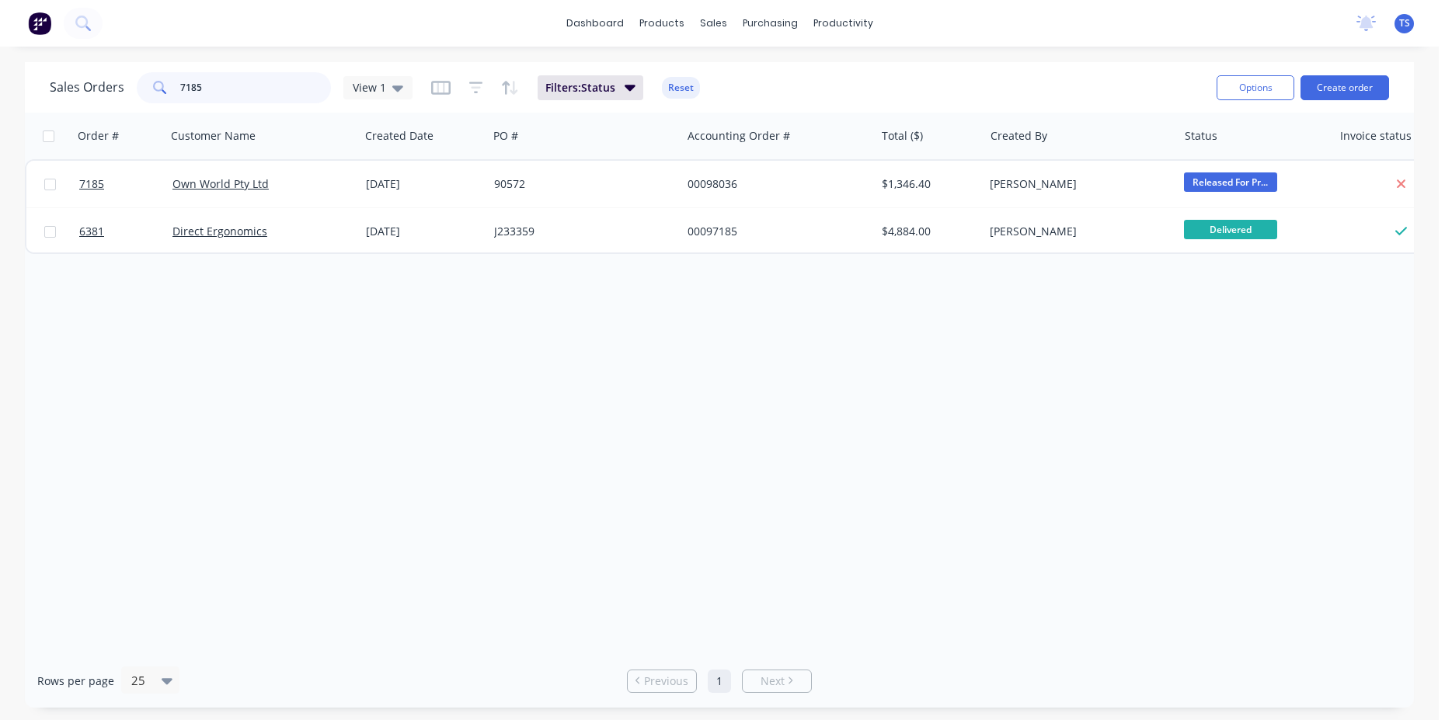
click at [271, 96] on input "7185" at bounding box center [255, 87] width 151 height 31
click at [247, 85] on input "7185" at bounding box center [255, 87] width 151 height 31
click at [247, 92] on input "5498" at bounding box center [255, 87] width 151 height 31
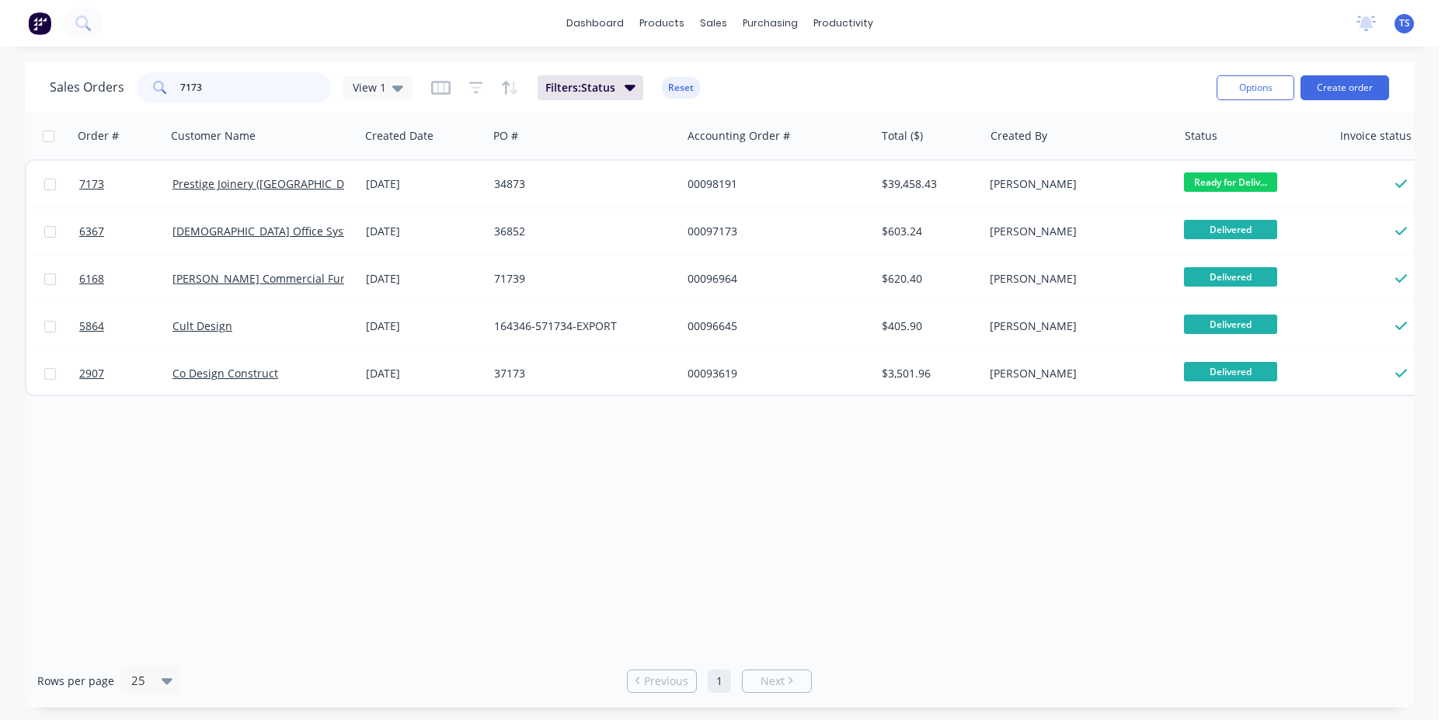
click at [242, 92] on input "7173" at bounding box center [255, 87] width 151 height 31
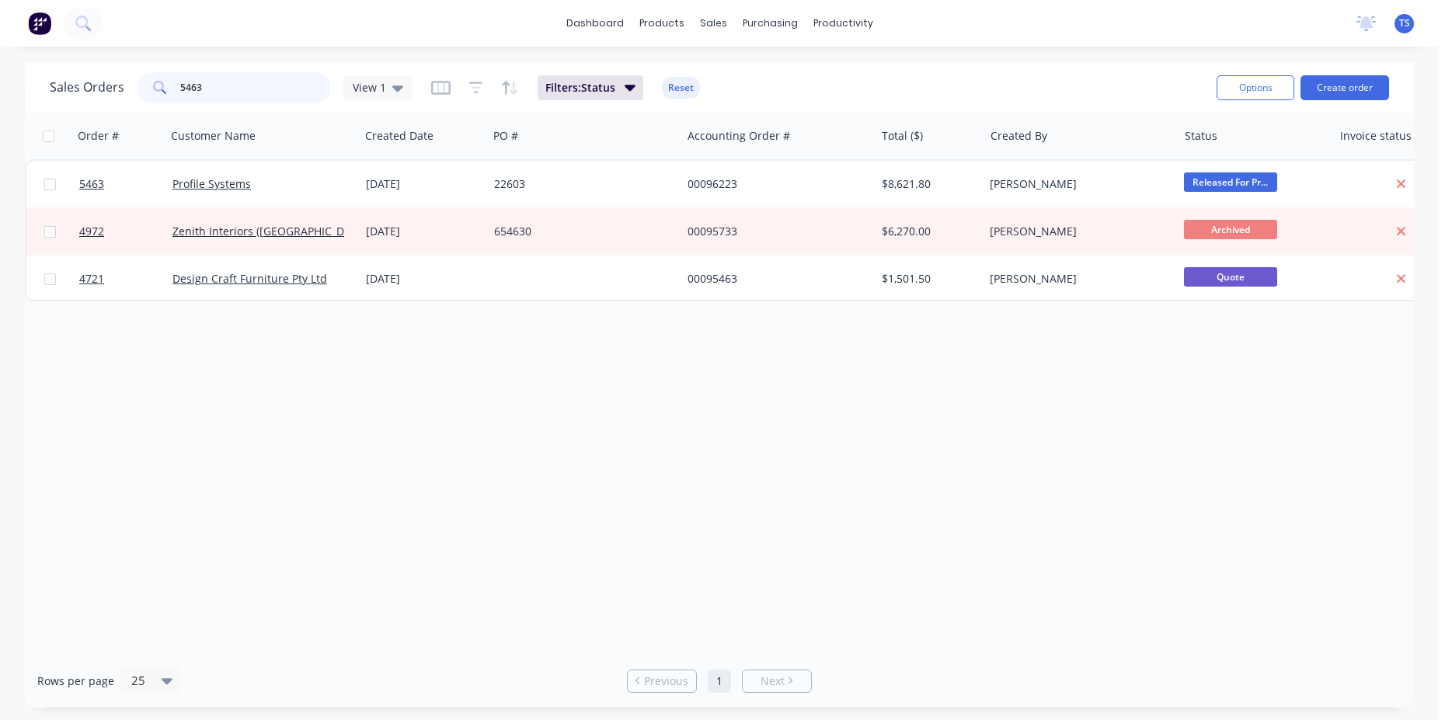
click at [242, 92] on input "5463" at bounding box center [255, 87] width 151 height 31
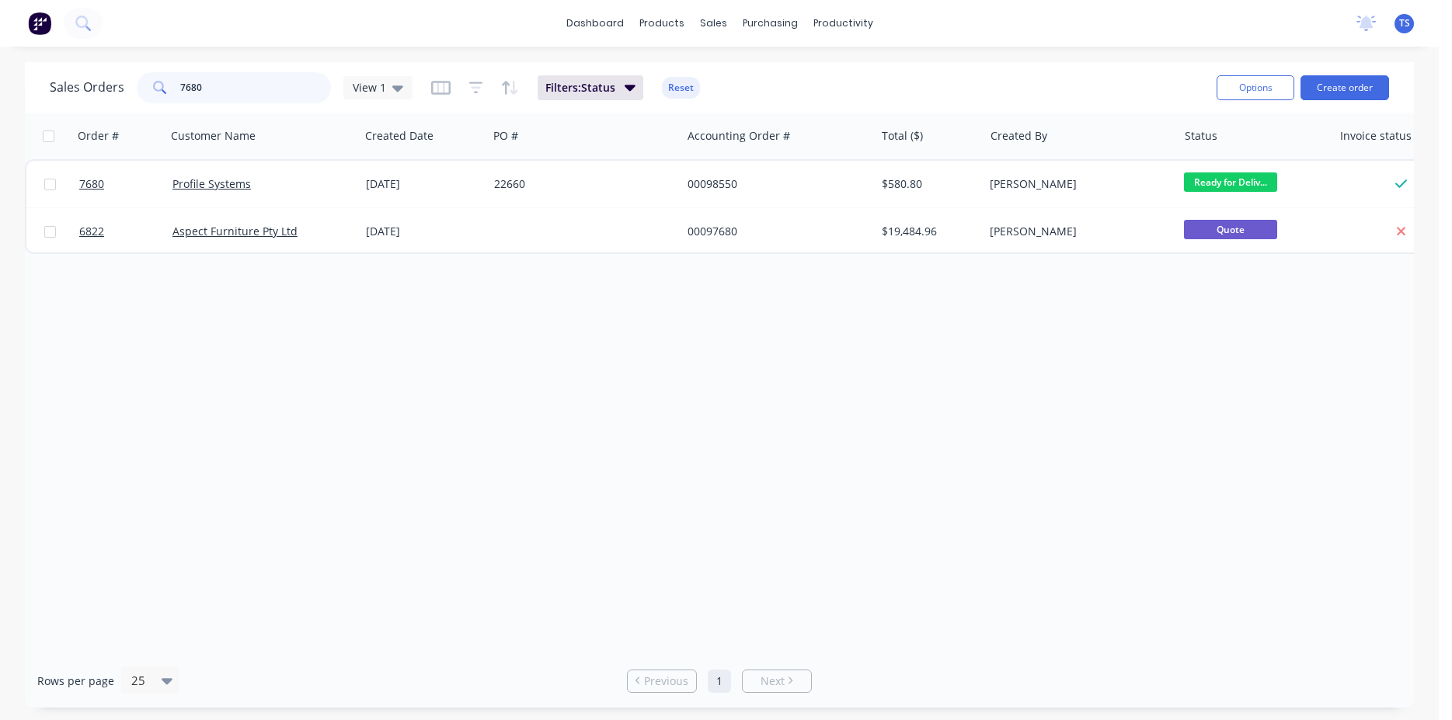
click at [242, 92] on input "7680" at bounding box center [255, 87] width 151 height 31
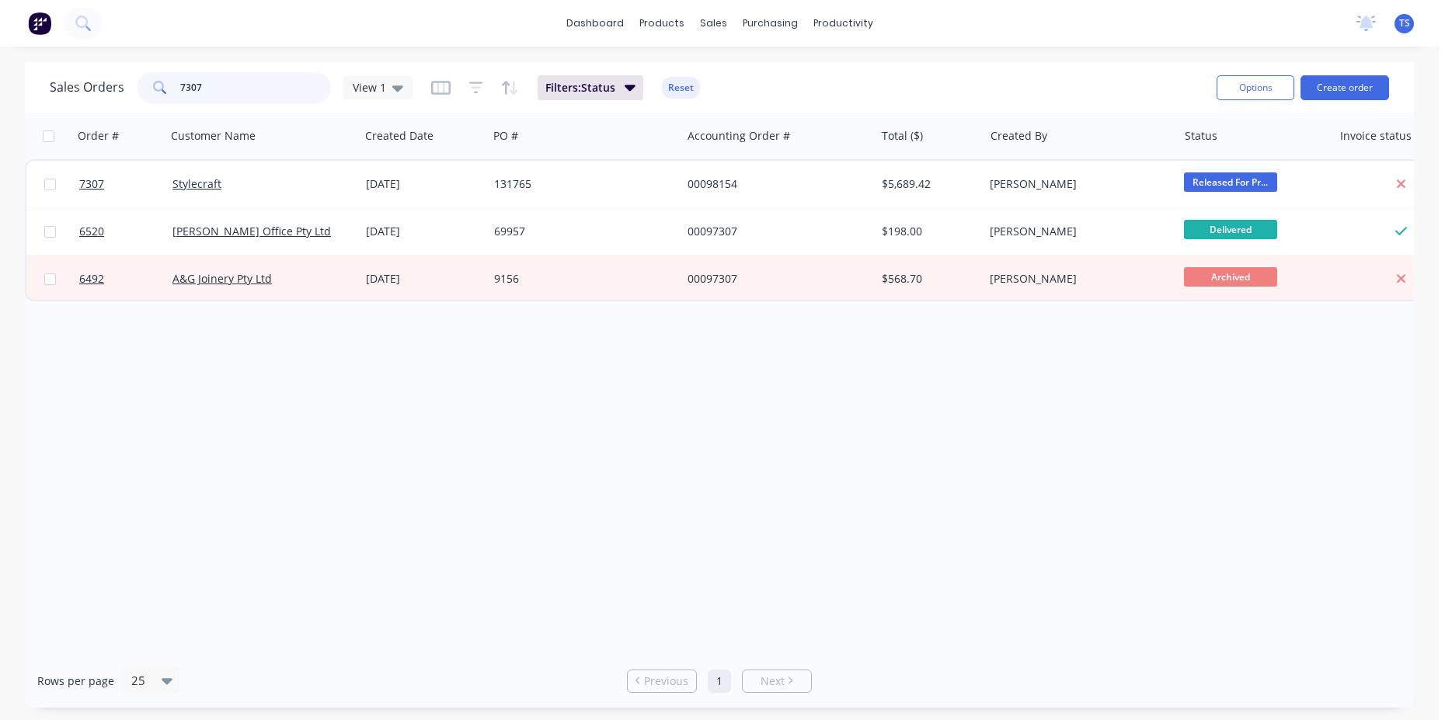
click at [242, 92] on input "7307" at bounding box center [255, 87] width 151 height 31
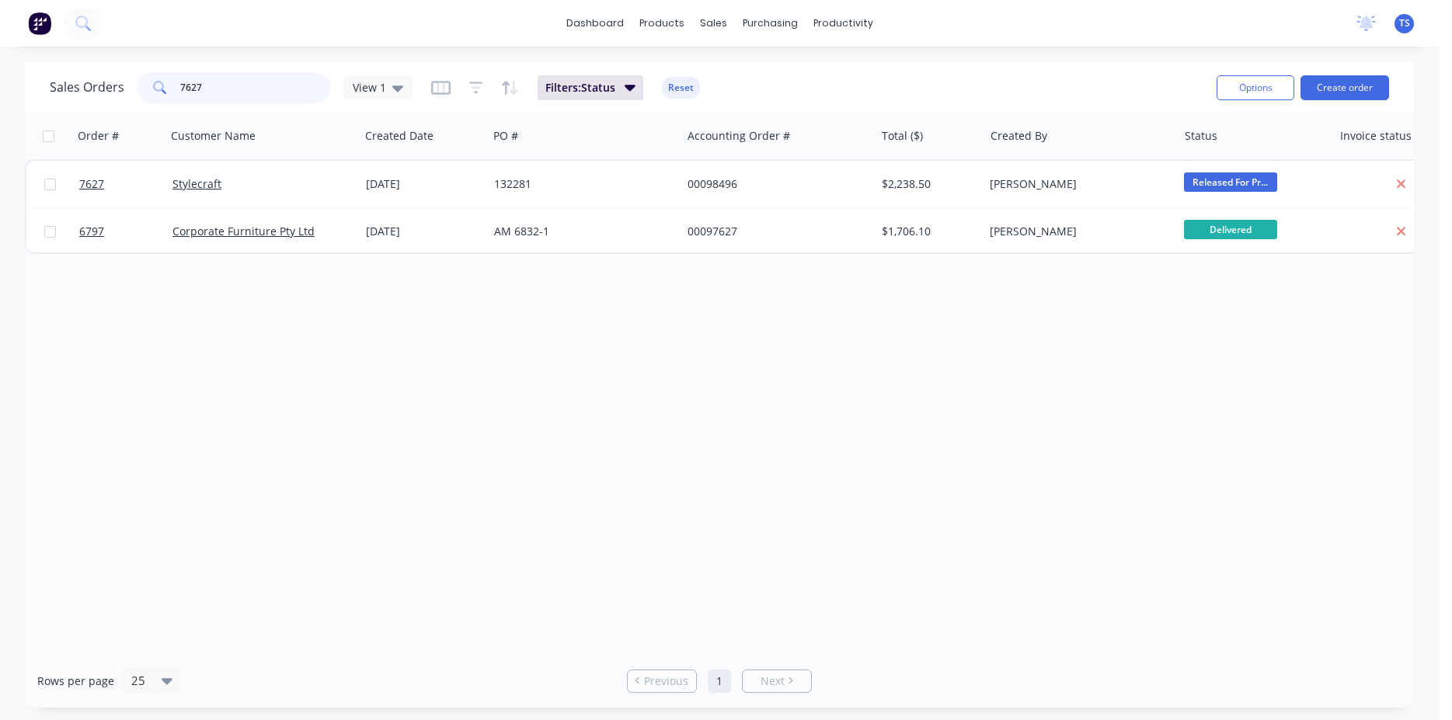
click at [242, 92] on input "7627" at bounding box center [255, 87] width 151 height 31
click at [242, 92] on input "7559" at bounding box center [255, 87] width 151 height 31
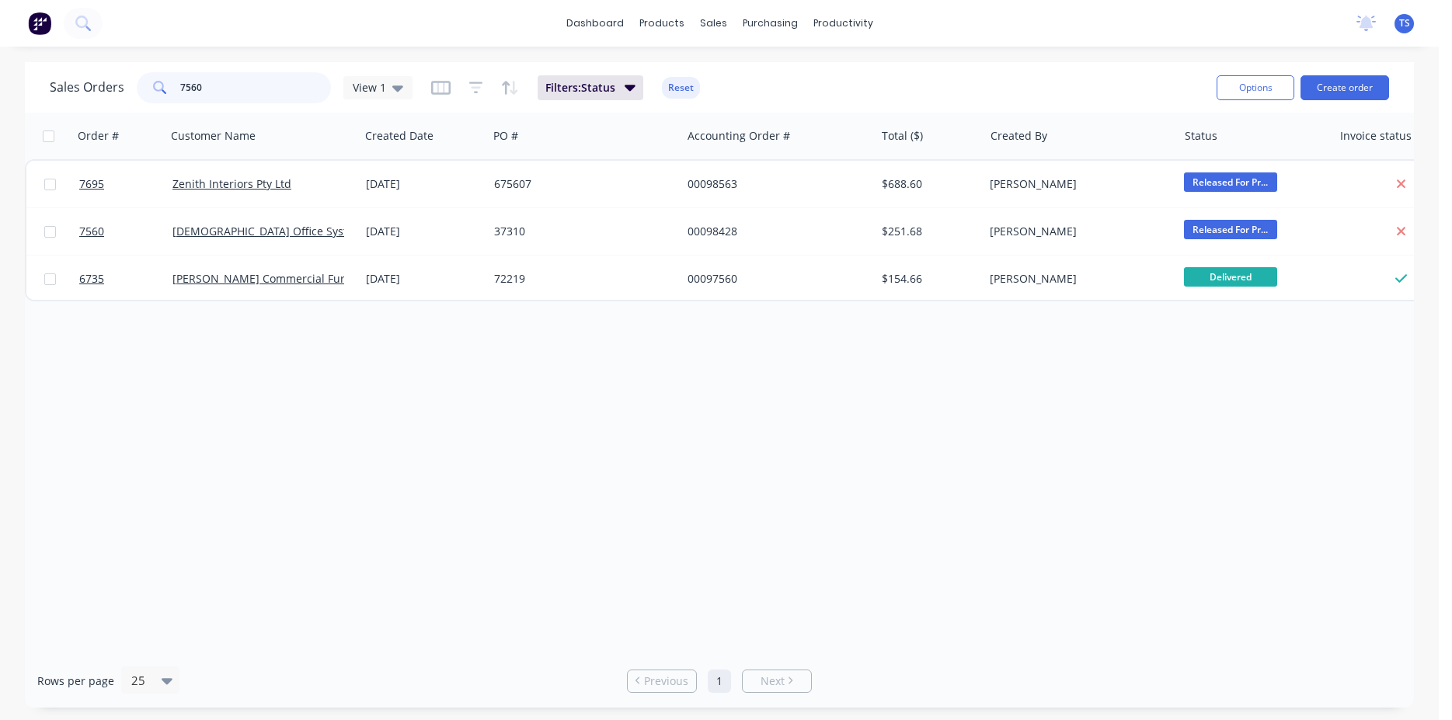
click at [238, 94] on input "7560" at bounding box center [255, 87] width 151 height 31
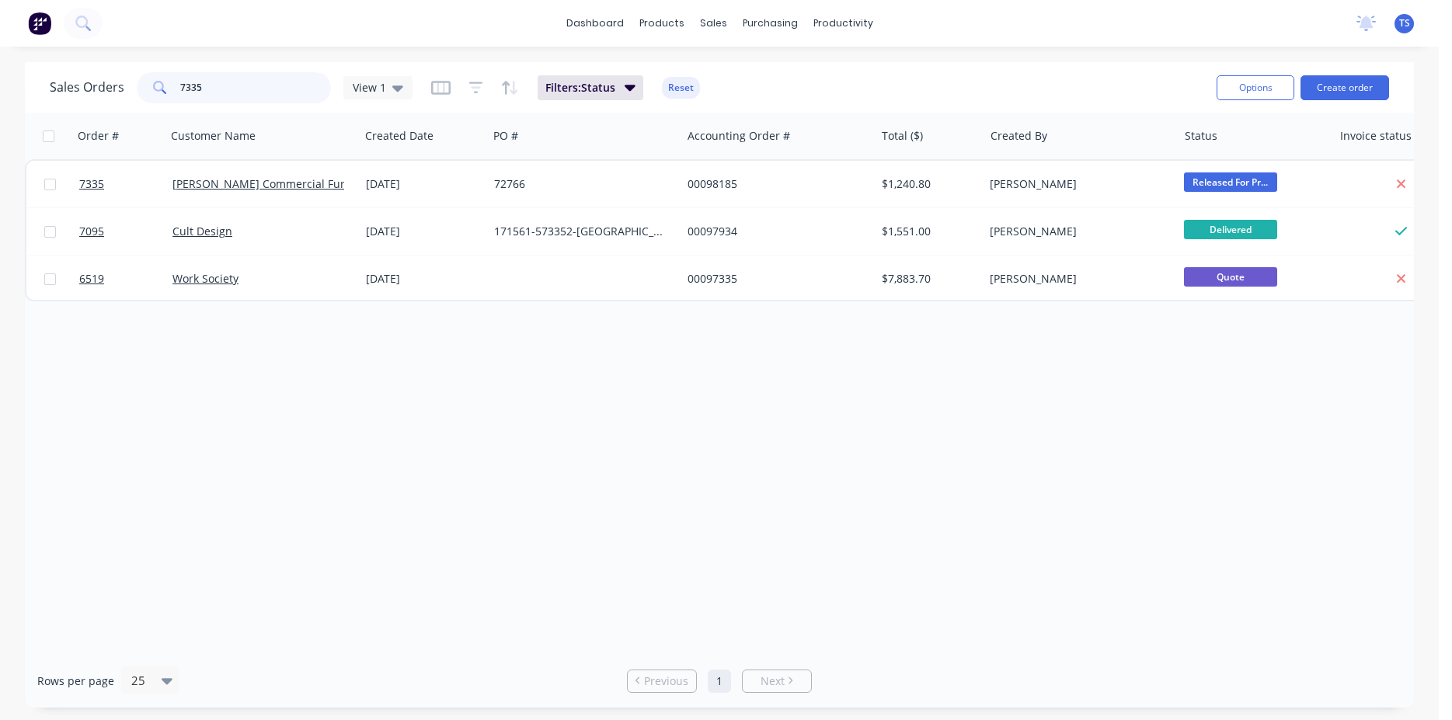
click at [242, 85] on input "7335" at bounding box center [255, 87] width 151 height 31
type input "5"
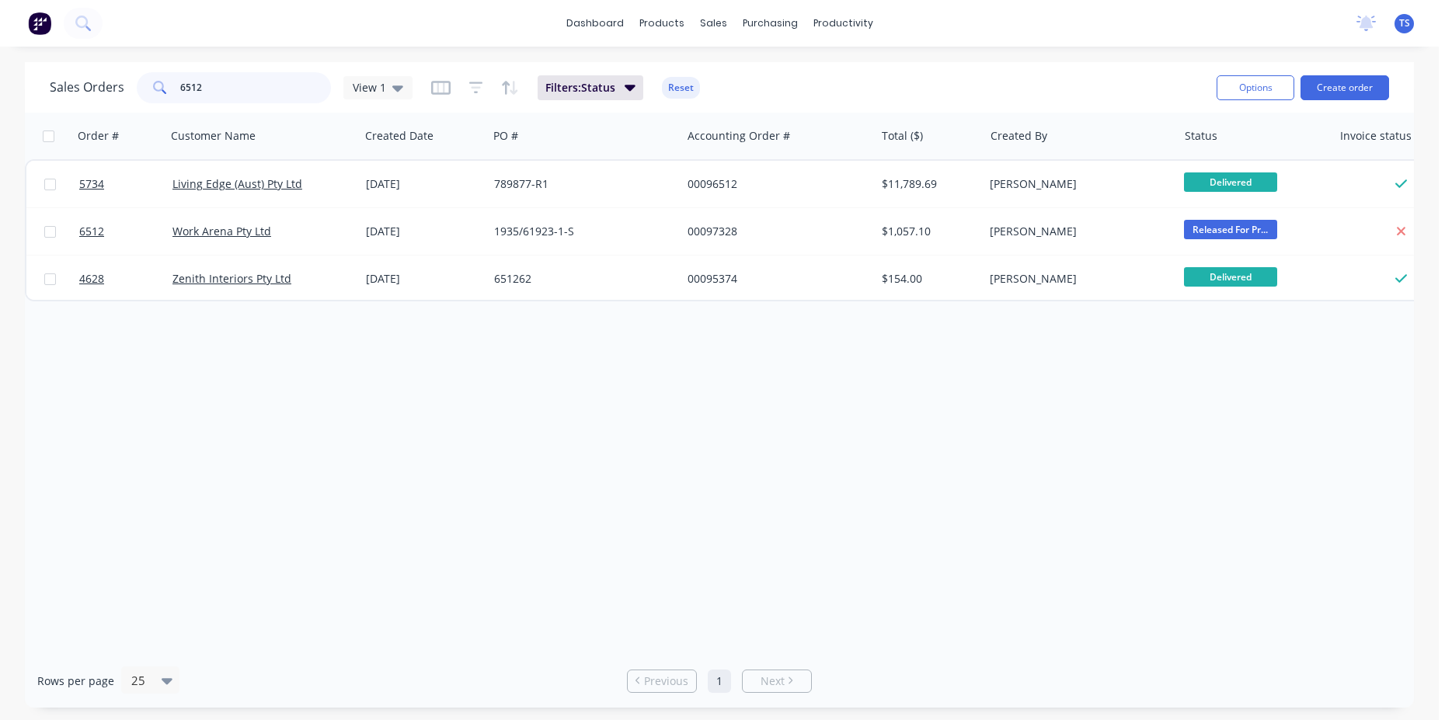
click at [243, 82] on input "6512" at bounding box center [255, 87] width 151 height 31
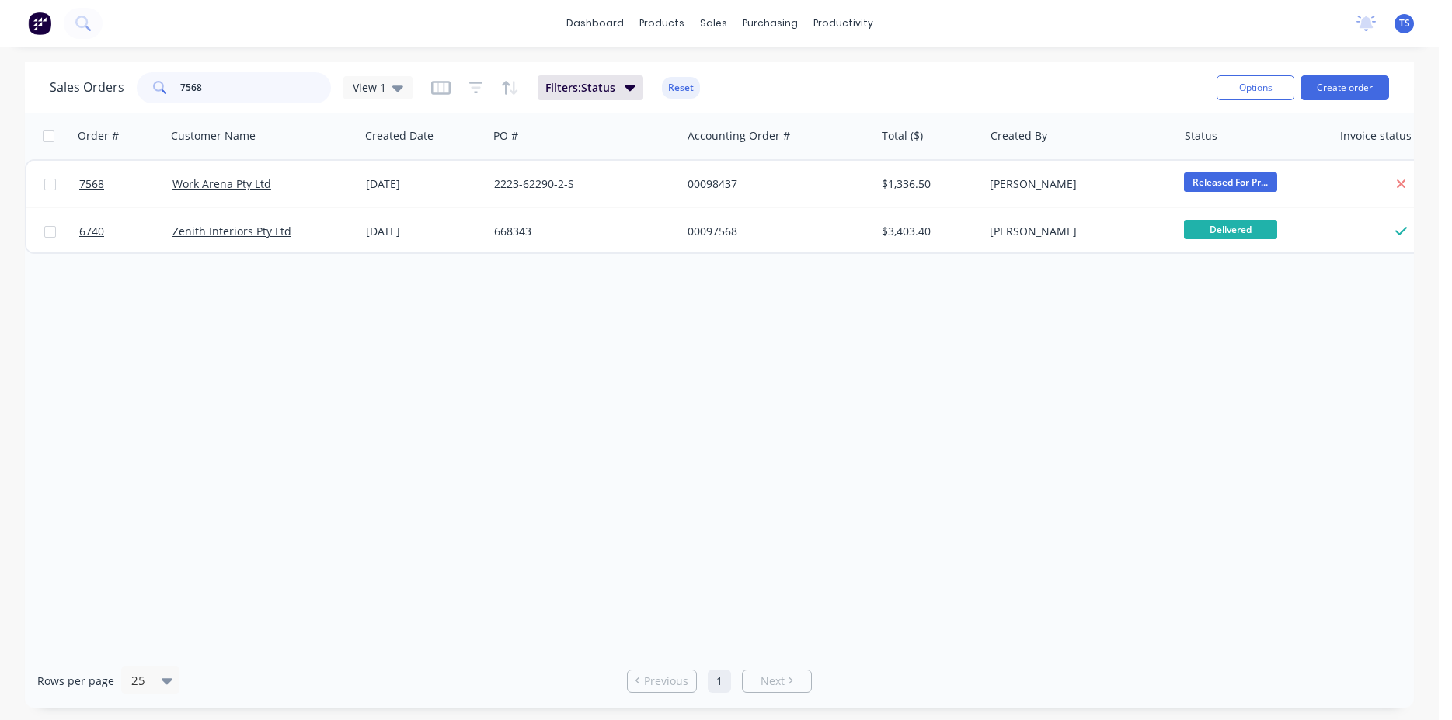
click at [243, 82] on input "7568" at bounding box center [255, 87] width 151 height 31
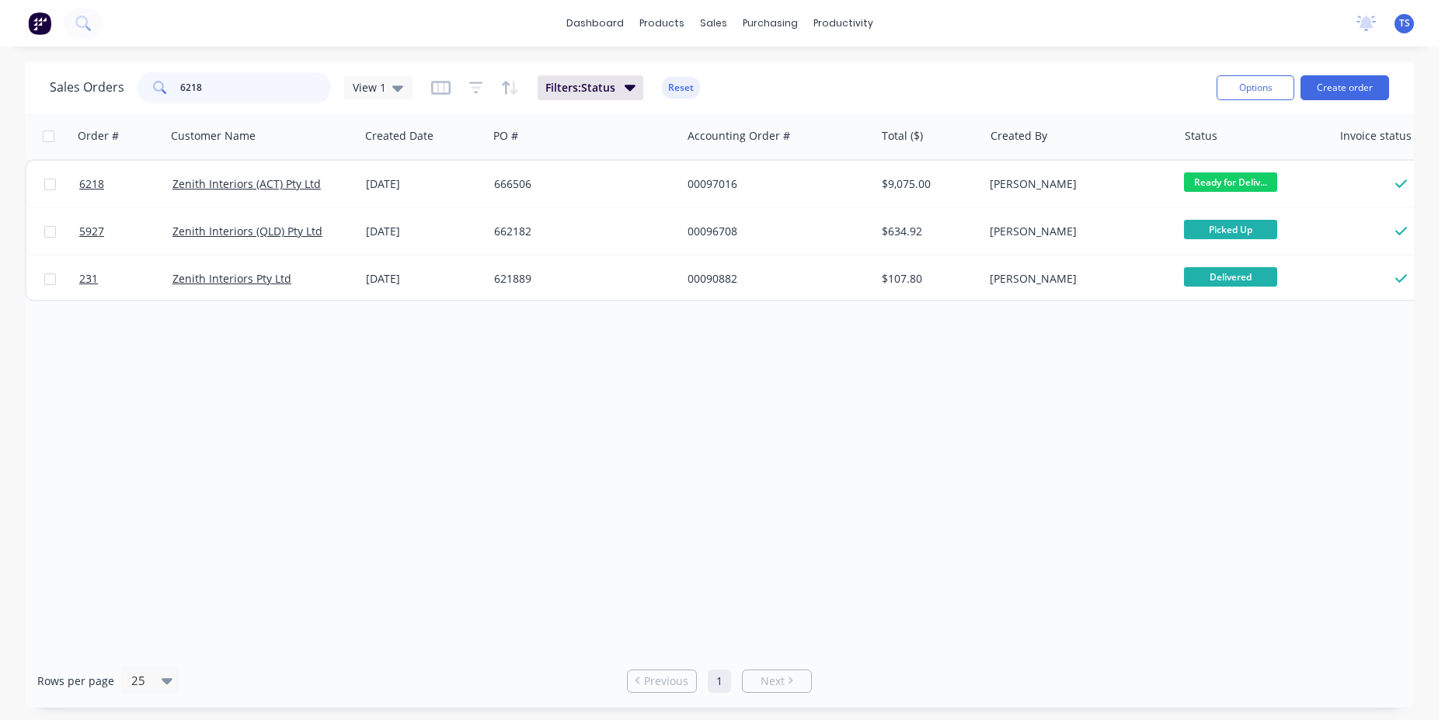
click at [217, 82] on input "6218" at bounding box center [255, 87] width 151 height 31
click at [217, 82] on input "6847" at bounding box center [255, 87] width 151 height 31
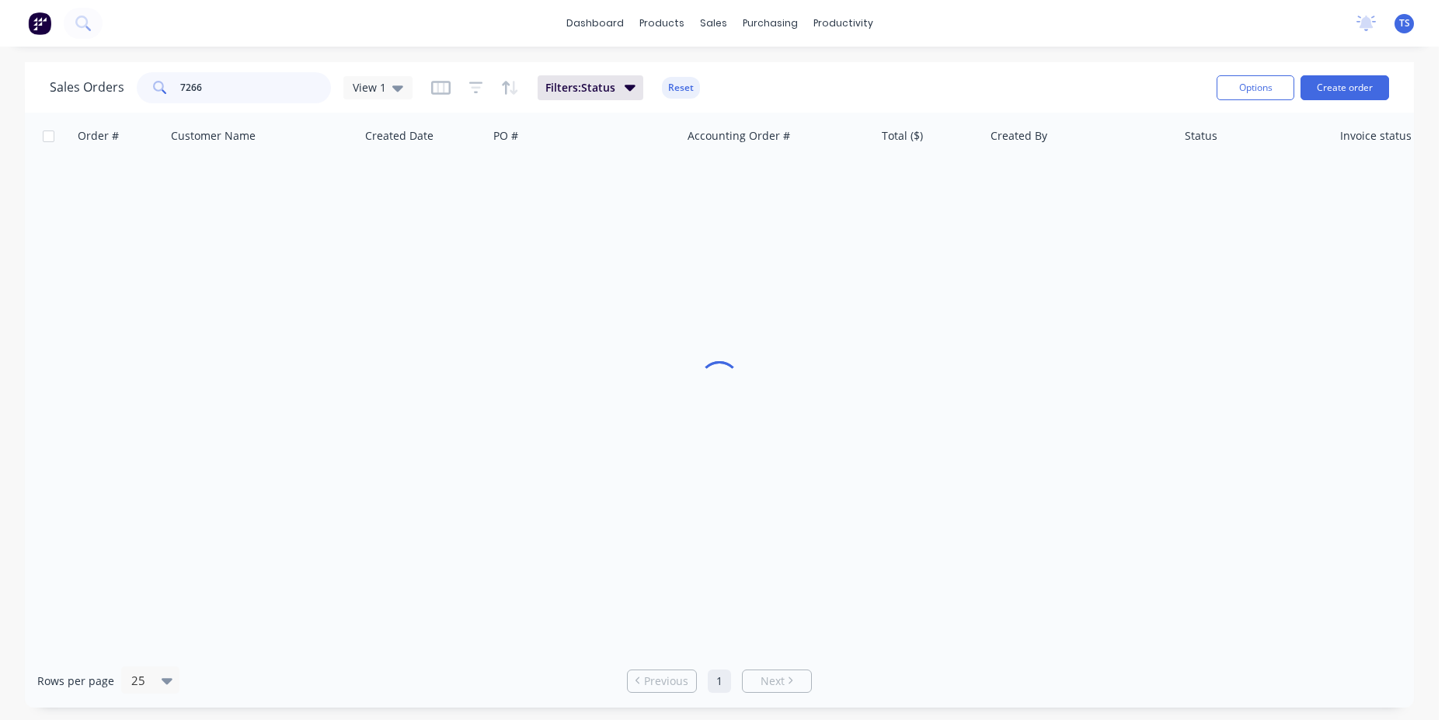
click at [217, 82] on input "7266" at bounding box center [255, 87] width 151 height 31
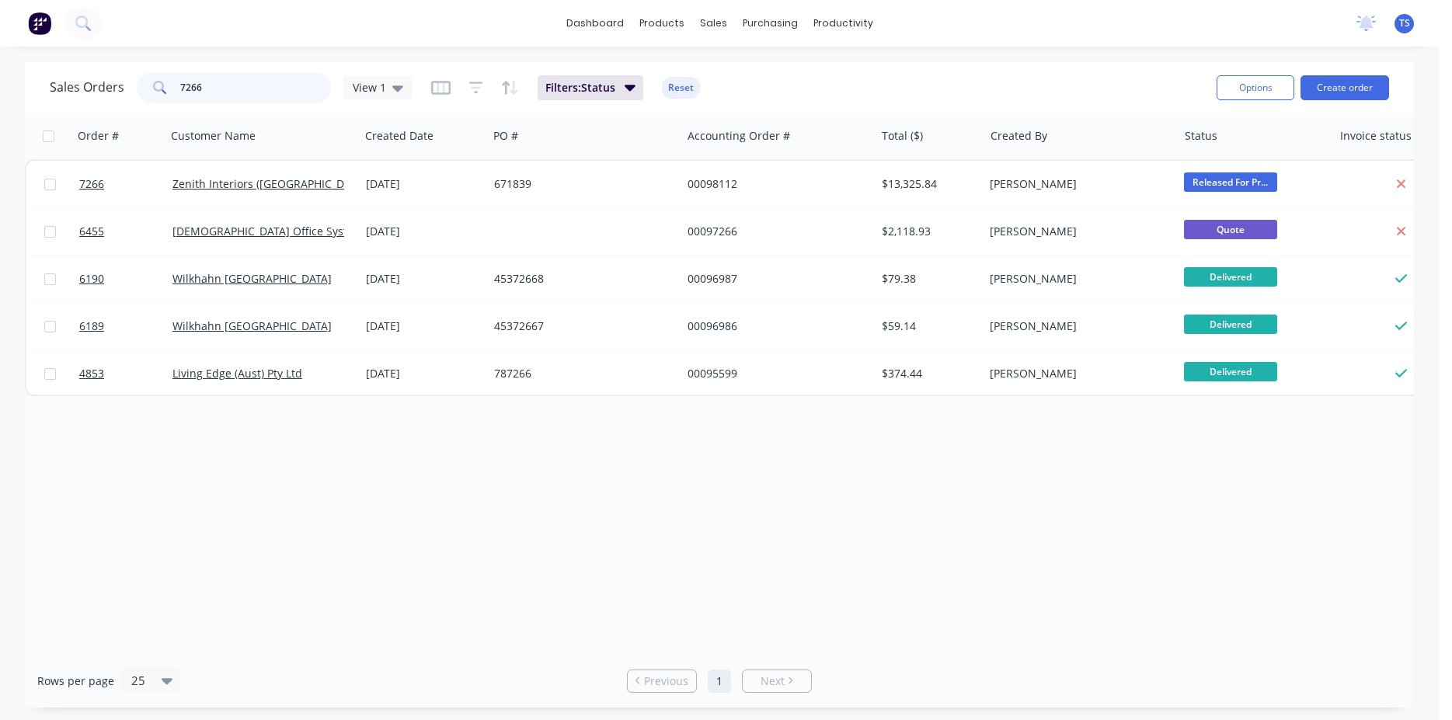
click at [217, 82] on input "7266" at bounding box center [255, 87] width 151 height 31
type input "7"
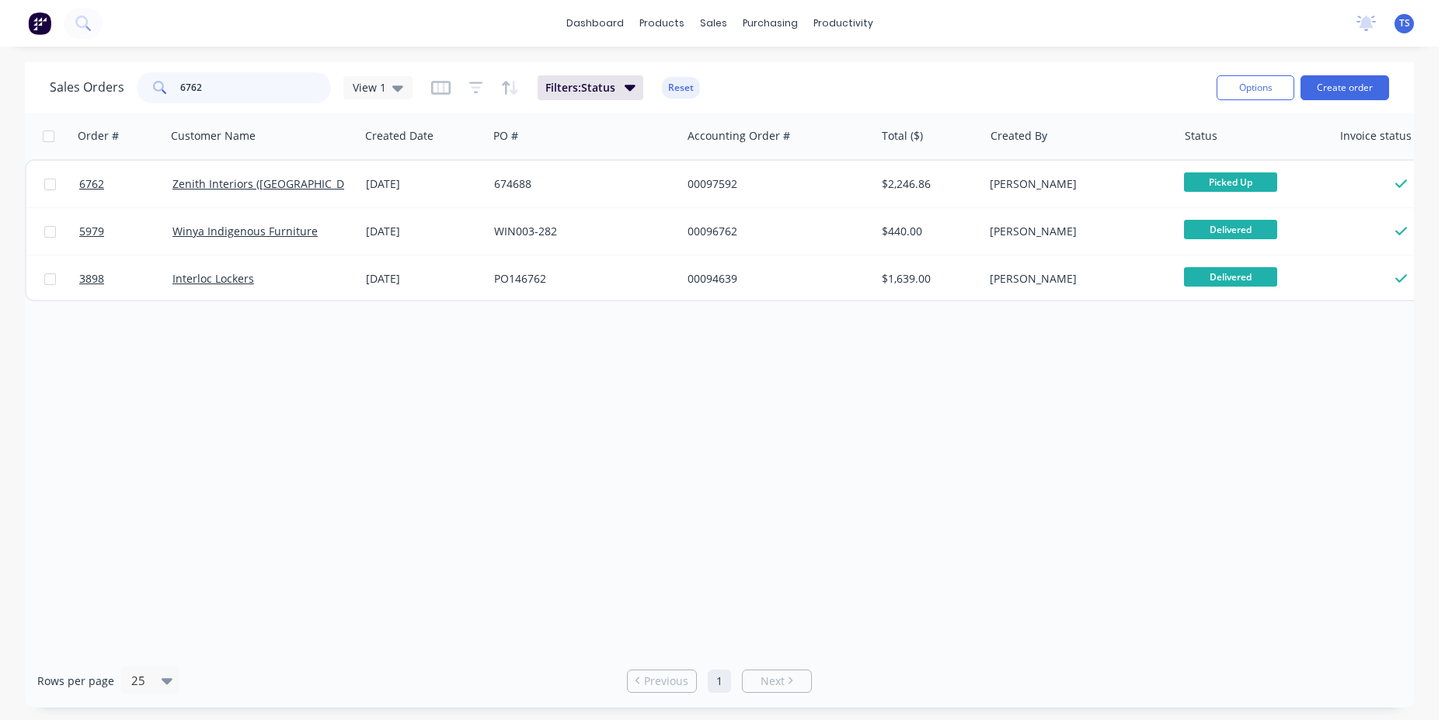
click at [238, 80] on input "6762" at bounding box center [255, 87] width 151 height 31
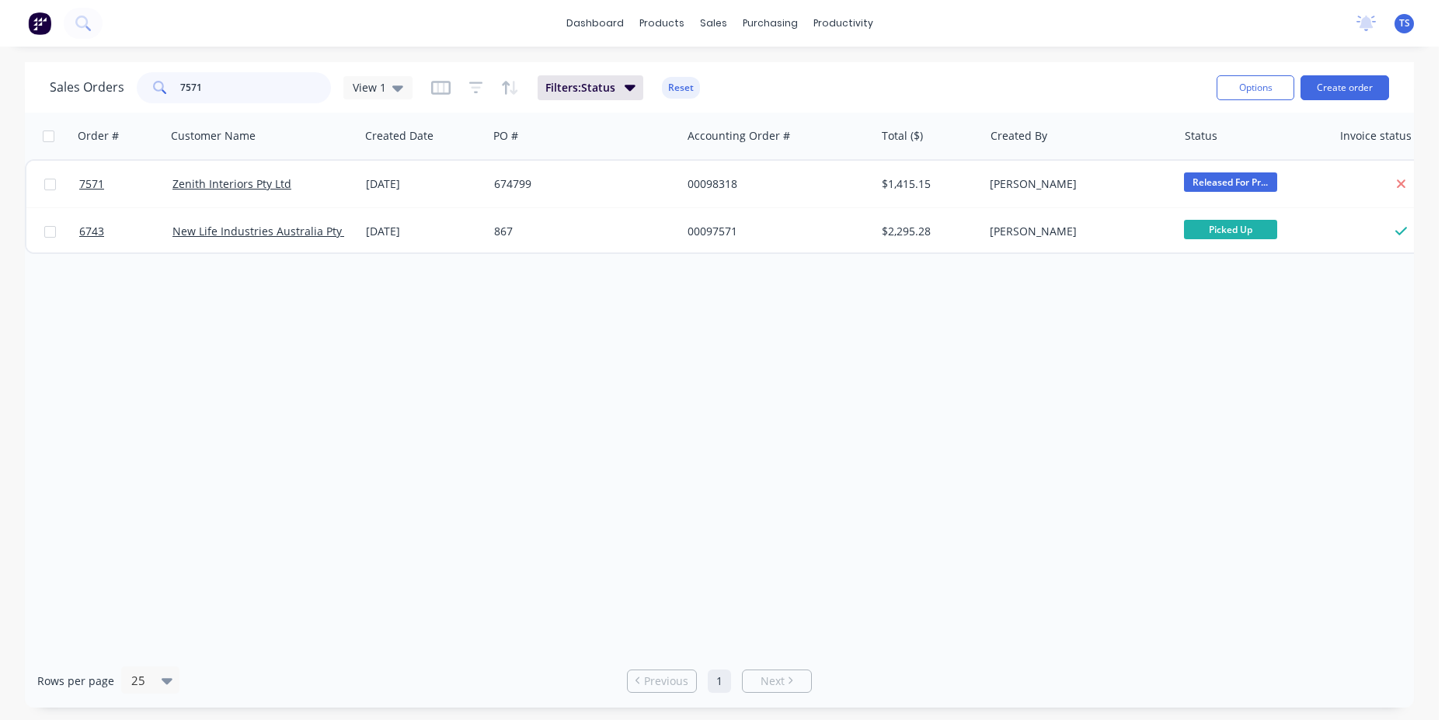
click at [238, 80] on input "7571" at bounding box center [255, 87] width 151 height 31
click at [224, 94] on input "7654" at bounding box center [255, 87] width 151 height 31
click at [266, 95] on input "7679" at bounding box center [255, 87] width 151 height 31
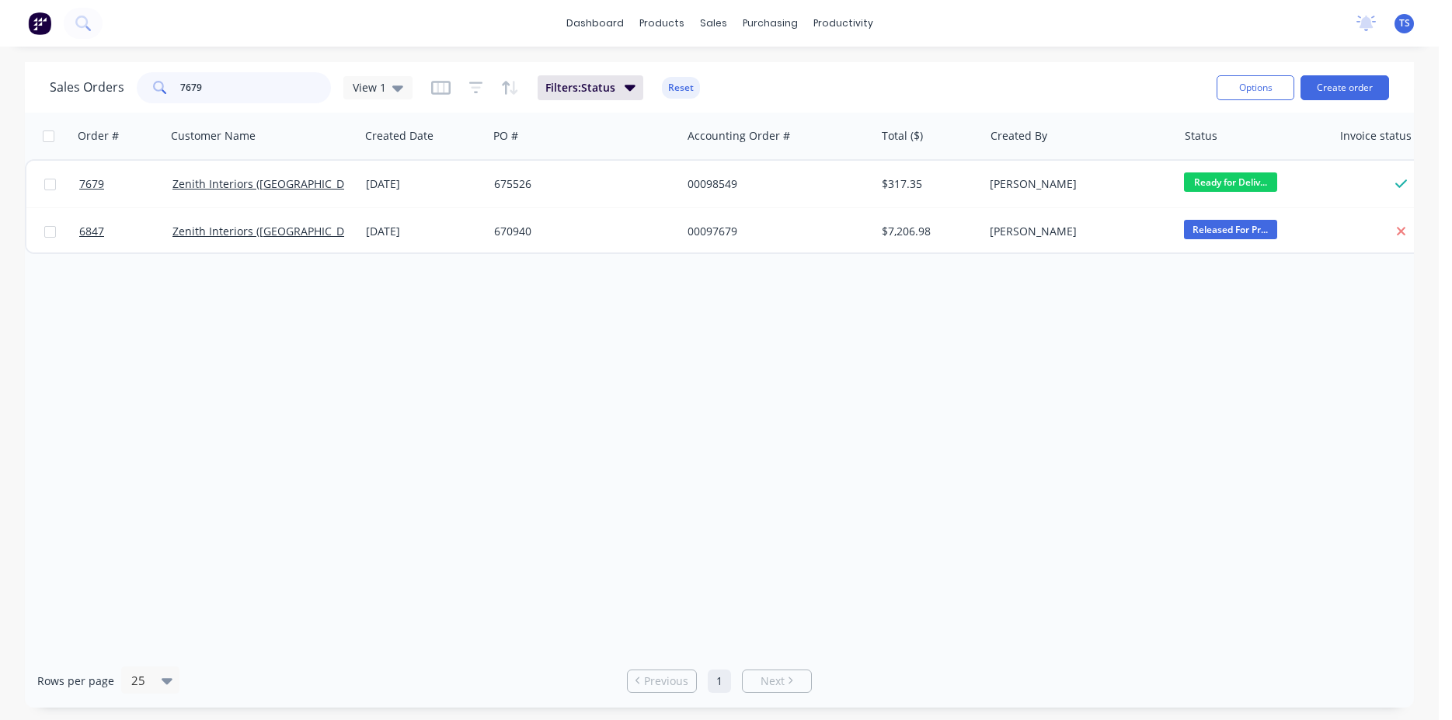
click at [266, 95] on input "7679" at bounding box center [255, 87] width 151 height 31
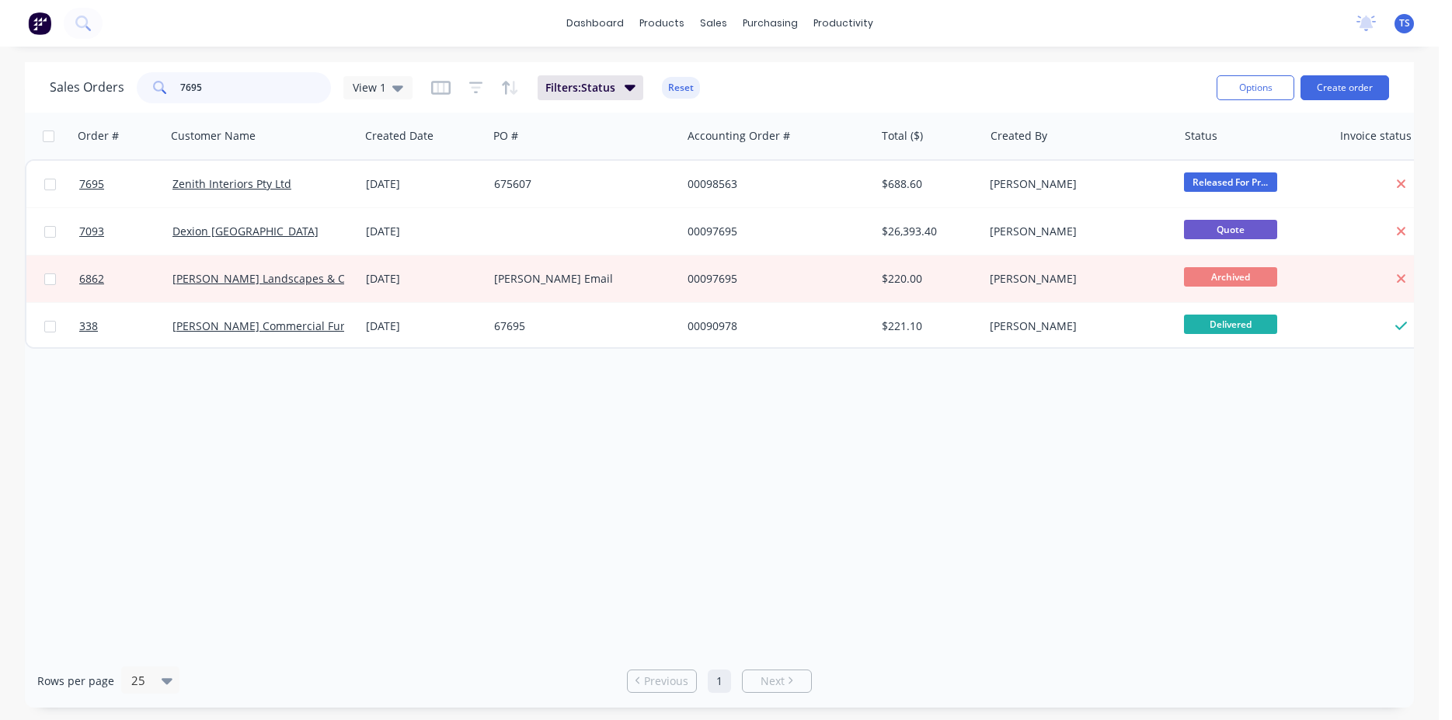
click at [265, 96] on input "7695" at bounding box center [255, 87] width 151 height 31
click at [260, 90] on input "7695" at bounding box center [255, 87] width 151 height 31
click at [232, 87] on input "7695" at bounding box center [255, 87] width 151 height 31
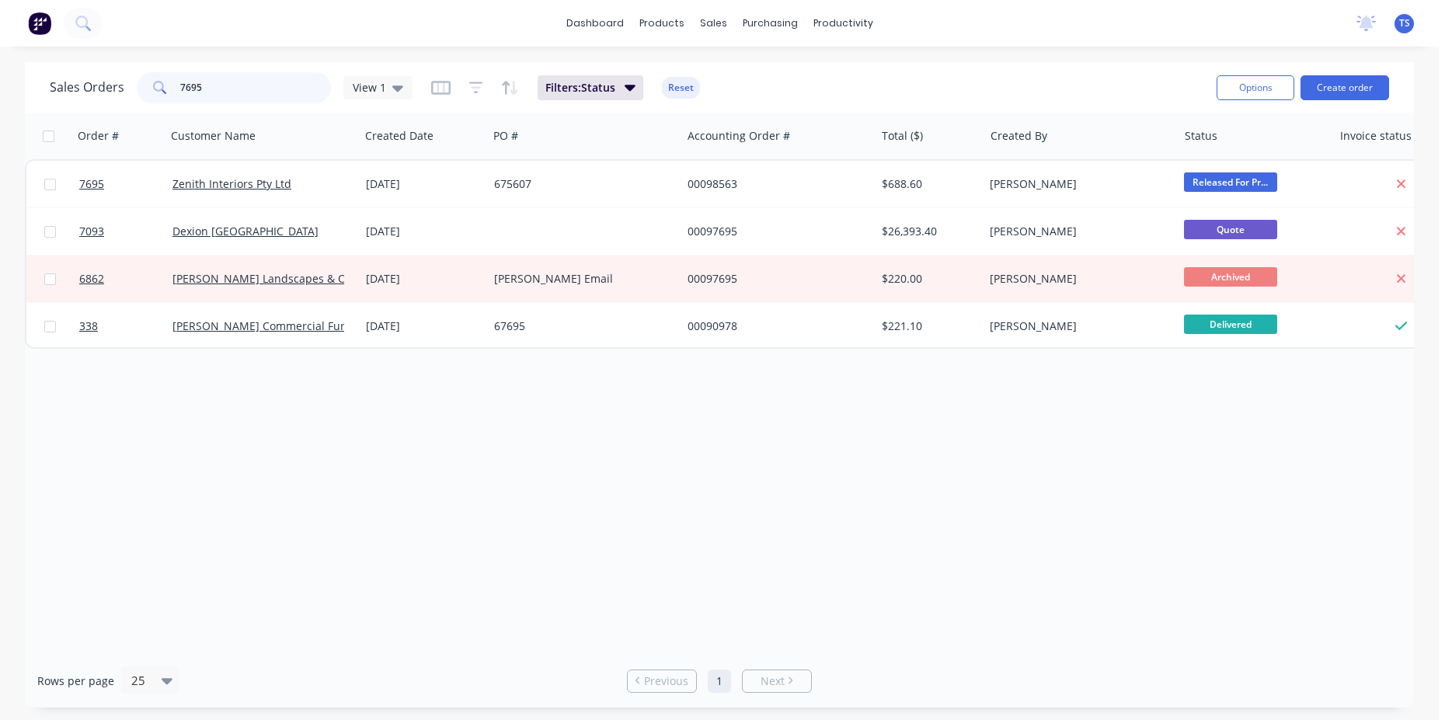
click at [232, 87] on input "7695" at bounding box center [255, 87] width 151 height 31
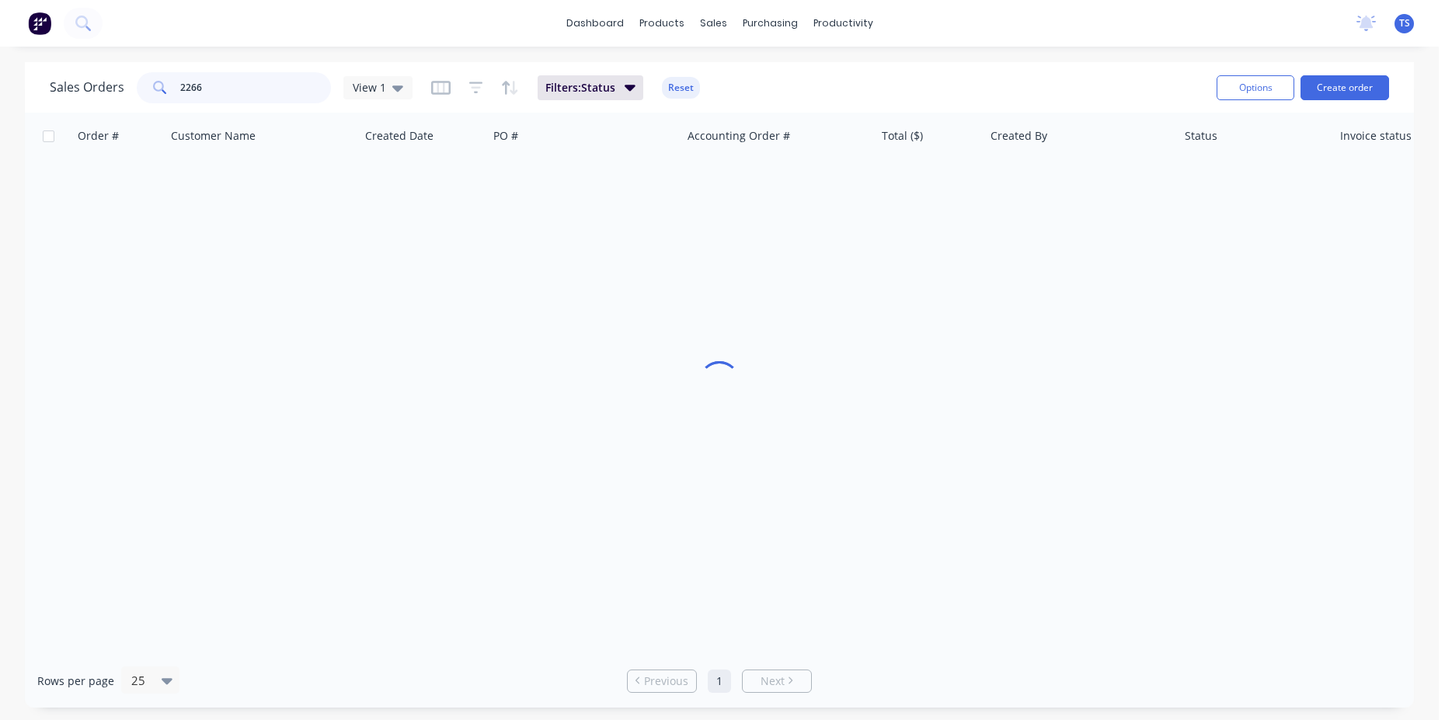
type input "22660"
click at [230, 79] on input "22660" at bounding box center [255, 87] width 151 height 31
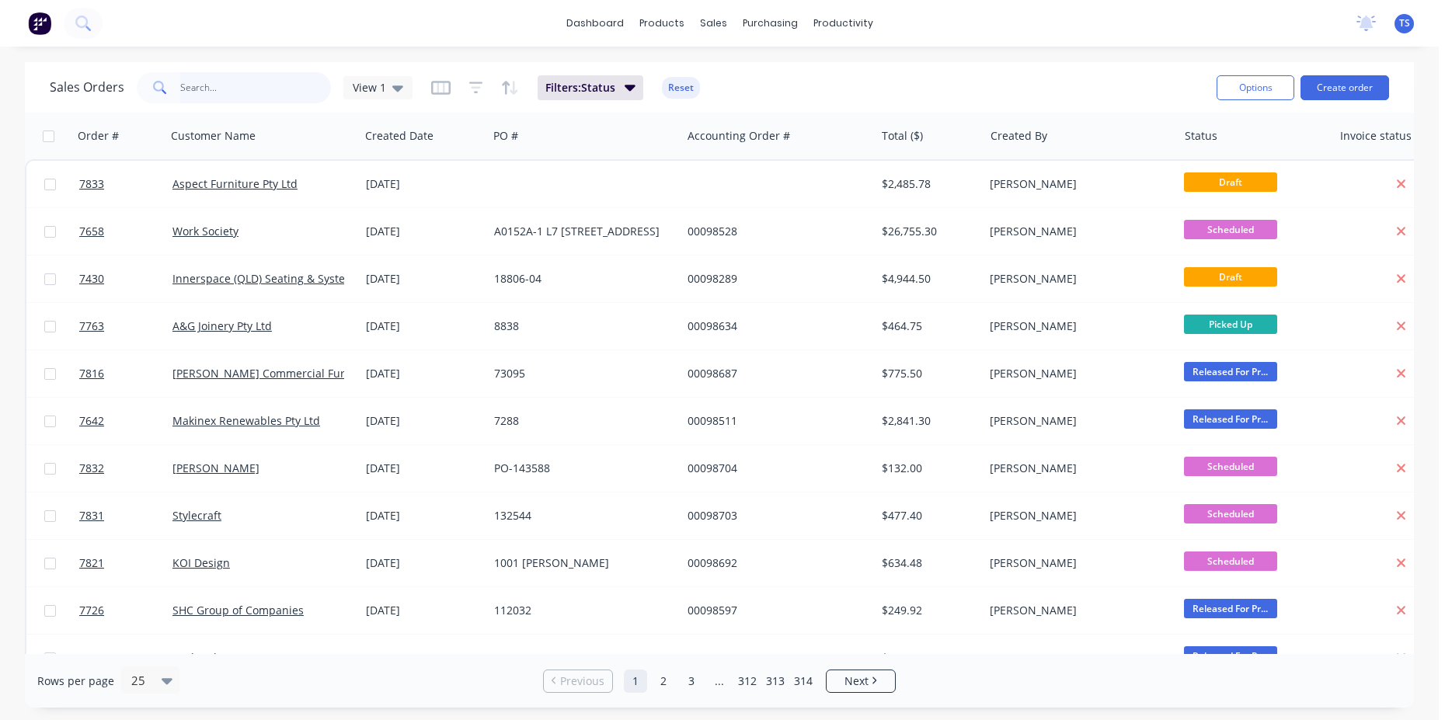
click at [198, 87] on input "text" at bounding box center [255, 87] width 151 height 31
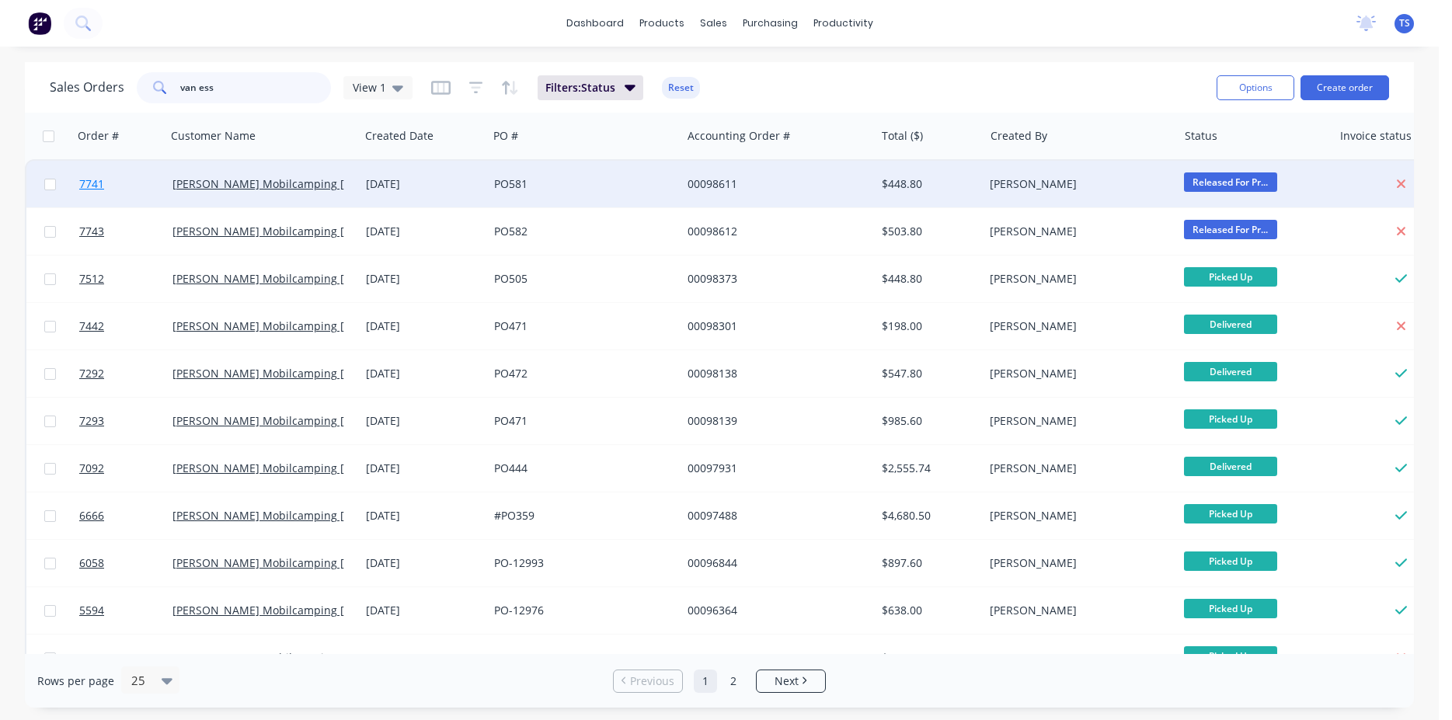
type input "van ess"
click at [120, 185] on link "7741" at bounding box center [125, 184] width 93 height 47
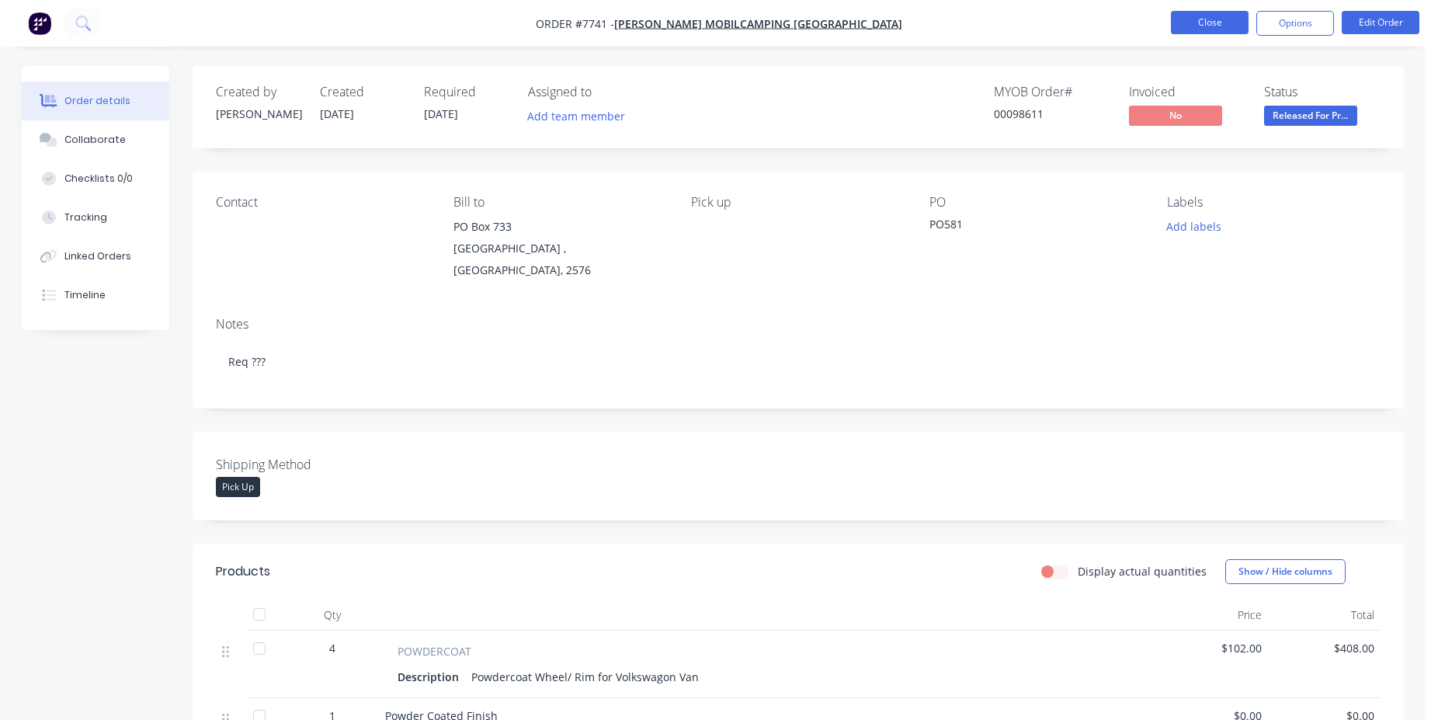
click at [1210, 18] on button "Close" at bounding box center [1210, 22] width 78 height 23
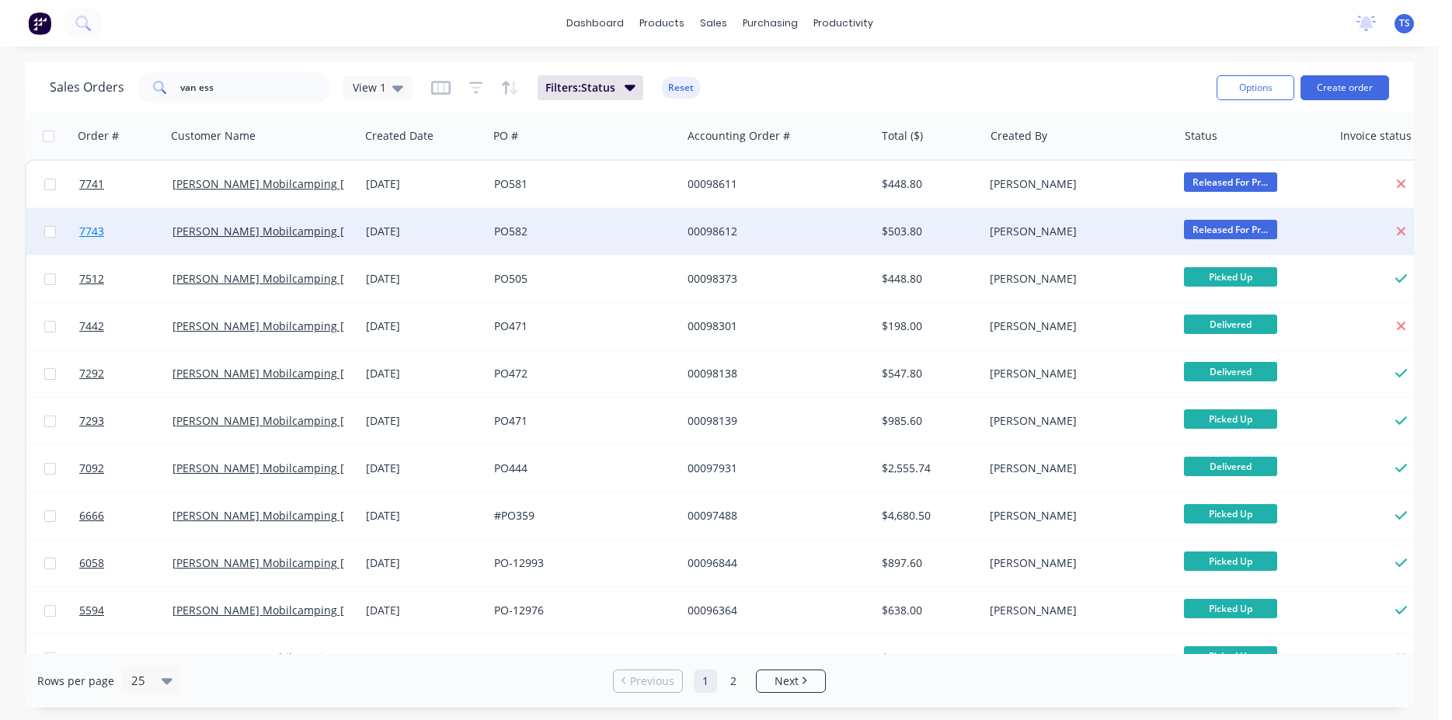
click at [96, 233] on span "7743" at bounding box center [91, 232] width 25 height 16
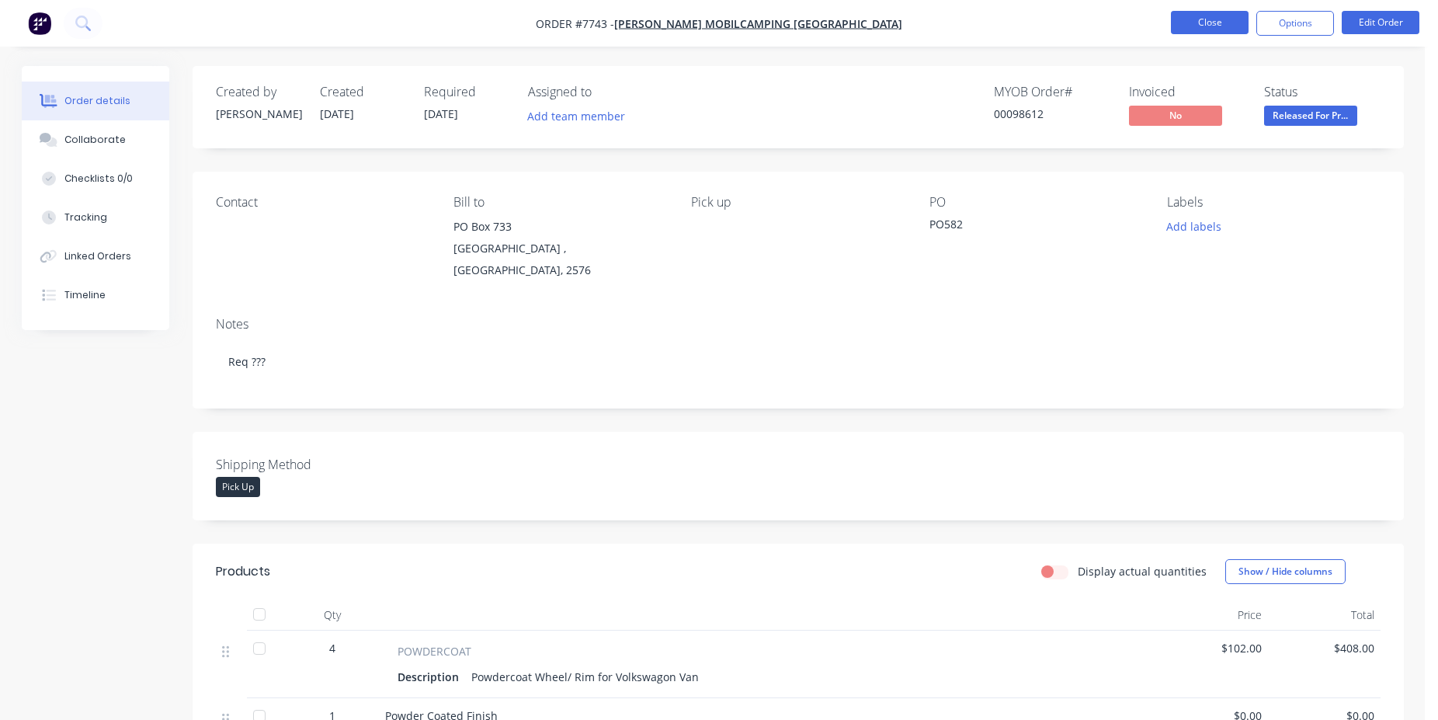
click at [1223, 18] on button "Close" at bounding box center [1210, 22] width 78 height 23
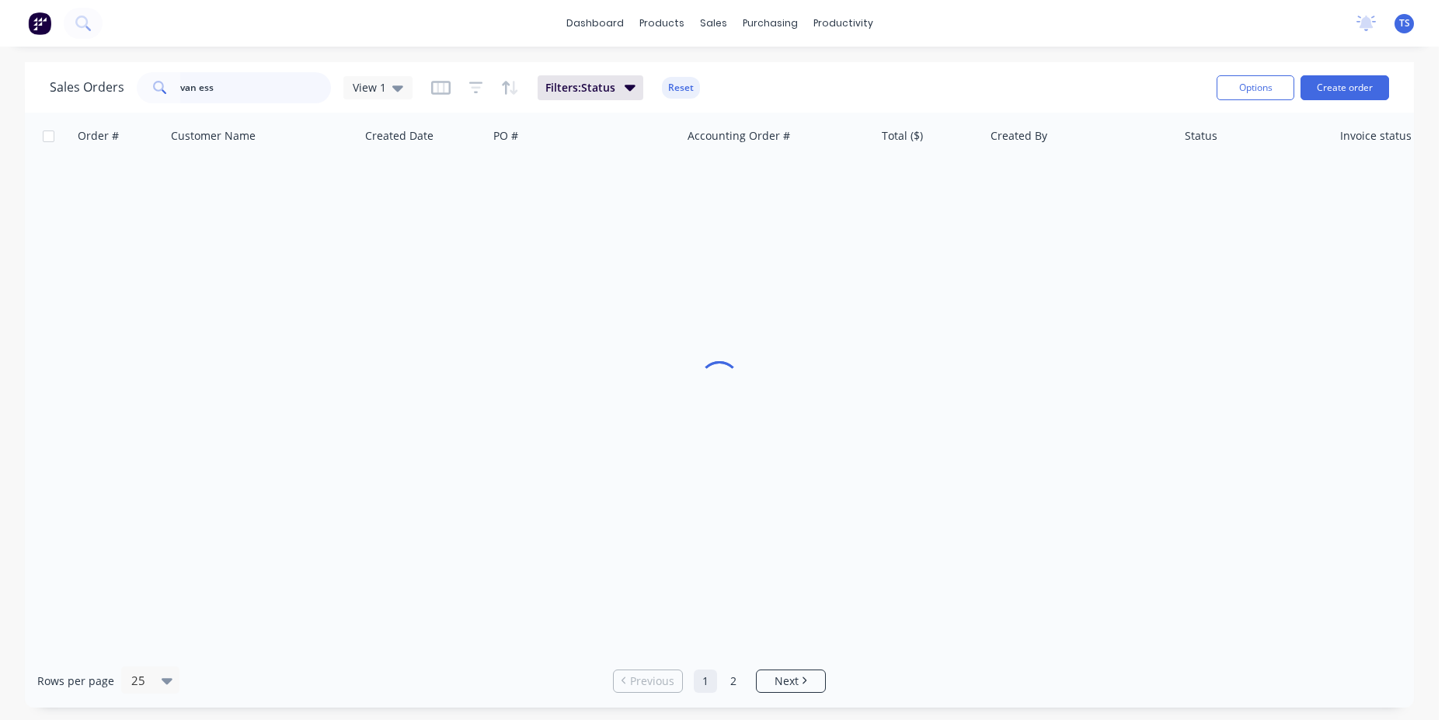
click at [265, 86] on input "van ess" at bounding box center [255, 87] width 151 height 31
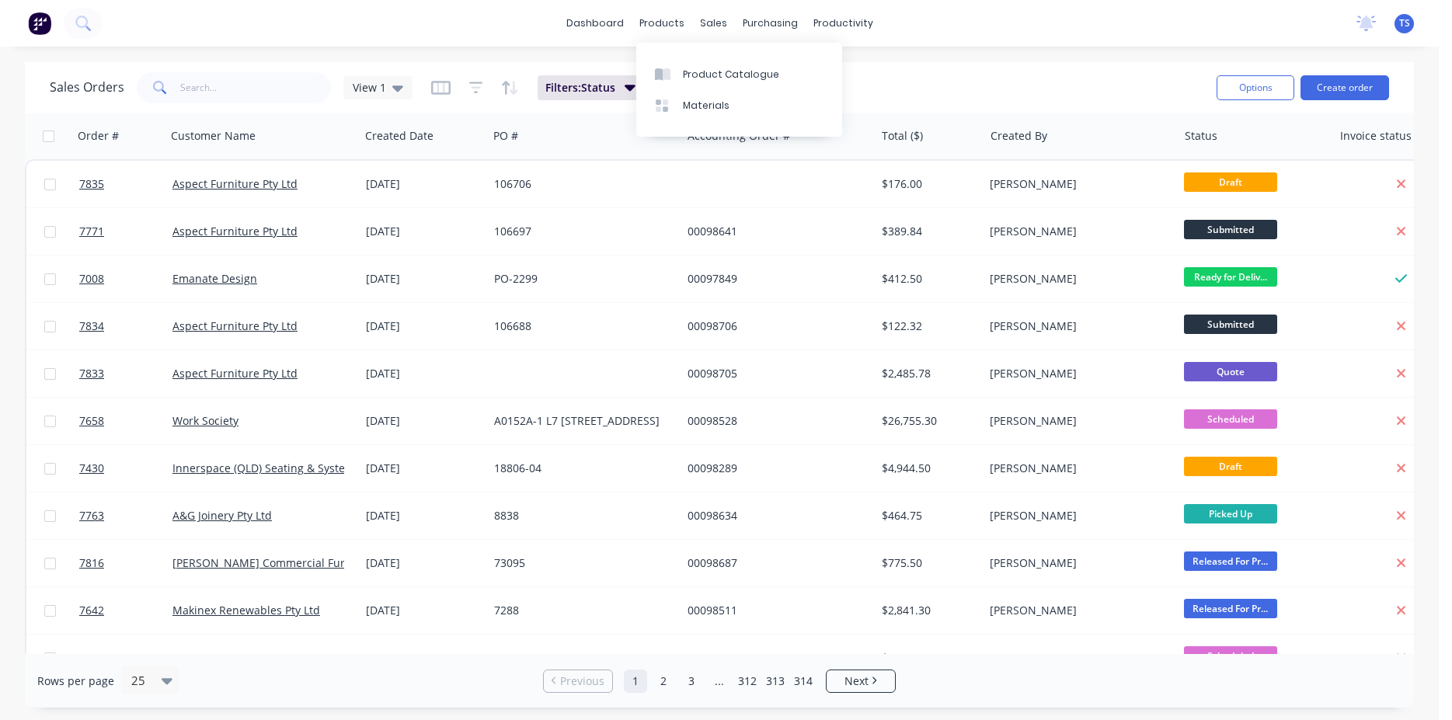
click at [933, 96] on div "Sales Orders View 1 Filters: Status Reset" at bounding box center [627, 87] width 1154 height 38
click at [933, 80] on div "Sales Orders View 1 Filters: Status Reset" at bounding box center [627, 87] width 1154 height 38
click at [222, 76] on input "text" at bounding box center [255, 87] width 151 height 31
click at [190, 85] on input "text" at bounding box center [255, 87] width 151 height 31
click at [180, 89] on input "text" at bounding box center [255, 87] width 151 height 31
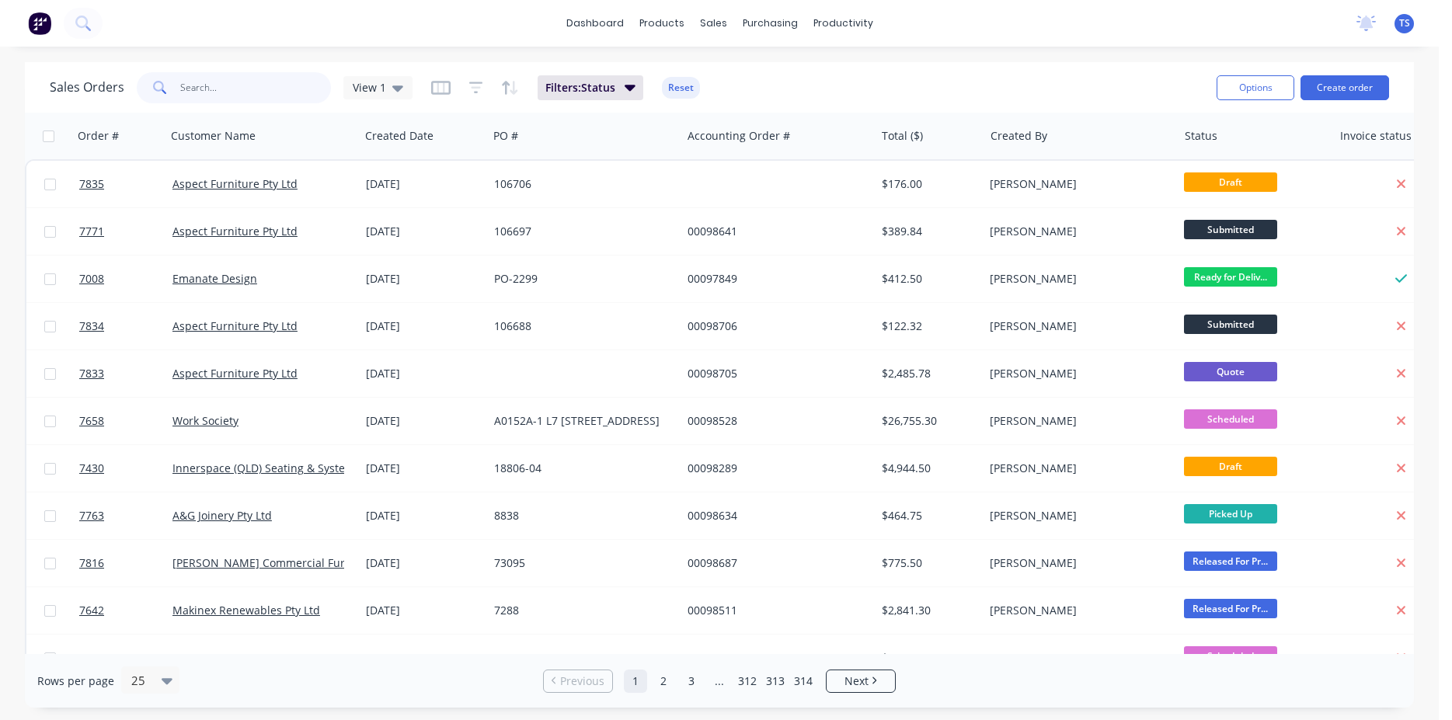
drag, startPoint x: 179, startPoint y: 89, endPoint x: 203, endPoint y: 92, distance: 25.0
click at [203, 92] on input "text" at bounding box center [255, 87] width 151 height 31
drag, startPoint x: 267, startPoint y: 86, endPoint x: 183, endPoint y: 87, distance: 84.7
click at [187, 87] on input "text" at bounding box center [255, 87] width 151 height 31
drag, startPoint x: 319, startPoint y: 91, endPoint x: 190, endPoint y: 99, distance: 130.0
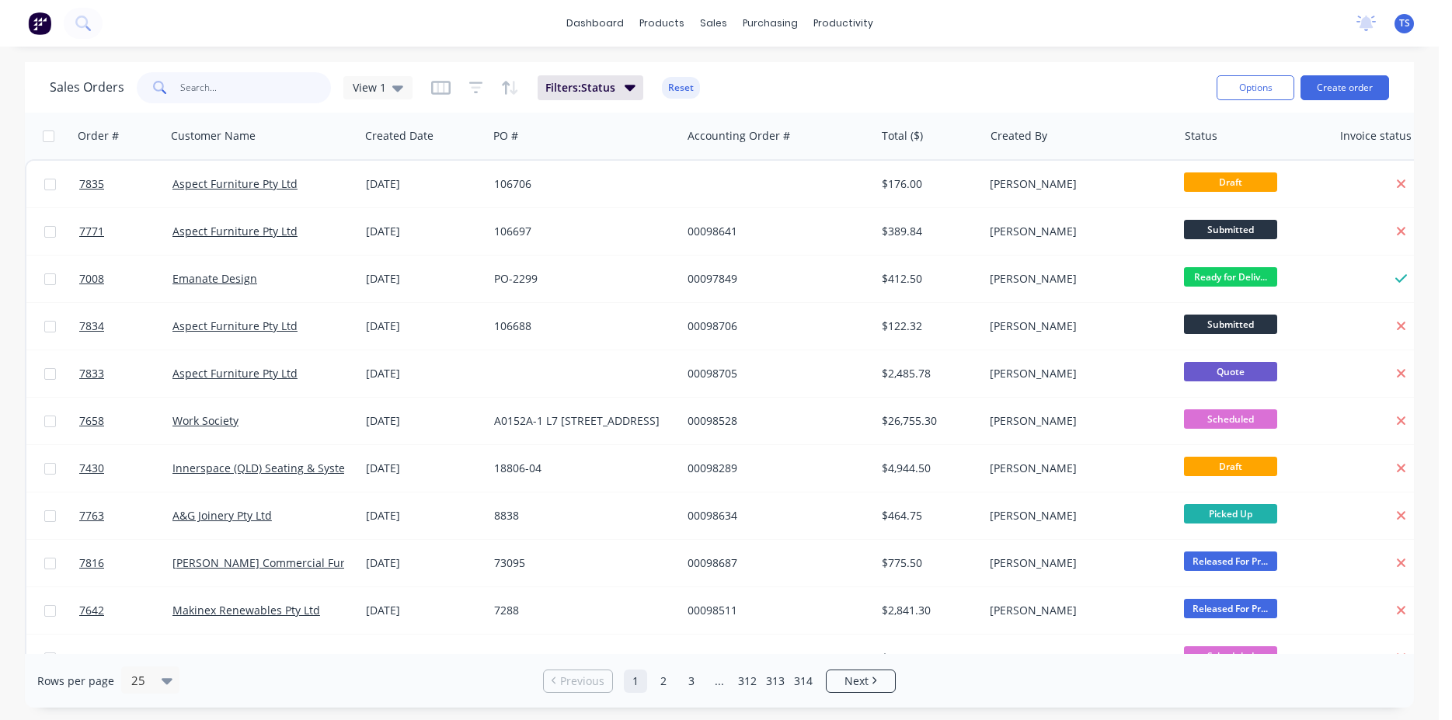
click at [190, 99] on input "text" at bounding box center [255, 87] width 151 height 31
type input "s"
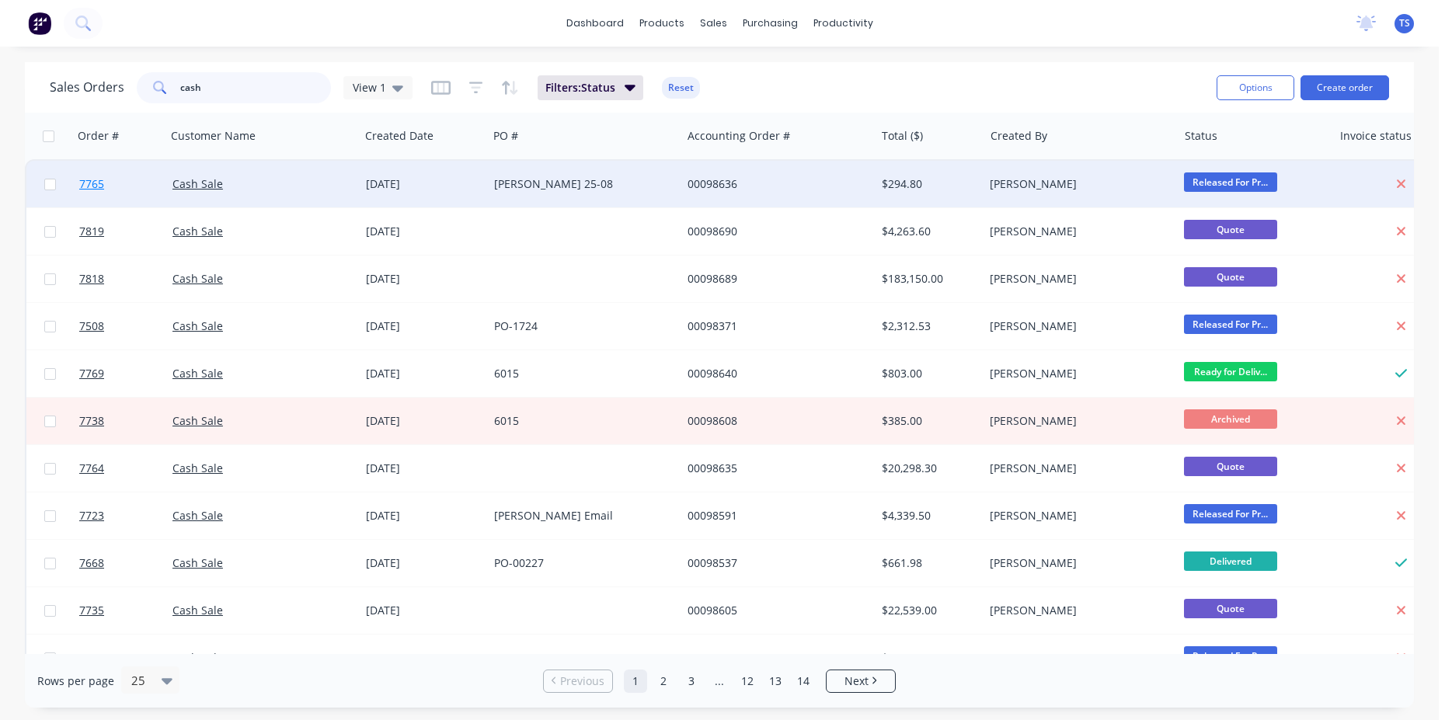
type input "cash"
click at [98, 186] on span "7765" at bounding box center [91, 184] width 25 height 16
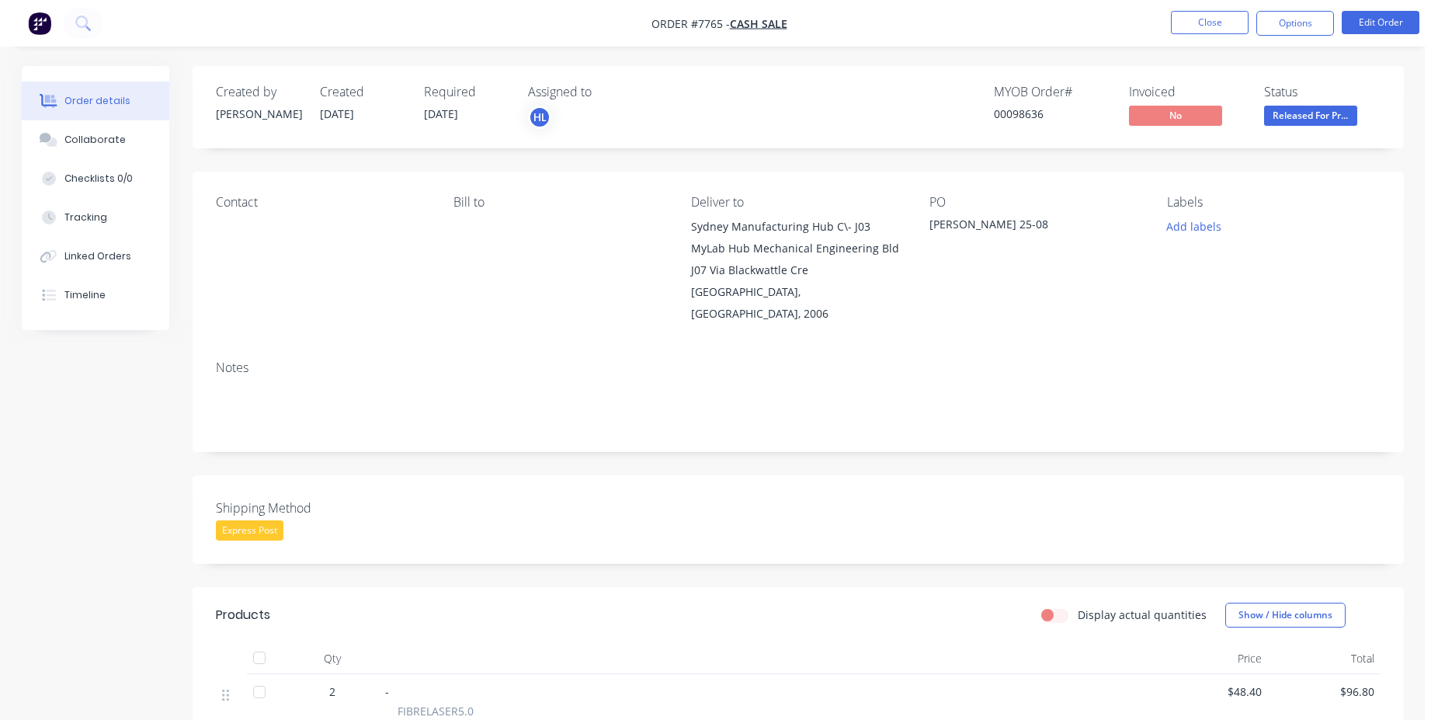
click at [1022, 113] on div "00098636" at bounding box center [1052, 114] width 117 height 16
click at [1168, 31] on ul "Close Options Edit Order" at bounding box center [1296, 23] width 286 height 25
click at [1203, 20] on button "Close" at bounding box center [1210, 22] width 78 height 23
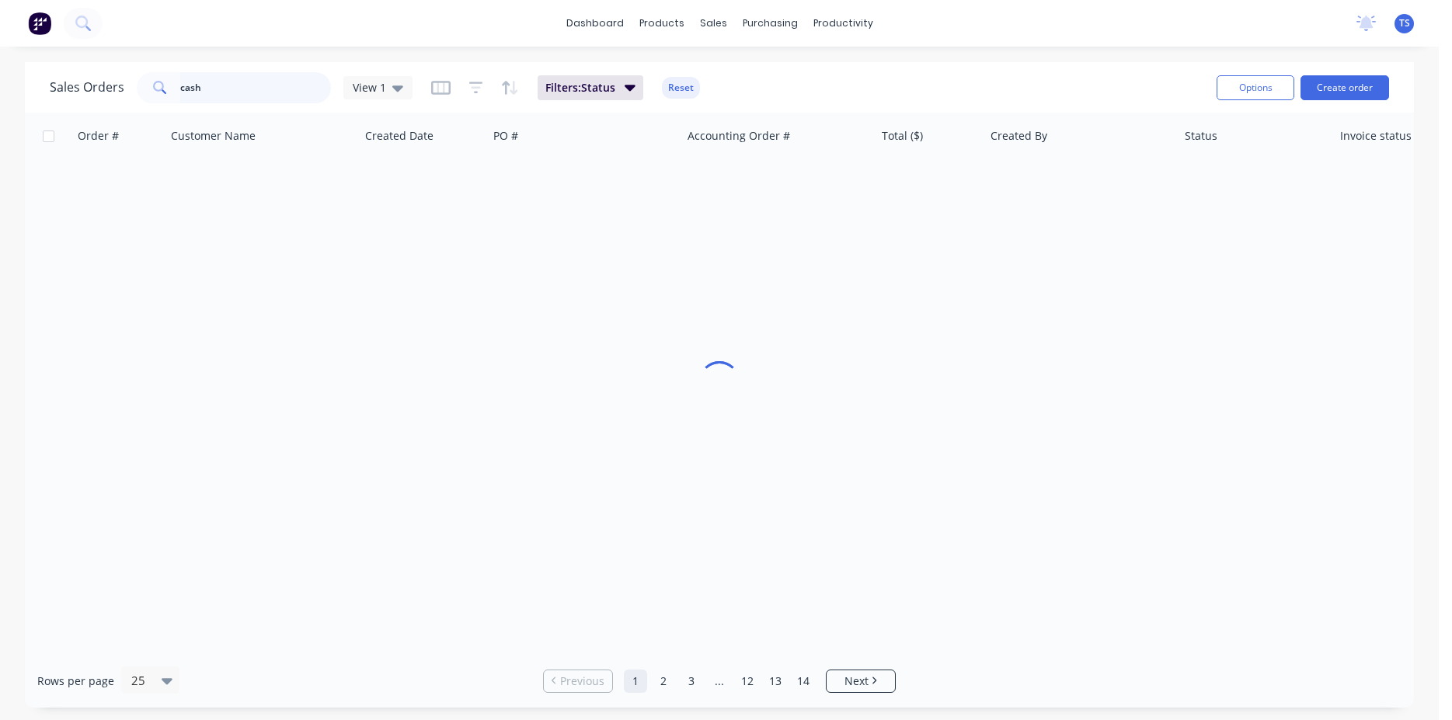
click at [302, 85] on input "cash" at bounding box center [255, 87] width 151 height 31
paste input "666506"
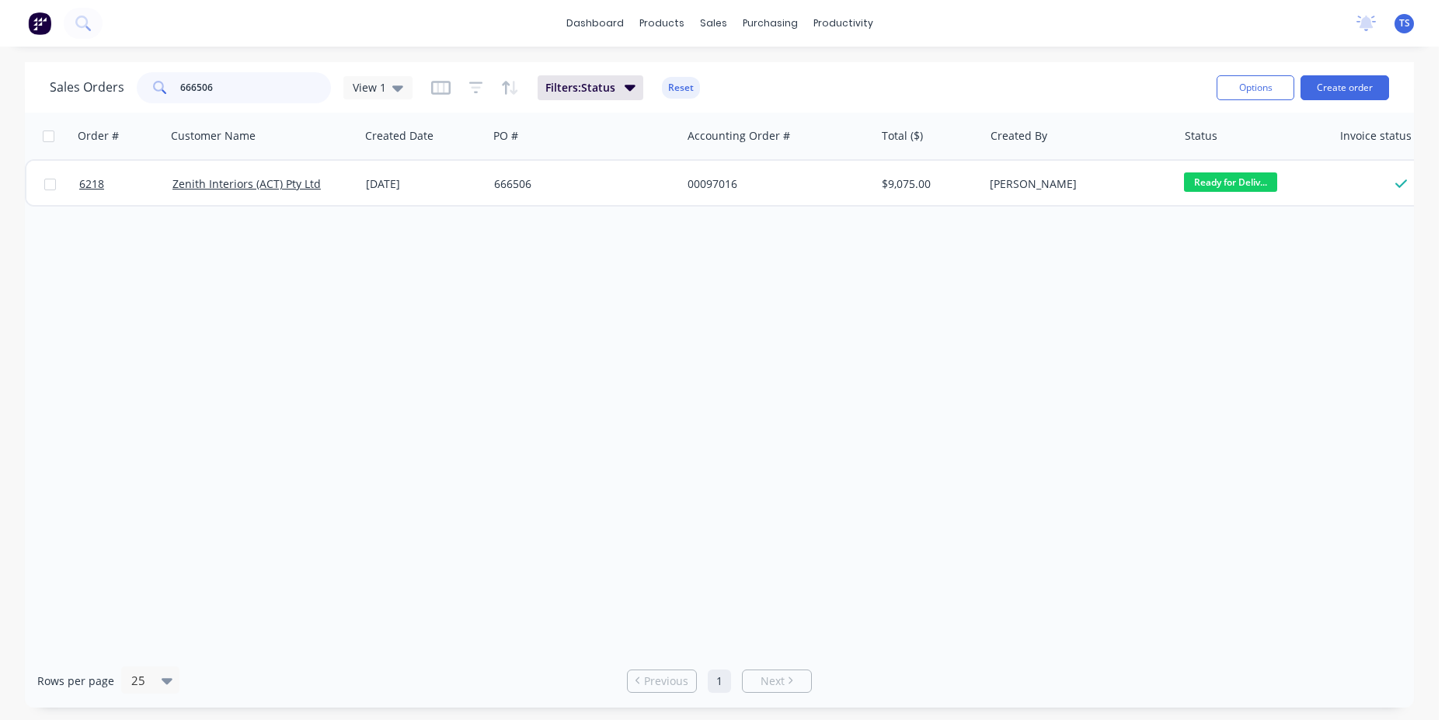
type input "666506"
click at [246, 89] on input "666506" at bounding box center [255, 87] width 151 height 31
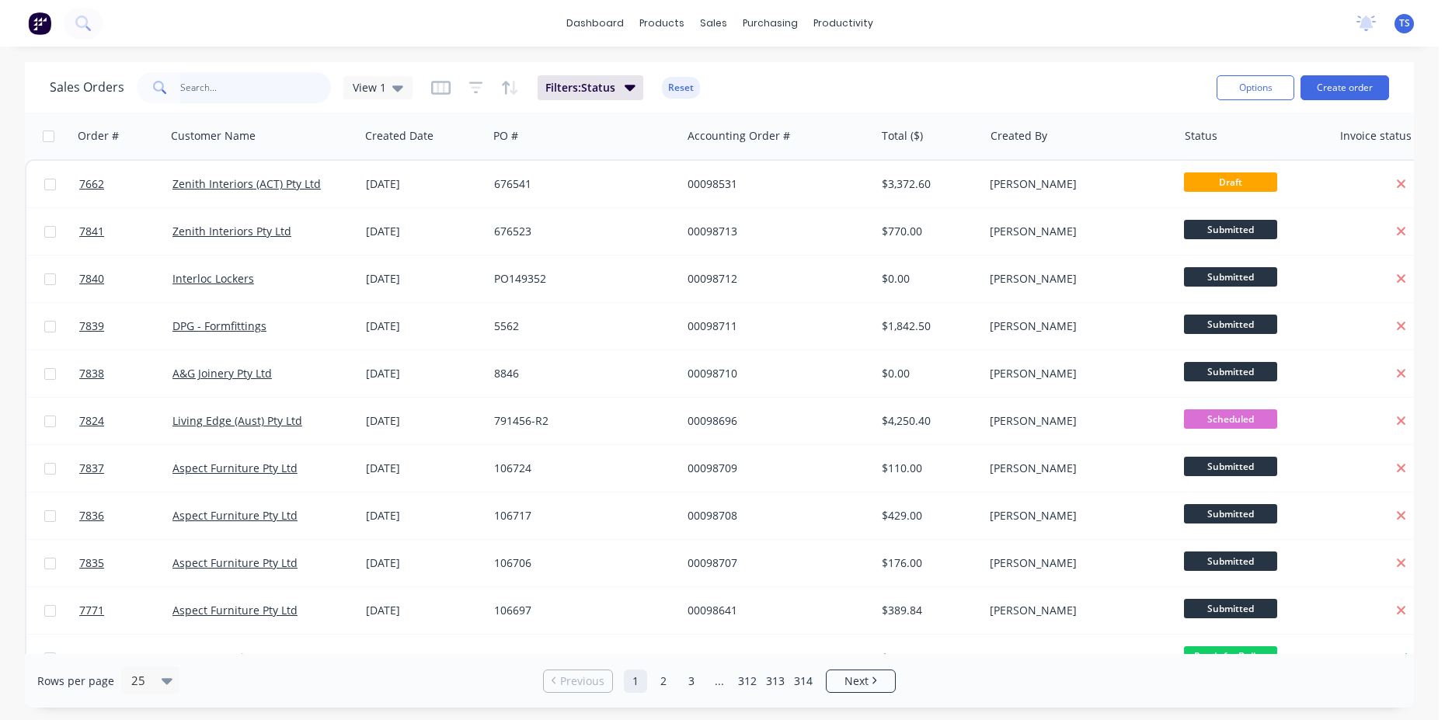
click at [257, 89] on input "text" at bounding box center [255, 87] width 151 height 31
click at [273, 93] on input "text" at bounding box center [255, 87] width 151 height 31
drag, startPoint x: 266, startPoint y: 92, endPoint x: 203, endPoint y: 90, distance: 62.9
click at [203, 90] on input "text" at bounding box center [255, 87] width 151 height 31
